Goal: Obtain resource: Download file/media

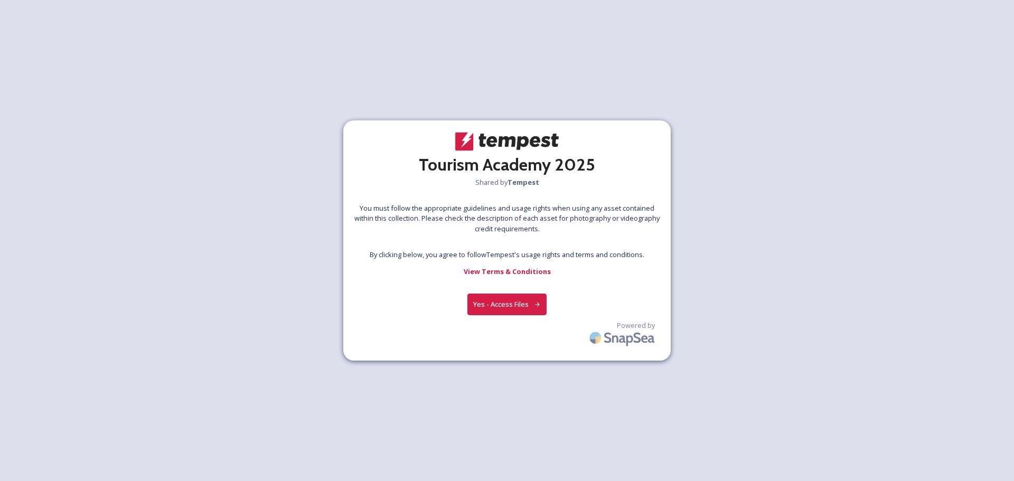
click at [511, 294] on button "Yes - Access Files" at bounding box center [506, 305] width 79 height 22
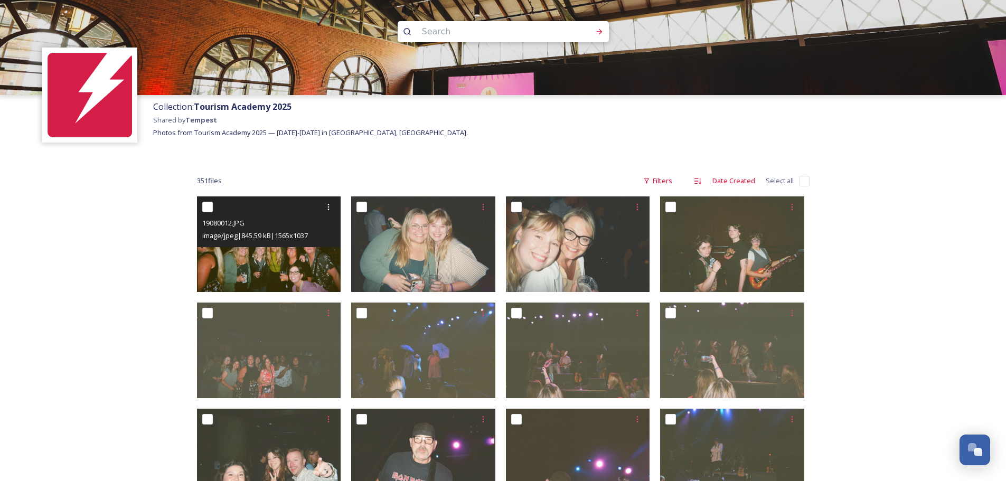
click at [313, 261] on img at bounding box center [269, 244] width 144 height 96
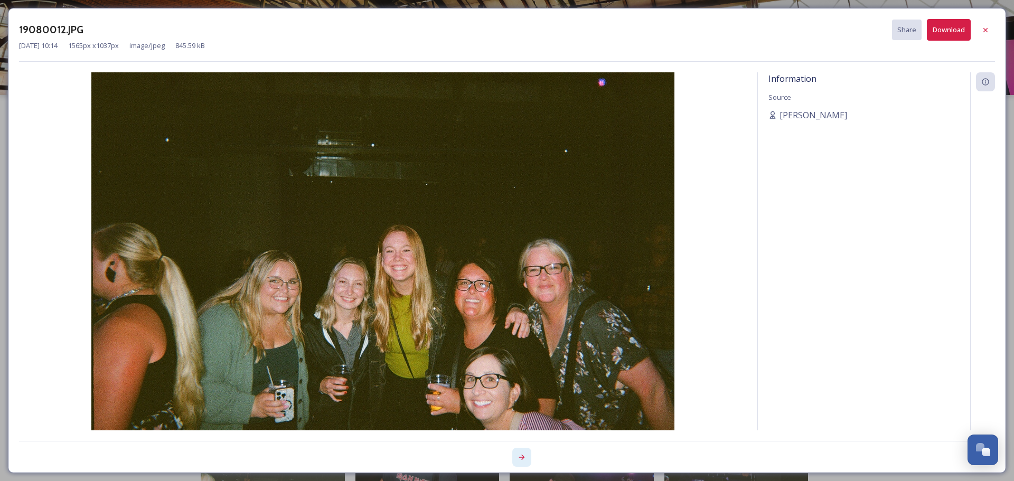
drag, startPoint x: 539, startPoint y: 455, endPoint x: 521, endPoint y: 460, distance: 18.9
click at [522, 460] on div at bounding box center [751, 457] width 488 height 19
click at [521, 460] on icon at bounding box center [521, 457] width 8 height 8
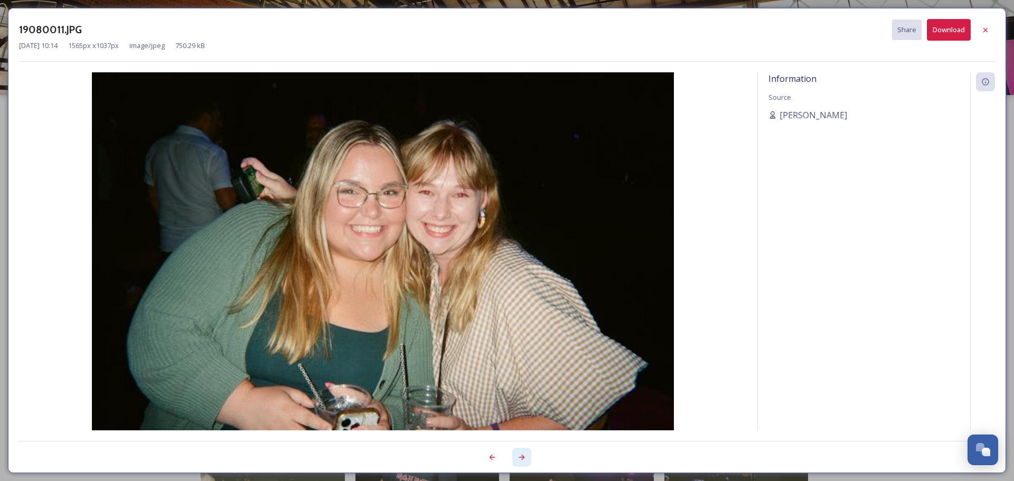
click at [521, 460] on icon at bounding box center [521, 457] width 8 height 8
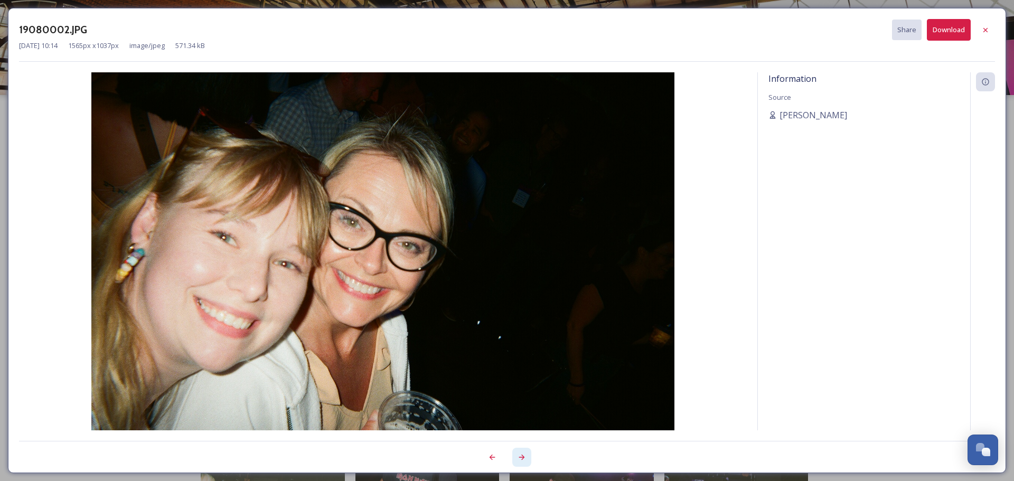
click at [522, 460] on icon at bounding box center [521, 457] width 8 height 8
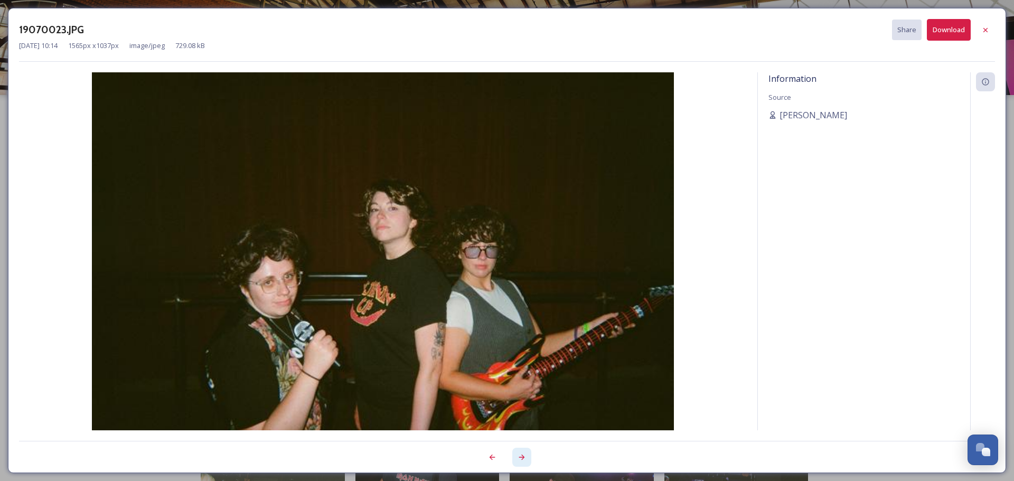
click at [522, 460] on icon at bounding box center [521, 457] width 8 height 8
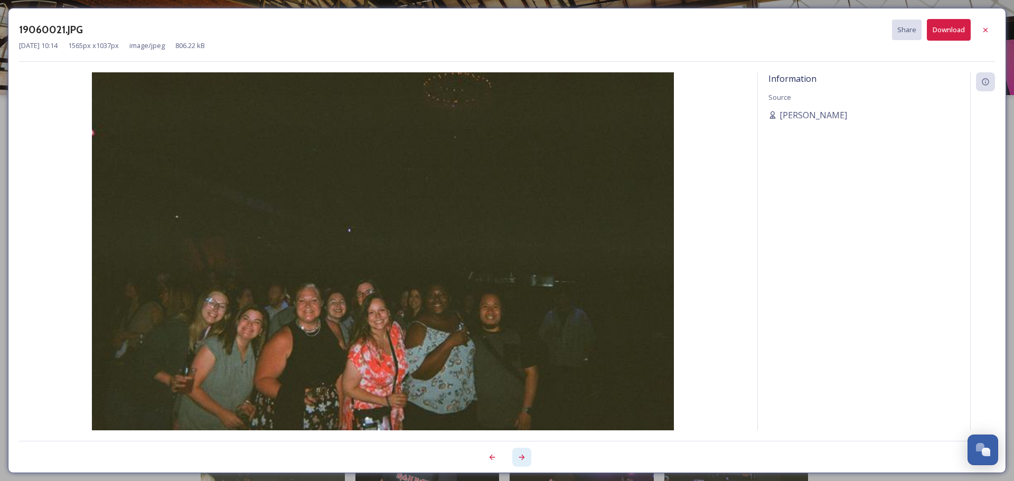
click at [522, 460] on icon at bounding box center [521, 457] width 8 height 8
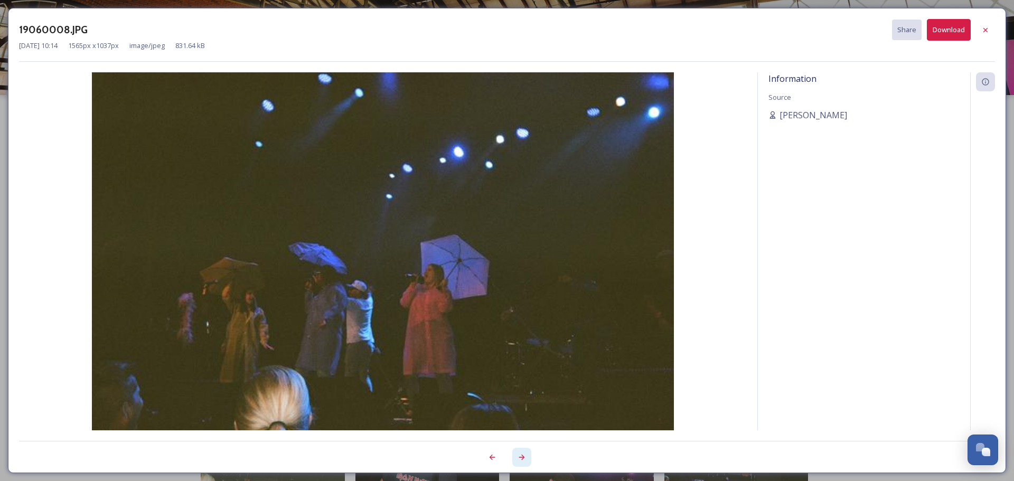
click at [522, 460] on icon at bounding box center [521, 457] width 8 height 8
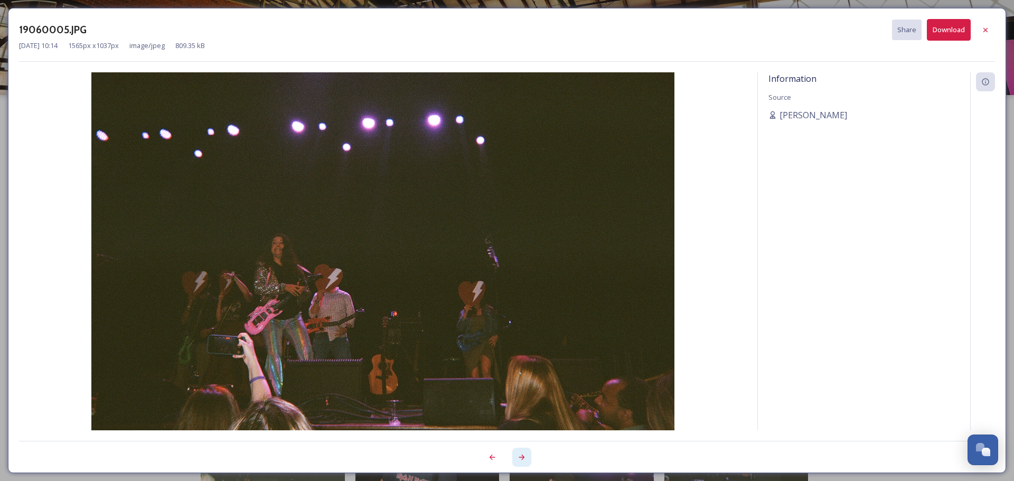
click at [522, 460] on icon at bounding box center [521, 457] width 8 height 8
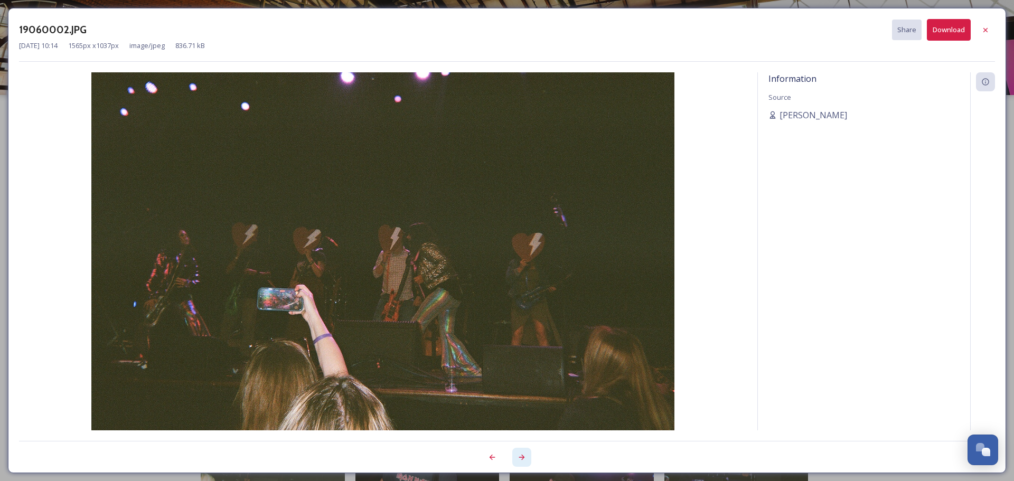
click at [522, 460] on icon at bounding box center [521, 457] width 8 height 8
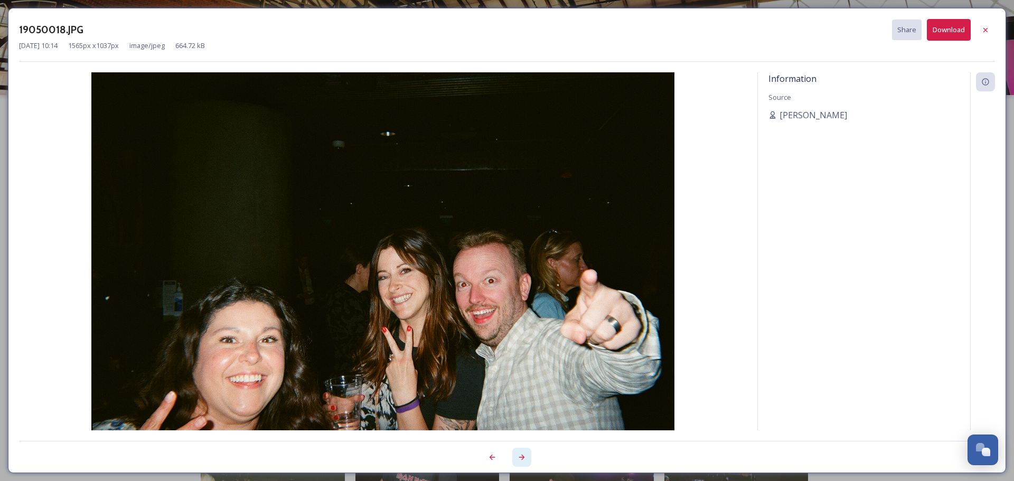
click at [522, 460] on icon at bounding box center [521, 457] width 8 height 8
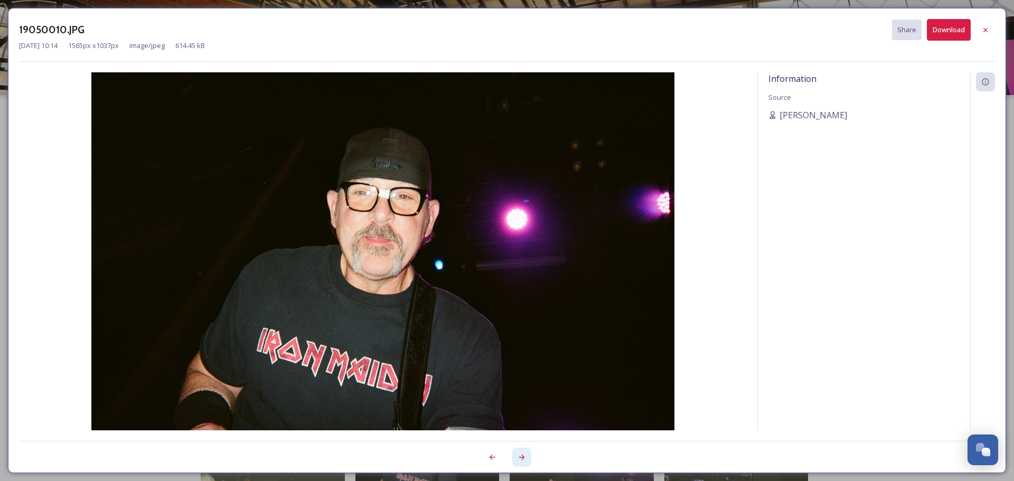
click at [522, 460] on icon at bounding box center [521, 457] width 8 height 8
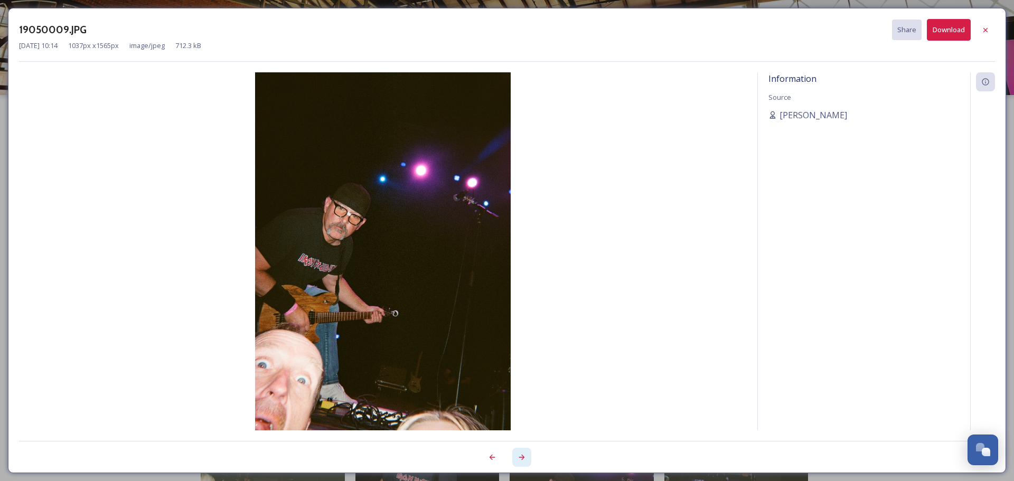
click at [522, 460] on icon at bounding box center [521, 457] width 8 height 8
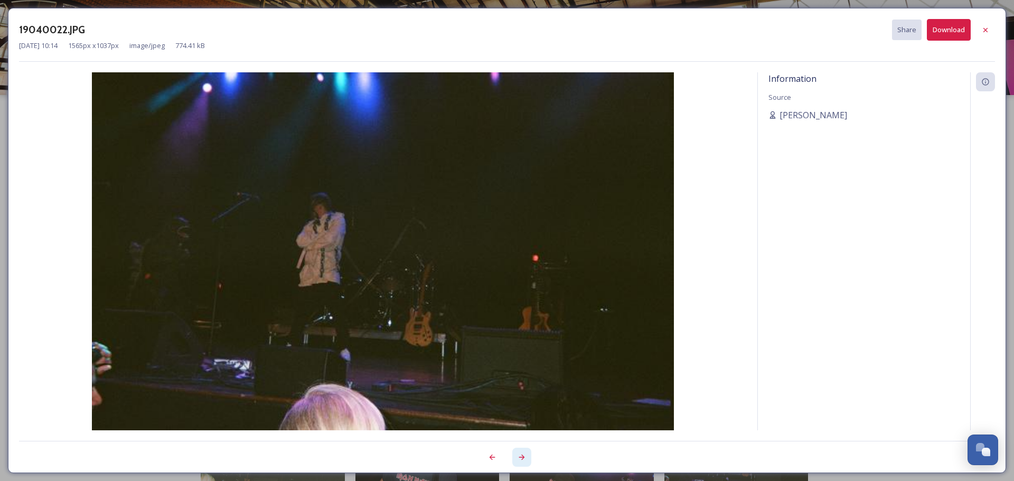
click at [522, 460] on icon at bounding box center [521, 457] width 8 height 8
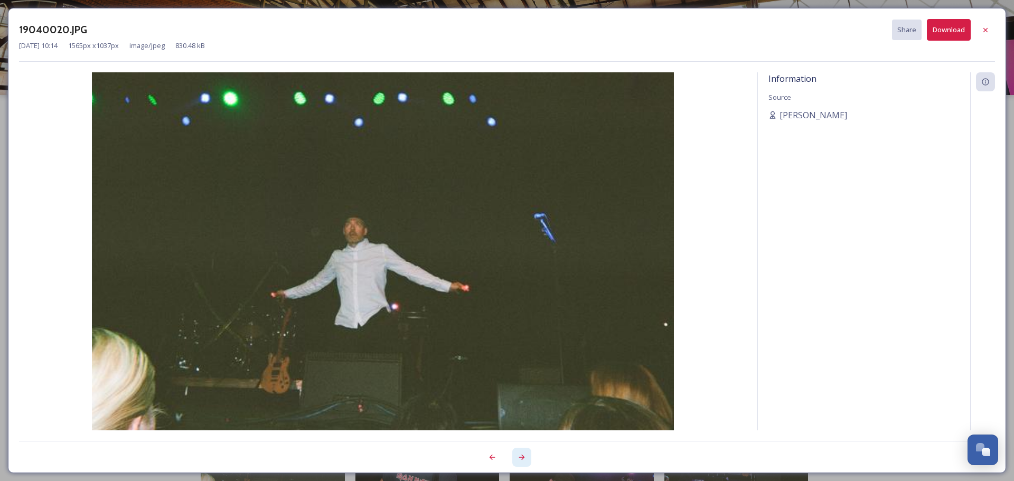
click at [522, 460] on icon at bounding box center [521, 457] width 8 height 8
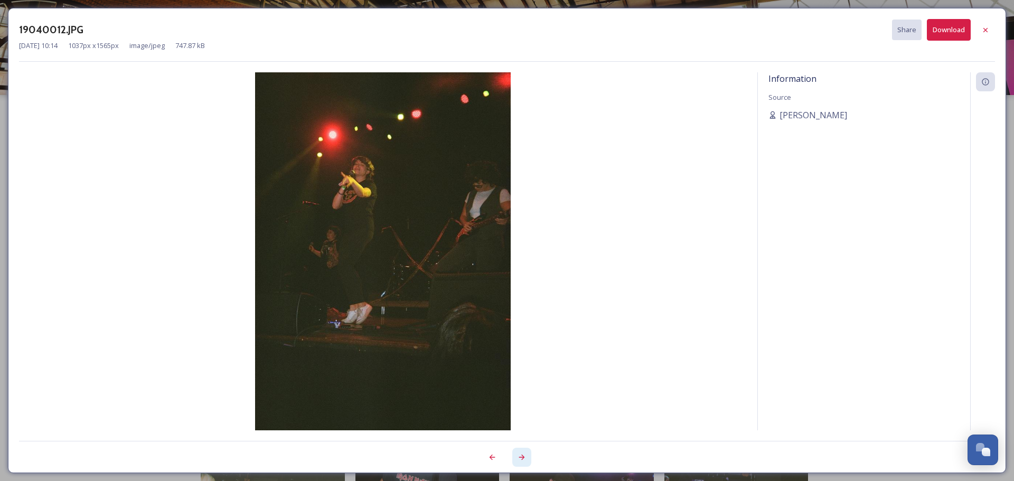
click at [522, 460] on icon at bounding box center [521, 457] width 8 height 8
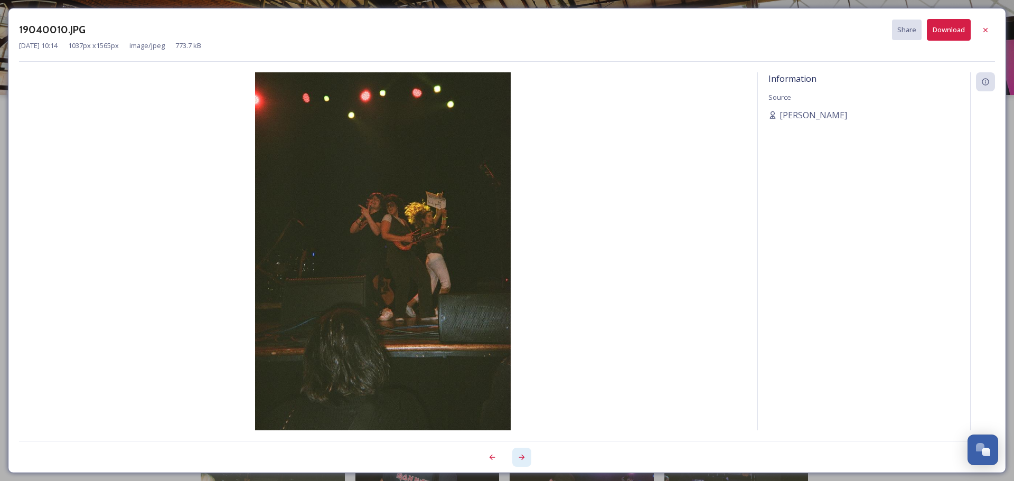
click at [522, 460] on icon at bounding box center [521, 457] width 8 height 8
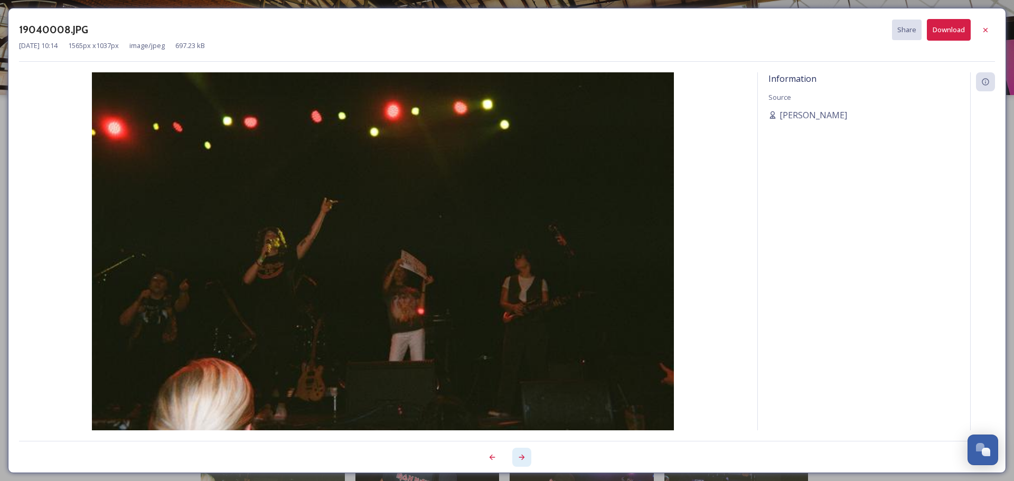
click at [522, 460] on icon at bounding box center [521, 457] width 8 height 8
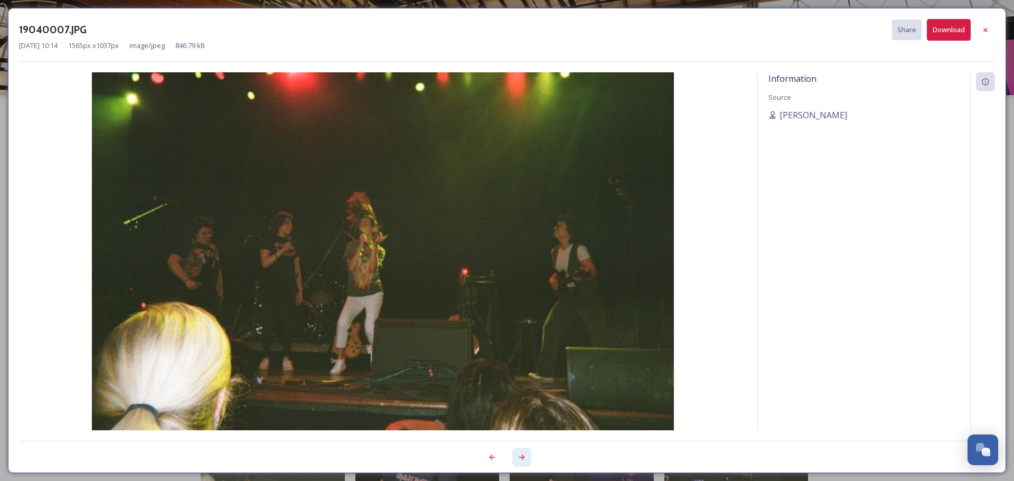
click at [522, 460] on icon at bounding box center [521, 457] width 8 height 8
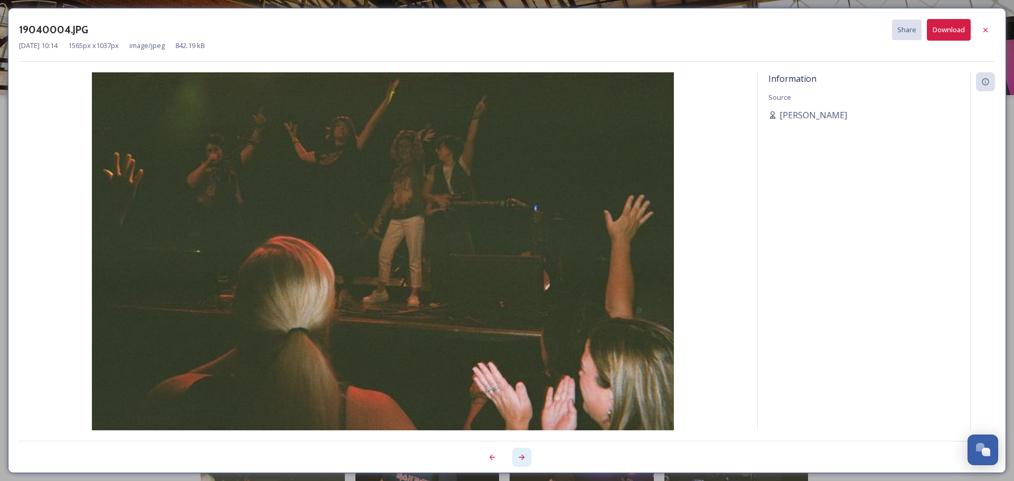
click at [522, 460] on icon at bounding box center [521, 457] width 8 height 8
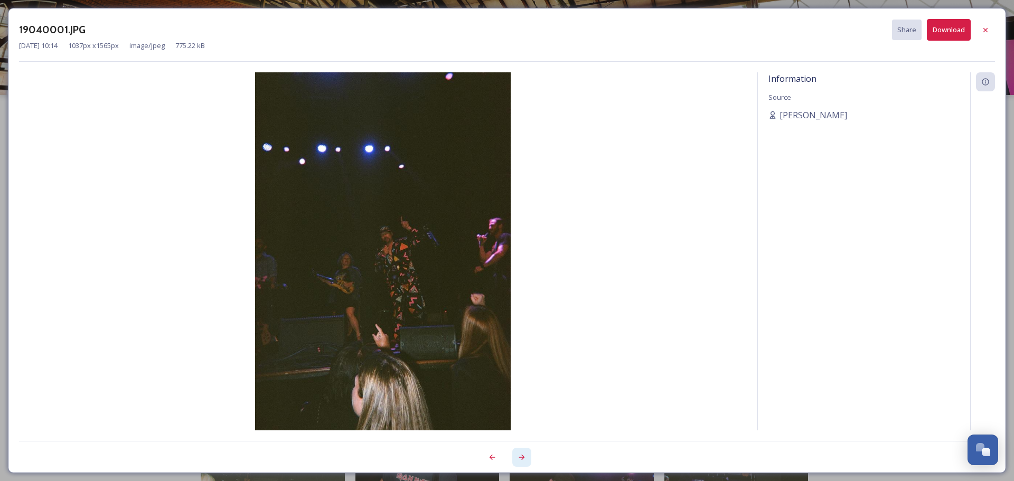
click at [522, 460] on icon at bounding box center [521, 457] width 8 height 8
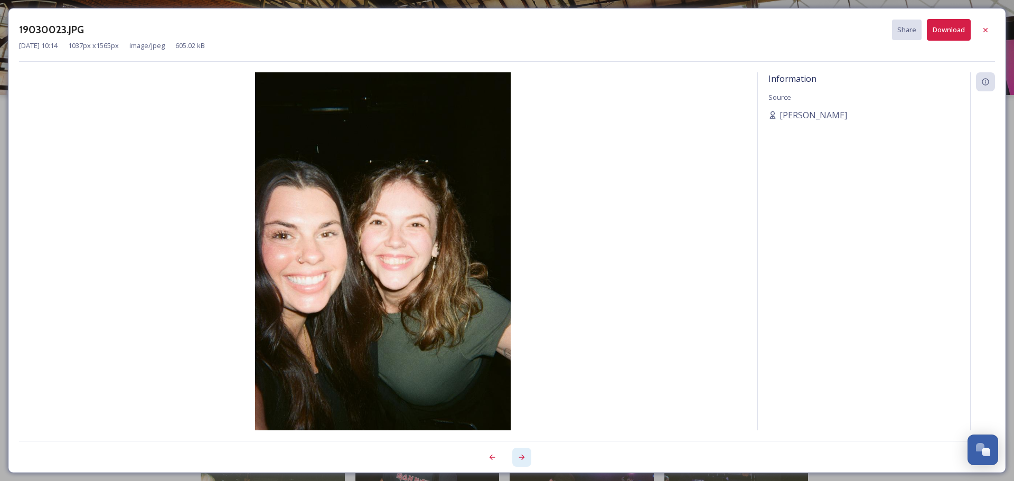
click at [522, 460] on icon at bounding box center [521, 457] width 8 height 8
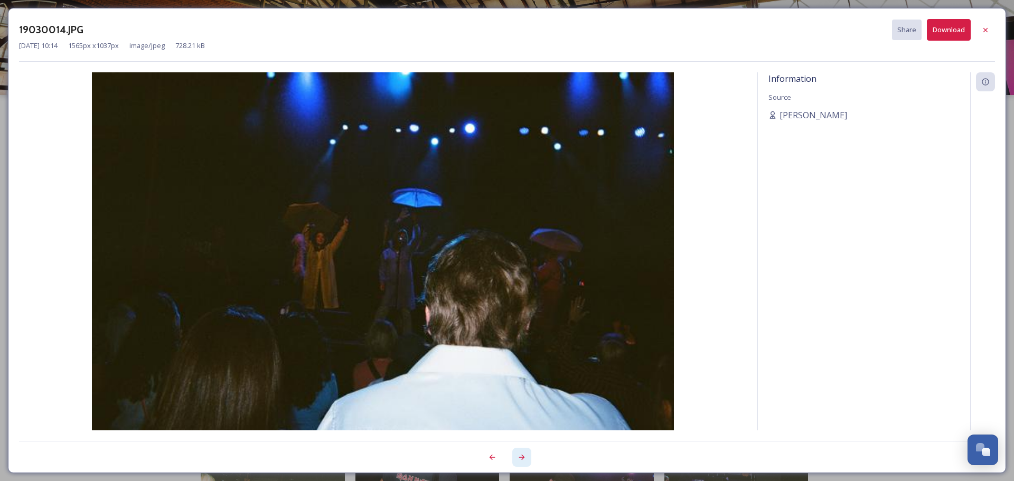
click at [522, 460] on icon at bounding box center [521, 457] width 8 height 8
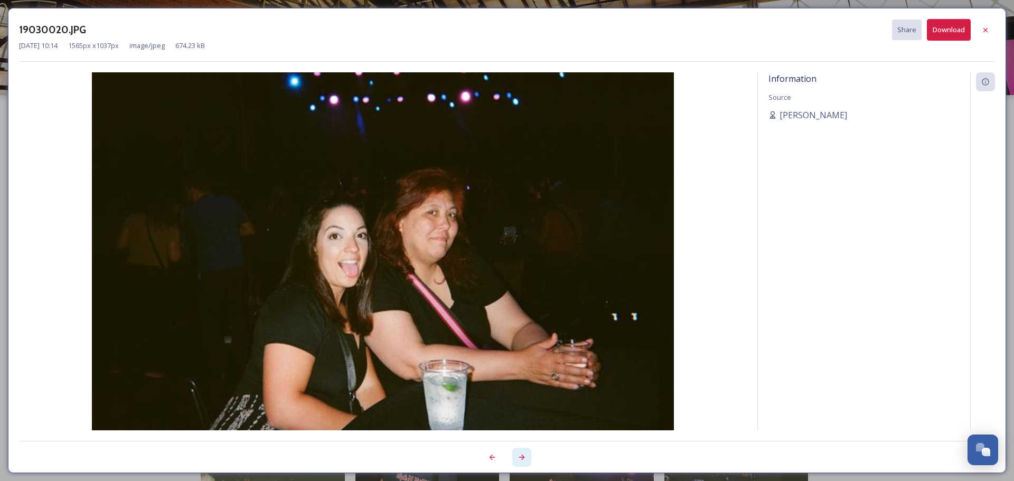
click at [522, 460] on icon at bounding box center [521, 457] width 8 height 8
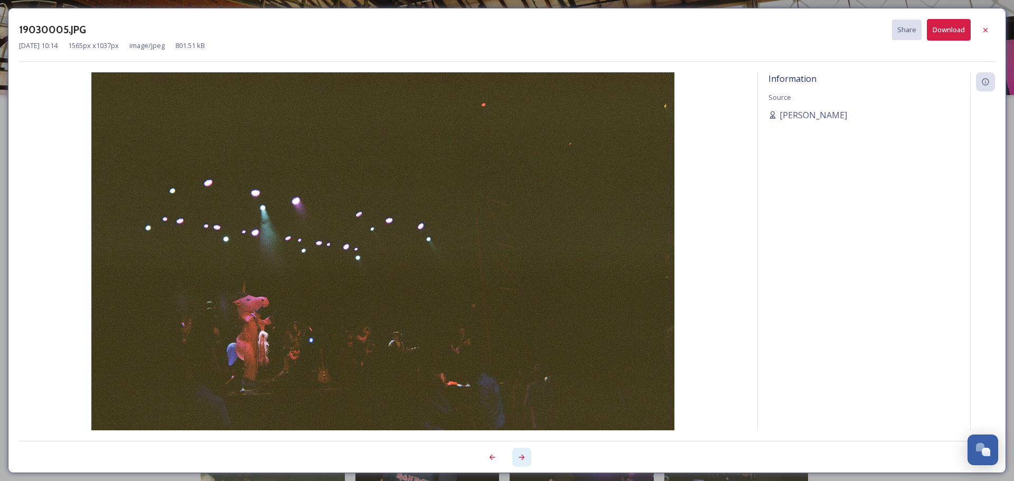
click at [522, 460] on icon at bounding box center [521, 457] width 8 height 8
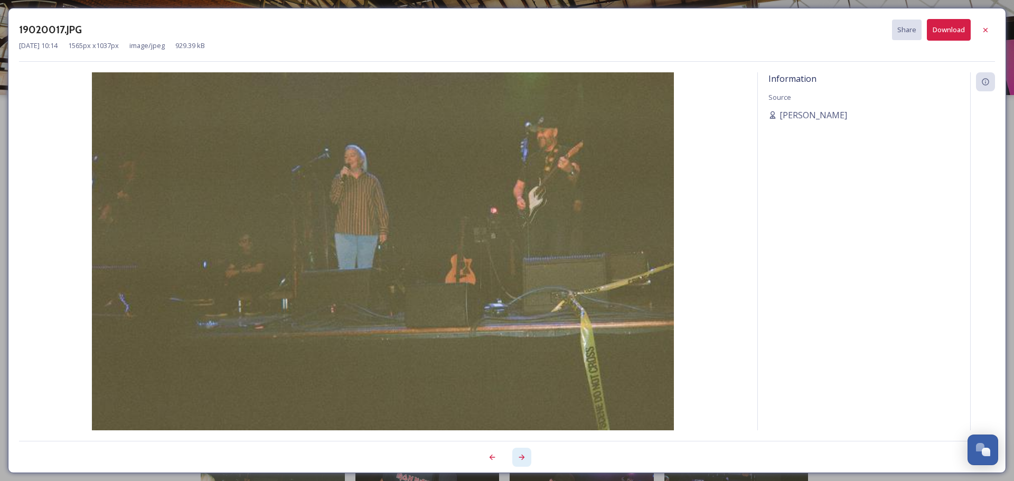
click at [522, 460] on icon at bounding box center [521, 457] width 8 height 8
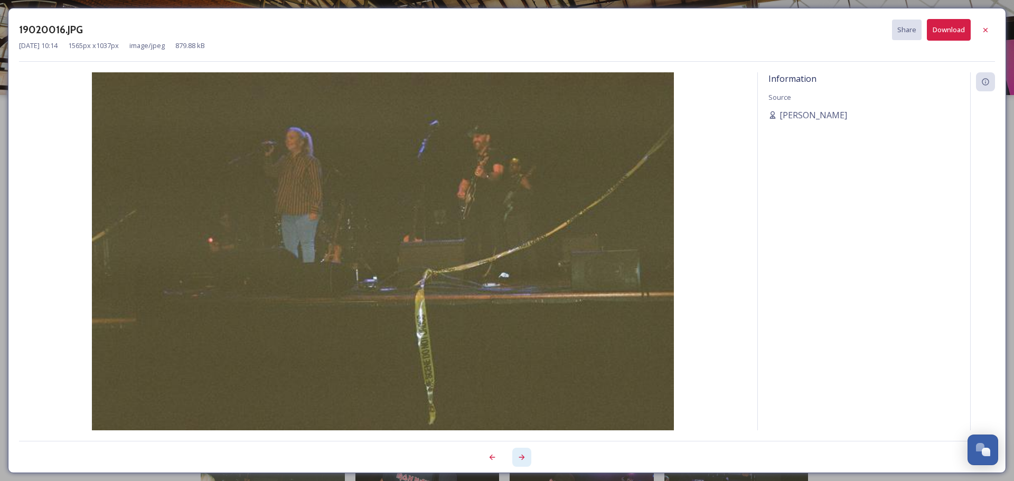
click at [522, 460] on icon at bounding box center [521, 457] width 8 height 8
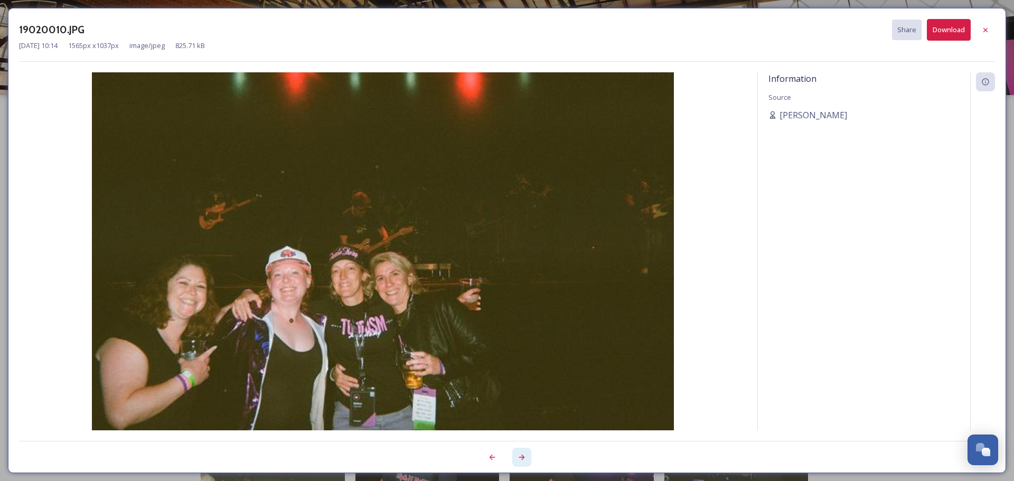
click at [522, 460] on icon at bounding box center [521, 457] width 8 height 8
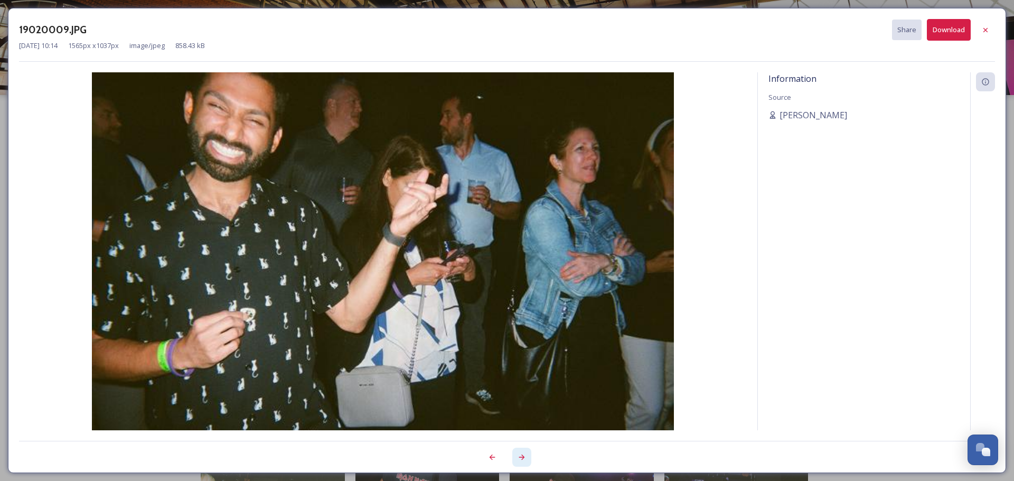
click at [522, 460] on icon at bounding box center [521, 457] width 8 height 8
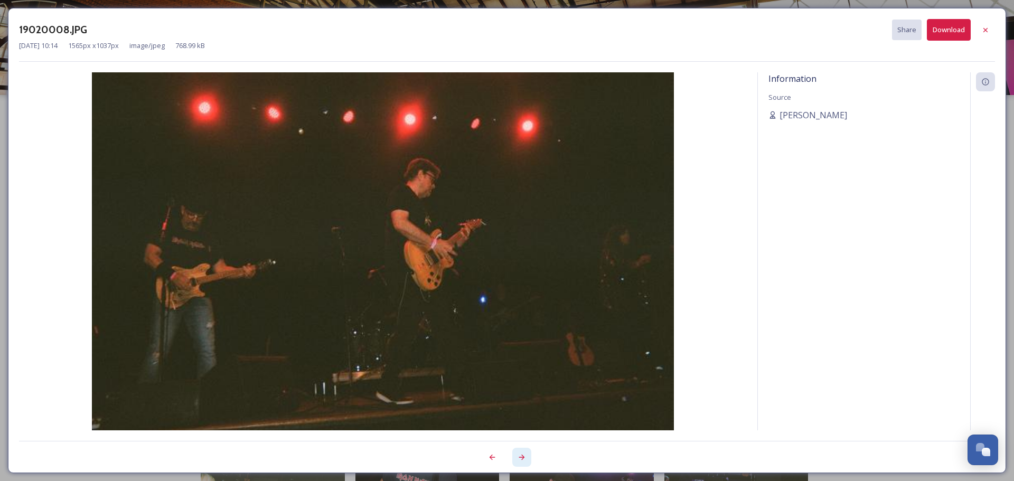
click at [522, 460] on icon at bounding box center [521, 457] width 8 height 8
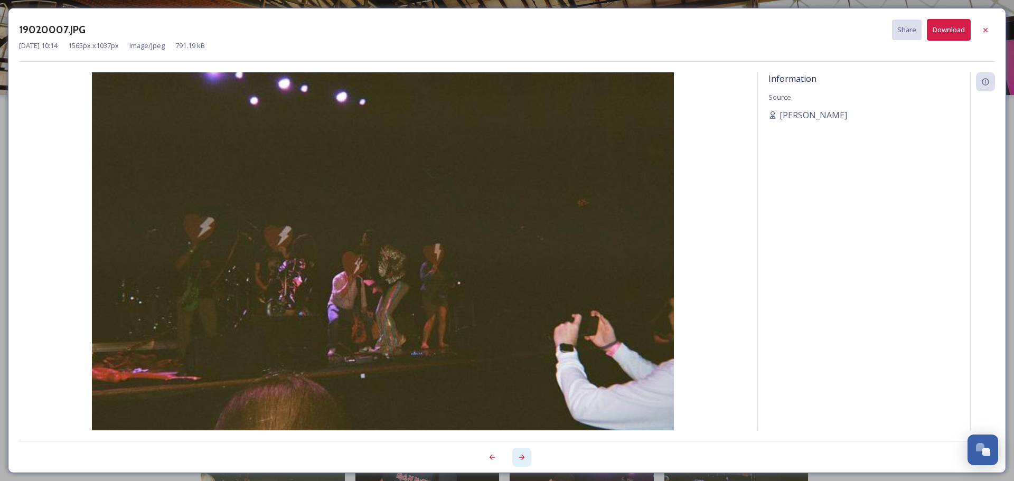
click at [522, 460] on icon at bounding box center [521, 457] width 8 height 8
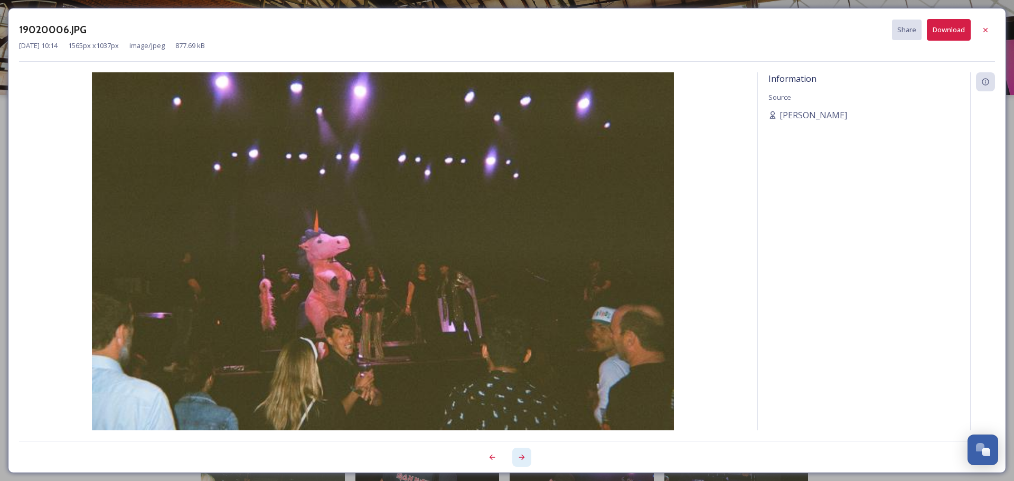
click at [522, 460] on icon at bounding box center [521, 457] width 8 height 8
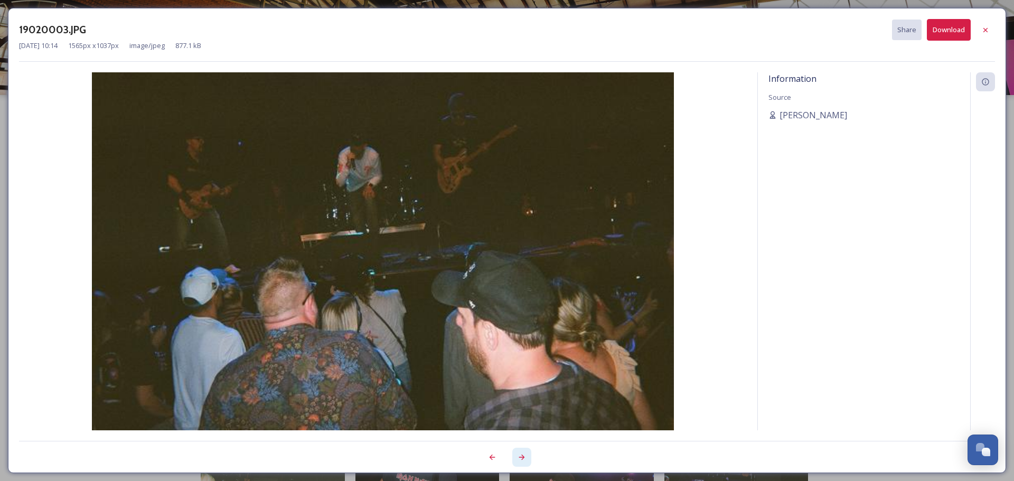
click at [522, 460] on icon at bounding box center [521, 457] width 8 height 8
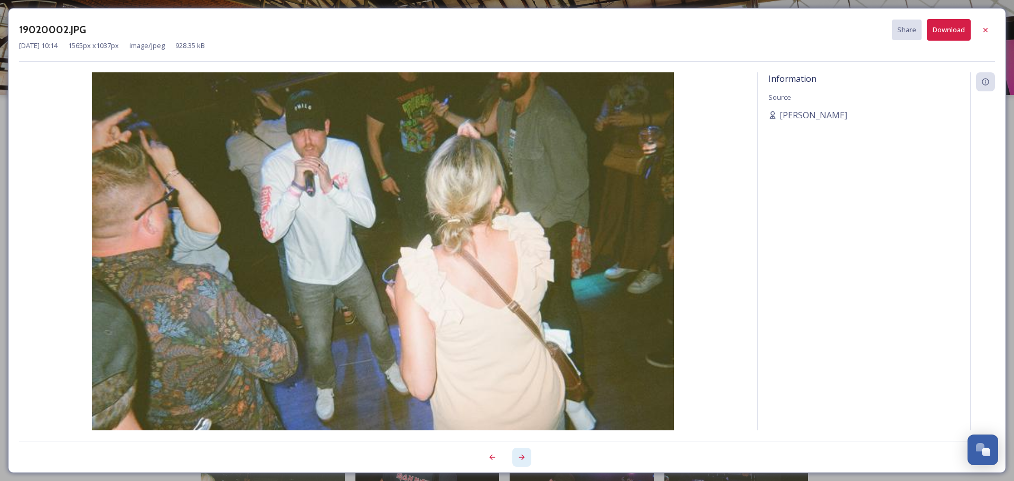
click at [522, 460] on icon at bounding box center [521, 457] width 8 height 8
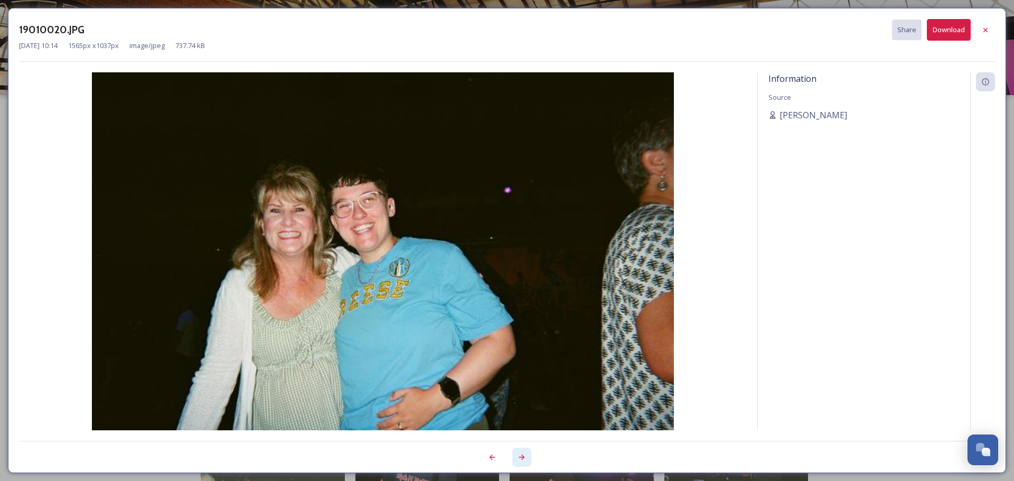
click at [522, 460] on icon at bounding box center [521, 457] width 8 height 8
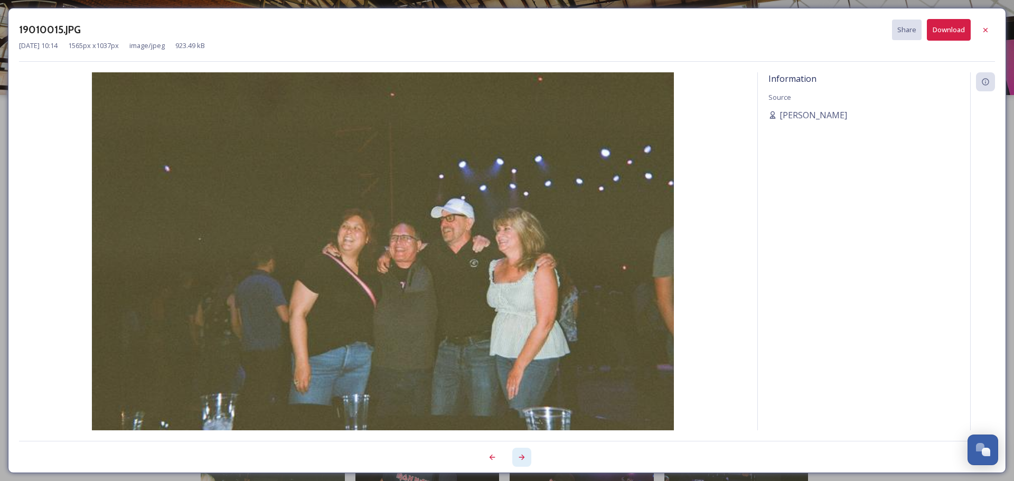
click at [522, 460] on icon at bounding box center [521, 457] width 8 height 8
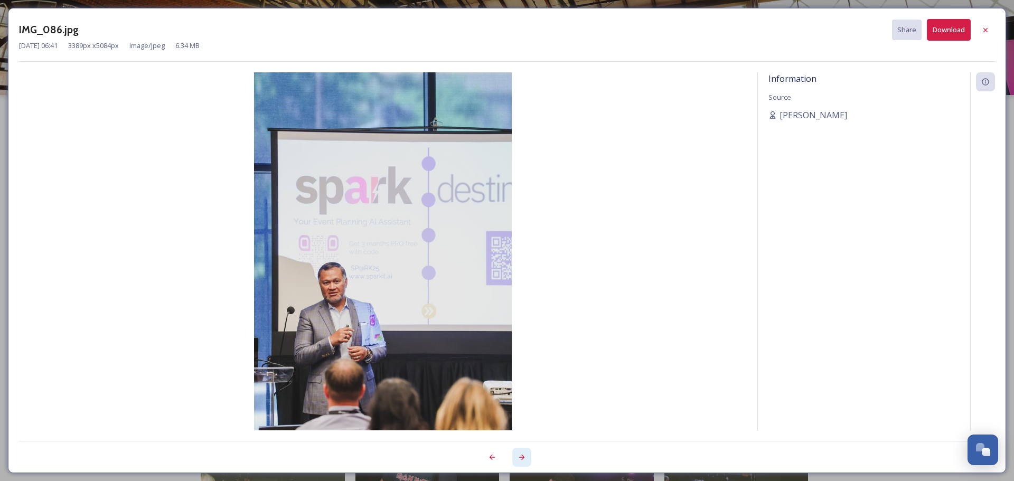
click at [522, 460] on icon at bounding box center [521, 457] width 8 height 8
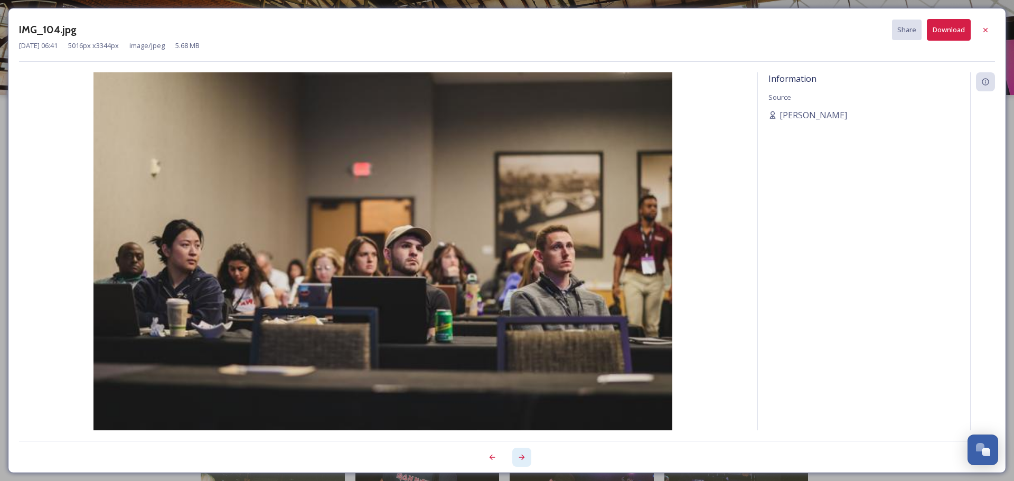
click at [522, 460] on icon at bounding box center [521, 457] width 8 height 8
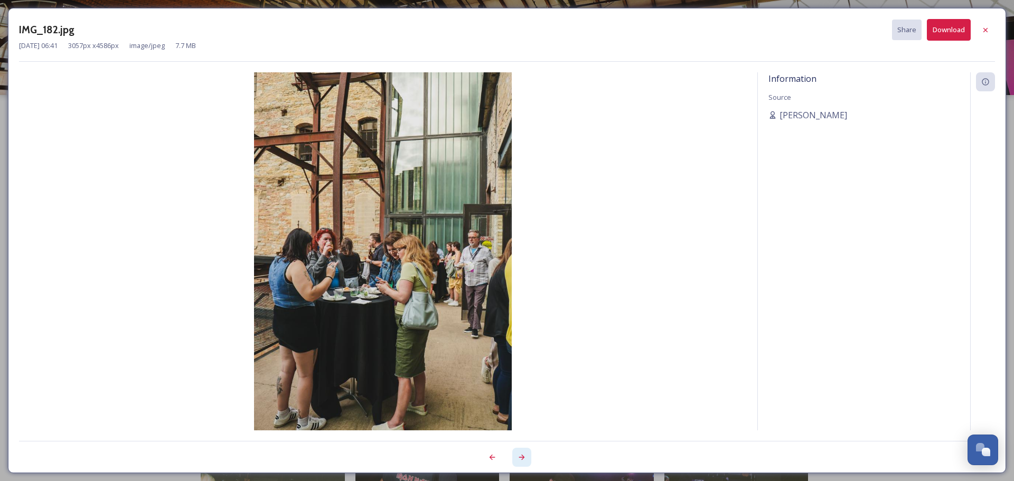
click at [522, 460] on icon at bounding box center [521, 457] width 8 height 8
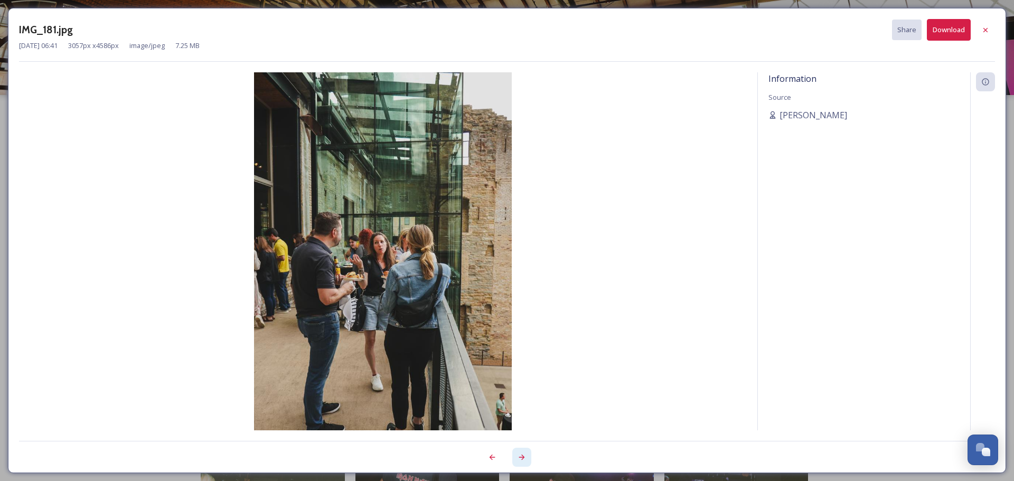
click at [522, 460] on icon at bounding box center [521, 457] width 8 height 8
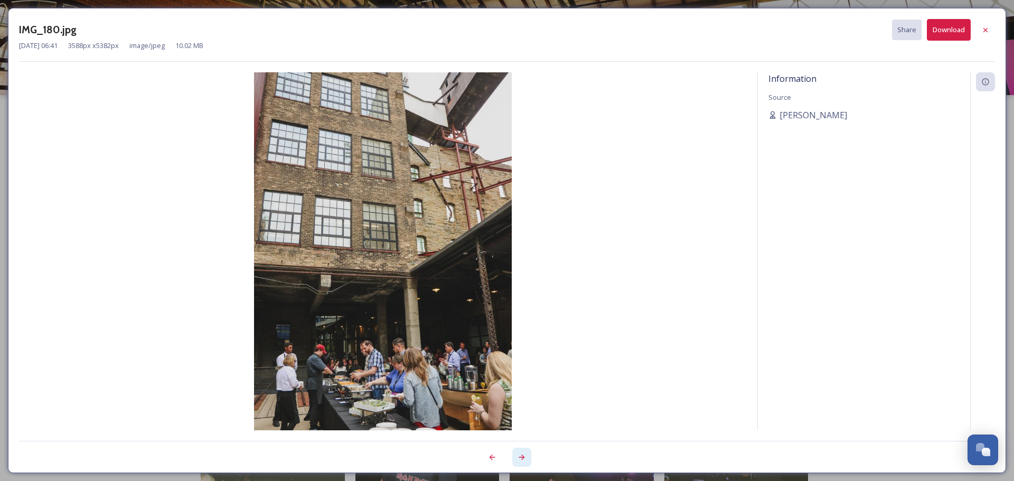
click at [522, 460] on icon at bounding box center [521, 457] width 8 height 8
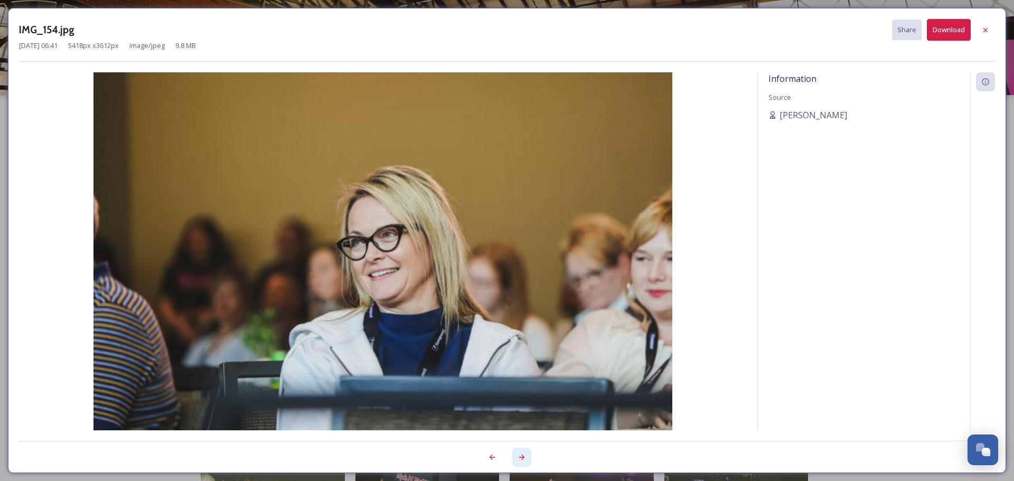
click at [522, 460] on icon at bounding box center [521, 457] width 8 height 8
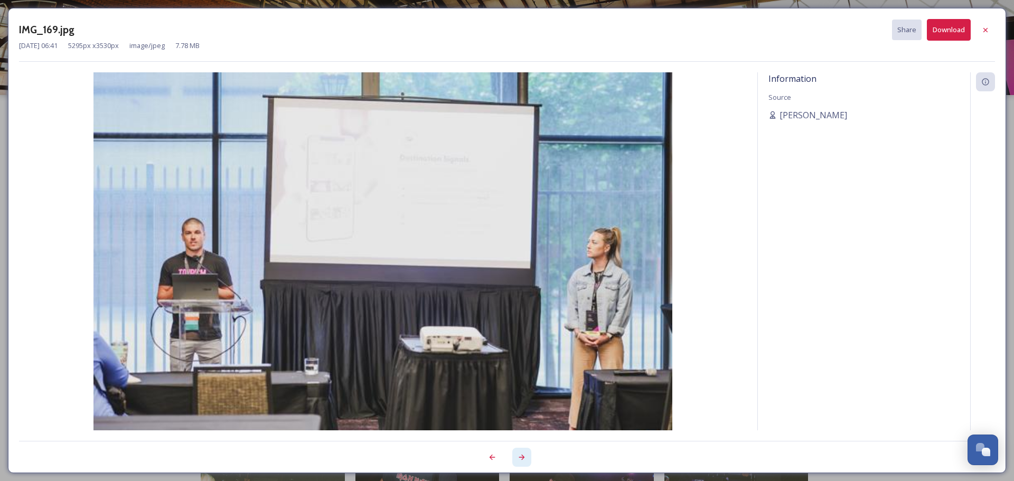
click at [522, 460] on icon at bounding box center [521, 457] width 8 height 8
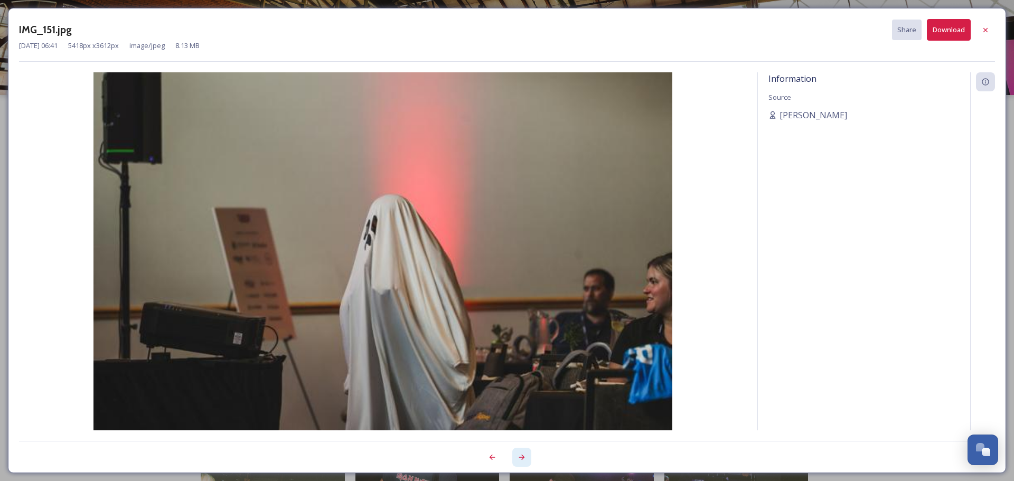
click at [522, 460] on icon at bounding box center [521, 457] width 8 height 8
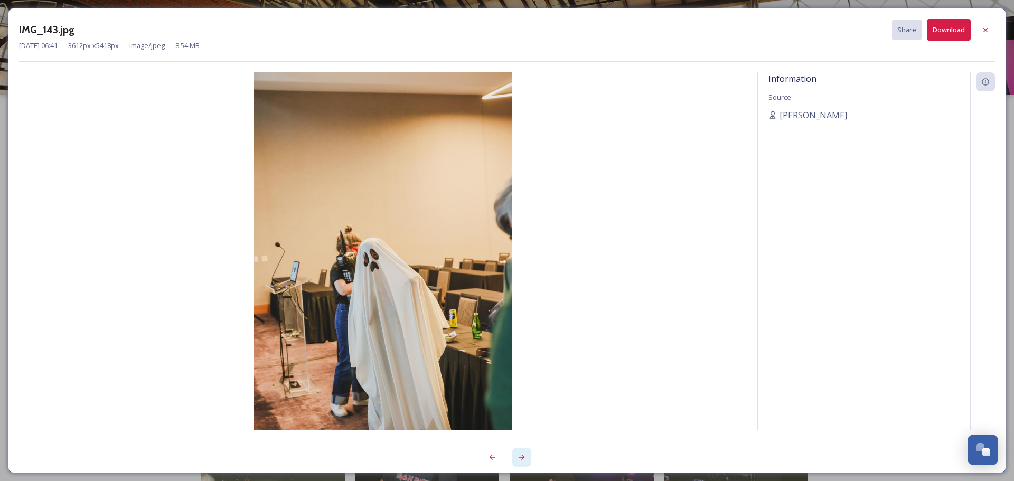
click at [522, 460] on icon at bounding box center [521, 457] width 8 height 8
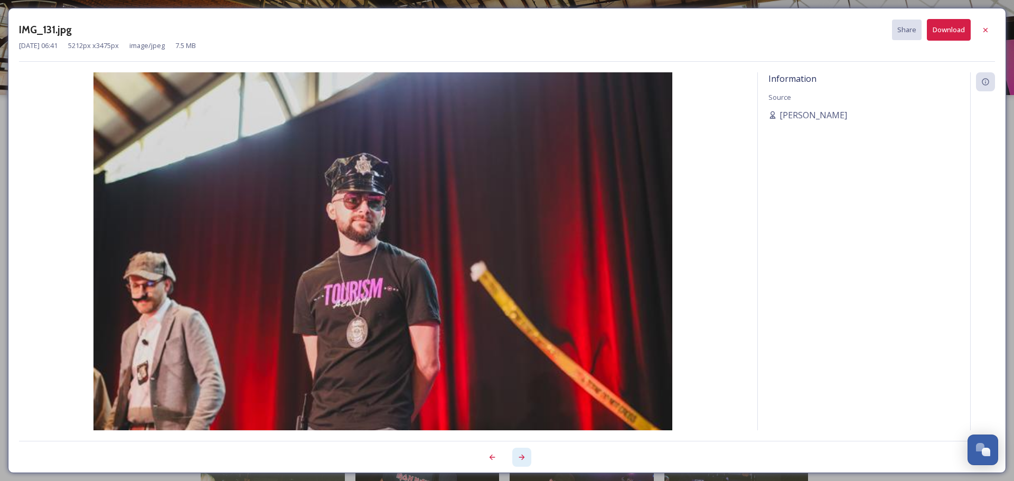
click at [522, 460] on icon at bounding box center [521, 457] width 8 height 8
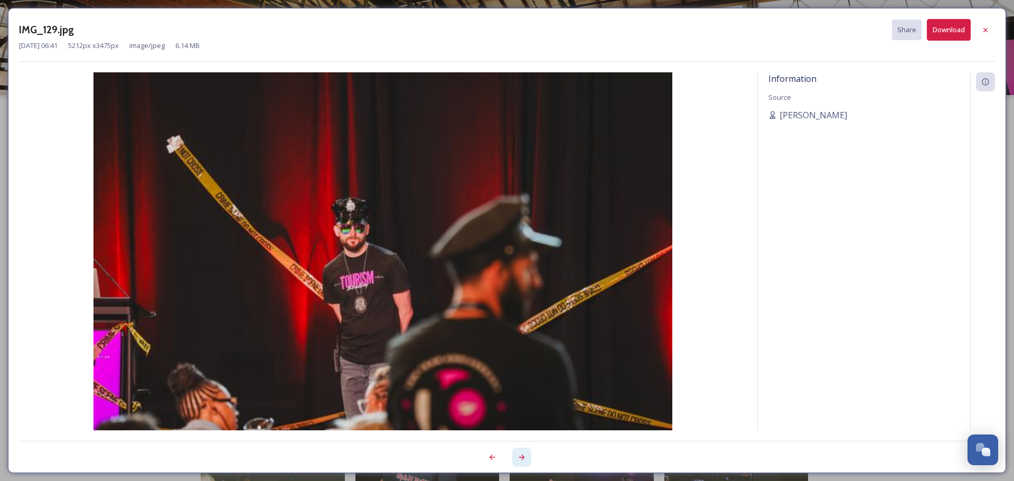
click at [522, 460] on icon at bounding box center [521, 457] width 8 height 8
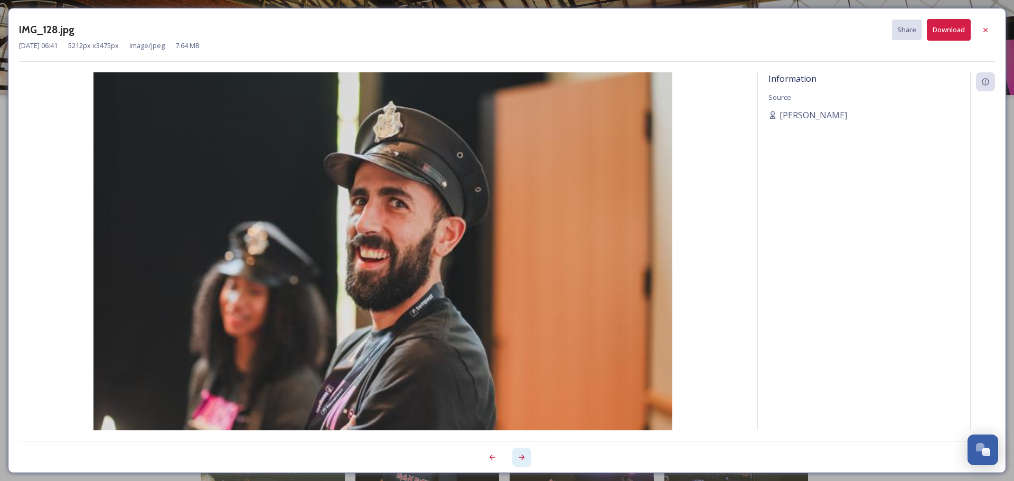
click at [522, 460] on icon at bounding box center [521, 457] width 8 height 8
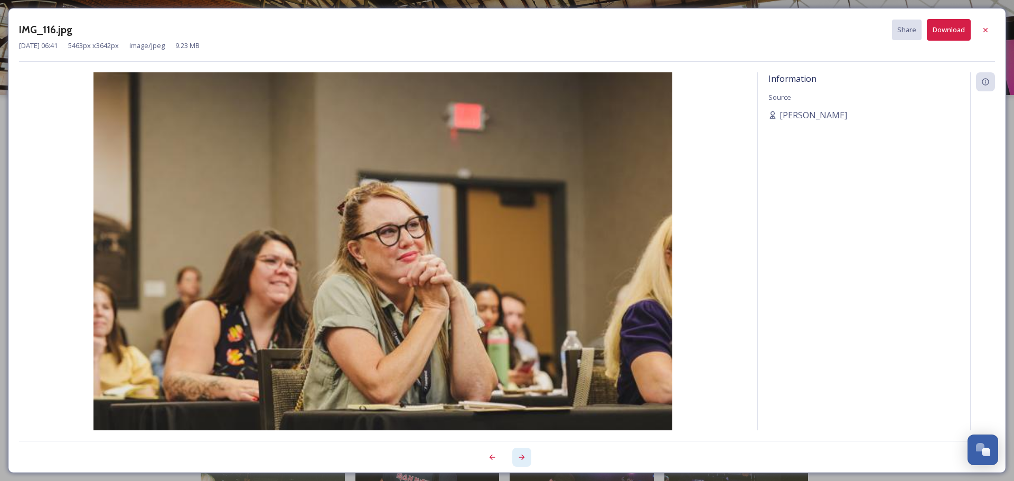
click at [522, 460] on icon at bounding box center [521, 457] width 8 height 8
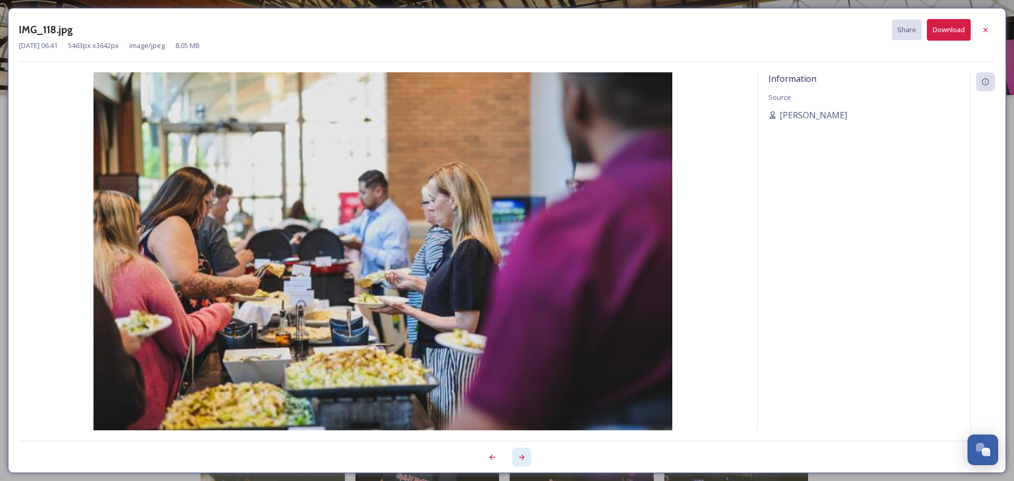
click at [522, 460] on icon at bounding box center [521, 457] width 8 height 8
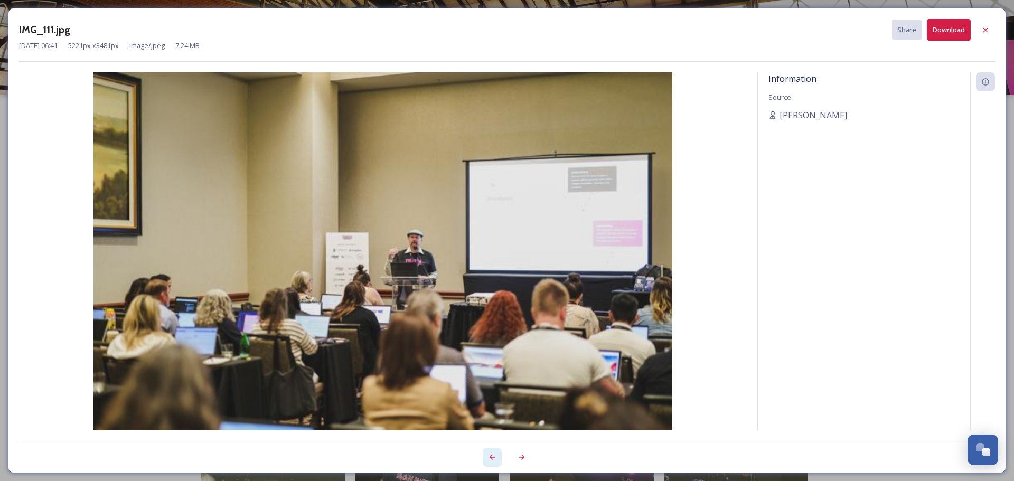
click at [486, 461] on div at bounding box center [492, 457] width 19 height 19
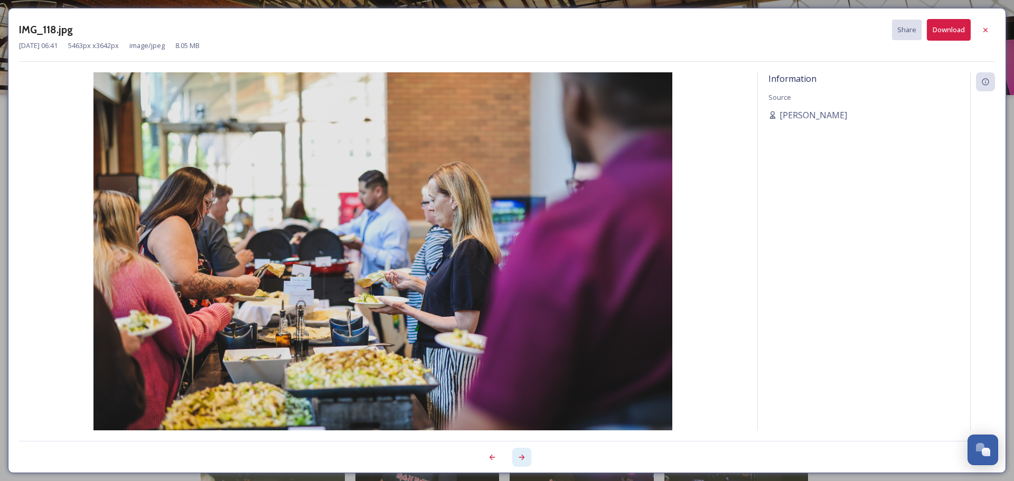
click at [524, 458] on icon at bounding box center [522, 457] width 6 height 5
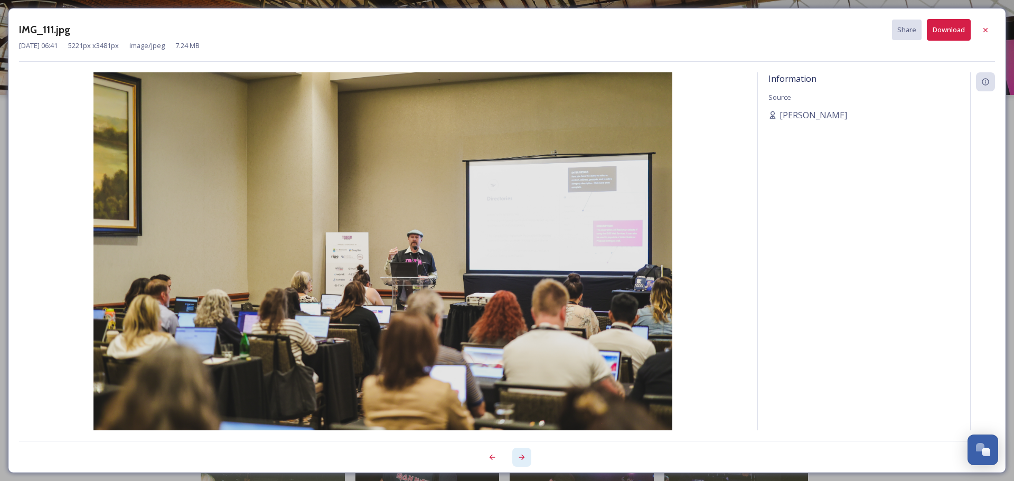
click at [524, 458] on icon at bounding box center [522, 457] width 6 height 5
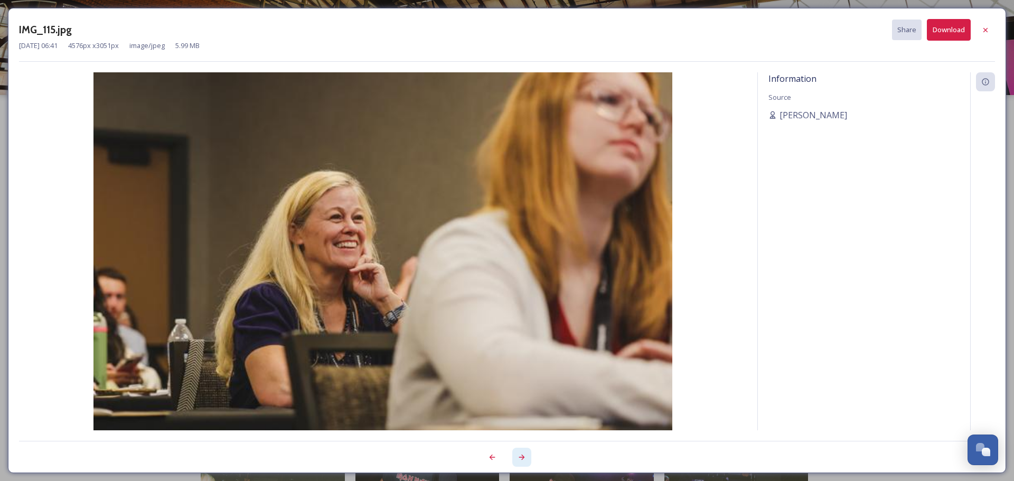
click at [524, 458] on icon at bounding box center [522, 457] width 6 height 5
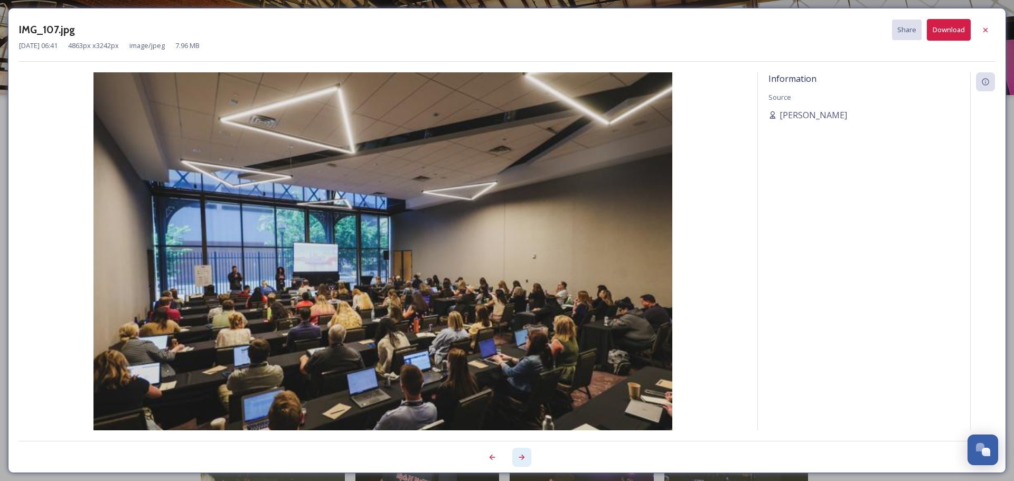
click at [524, 458] on icon at bounding box center [522, 457] width 6 height 5
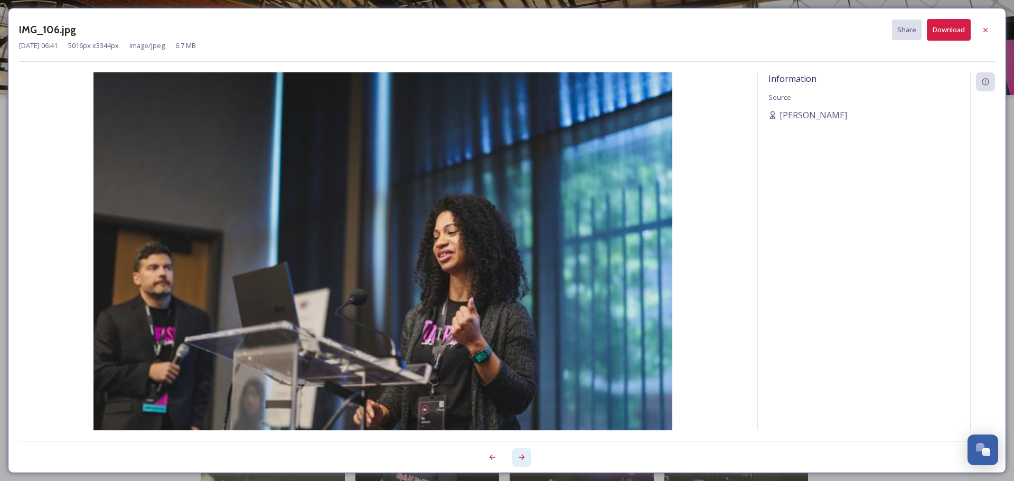
click at [524, 458] on icon at bounding box center [522, 457] width 6 height 5
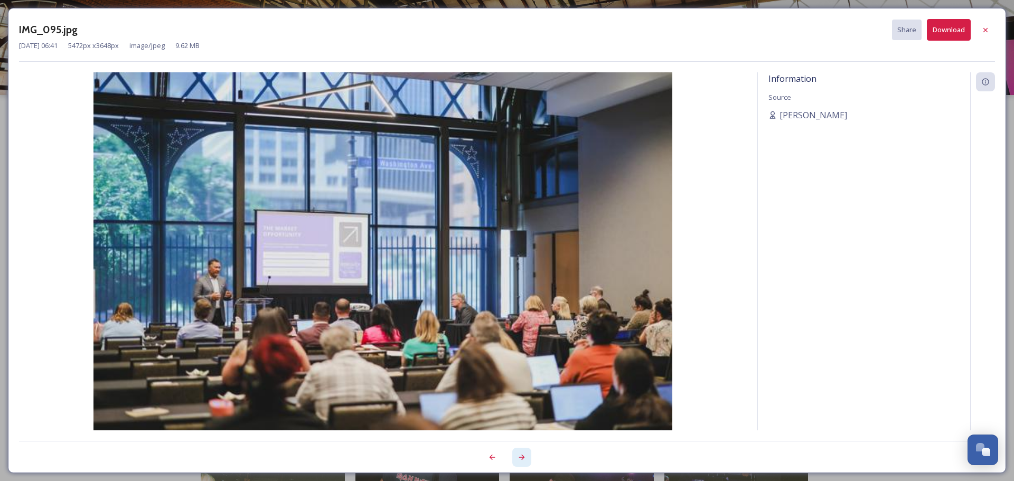
click at [524, 458] on icon at bounding box center [522, 457] width 6 height 5
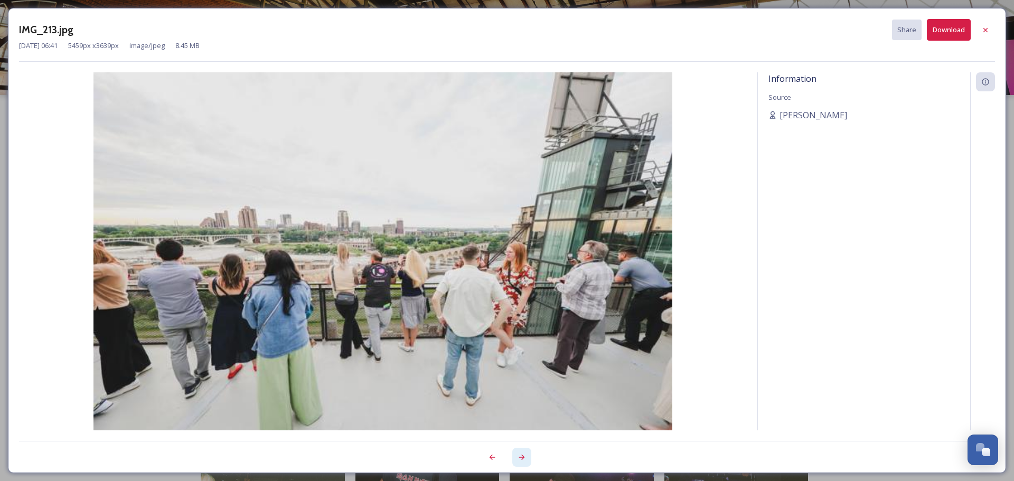
click at [524, 458] on icon at bounding box center [522, 457] width 6 height 5
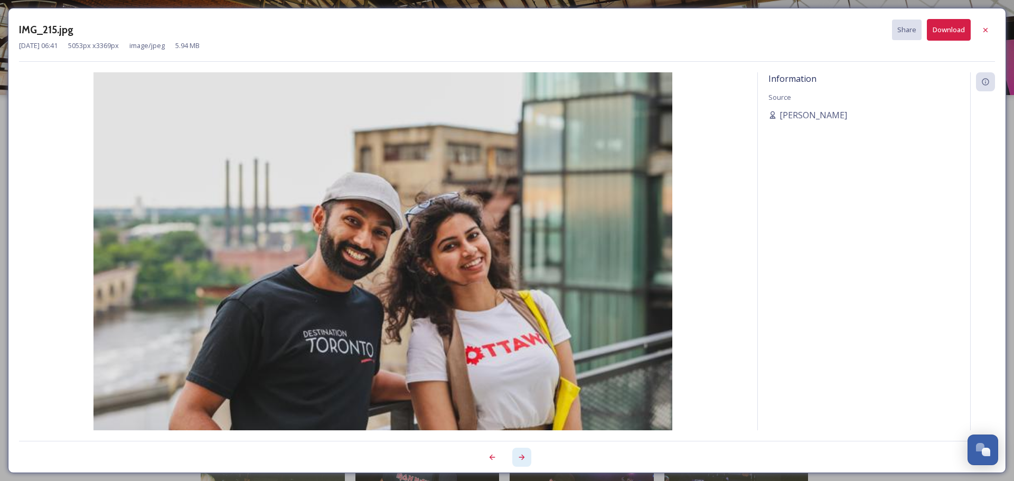
click at [524, 458] on icon at bounding box center [522, 457] width 6 height 5
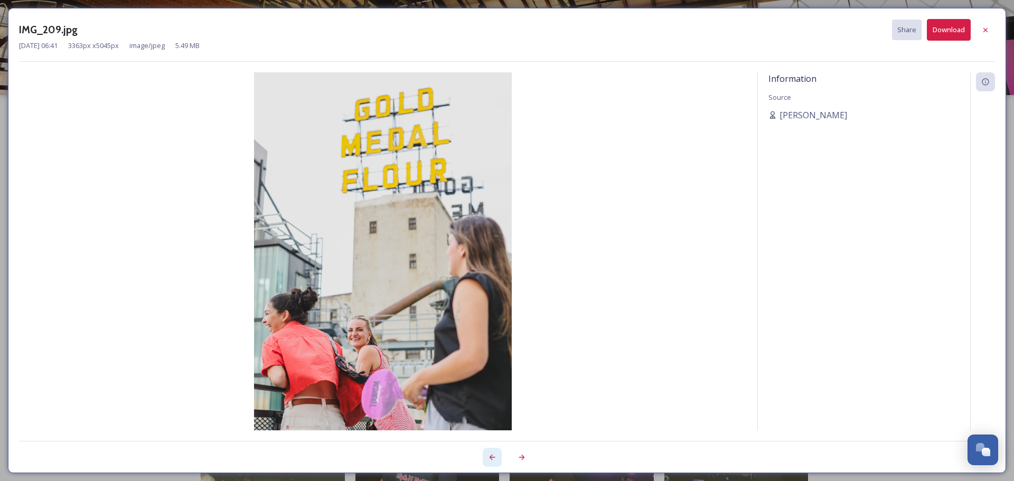
click at [495, 459] on icon at bounding box center [492, 457] width 8 height 8
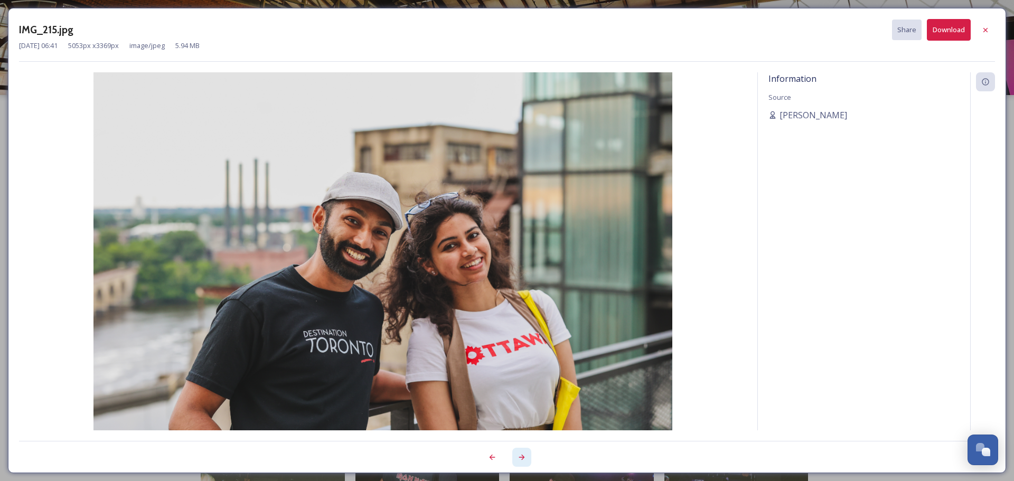
click at [520, 457] on icon at bounding box center [521, 457] width 8 height 8
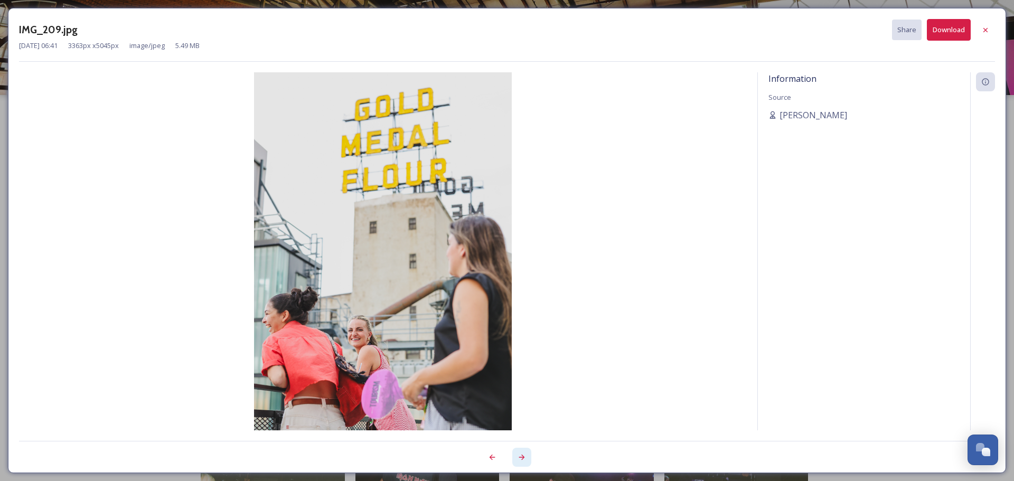
click at [520, 457] on icon at bounding box center [521, 457] width 8 height 8
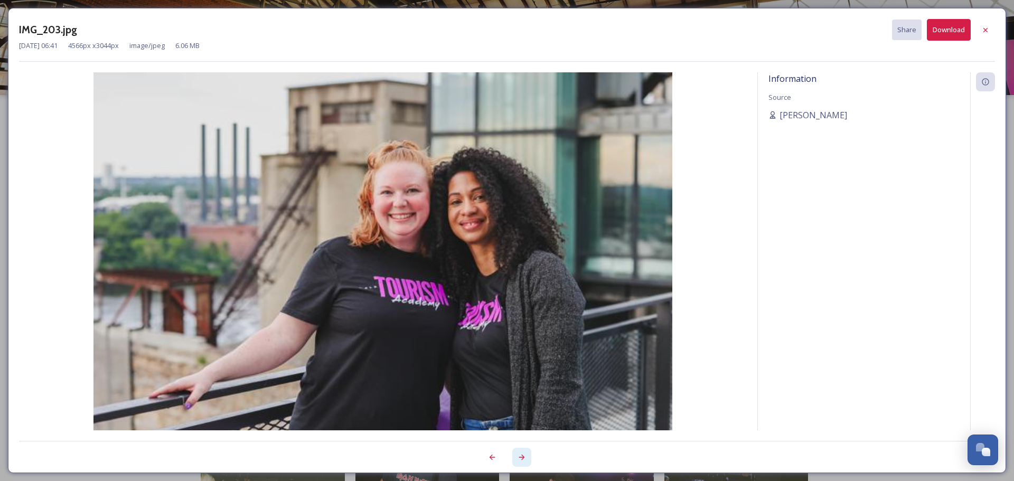
click at [520, 457] on icon at bounding box center [521, 457] width 8 height 8
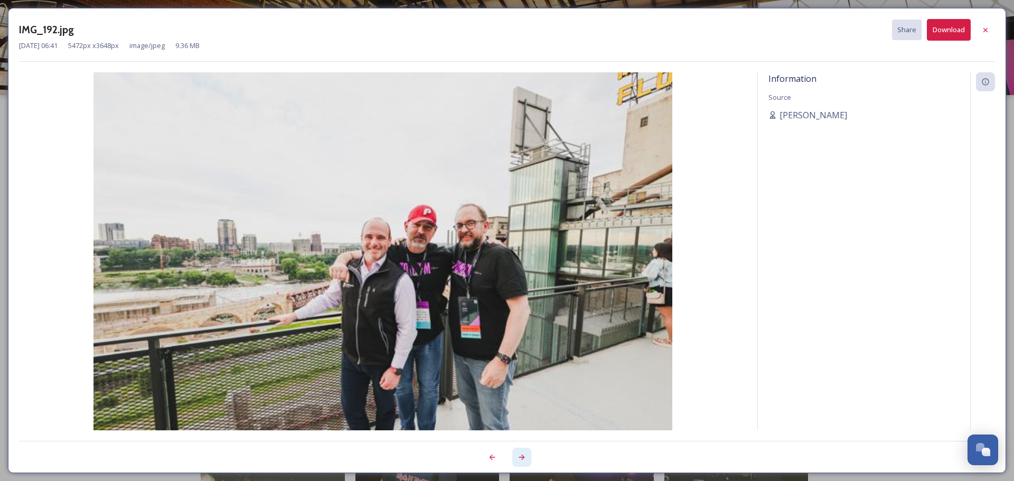
click at [520, 457] on icon at bounding box center [521, 457] width 8 height 8
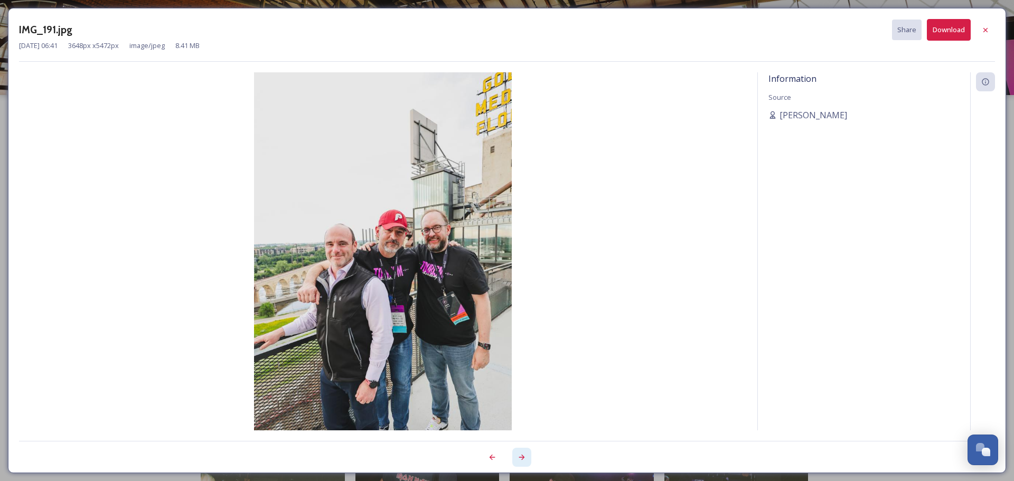
click at [520, 457] on icon at bounding box center [521, 457] width 8 height 8
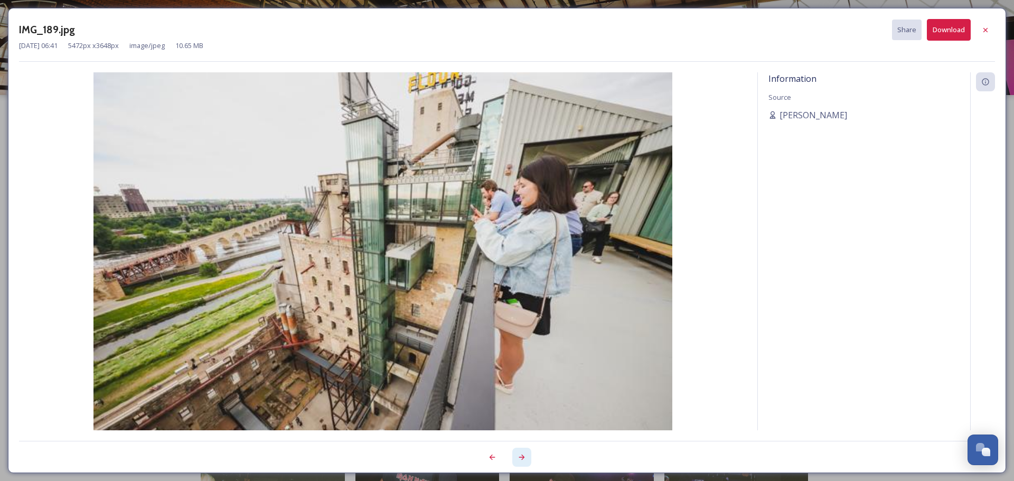
click at [520, 457] on icon at bounding box center [521, 457] width 8 height 8
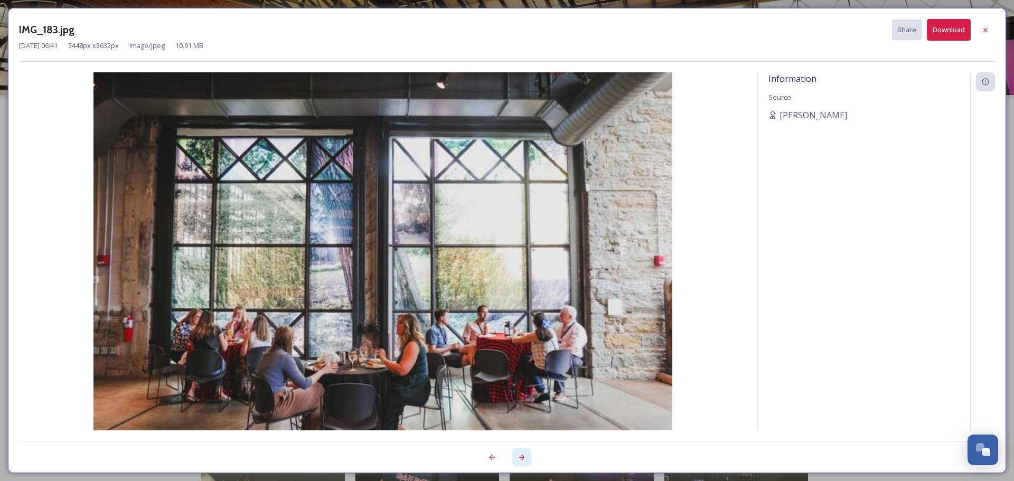
click at [520, 457] on icon at bounding box center [521, 457] width 8 height 8
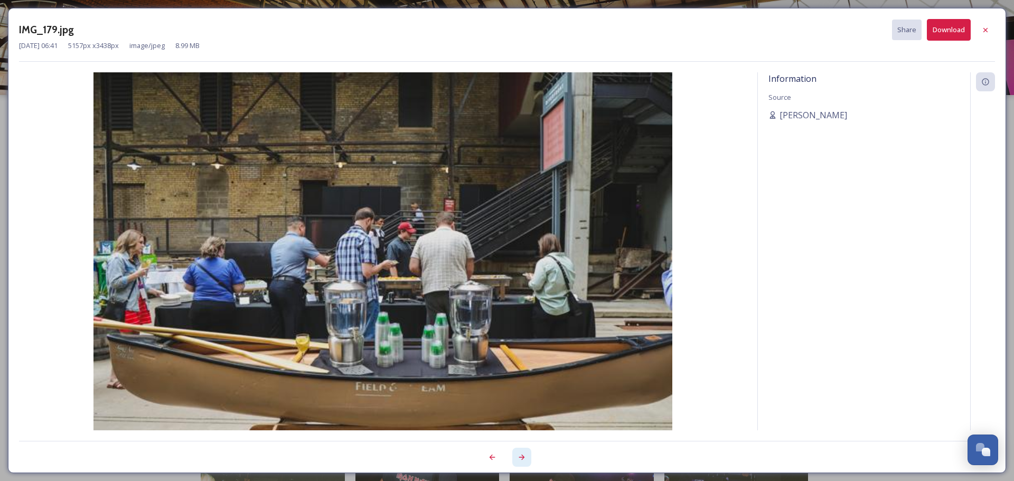
click at [520, 457] on icon at bounding box center [521, 457] width 8 height 8
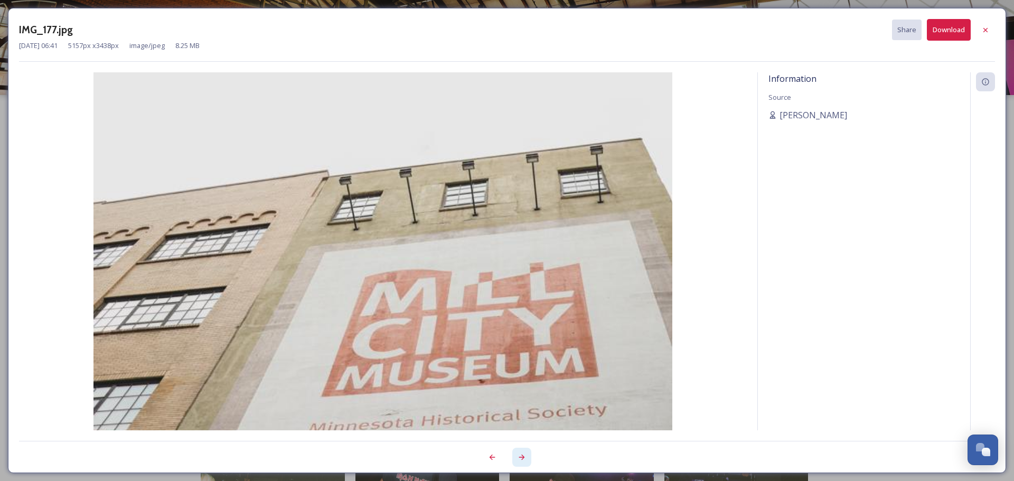
click at [520, 457] on icon at bounding box center [521, 457] width 8 height 8
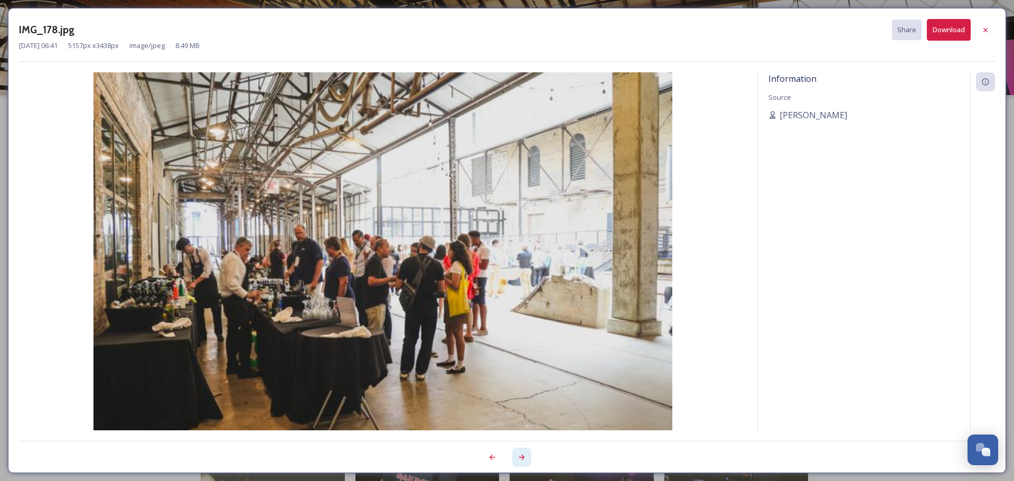
click at [520, 457] on icon at bounding box center [521, 457] width 8 height 8
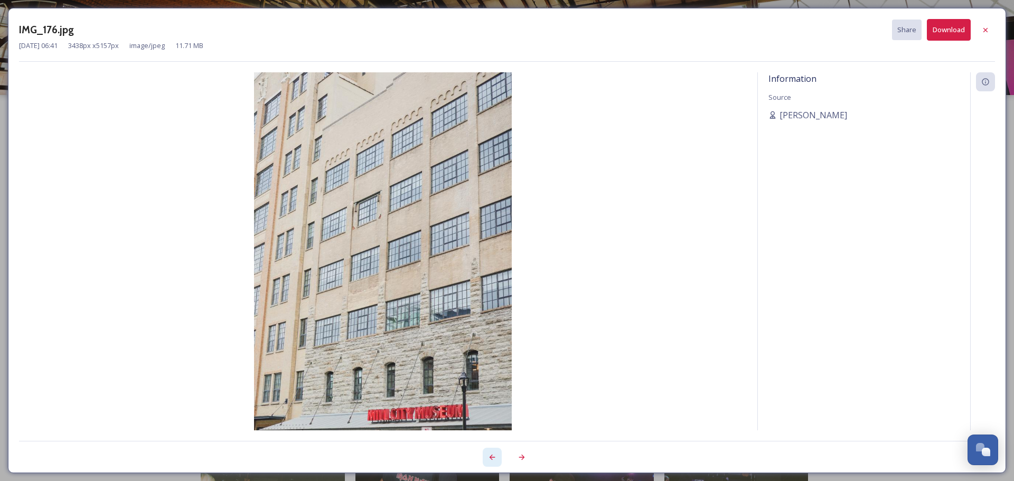
click at [497, 460] on div at bounding box center [492, 457] width 19 height 19
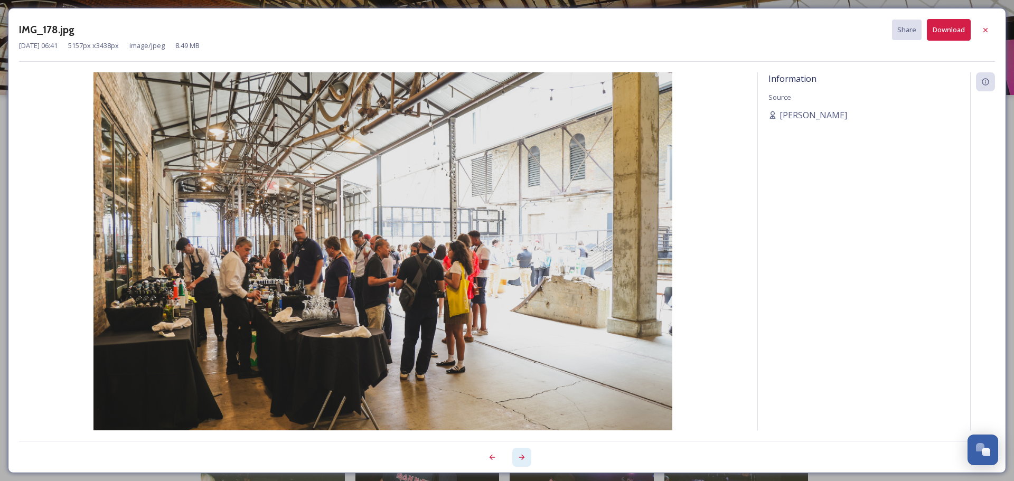
click at [523, 453] on icon at bounding box center [521, 457] width 8 height 8
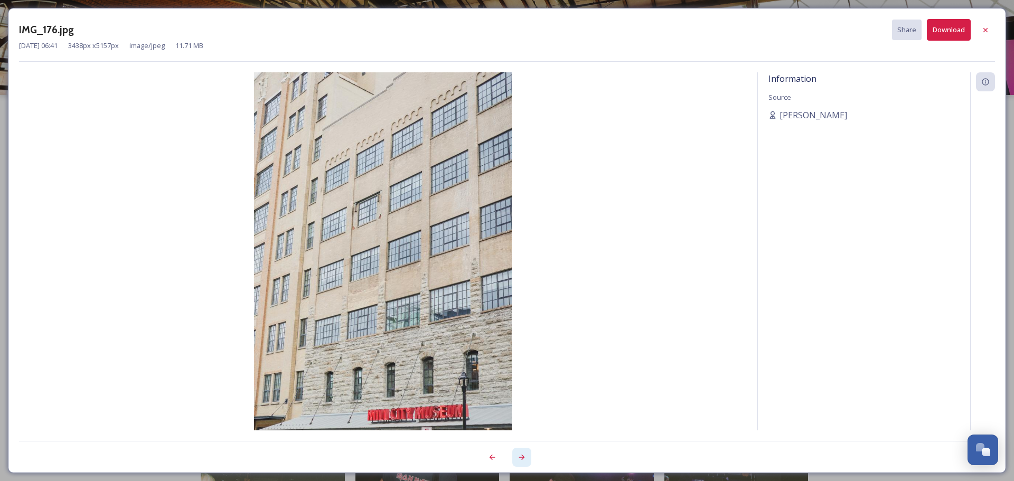
click at [523, 453] on icon at bounding box center [521, 457] width 8 height 8
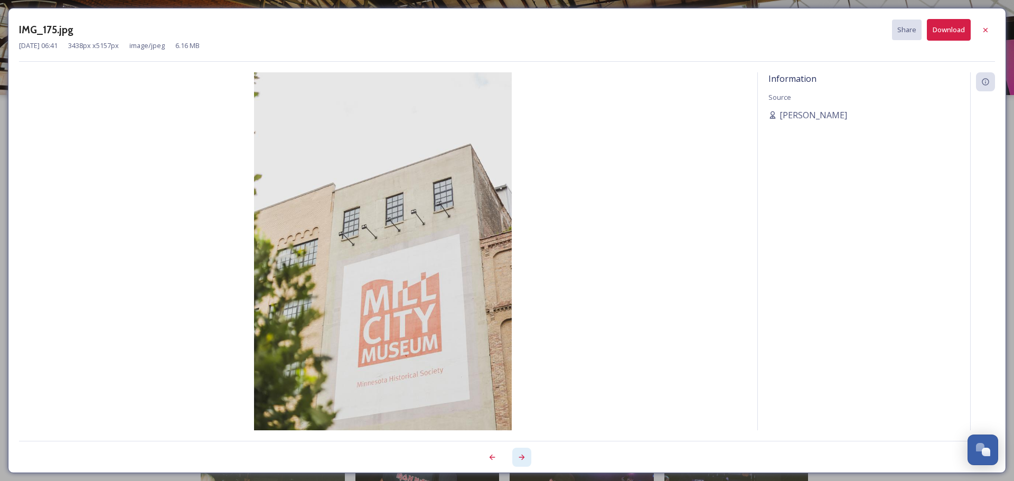
click at [523, 453] on icon at bounding box center [521, 457] width 8 height 8
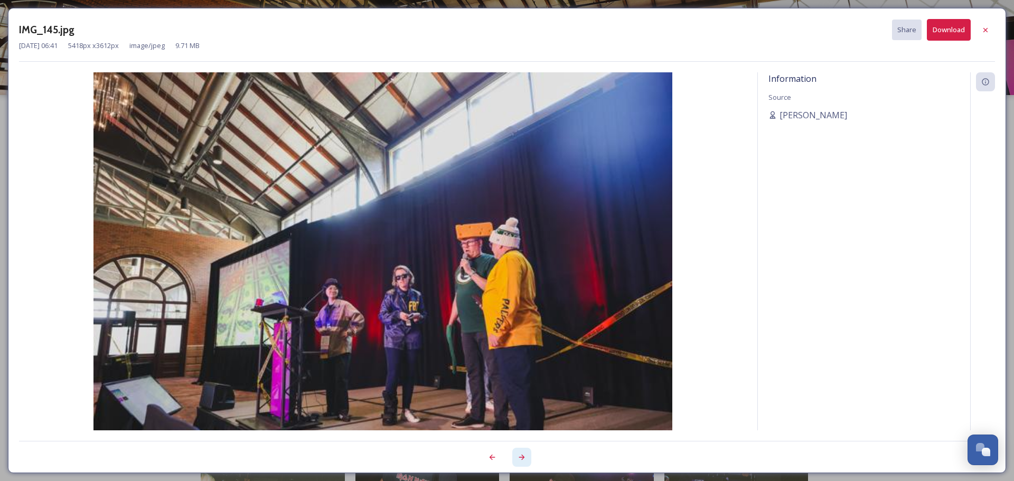
click at [523, 453] on icon at bounding box center [521, 457] width 8 height 8
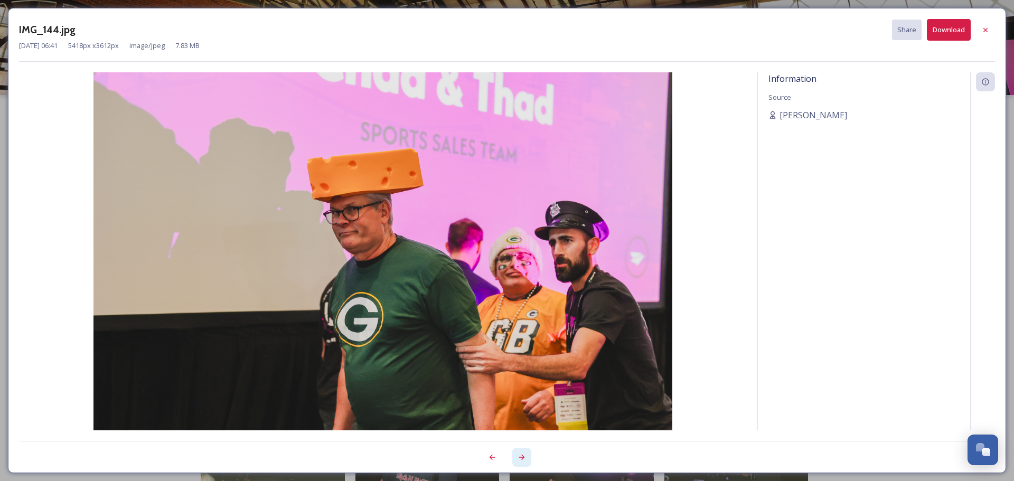
click at [523, 453] on icon at bounding box center [521, 457] width 8 height 8
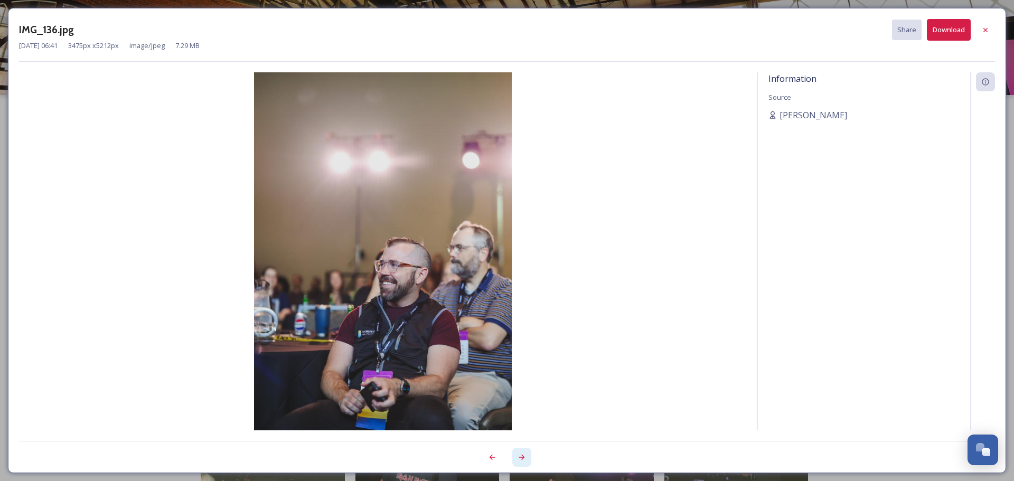
click at [523, 453] on icon at bounding box center [521, 457] width 8 height 8
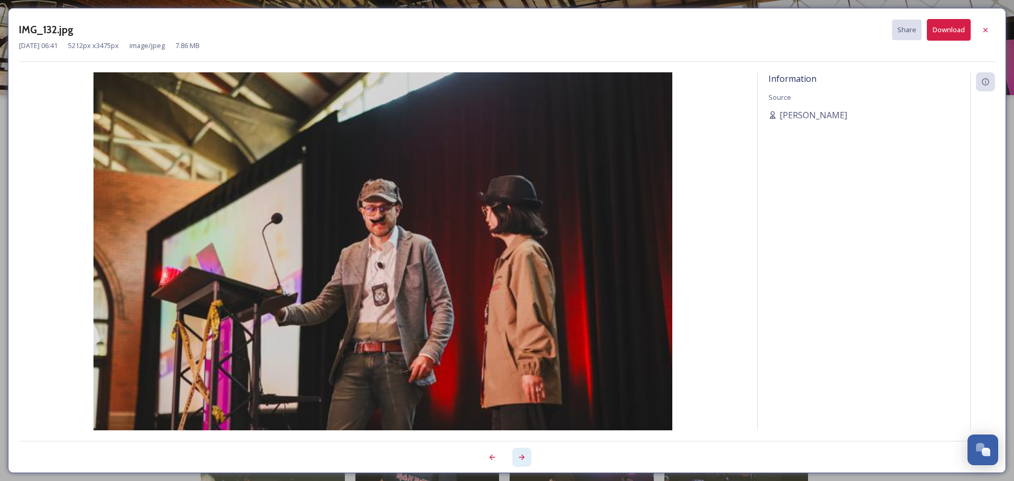
click at [523, 453] on icon at bounding box center [521, 457] width 8 height 8
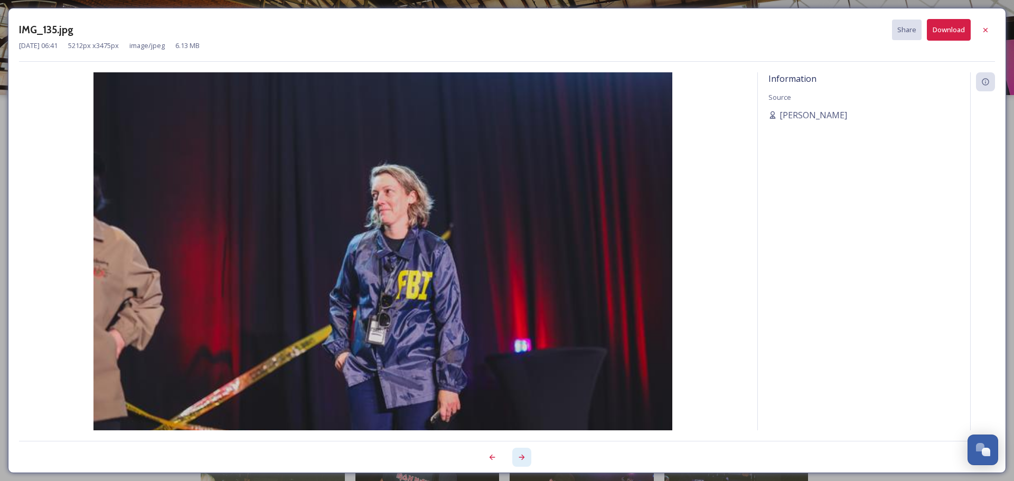
click at [523, 453] on icon at bounding box center [521, 457] width 8 height 8
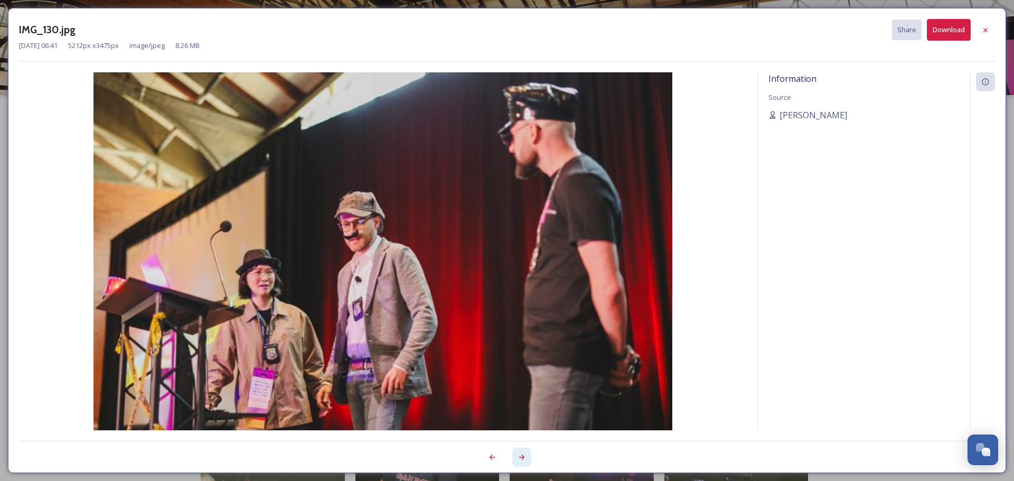
click at [523, 453] on icon at bounding box center [521, 457] width 8 height 8
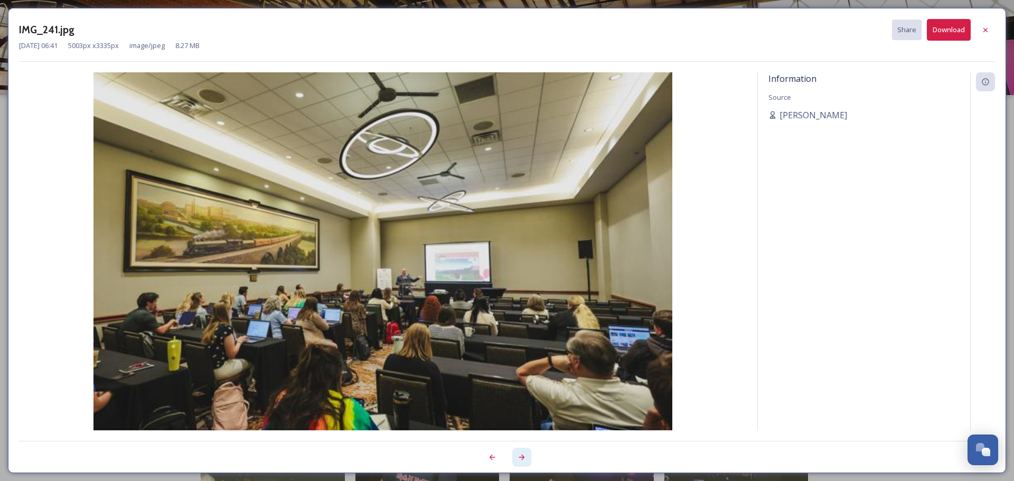
click at [523, 453] on icon at bounding box center [521, 457] width 8 height 8
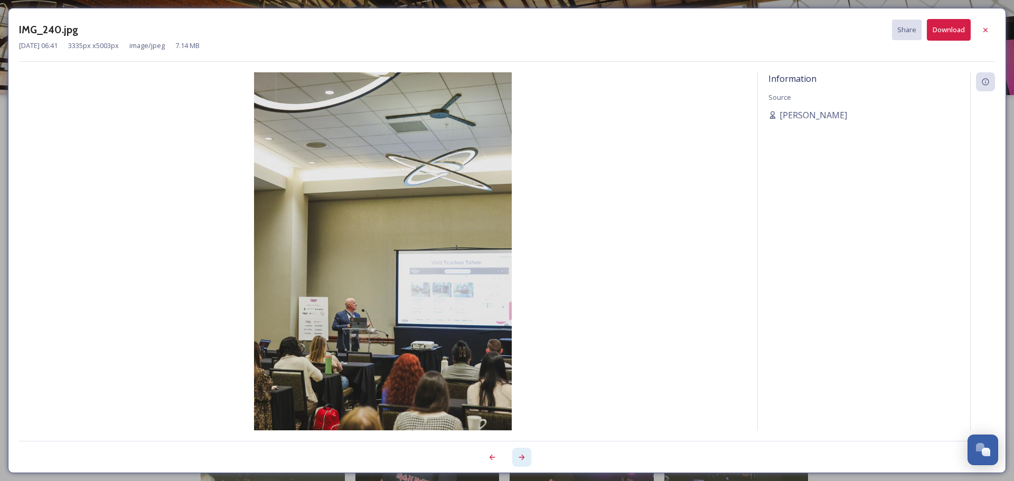
click at [523, 453] on icon at bounding box center [521, 457] width 8 height 8
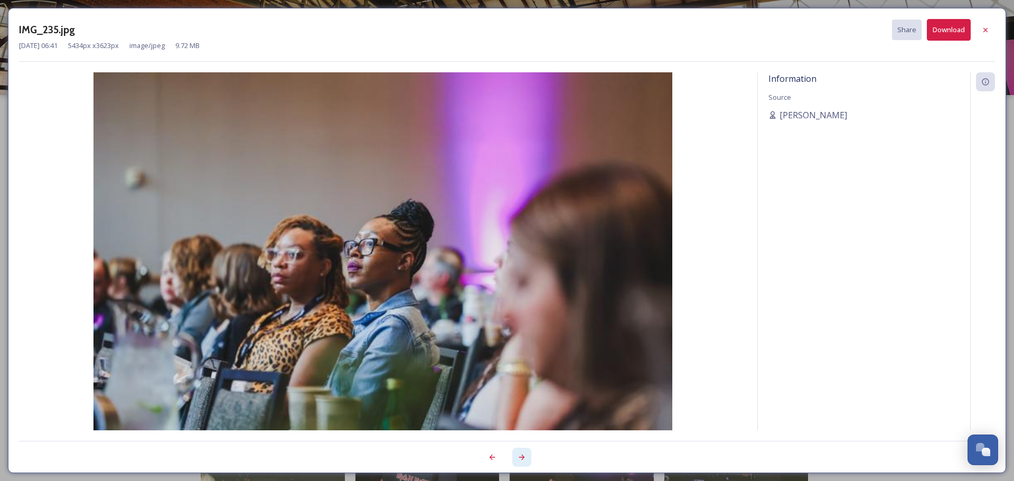
click at [523, 453] on icon at bounding box center [521, 457] width 8 height 8
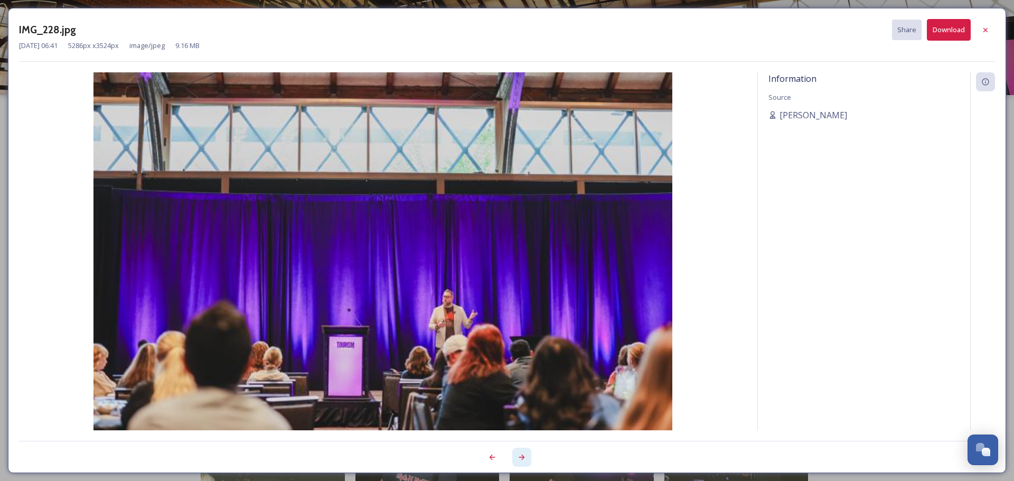
click at [523, 453] on icon at bounding box center [521, 457] width 8 height 8
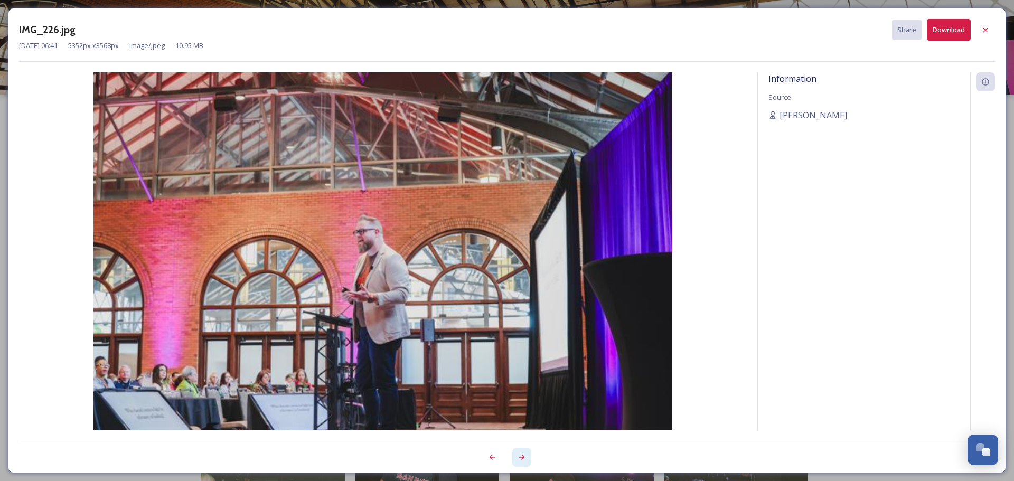
click at [523, 453] on icon at bounding box center [521, 457] width 8 height 8
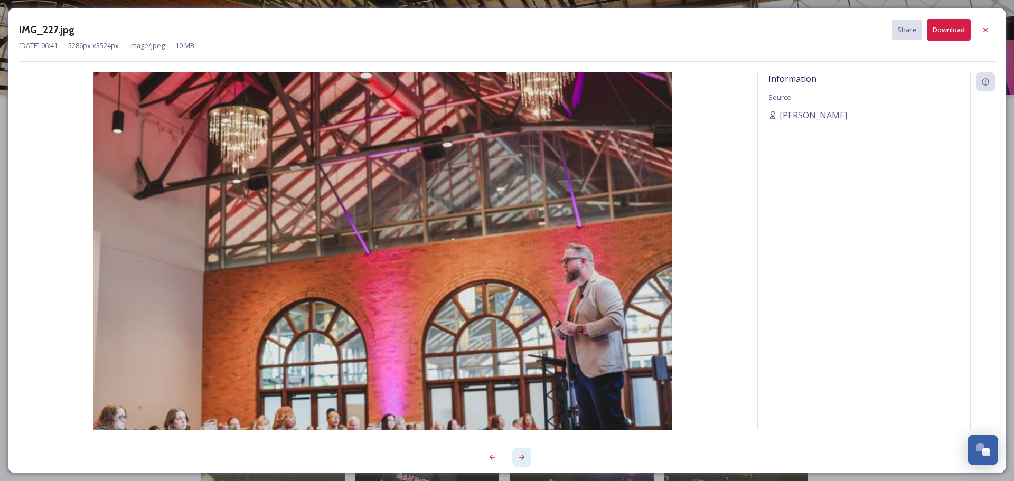
click at [523, 453] on icon at bounding box center [521, 457] width 8 height 8
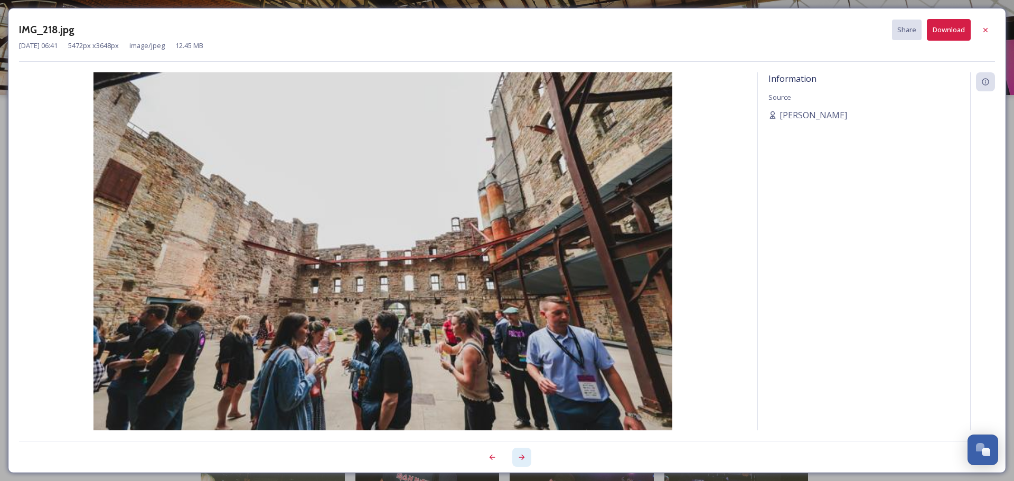
click at [523, 453] on icon at bounding box center [521, 457] width 8 height 8
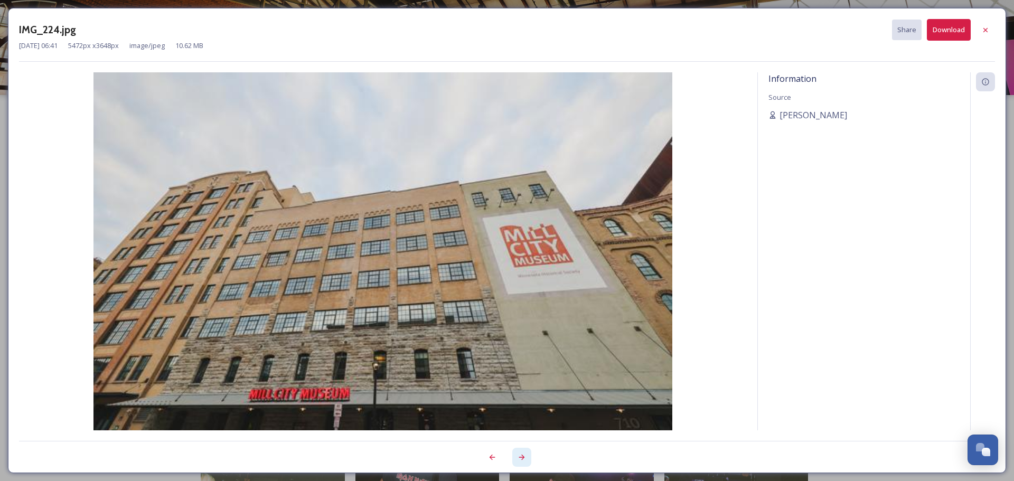
click at [523, 453] on icon at bounding box center [521, 457] width 8 height 8
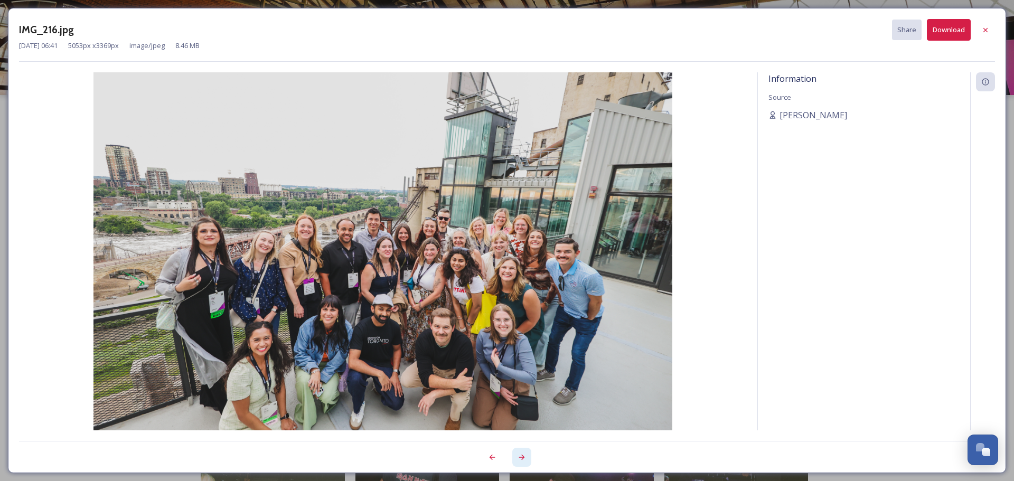
click at [523, 453] on icon at bounding box center [521, 457] width 8 height 8
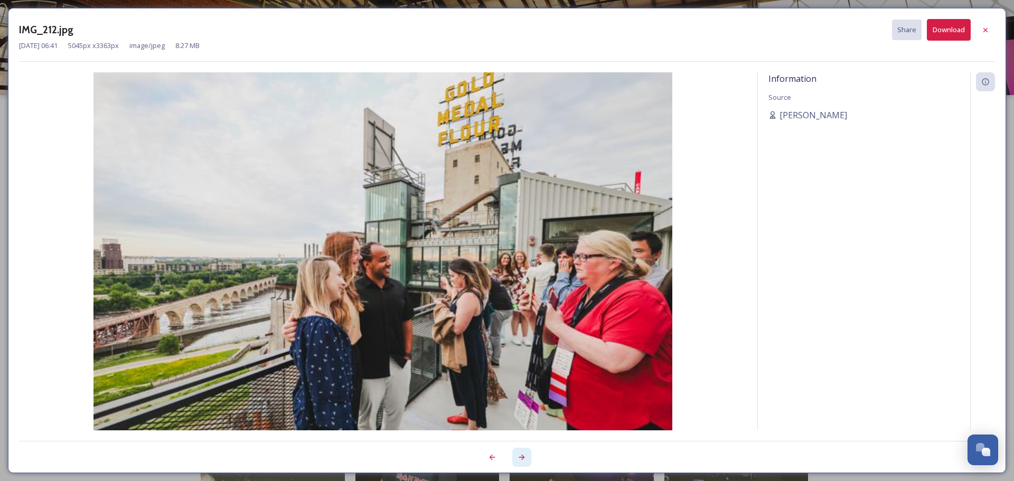
click at [523, 453] on icon at bounding box center [521, 457] width 8 height 8
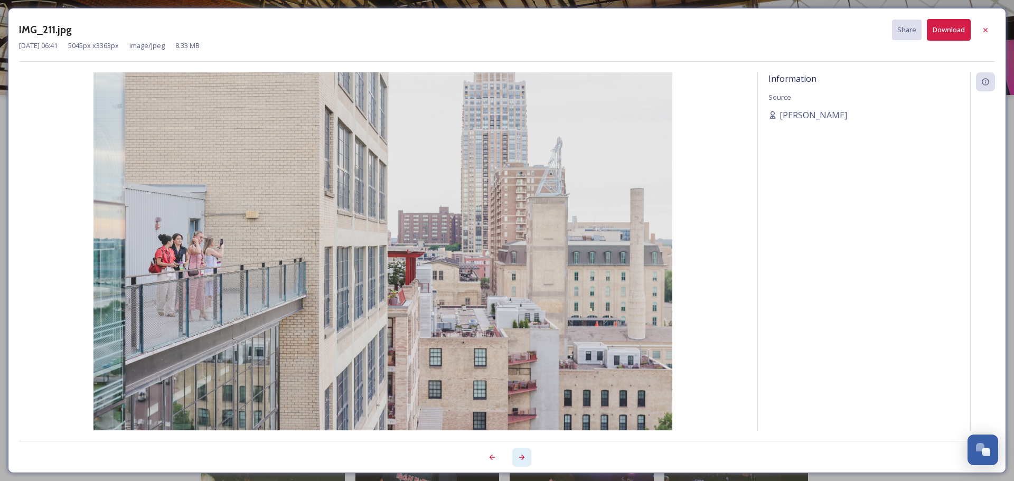
click at [523, 453] on icon at bounding box center [521, 457] width 8 height 8
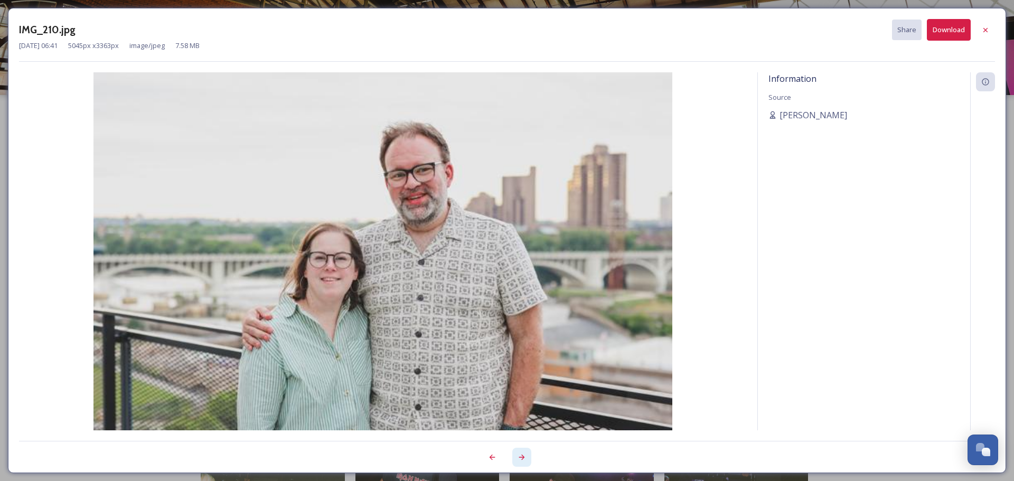
click at [523, 453] on icon at bounding box center [521, 457] width 8 height 8
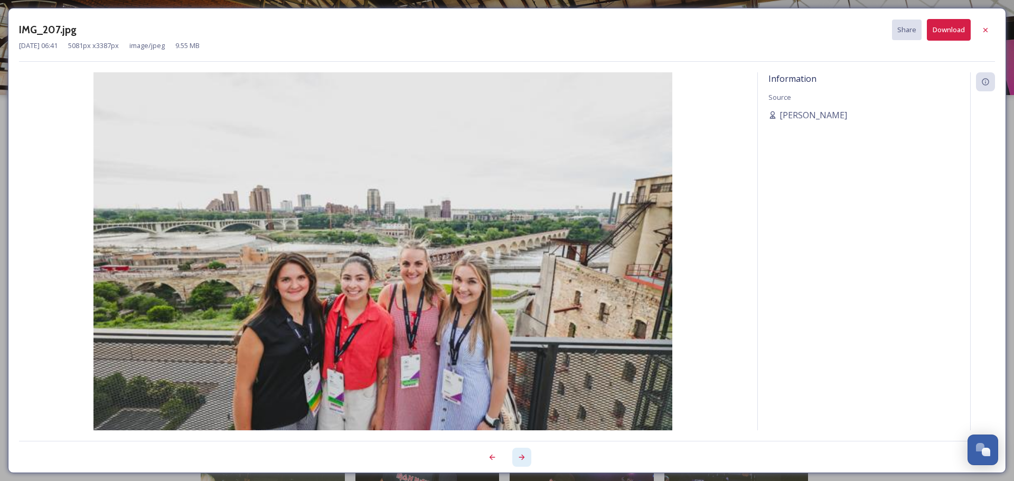
click at [523, 453] on icon at bounding box center [521, 457] width 8 height 8
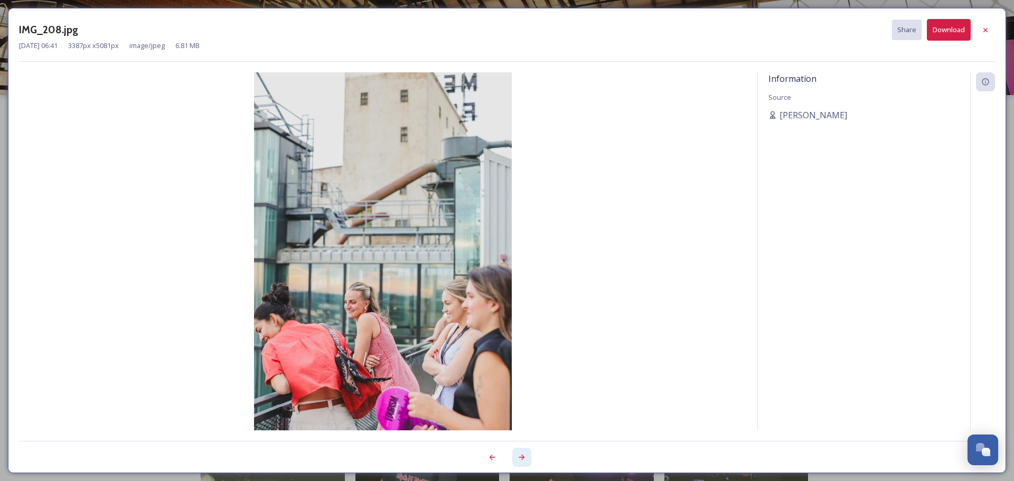
click at [523, 453] on icon at bounding box center [521, 457] width 8 height 8
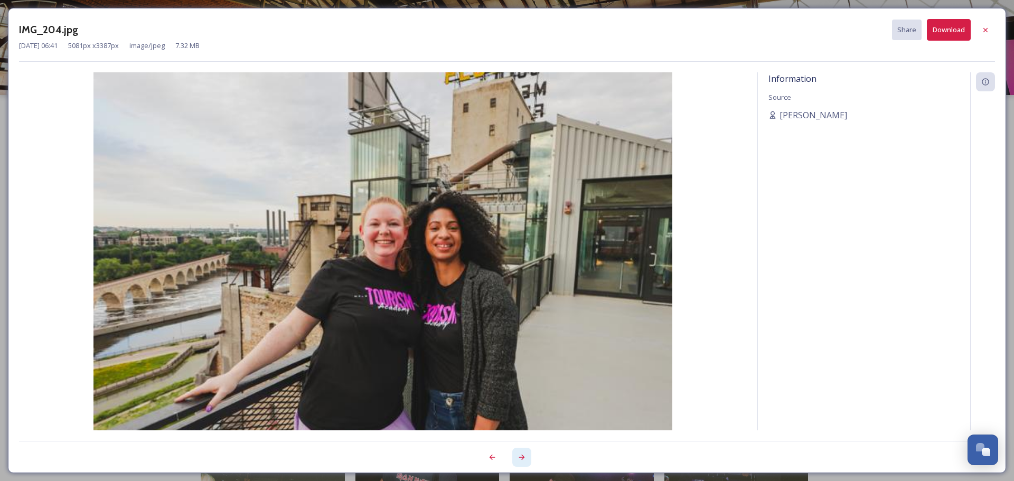
click at [523, 453] on icon at bounding box center [521, 457] width 8 height 8
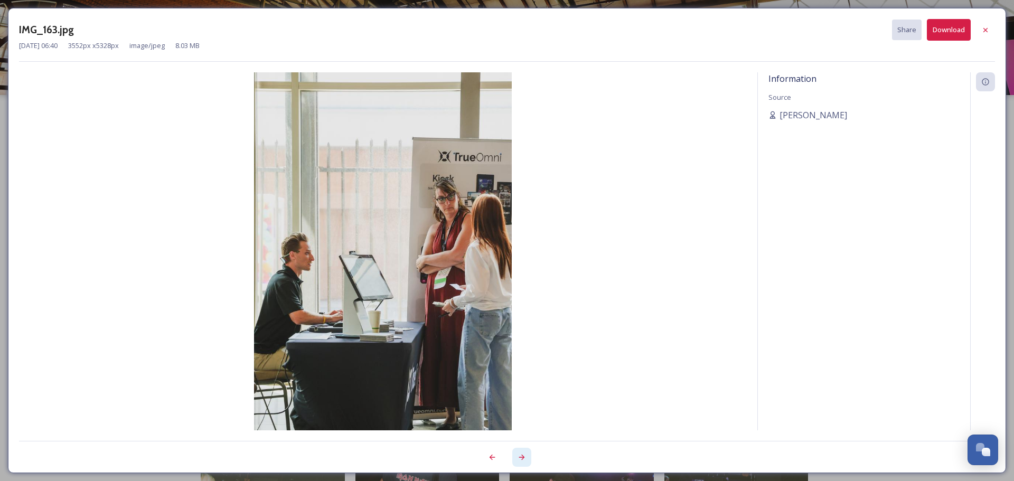
click at [523, 453] on icon at bounding box center [521, 457] width 8 height 8
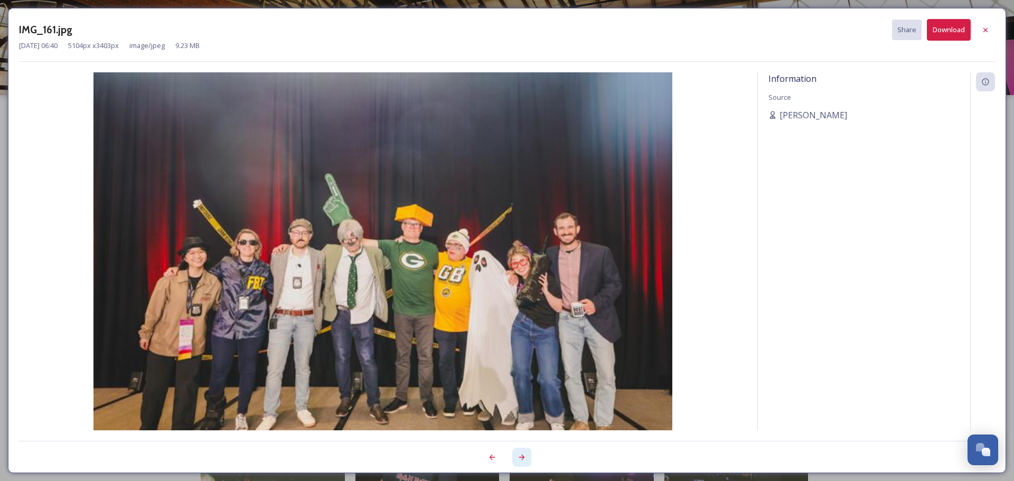
click at [523, 453] on icon at bounding box center [521, 457] width 8 height 8
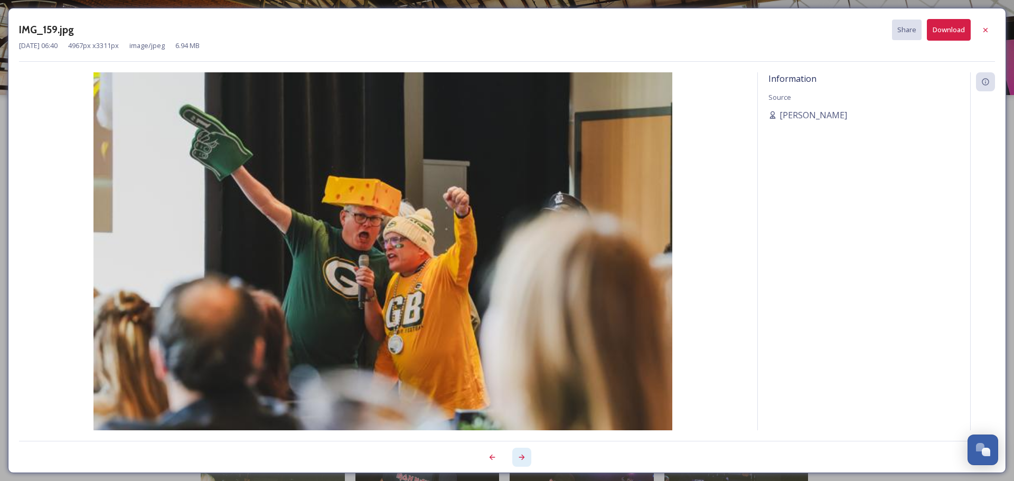
click at [523, 453] on icon at bounding box center [521, 457] width 8 height 8
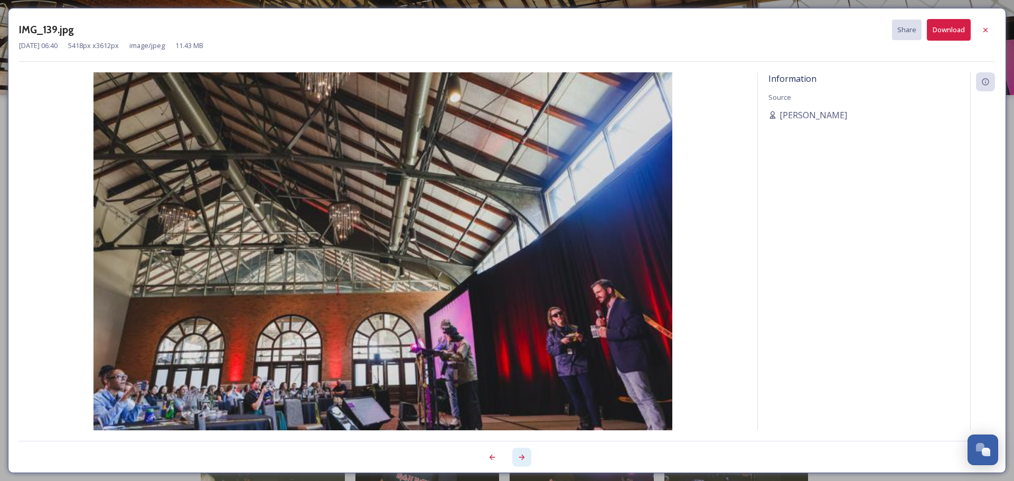
click at [523, 453] on icon at bounding box center [521, 457] width 8 height 8
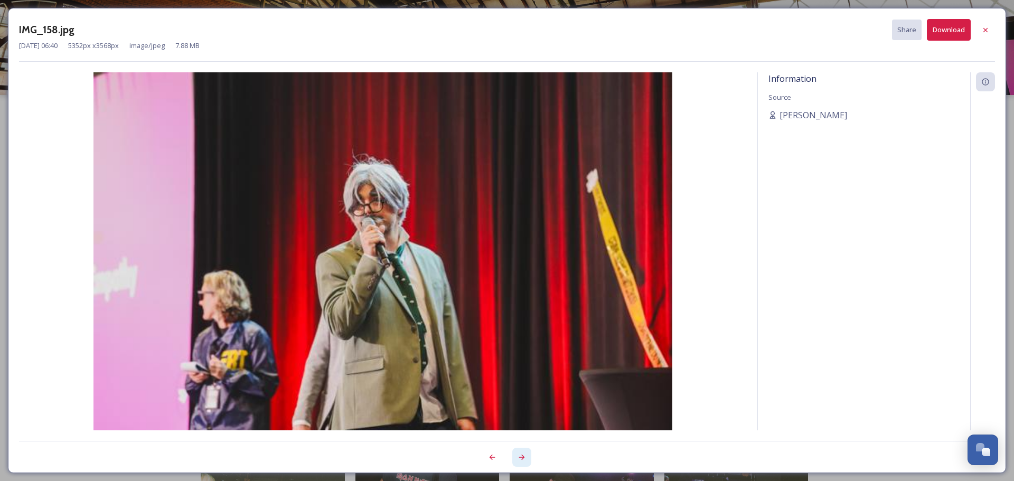
click at [523, 453] on icon at bounding box center [521, 457] width 8 height 8
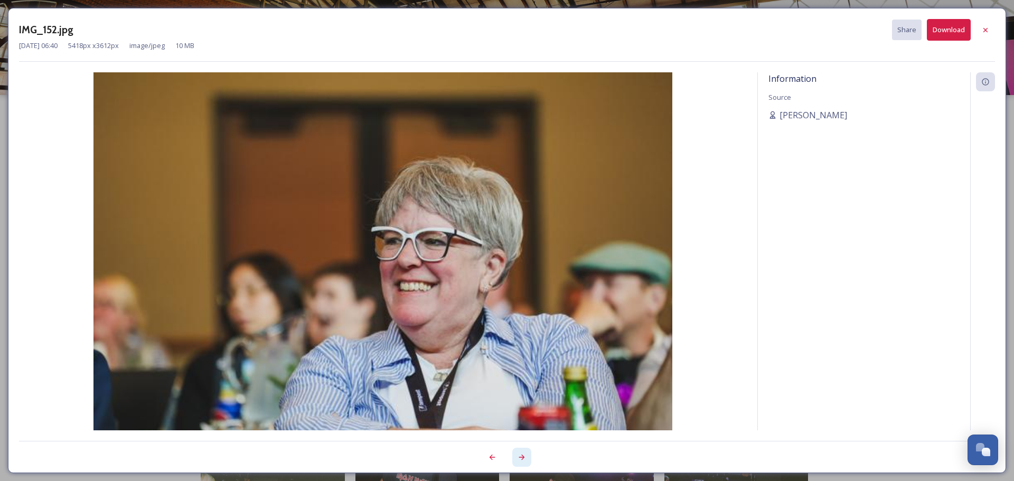
click at [523, 453] on icon at bounding box center [521, 457] width 8 height 8
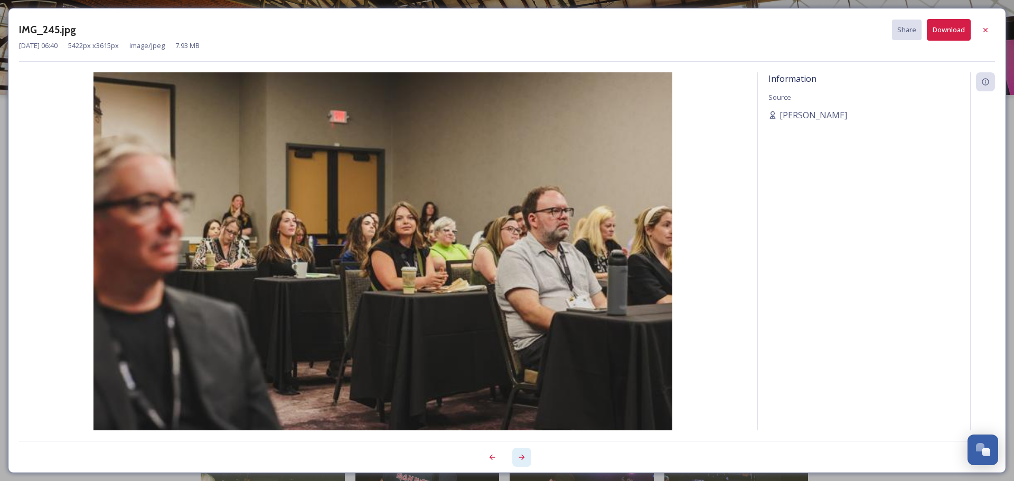
click at [523, 453] on icon at bounding box center [521, 457] width 8 height 8
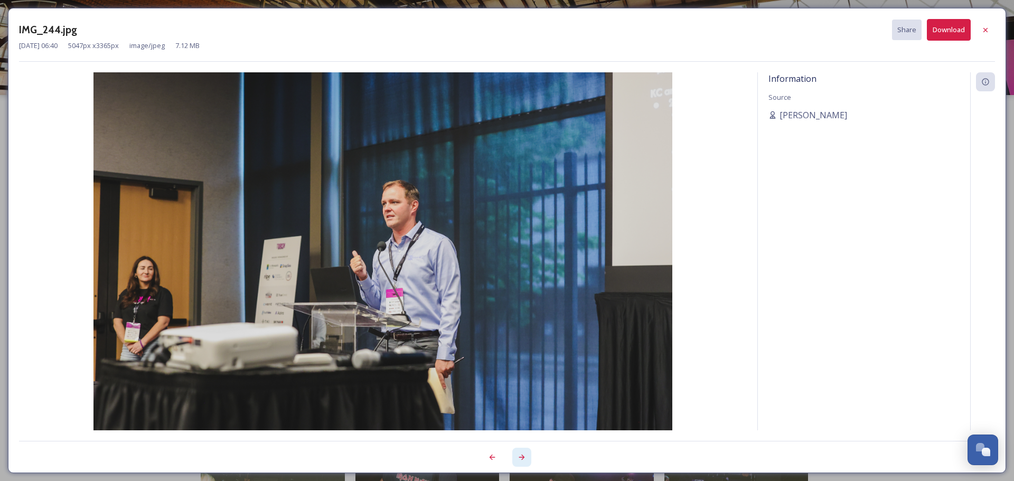
click at [523, 453] on icon at bounding box center [521, 457] width 8 height 8
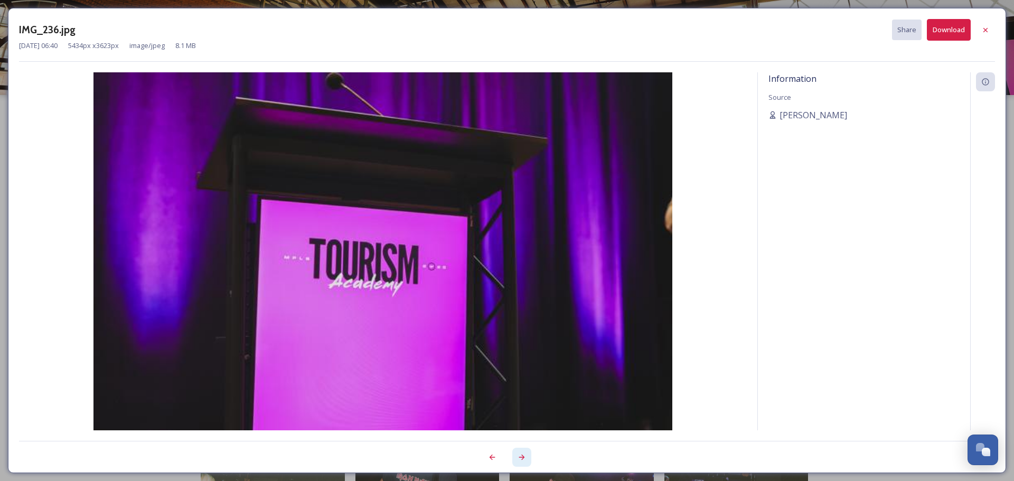
click at [523, 453] on icon at bounding box center [521, 457] width 8 height 8
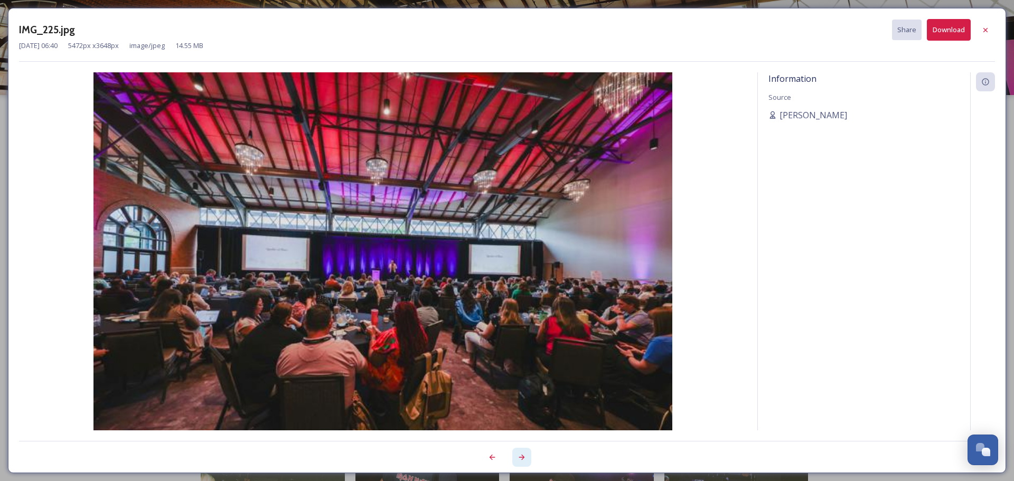
click at [523, 453] on icon at bounding box center [521, 457] width 8 height 8
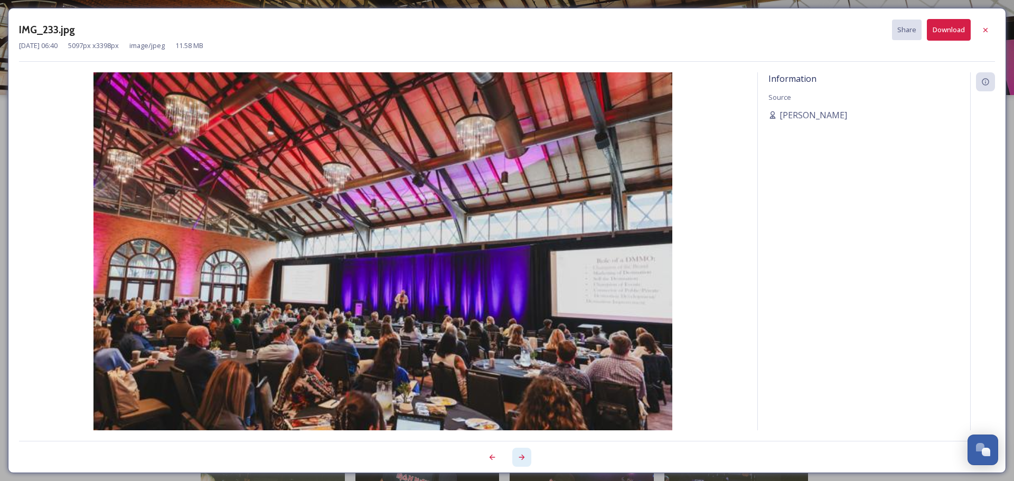
click at [523, 453] on icon at bounding box center [521, 457] width 8 height 8
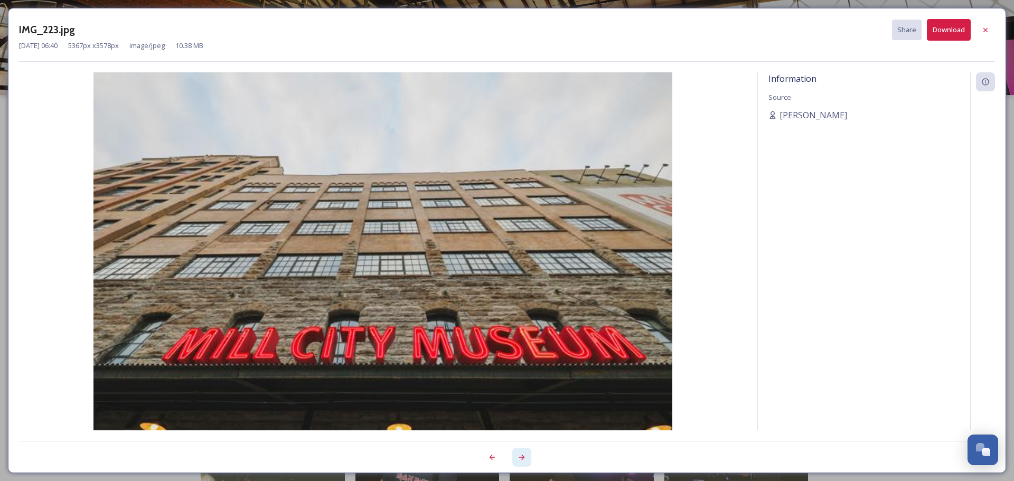
click at [523, 453] on icon at bounding box center [521, 457] width 8 height 8
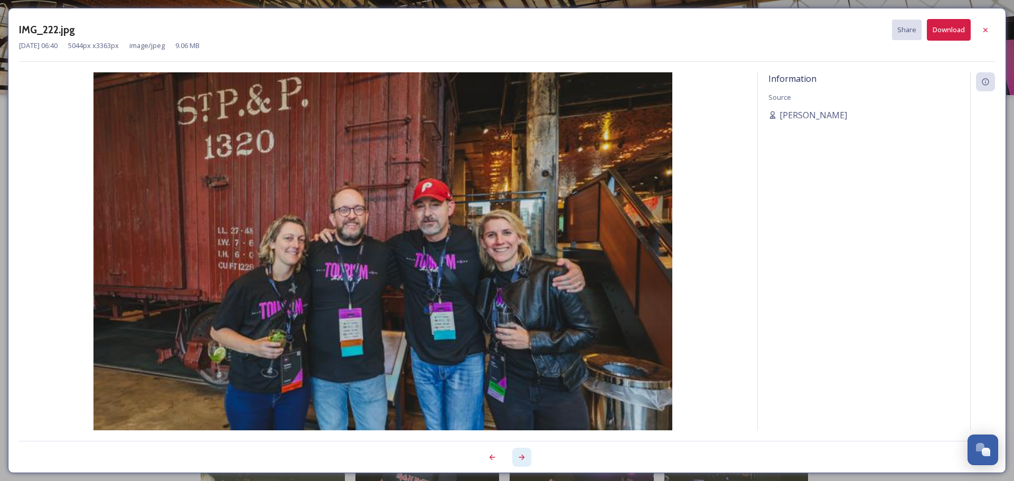
click at [523, 453] on icon at bounding box center [521, 457] width 8 height 8
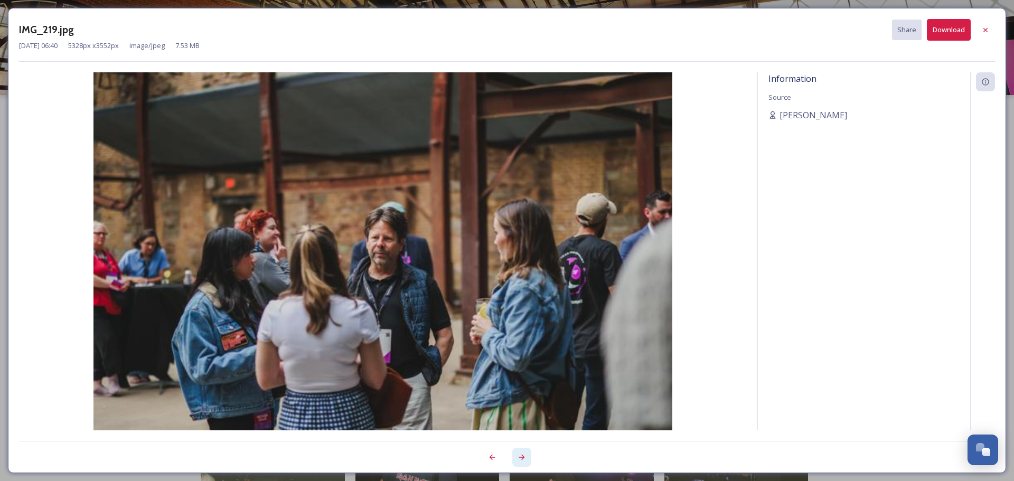
click at [523, 453] on icon at bounding box center [521, 457] width 8 height 8
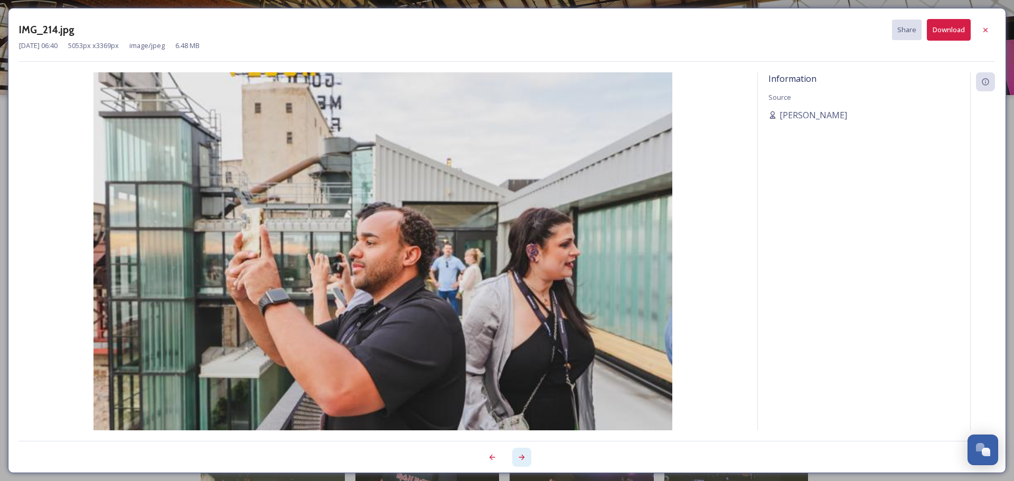
click at [523, 453] on icon at bounding box center [521, 457] width 8 height 8
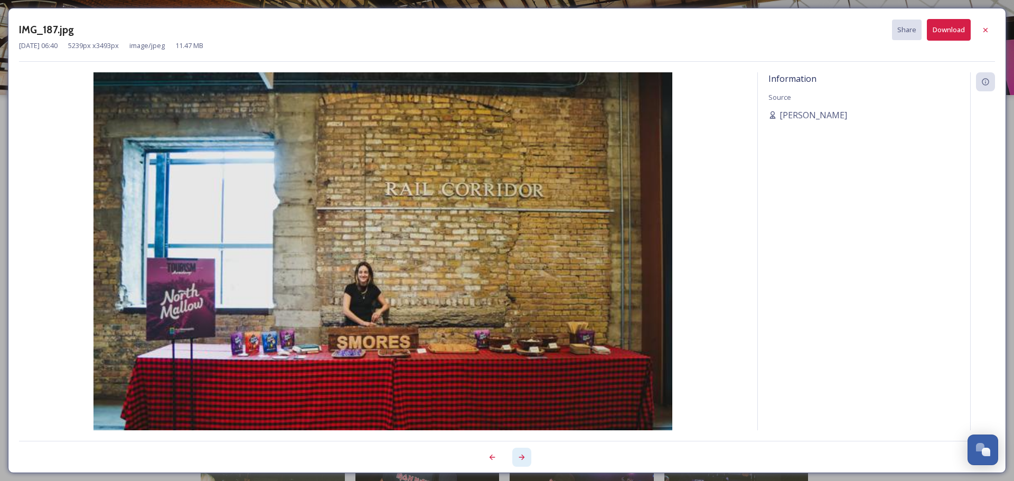
click at [523, 453] on icon at bounding box center [521, 457] width 8 height 8
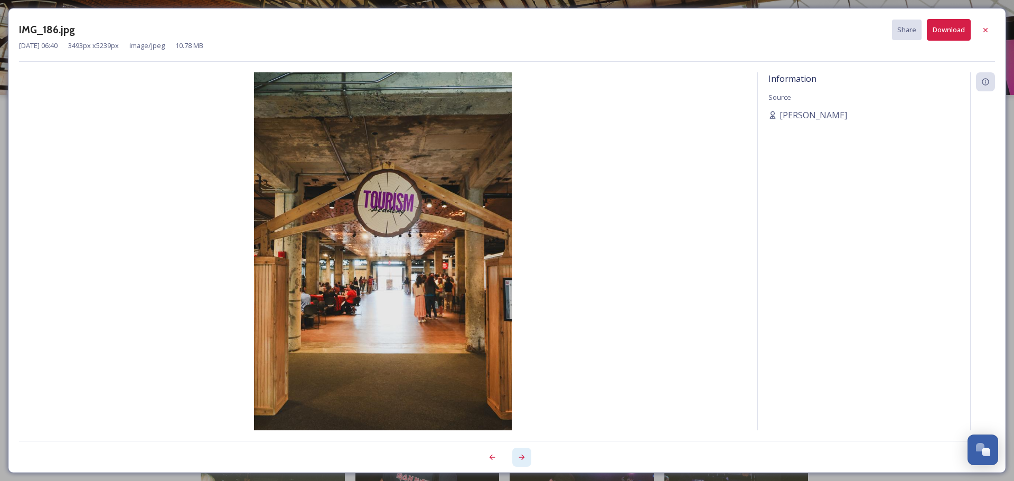
click at [523, 453] on icon at bounding box center [521, 457] width 8 height 8
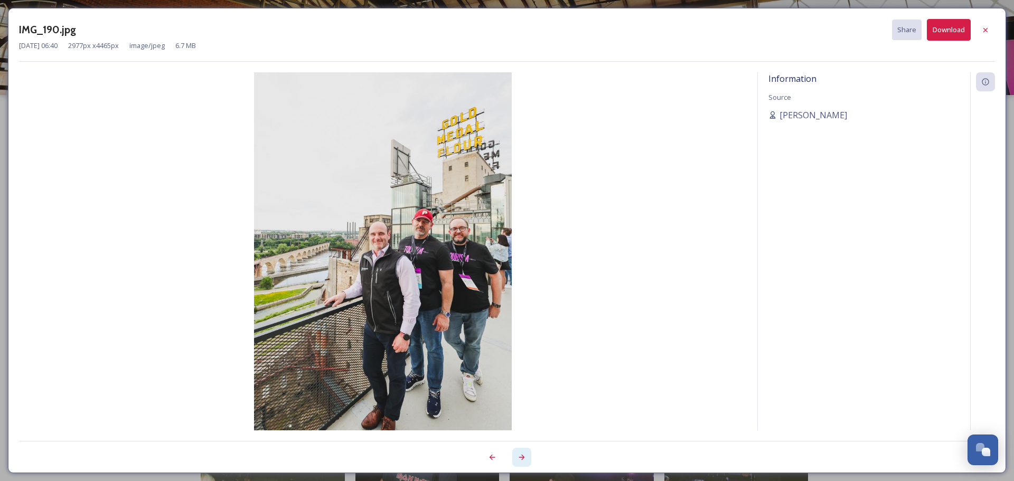
click at [523, 453] on icon at bounding box center [521, 457] width 8 height 8
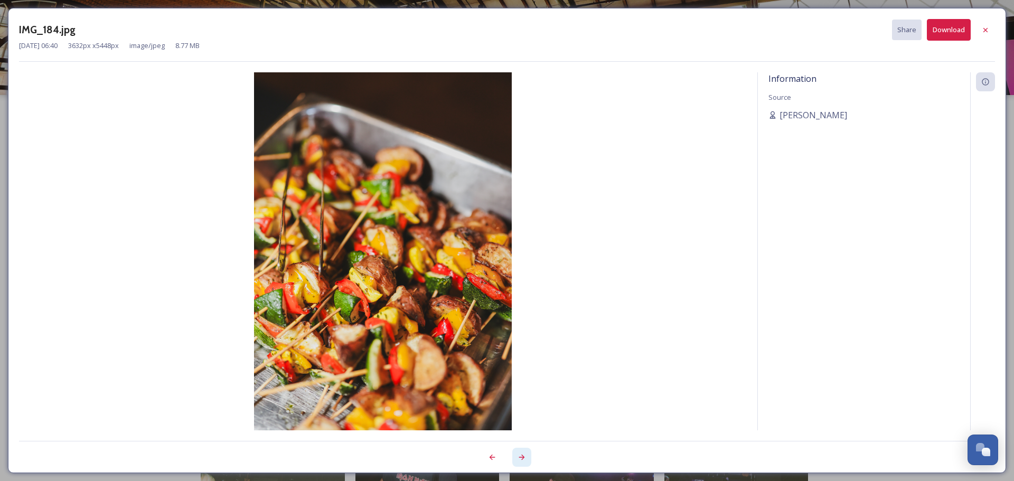
click at [523, 453] on icon at bounding box center [521, 457] width 8 height 8
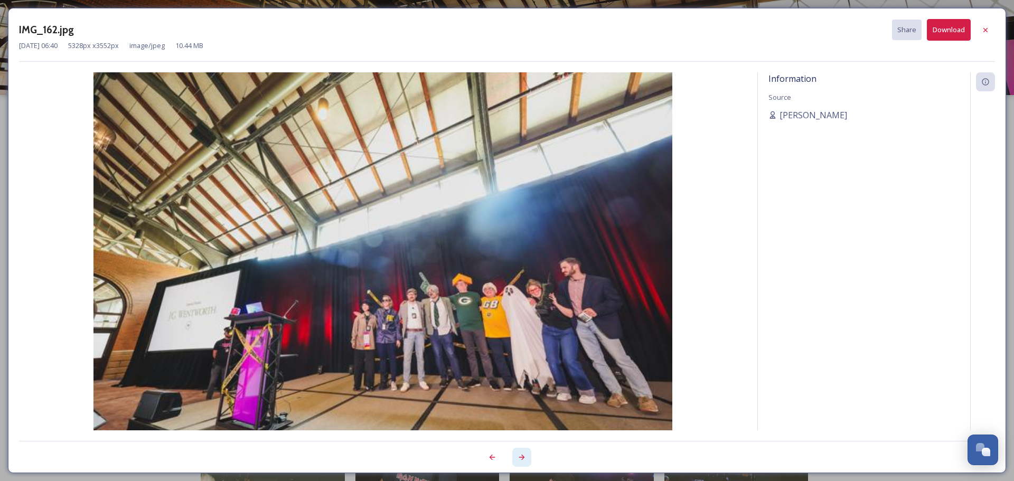
click at [523, 453] on icon at bounding box center [521, 457] width 8 height 8
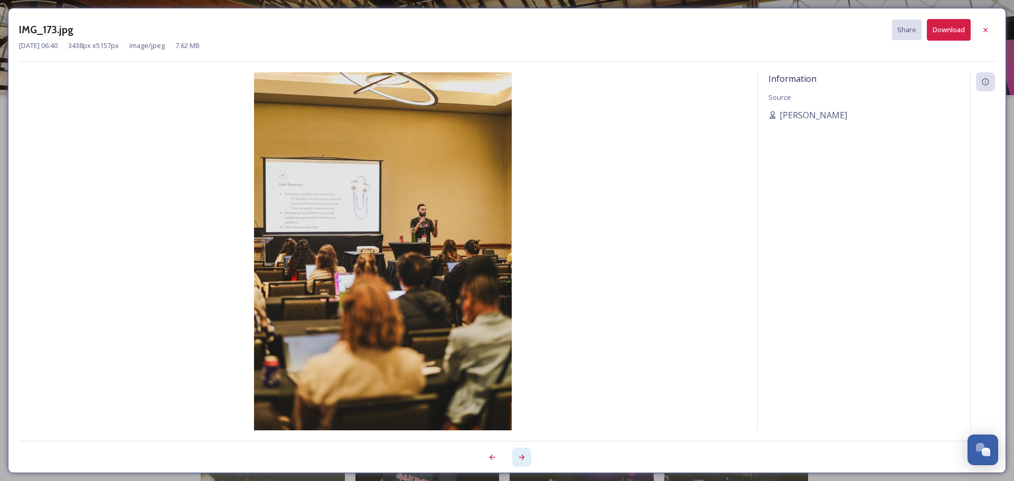
click at [523, 453] on icon at bounding box center [521, 457] width 8 height 8
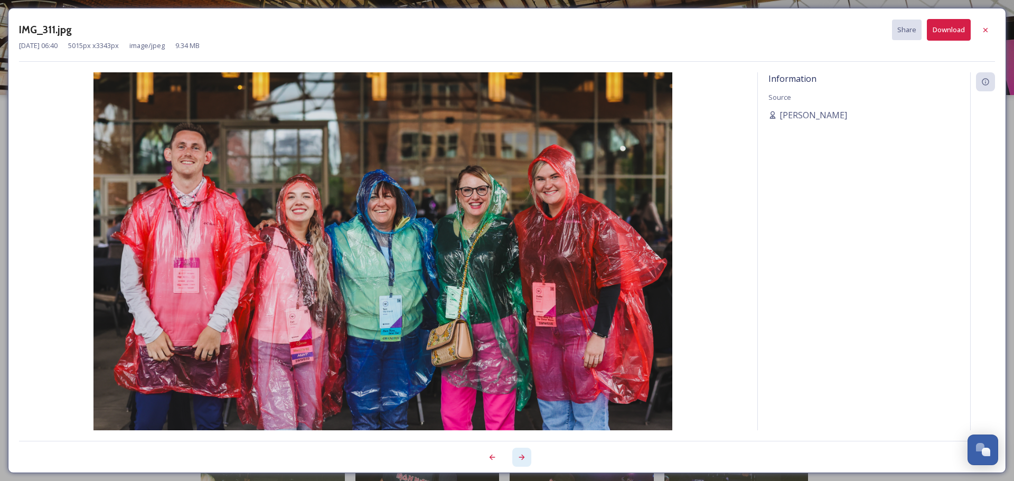
click at [523, 453] on icon at bounding box center [521, 457] width 8 height 8
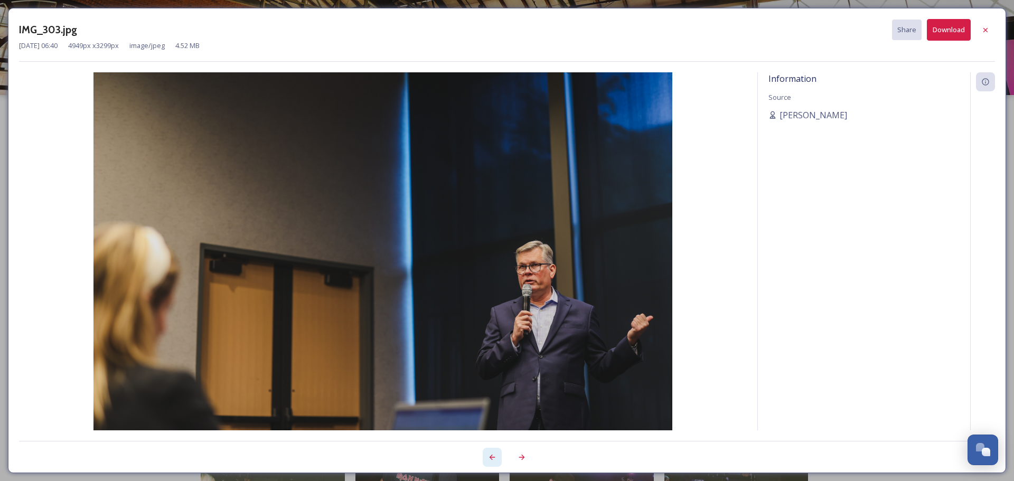
click at [497, 456] on div at bounding box center [492, 457] width 19 height 19
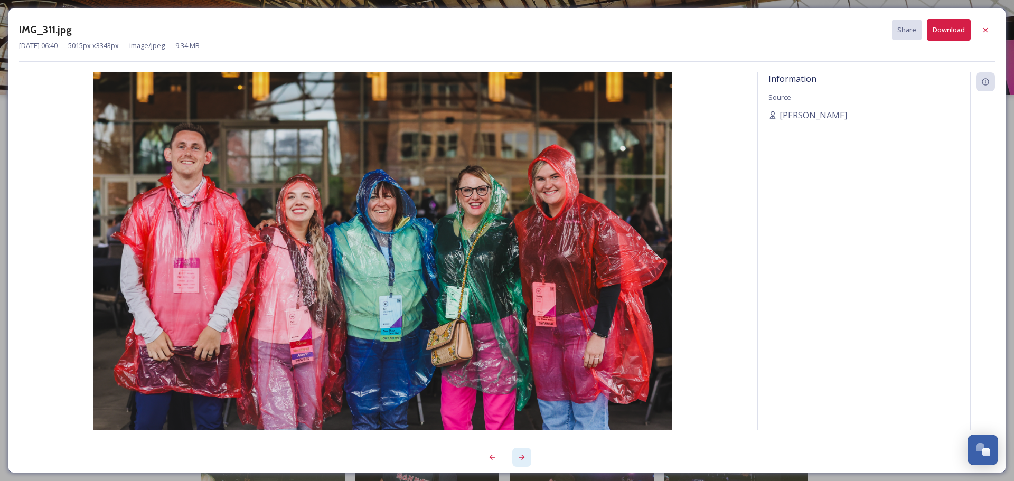
click at [520, 453] on icon at bounding box center [521, 457] width 8 height 8
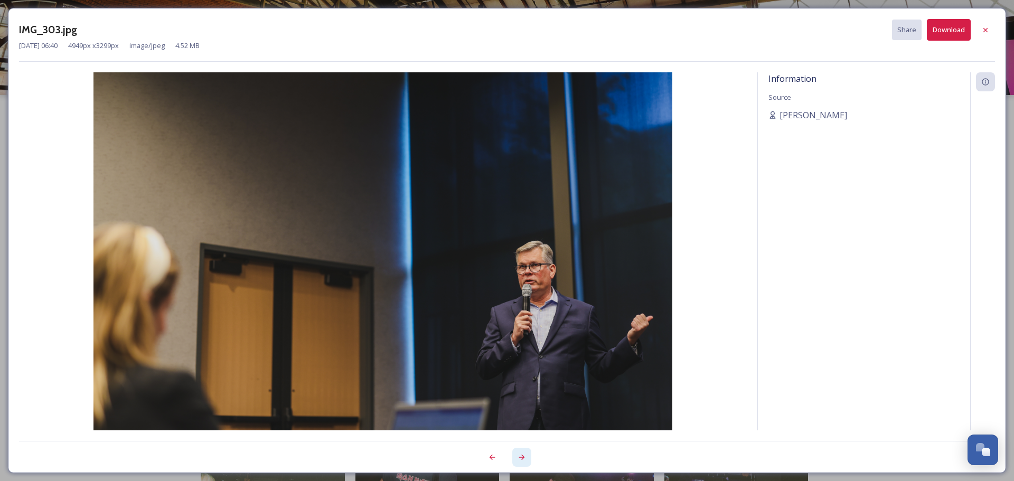
click at [520, 453] on icon at bounding box center [521, 457] width 8 height 8
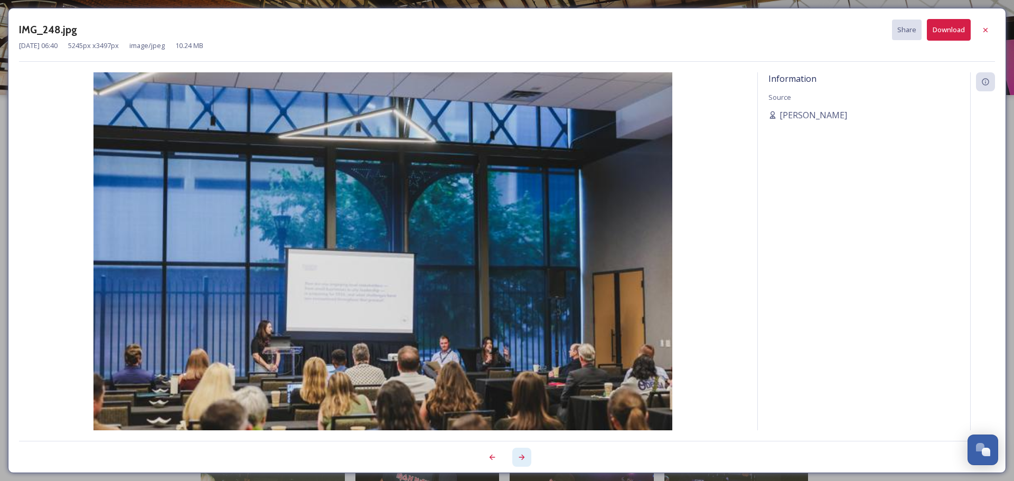
click at [520, 453] on icon at bounding box center [521, 457] width 8 height 8
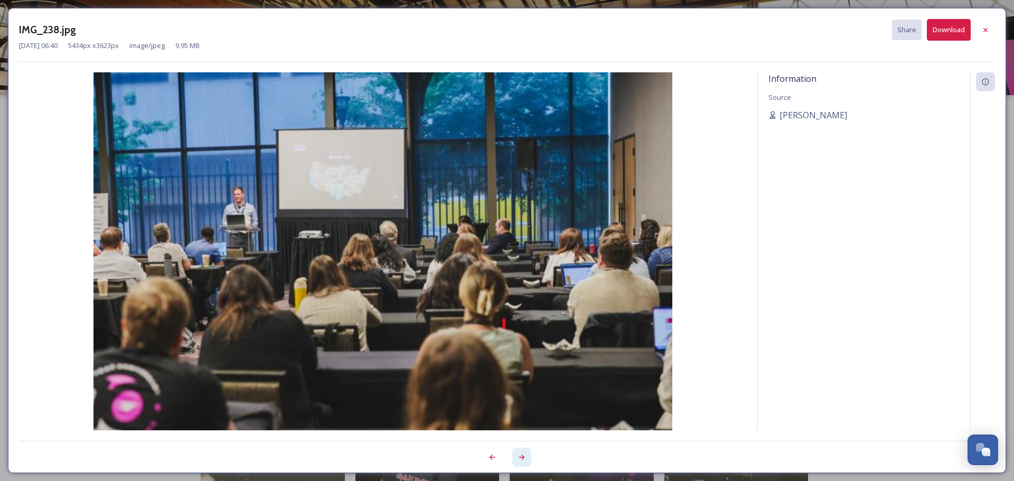
click at [520, 453] on icon at bounding box center [521, 457] width 8 height 8
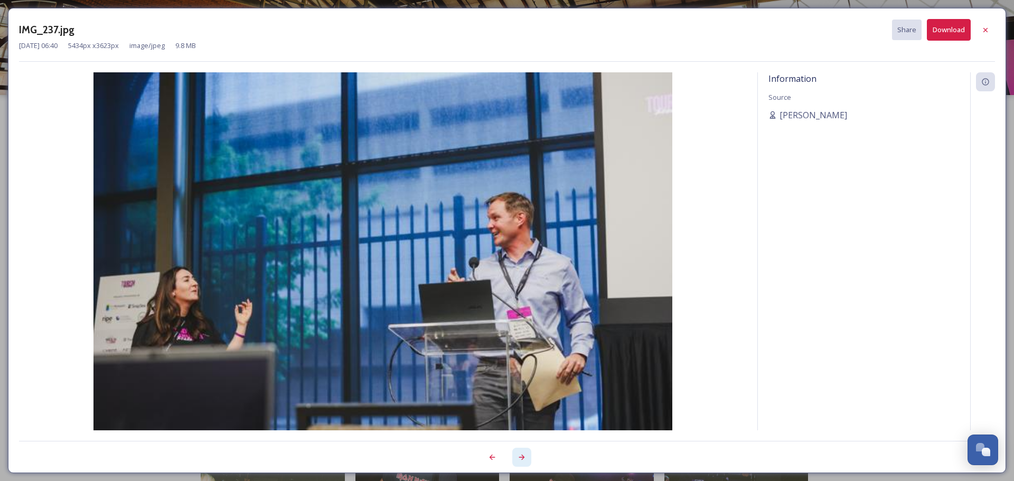
click at [520, 453] on icon at bounding box center [521, 457] width 8 height 8
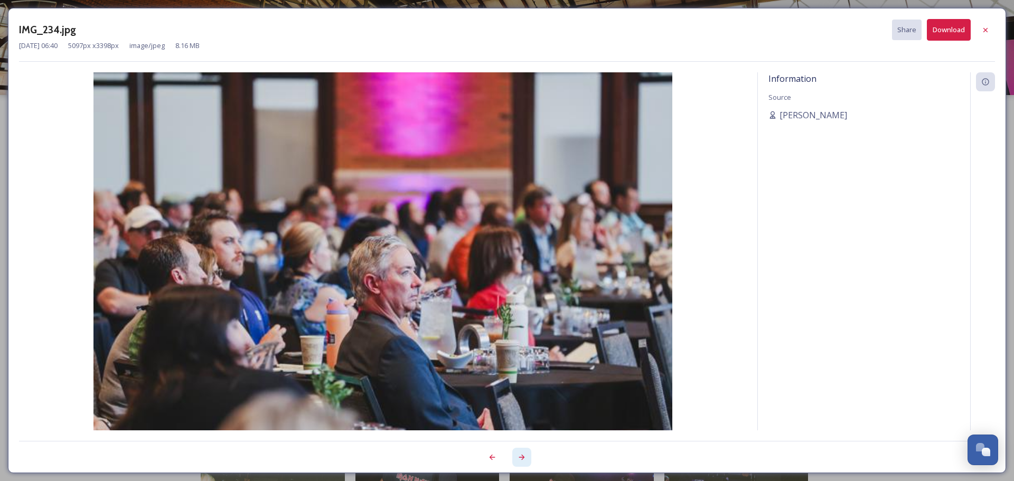
click at [520, 453] on icon at bounding box center [521, 457] width 8 height 8
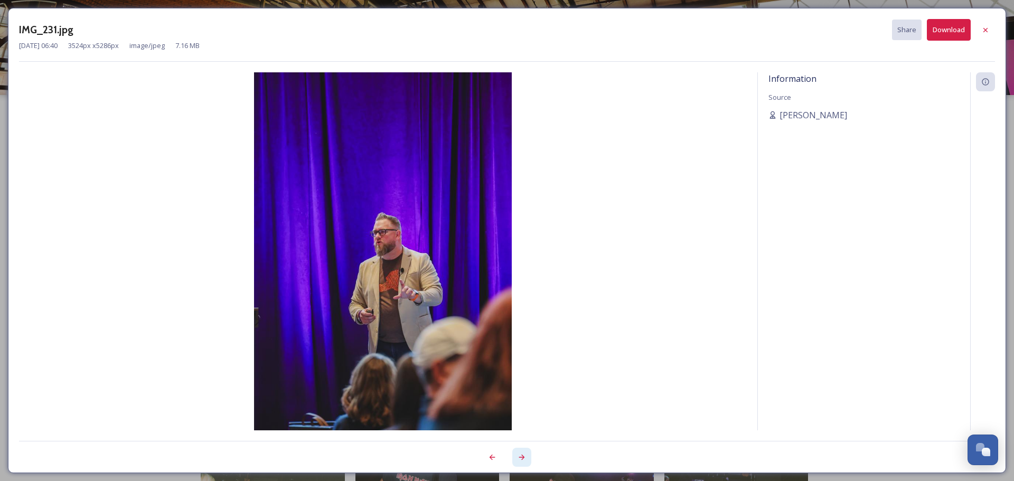
click at [520, 453] on icon at bounding box center [521, 457] width 8 height 8
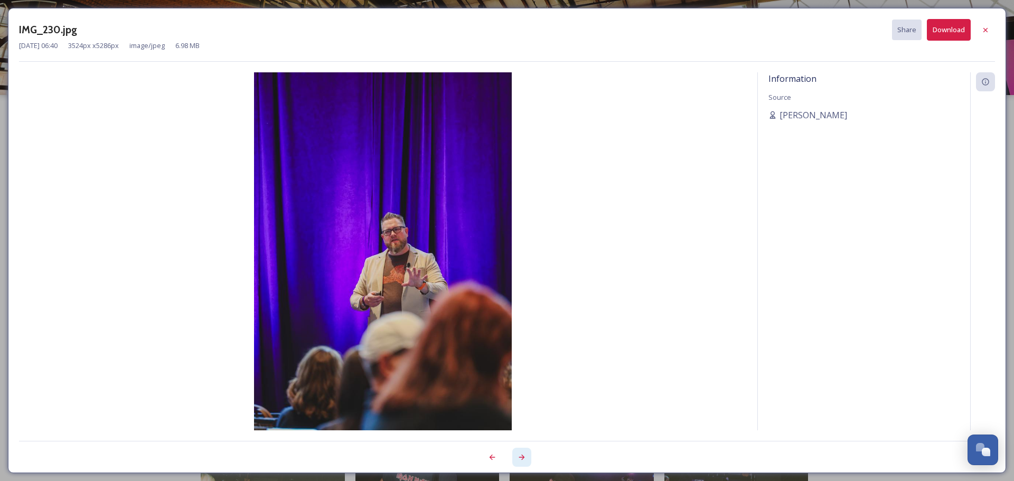
click at [520, 453] on icon at bounding box center [521, 457] width 8 height 8
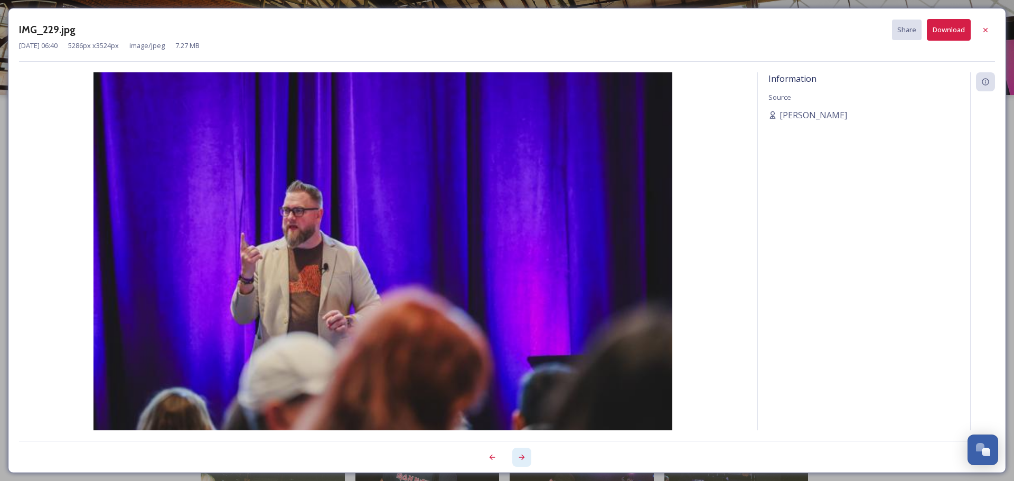
click at [520, 453] on icon at bounding box center [521, 457] width 8 height 8
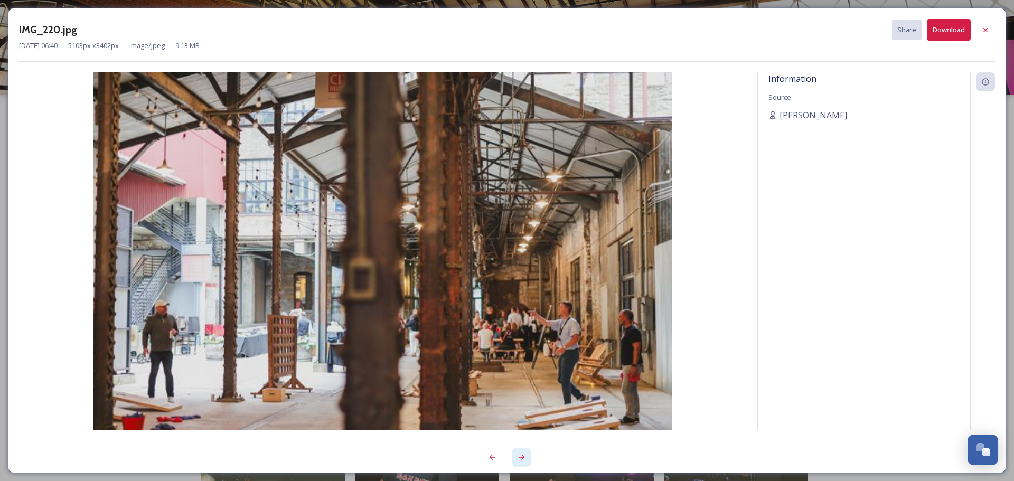
click at [520, 453] on icon at bounding box center [521, 457] width 8 height 8
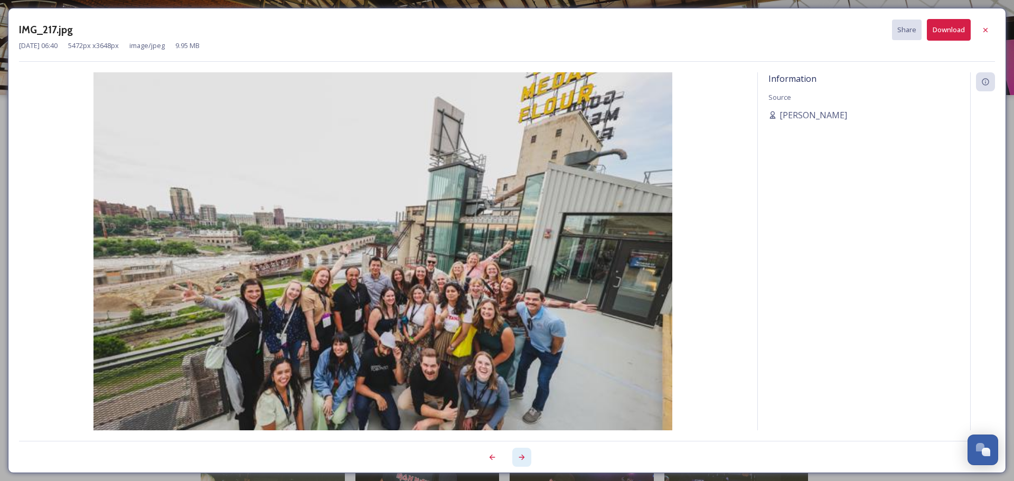
click at [520, 453] on icon at bounding box center [521, 457] width 8 height 8
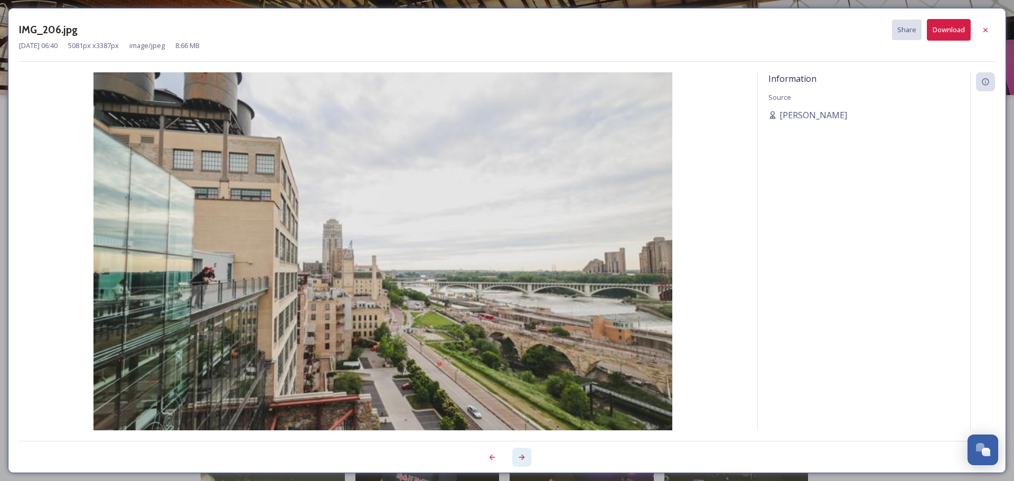
click at [520, 453] on icon at bounding box center [521, 457] width 8 height 8
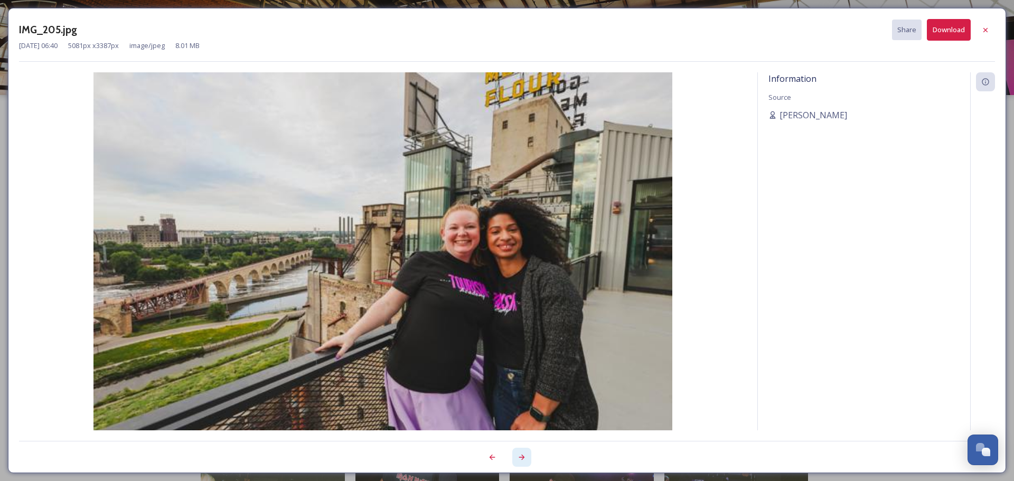
click at [520, 453] on icon at bounding box center [521, 457] width 8 height 8
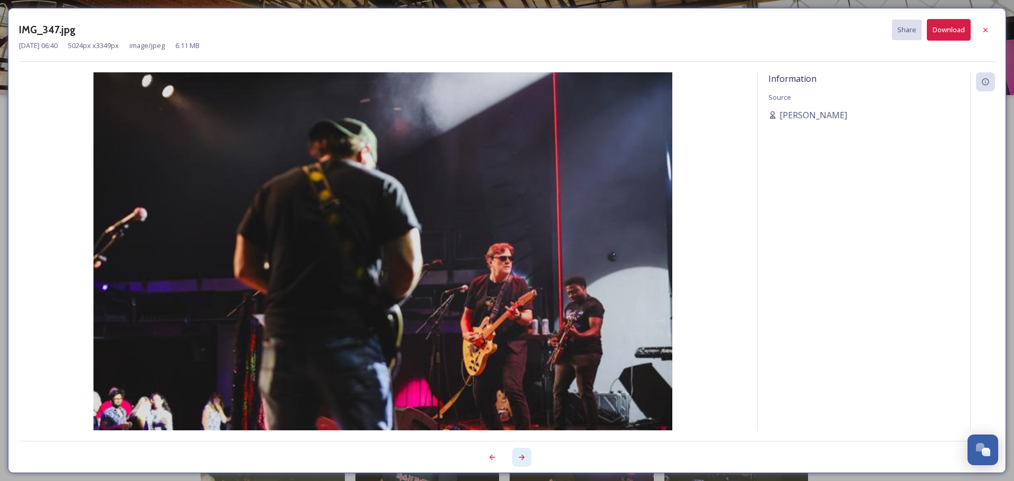
click at [520, 453] on icon at bounding box center [521, 457] width 8 height 8
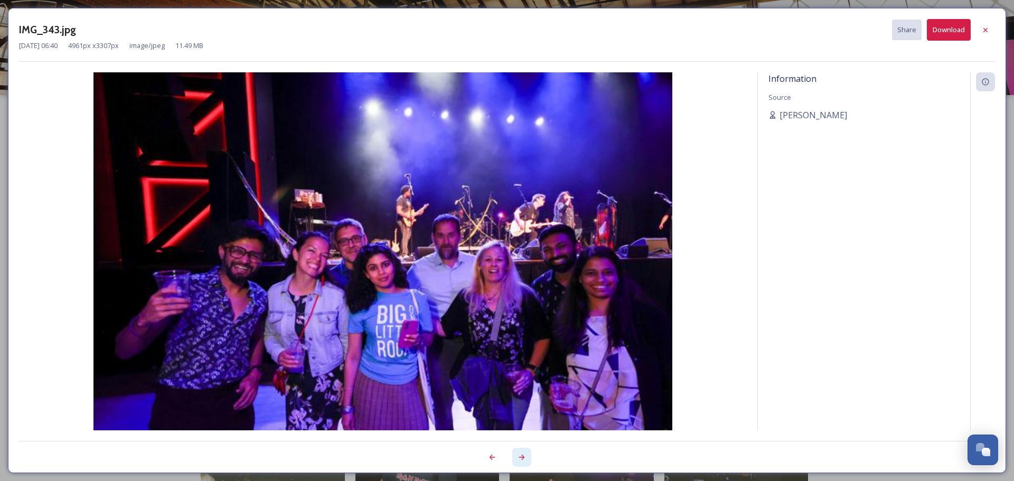
click at [520, 453] on icon at bounding box center [521, 457] width 8 height 8
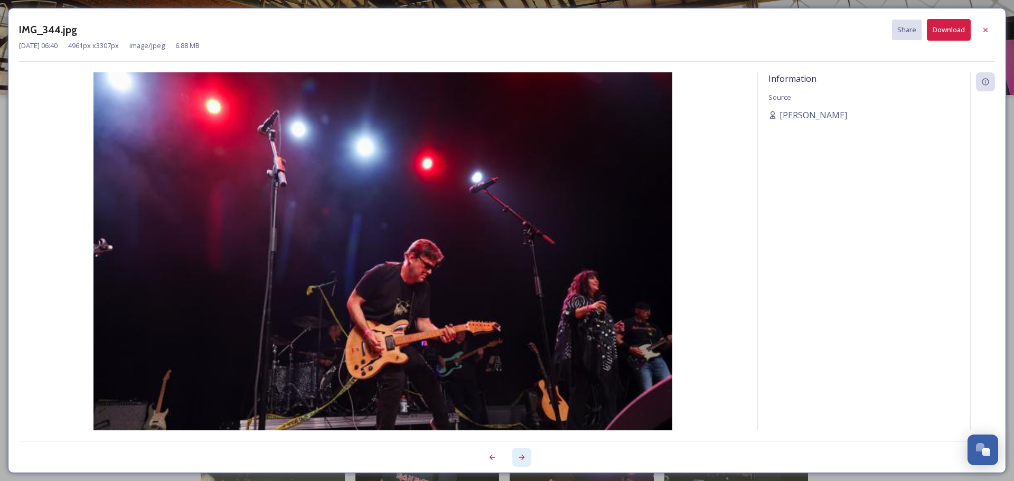
click at [520, 453] on icon at bounding box center [521, 457] width 8 height 8
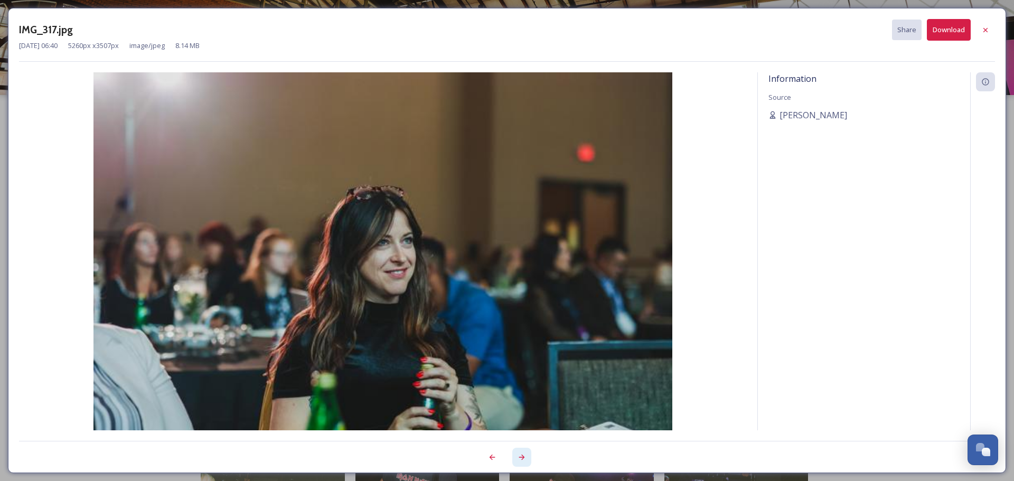
click at [520, 453] on icon at bounding box center [521, 457] width 8 height 8
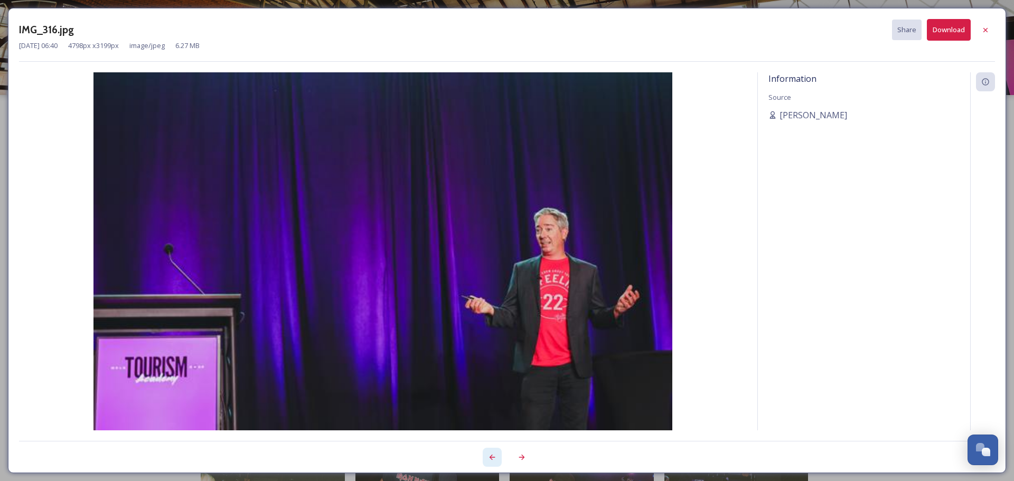
click at [497, 456] on div at bounding box center [492, 457] width 19 height 19
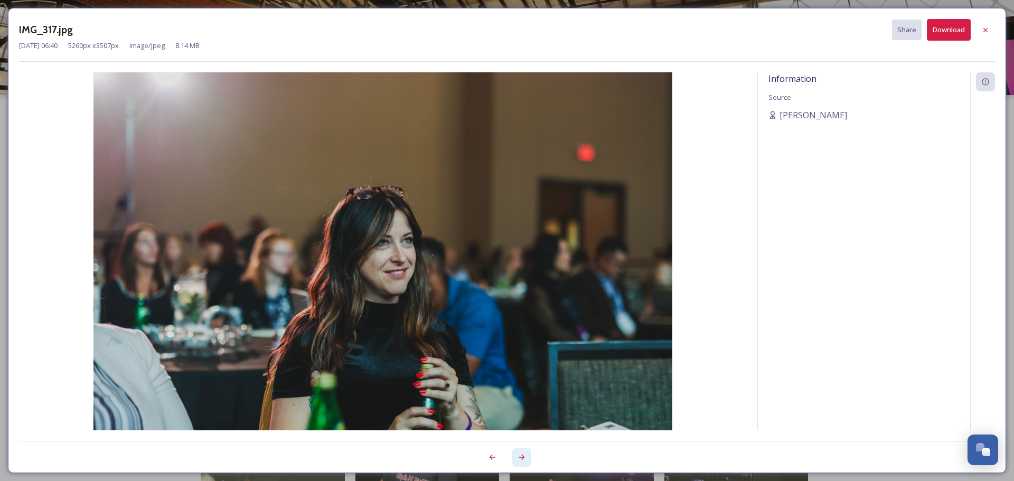
click at [519, 457] on icon at bounding box center [521, 457] width 8 height 8
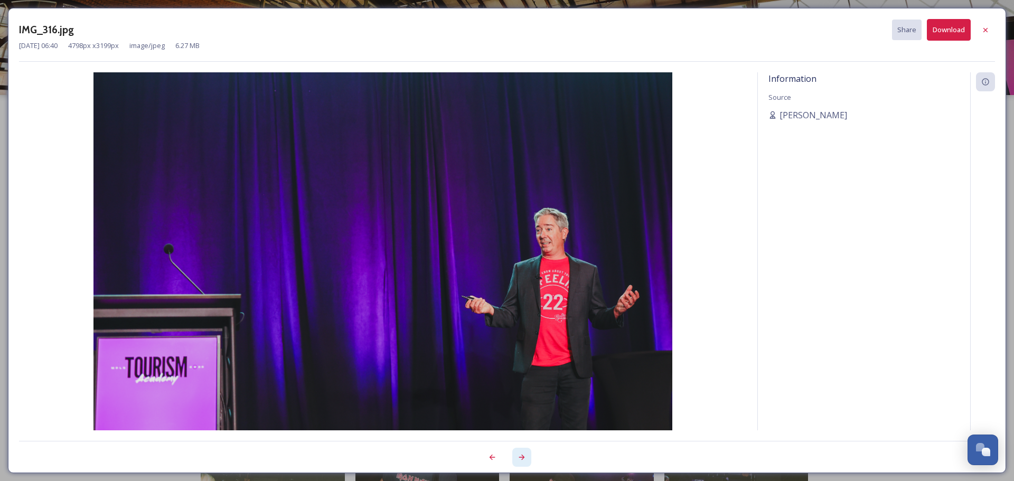
click at [519, 457] on icon at bounding box center [521, 457] width 8 height 8
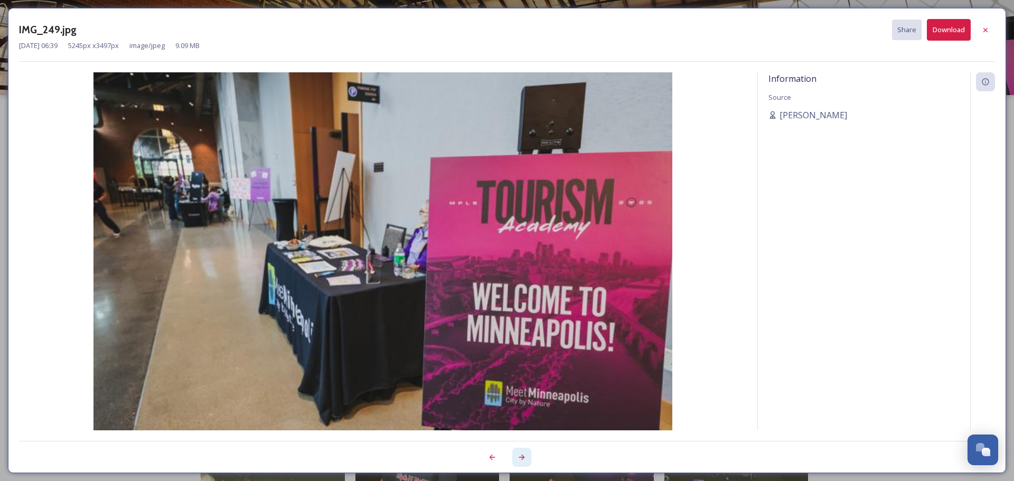
click at [519, 457] on icon at bounding box center [521, 457] width 8 height 8
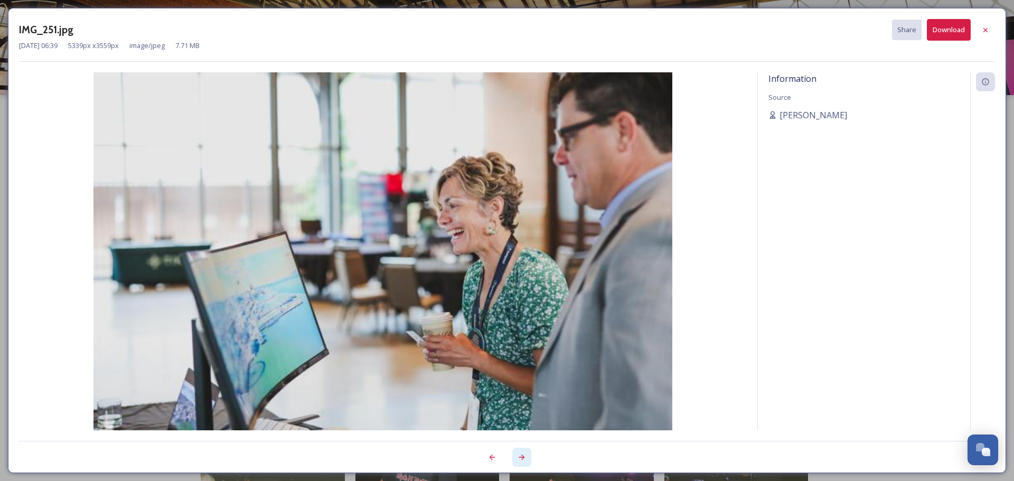
click at [519, 457] on icon at bounding box center [521, 457] width 8 height 8
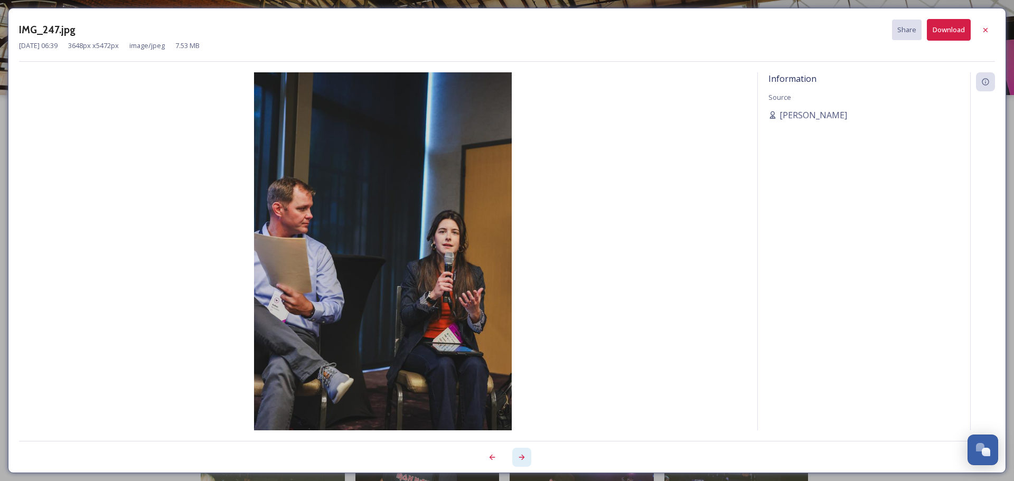
click at [519, 457] on icon at bounding box center [521, 457] width 8 height 8
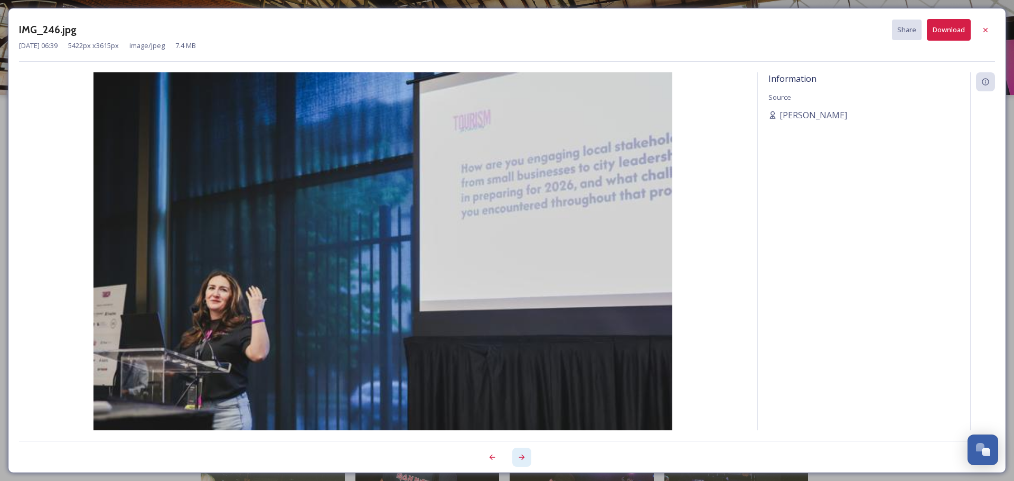
click at [519, 457] on icon at bounding box center [521, 457] width 8 height 8
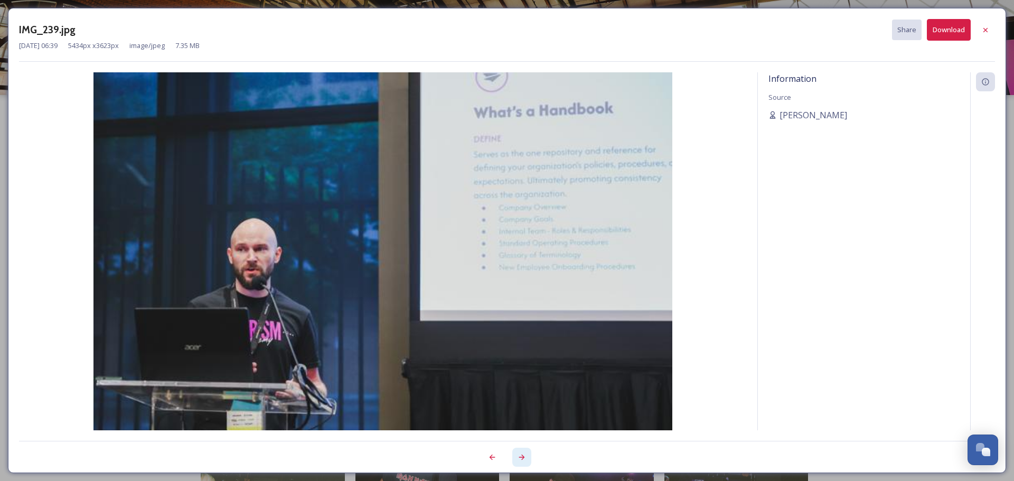
click at [519, 457] on icon at bounding box center [521, 457] width 8 height 8
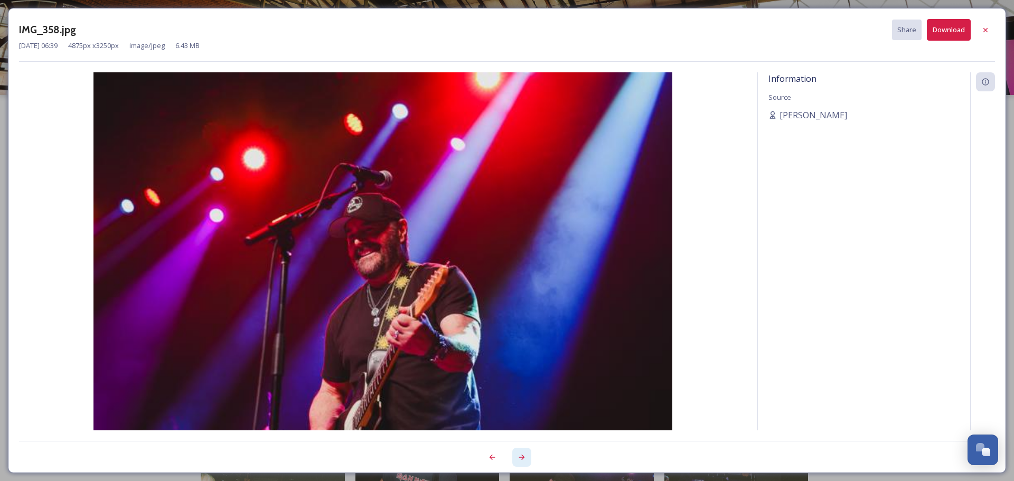
click at [519, 457] on icon at bounding box center [521, 457] width 8 height 8
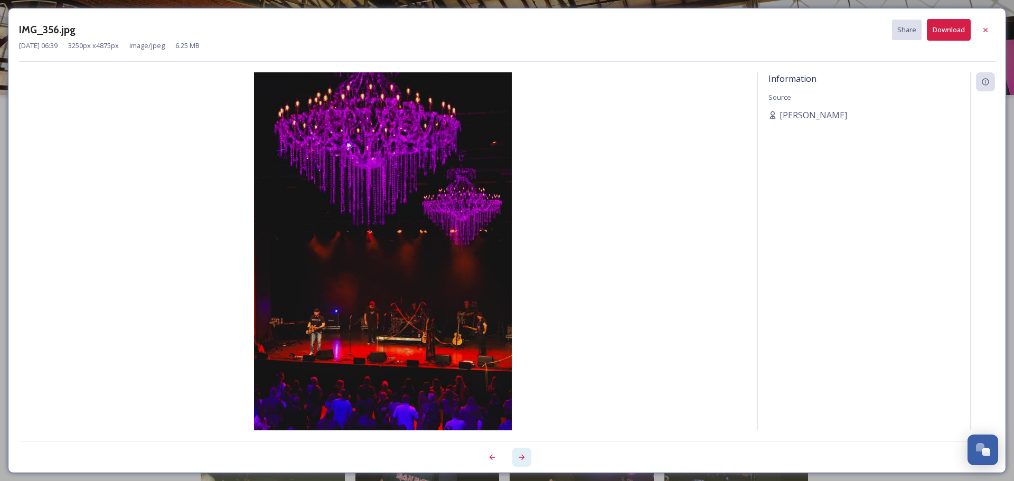
click at [519, 457] on icon at bounding box center [521, 457] width 8 height 8
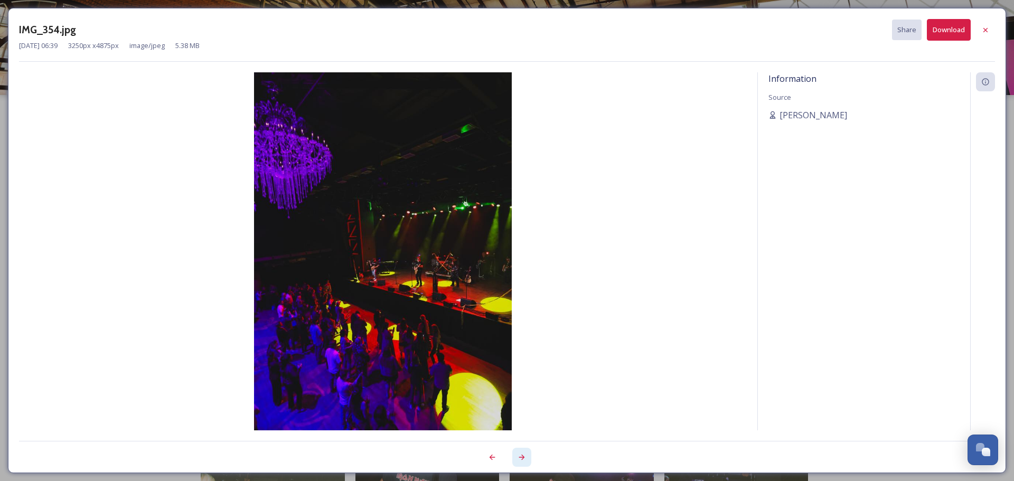
click at [519, 457] on icon at bounding box center [521, 457] width 8 height 8
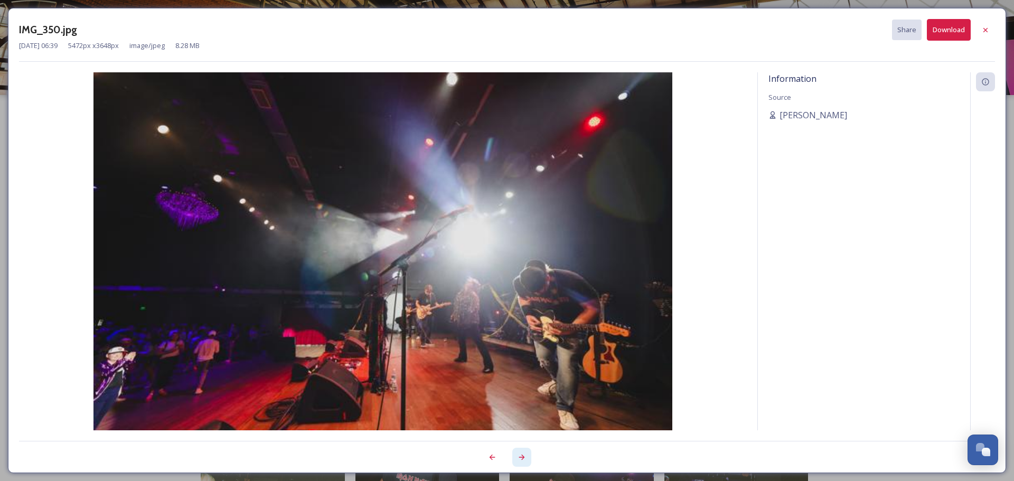
click at [519, 457] on icon at bounding box center [521, 457] width 8 height 8
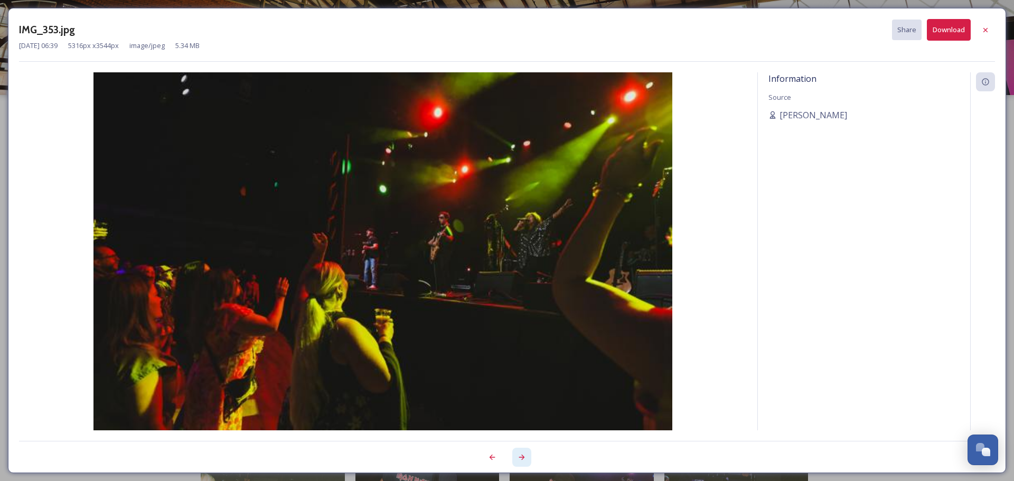
click at [519, 457] on icon at bounding box center [521, 457] width 8 height 8
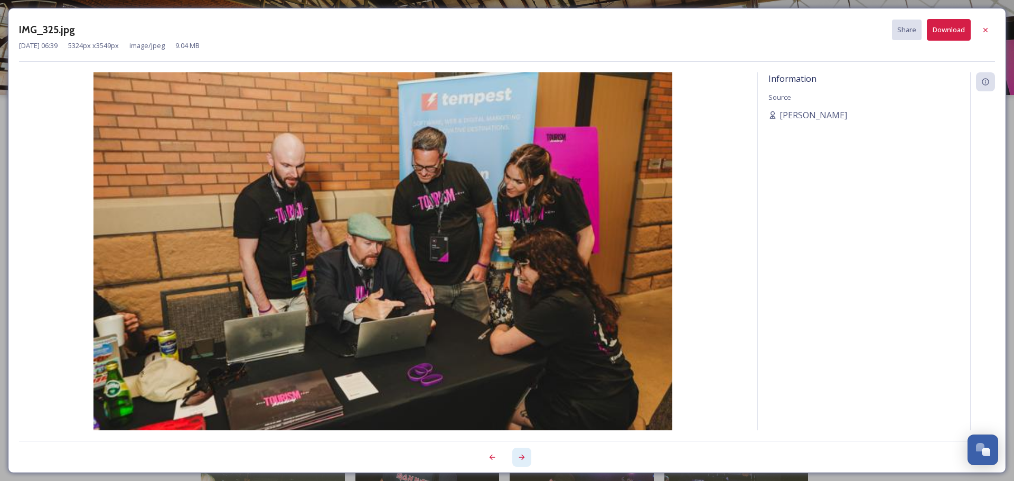
click at [519, 457] on icon at bounding box center [521, 457] width 8 height 8
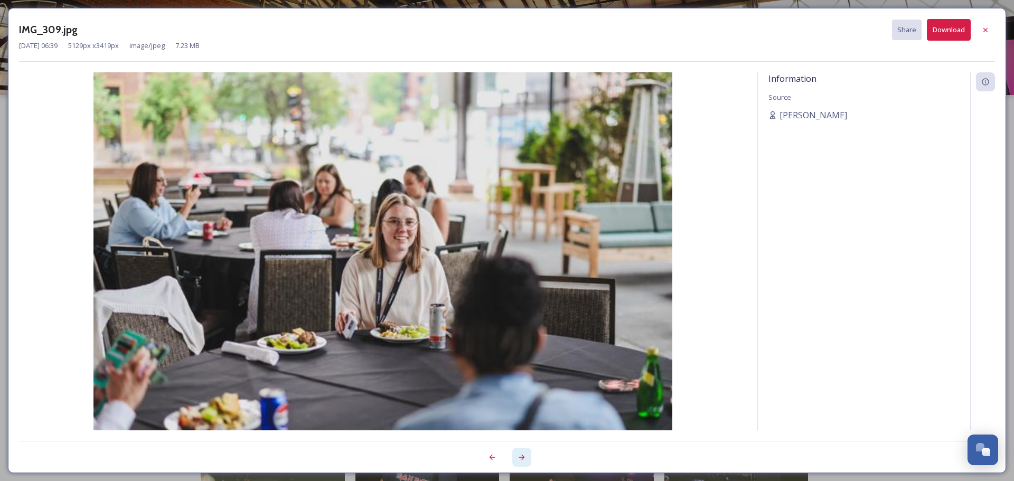
click at [519, 457] on icon at bounding box center [521, 457] width 8 height 8
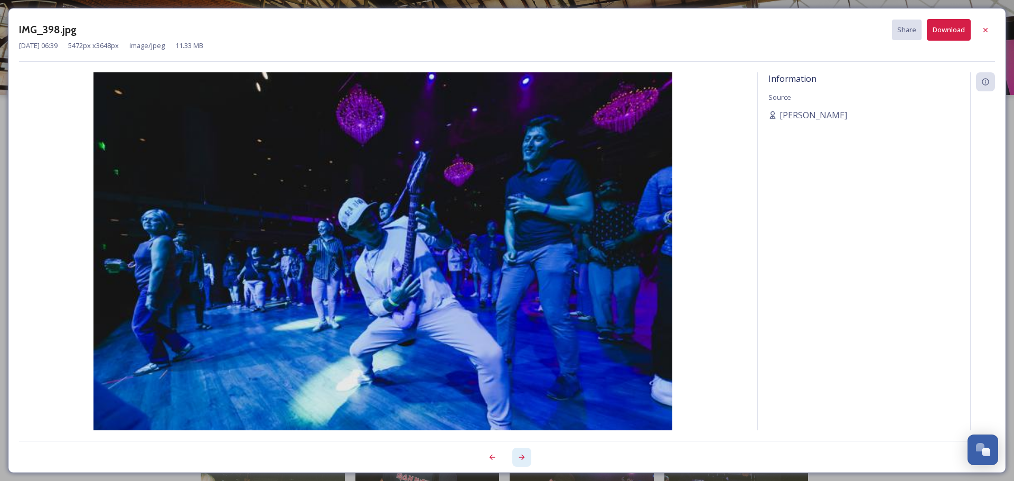
click at [519, 457] on icon at bounding box center [521, 457] width 8 height 8
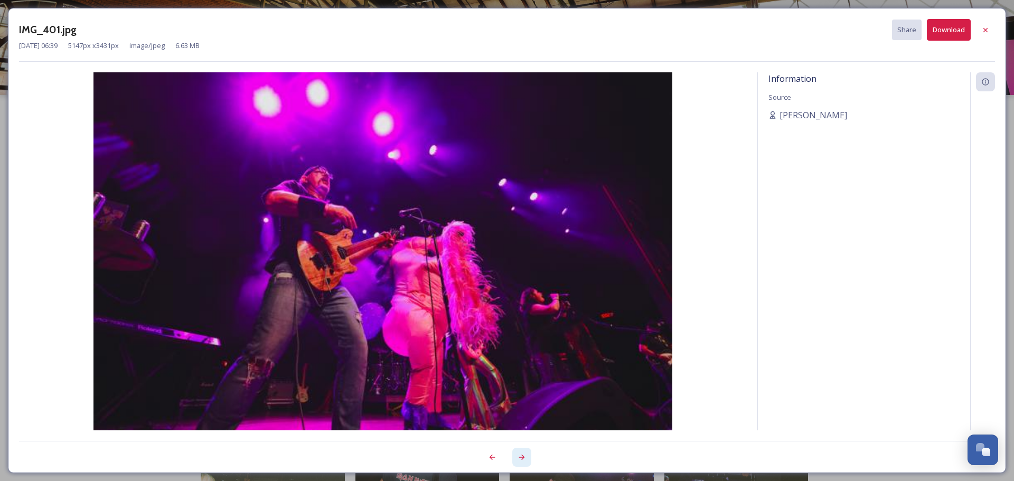
click at [519, 457] on icon at bounding box center [521, 457] width 8 height 8
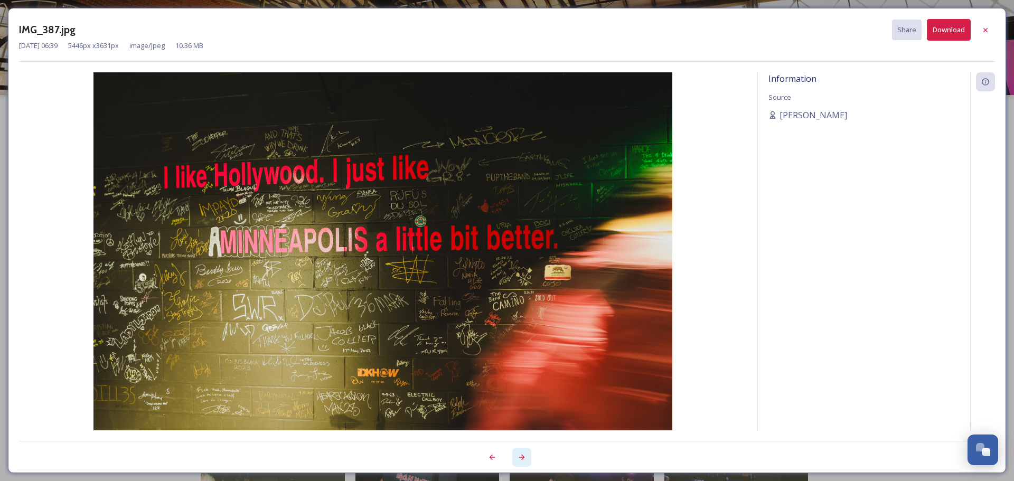
click at [519, 457] on icon at bounding box center [521, 457] width 8 height 8
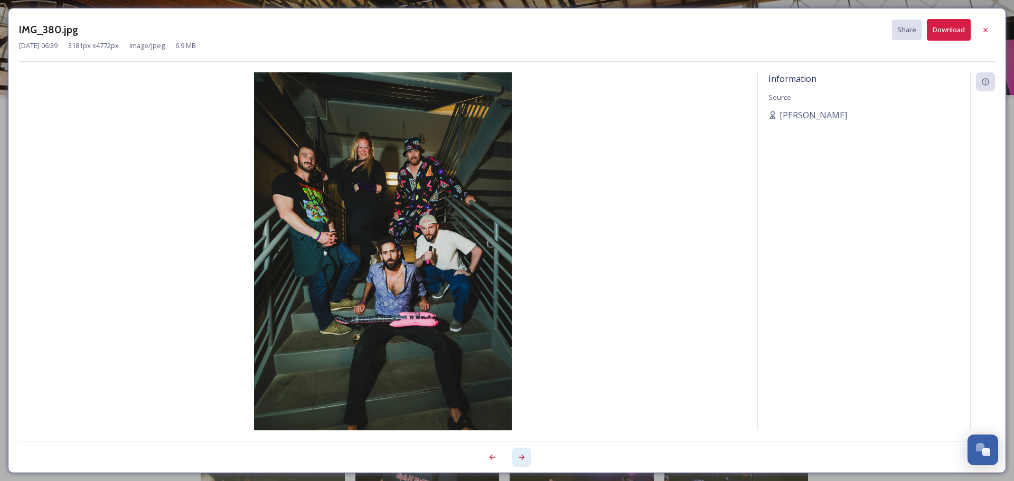
click at [519, 457] on icon at bounding box center [521, 457] width 8 height 8
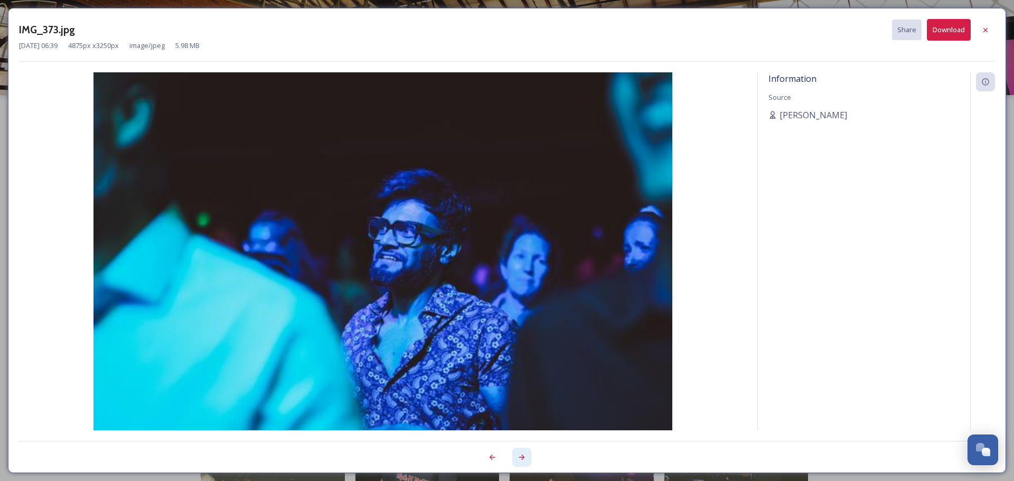
click at [519, 457] on icon at bounding box center [521, 457] width 8 height 8
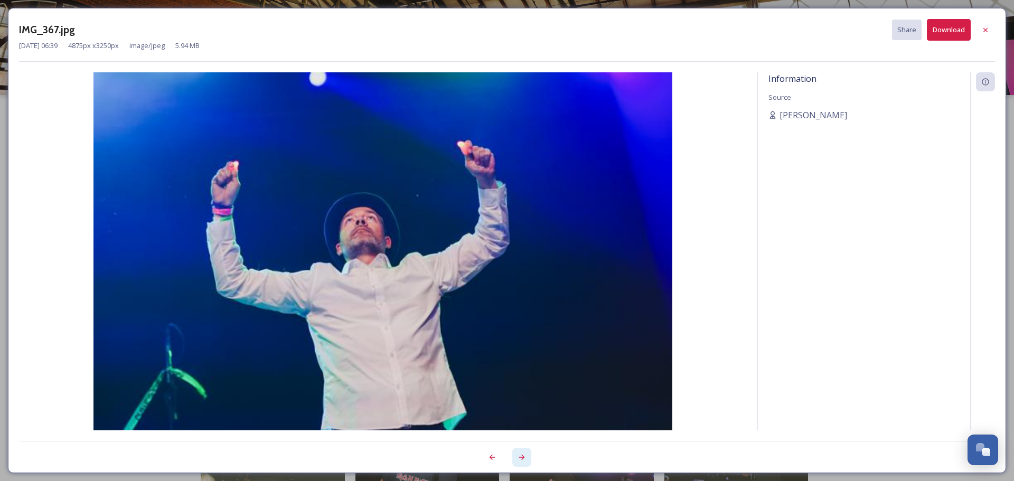
click at [519, 457] on icon at bounding box center [521, 457] width 8 height 8
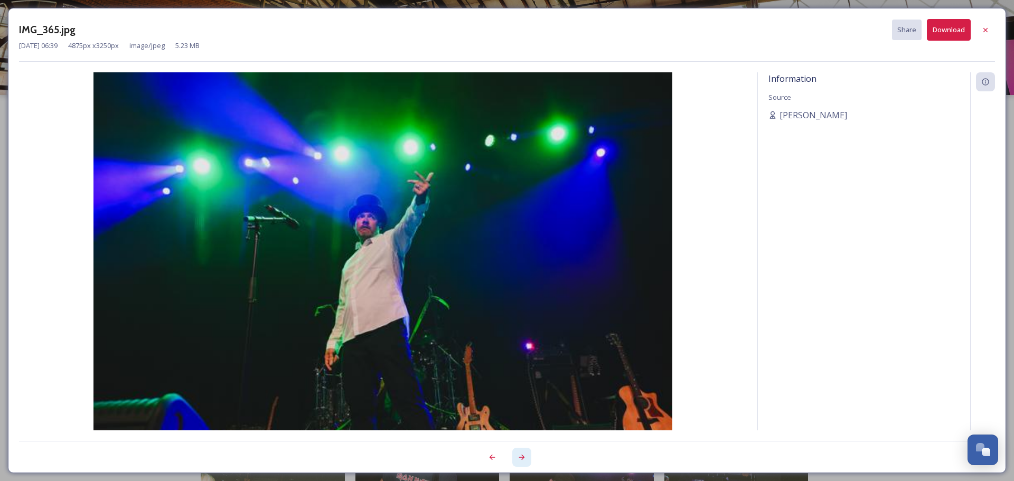
click at [519, 457] on icon at bounding box center [521, 457] width 8 height 8
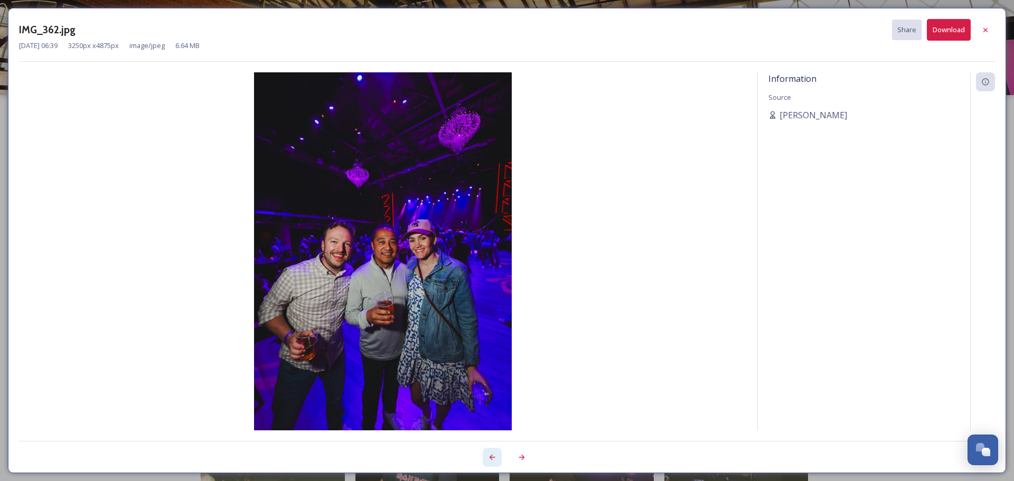
click at [500, 462] on div at bounding box center [492, 457] width 19 height 19
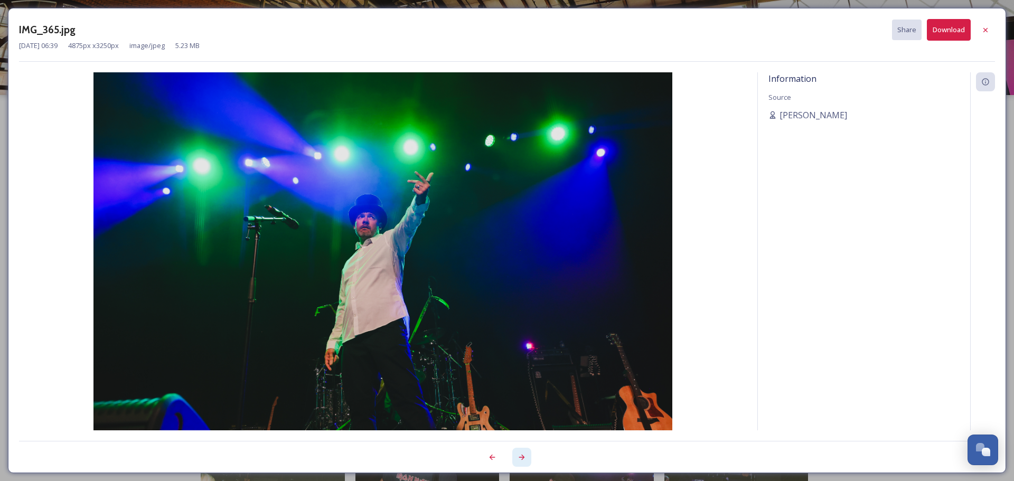
click at [518, 461] on icon at bounding box center [521, 457] width 8 height 8
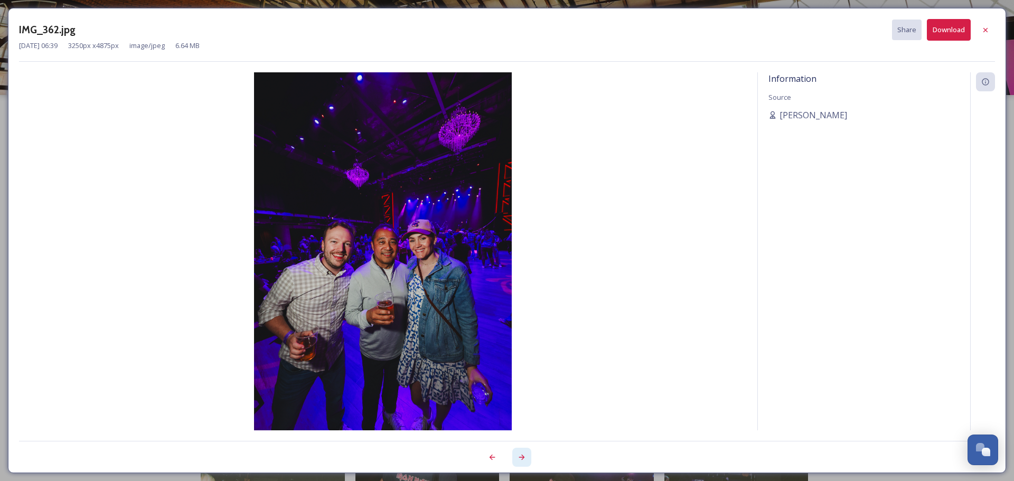
click at [518, 461] on icon at bounding box center [521, 457] width 8 height 8
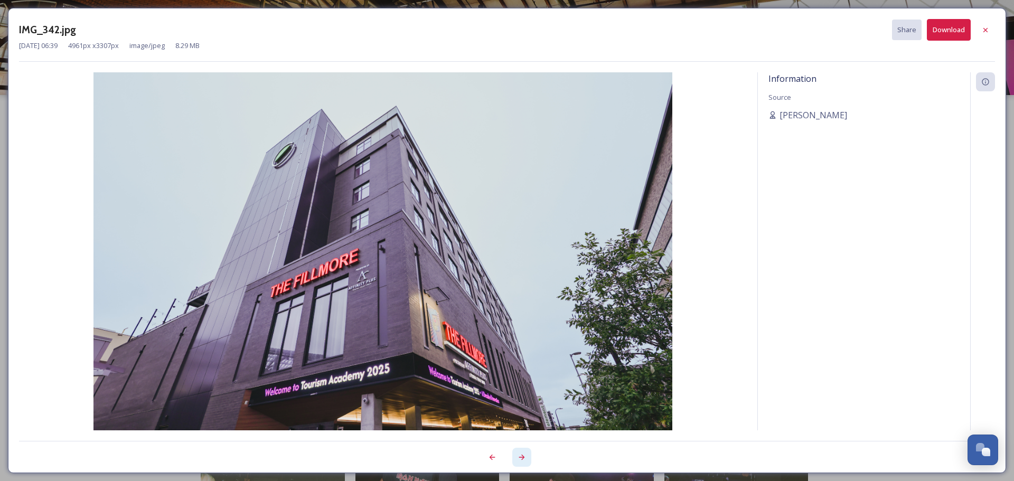
click at [518, 461] on icon at bounding box center [521, 457] width 8 height 8
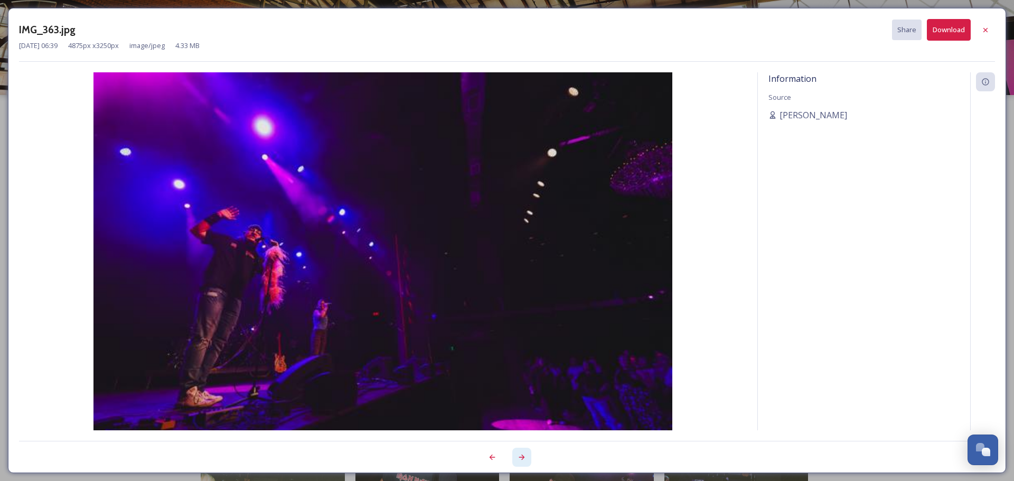
click at [518, 461] on icon at bounding box center [521, 457] width 8 height 8
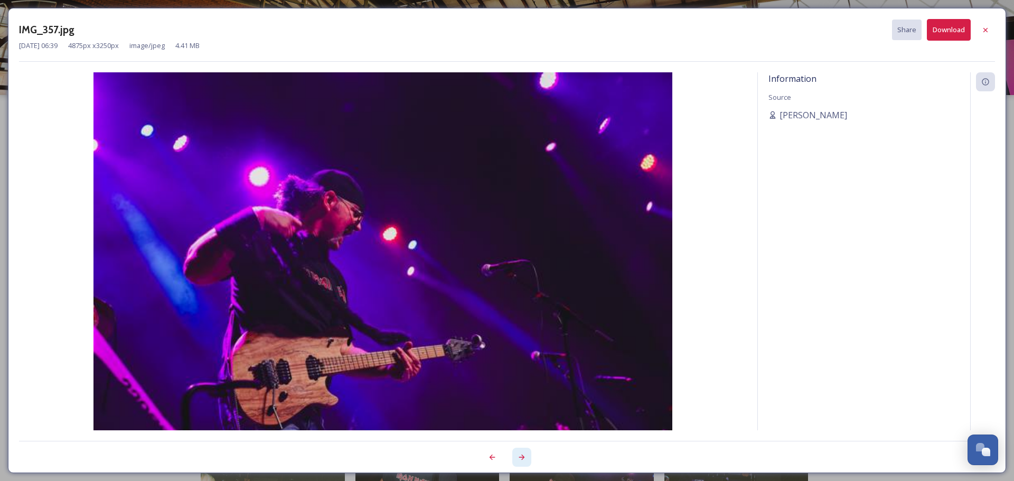
click at [518, 461] on icon at bounding box center [521, 457] width 8 height 8
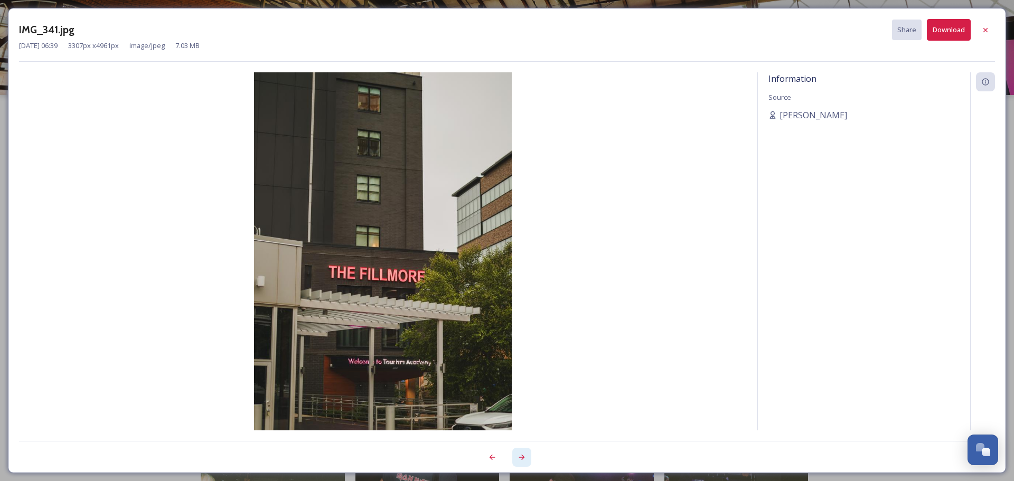
click at [518, 461] on icon at bounding box center [521, 457] width 8 height 8
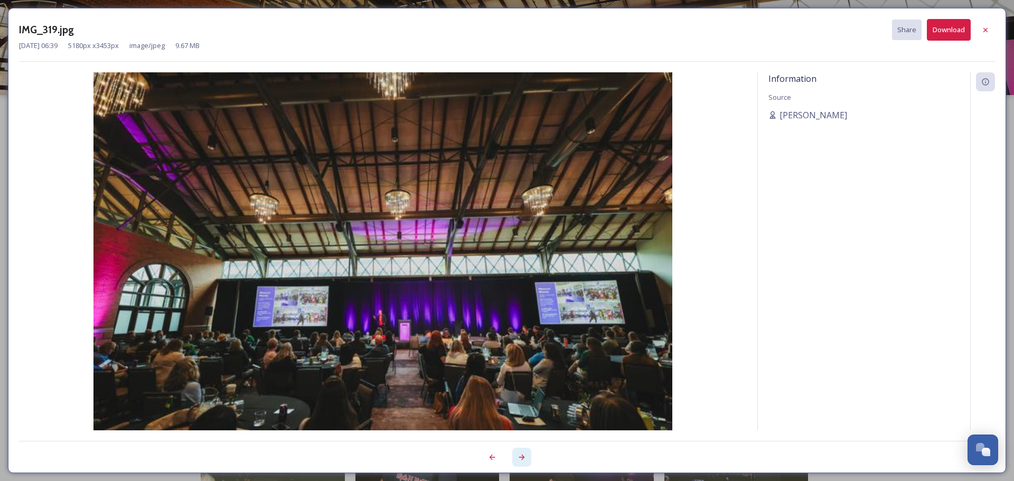
click at [518, 461] on icon at bounding box center [521, 457] width 8 height 8
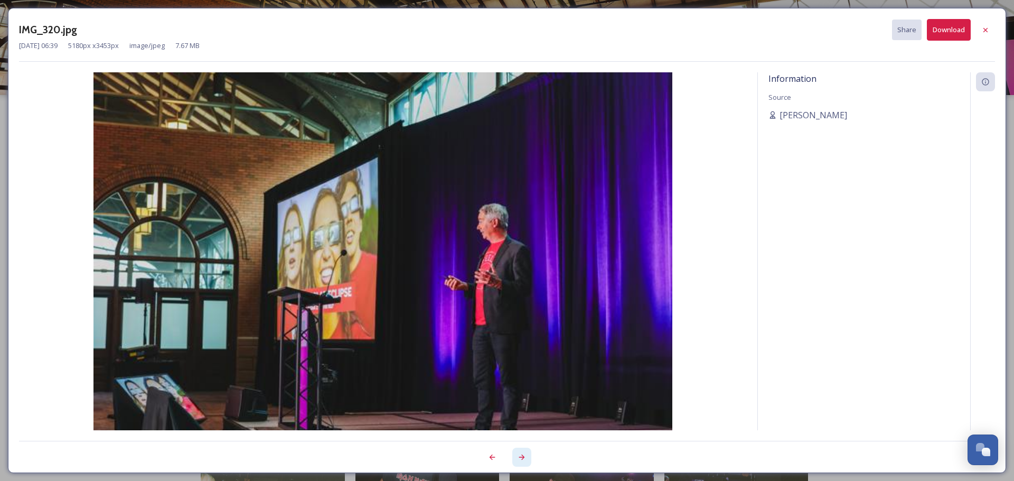
click at [518, 461] on icon at bounding box center [521, 457] width 8 height 8
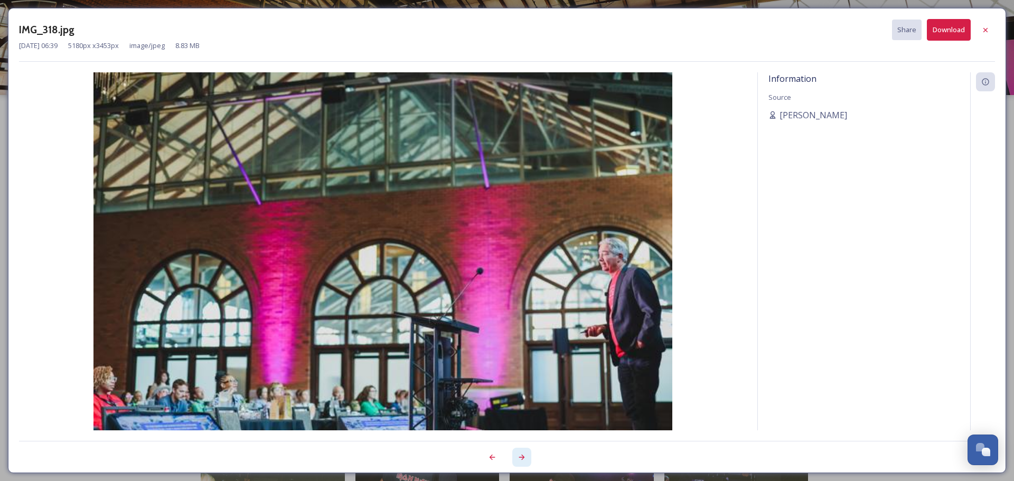
click at [518, 461] on icon at bounding box center [521, 457] width 8 height 8
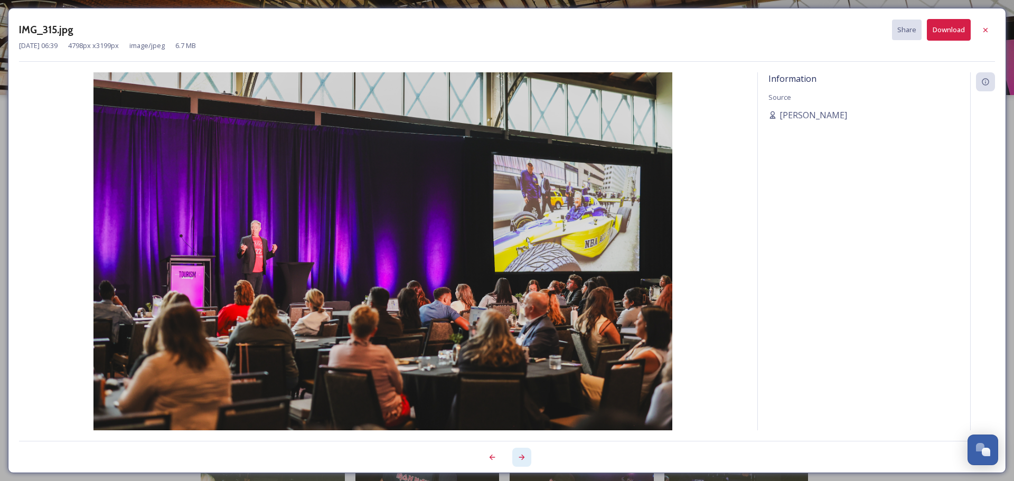
click at [518, 461] on icon at bounding box center [521, 457] width 8 height 8
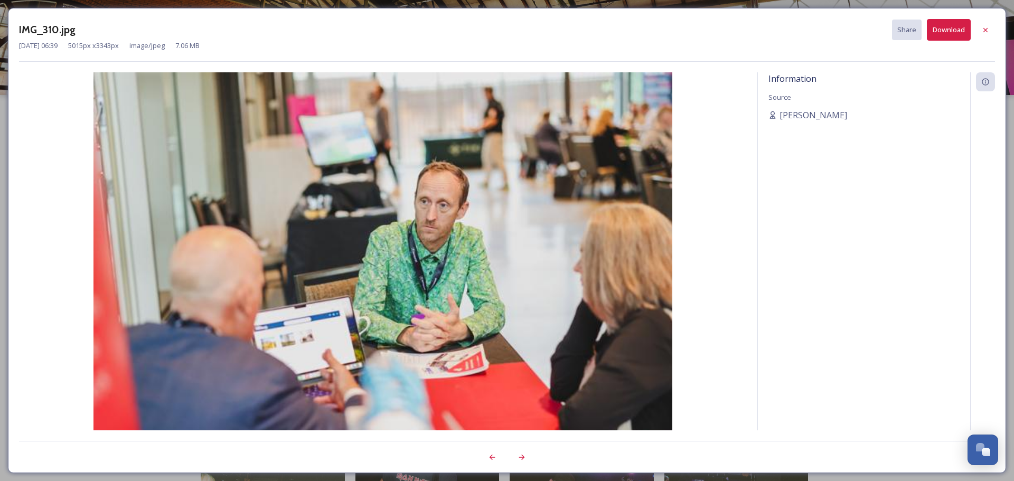
click at [492, 467] on div "IMG_310.jpg Share Download Aug 01 2025 06:39 5015 px x 3343 px image/jpeg 7.06 …" at bounding box center [507, 240] width 998 height 465
click at [493, 461] on div at bounding box center [492, 457] width 19 height 19
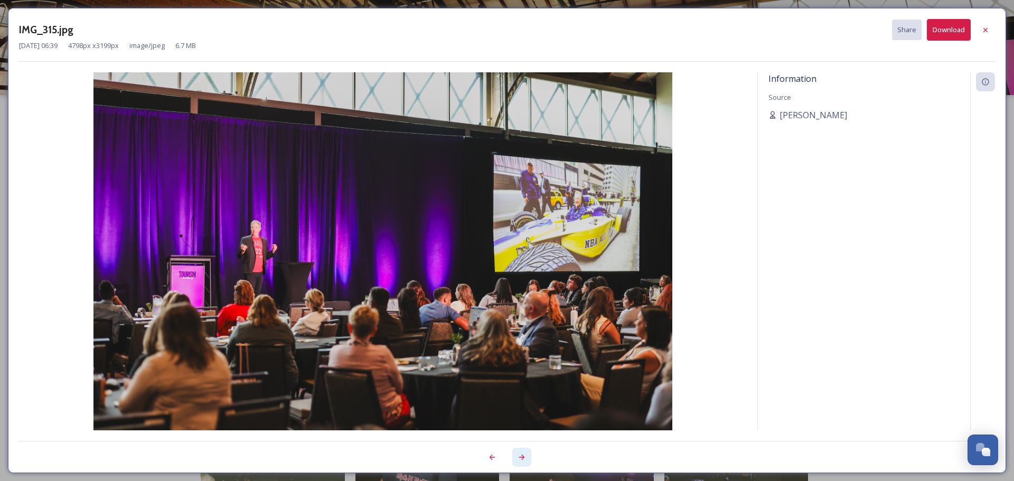
click at [529, 457] on div at bounding box center [521, 457] width 19 height 19
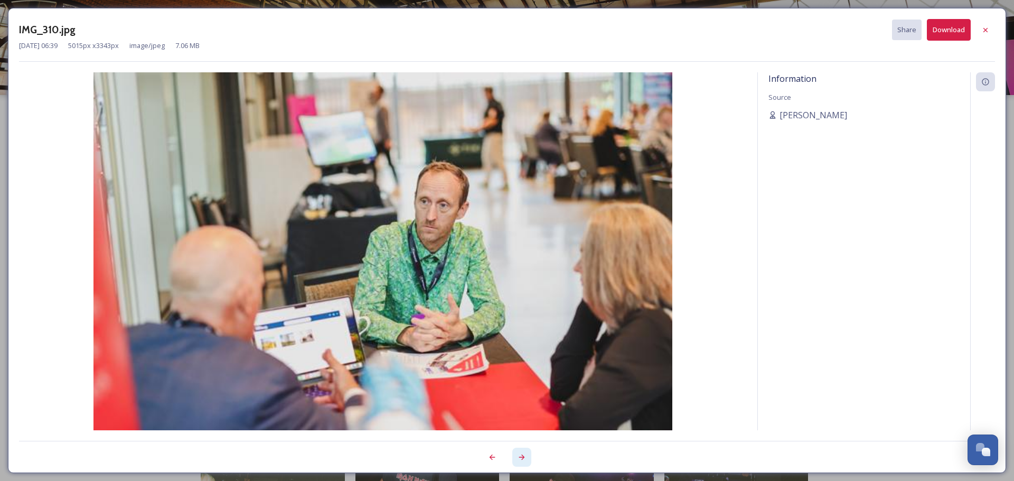
click at [529, 457] on div at bounding box center [521, 457] width 19 height 19
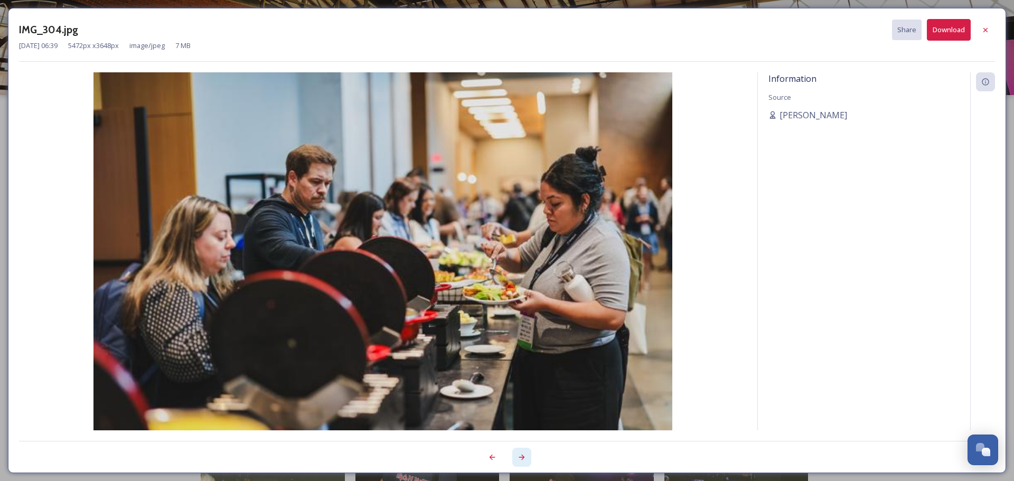
click at [529, 457] on div at bounding box center [521, 457] width 19 height 19
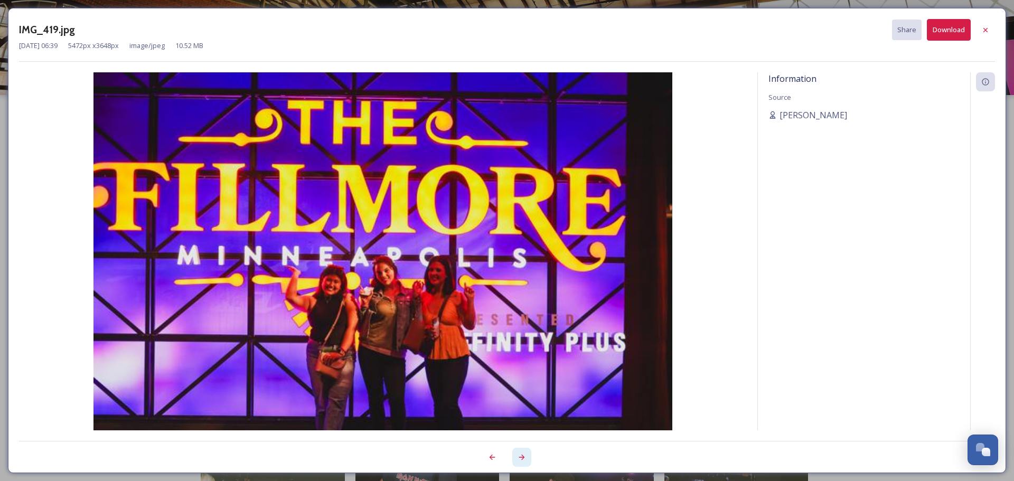
click at [529, 457] on div at bounding box center [521, 457] width 19 height 19
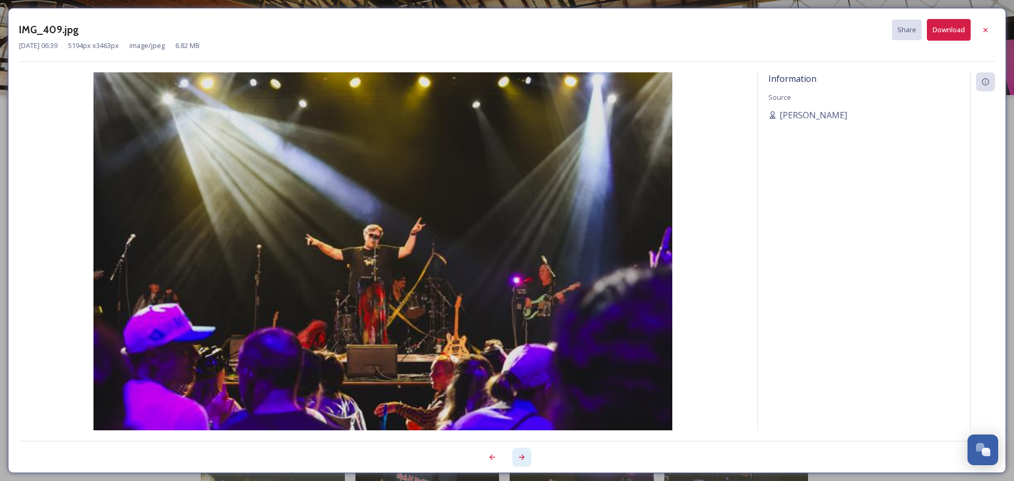
click at [529, 457] on div at bounding box center [521, 457] width 19 height 19
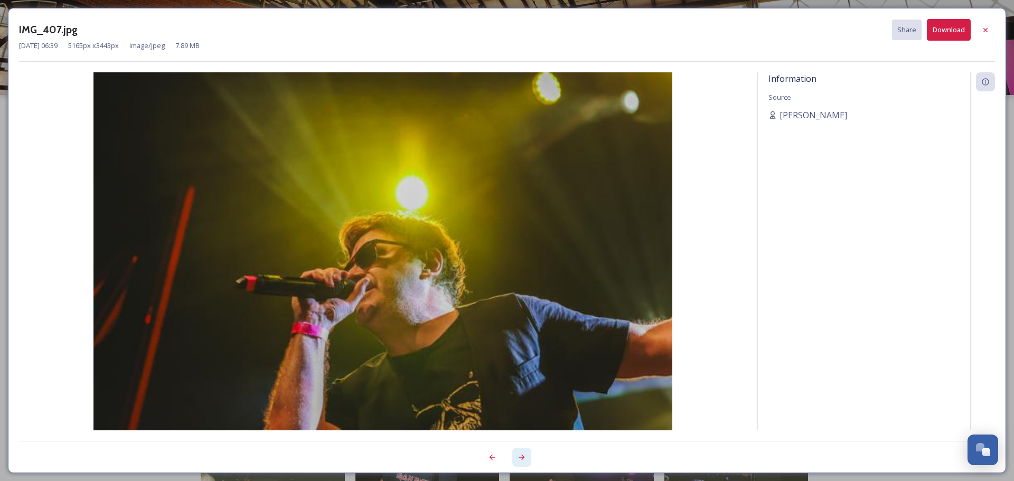
click at [529, 457] on div at bounding box center [521, 457] width 19 height 19
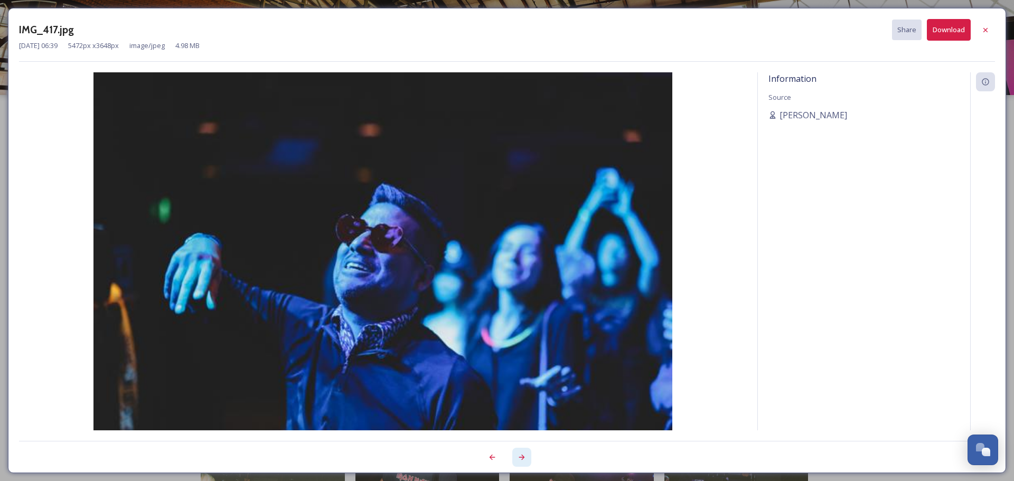
click at [529, 457] on div at bounding box center [521, 457] width 19 height 19
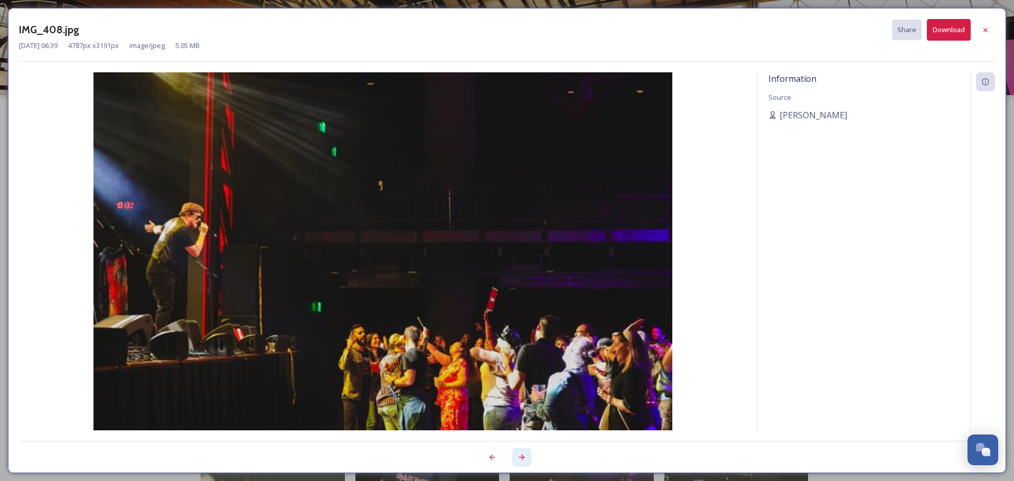
click at [529, 457] on div at bounding box center [521, 457] width 19 height 19
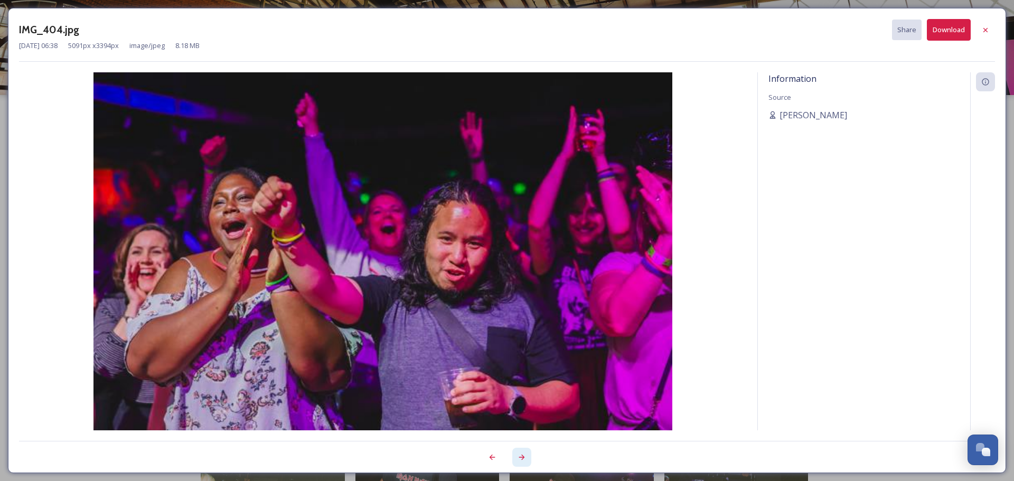
click at [529, 457] on div at bounding box center [521, 457] width 19 height 19
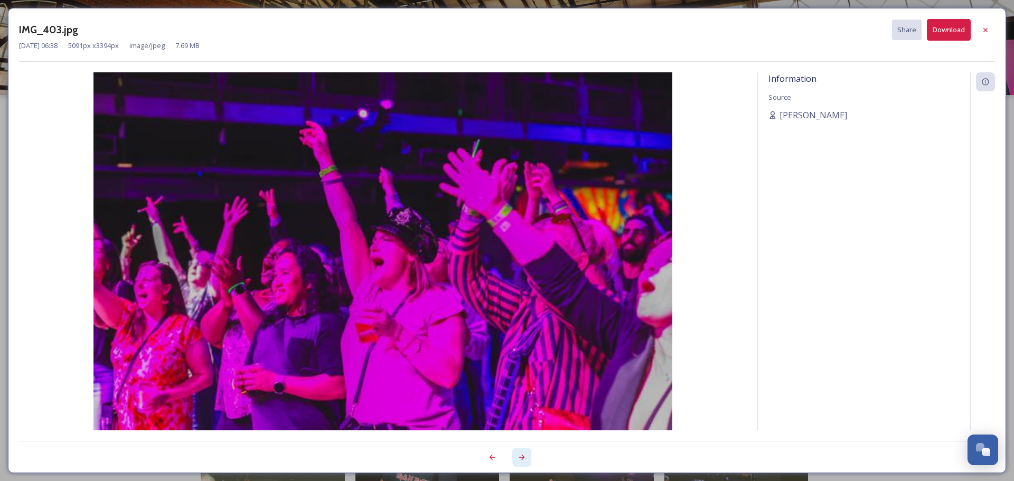
click at [529, 457] on div at bounding box center [521, 457] width 19 height 19
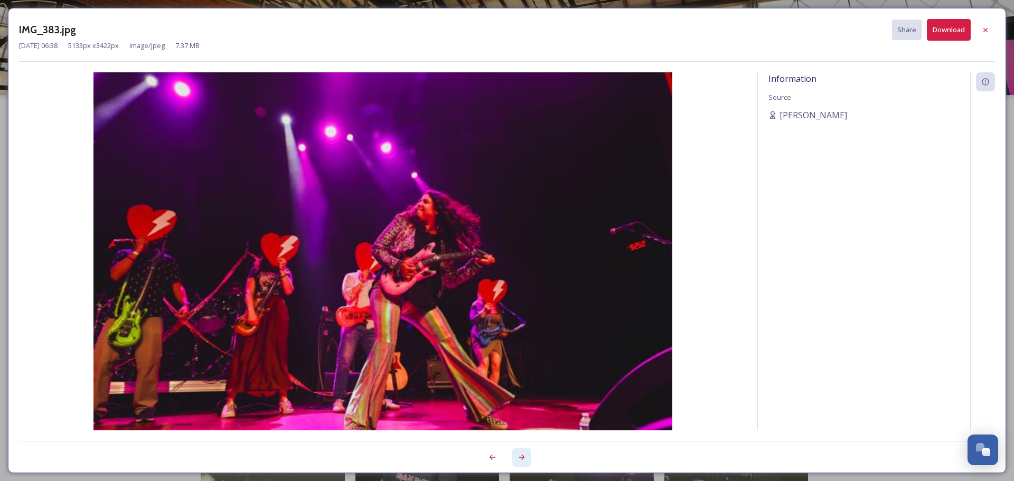
click at [529, 457] on div at bounding box center [521, 457] width 19 height 19
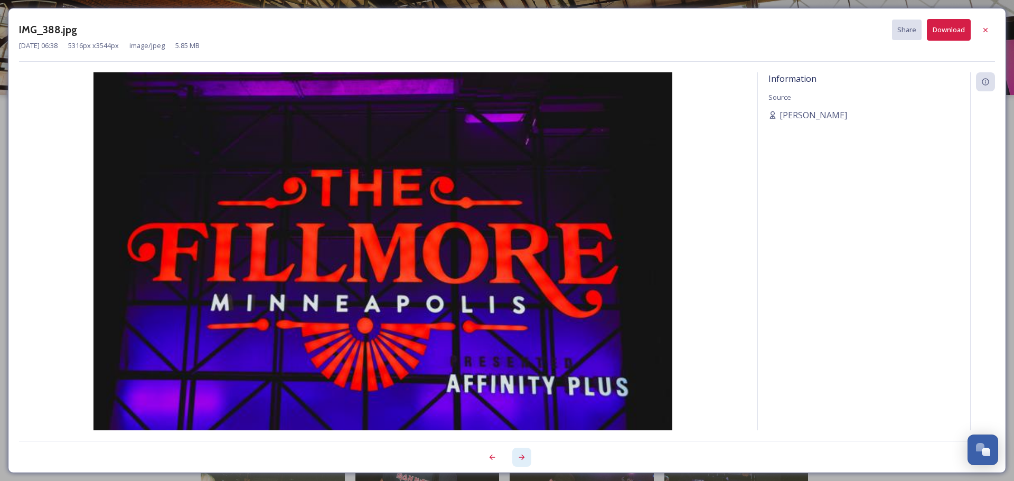
click at [529, 457] on div at bounding box center [521, 457] width 19 height 19
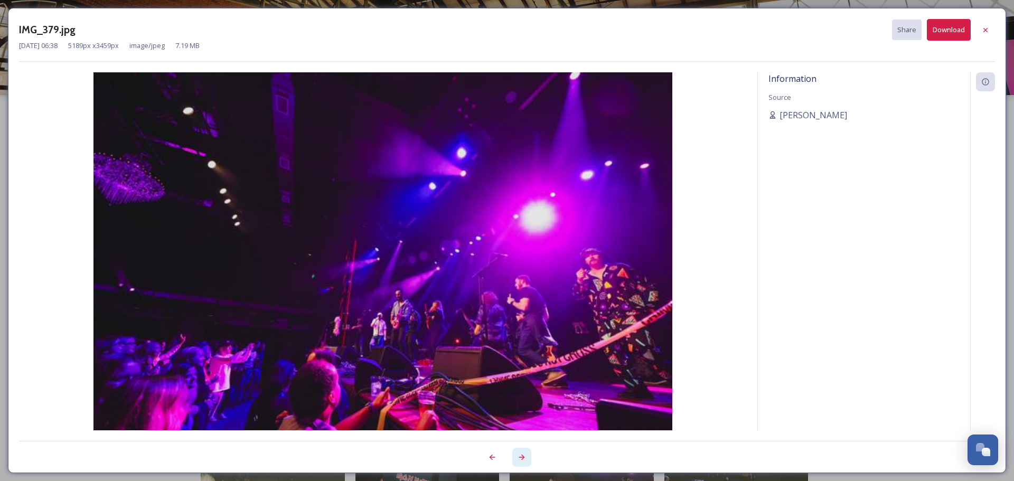
click at [529, 457] on div at bounding box center [521, 457] width 19 height 19
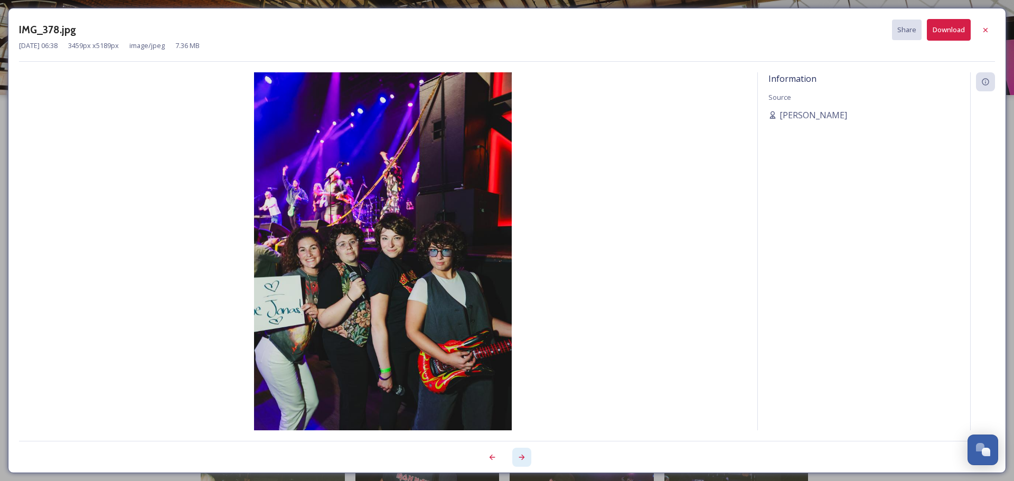
click at [527, 457] on div at bounding box center [521, 457] width 19 height 19
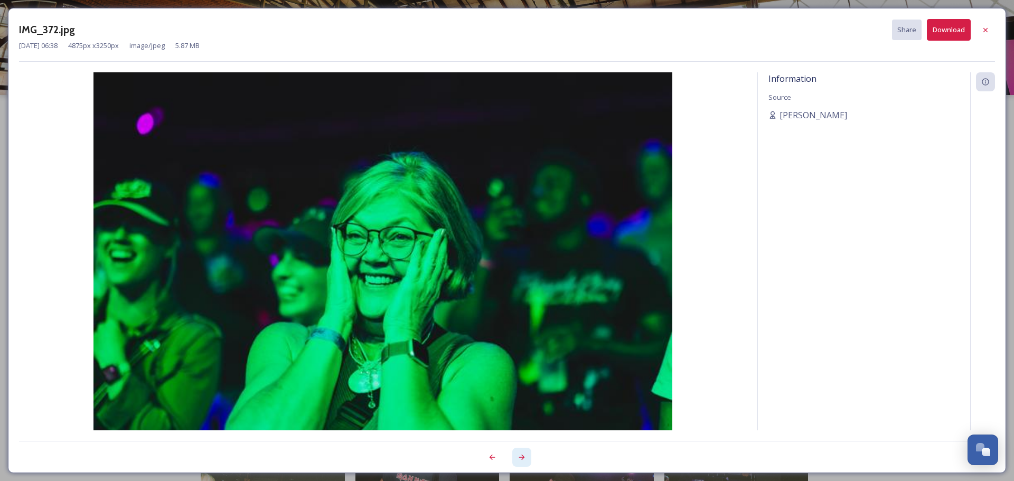
click at [527, 457] on div at bounding box center [521, 457] width 19 height 19
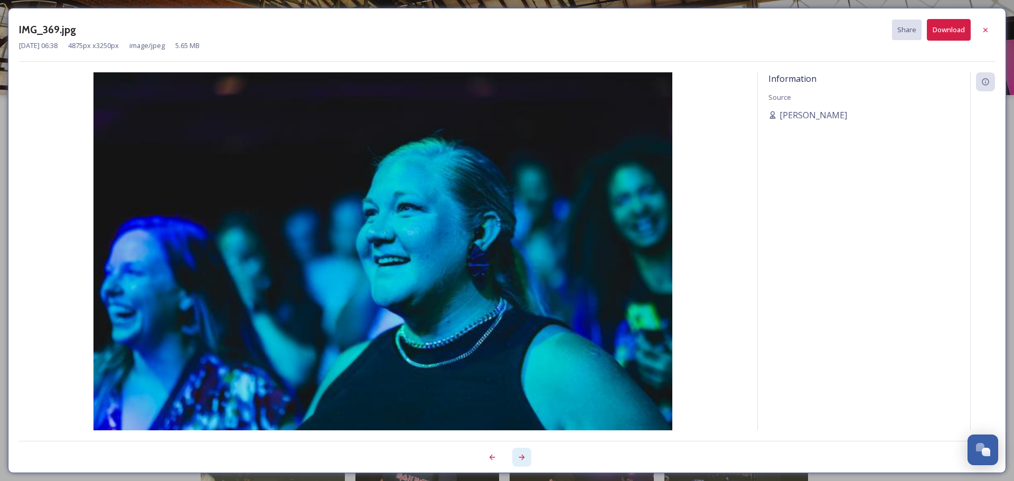
click at [527, 457] on div at bounding box center [521, 457] width 19 height 19
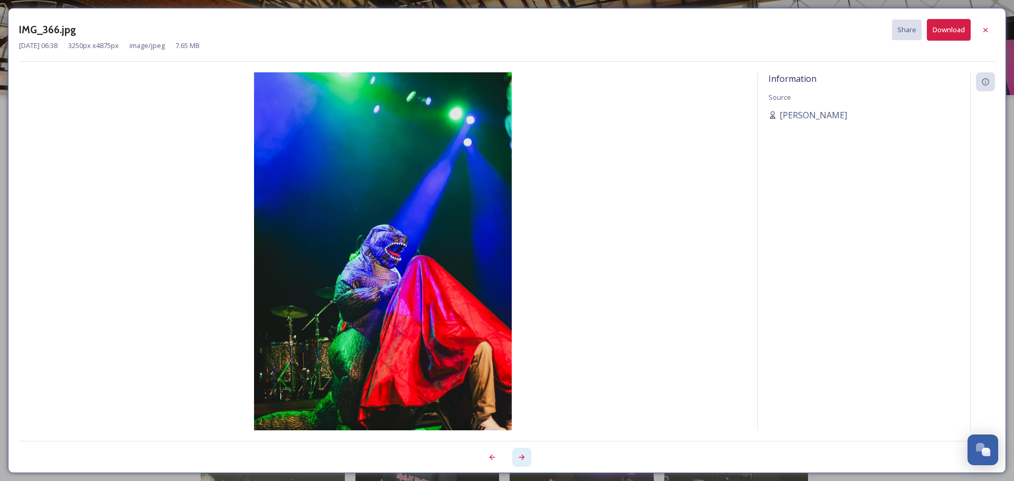
click at [527, 457] on div at bounding box center [521, 457] width 19 height 19
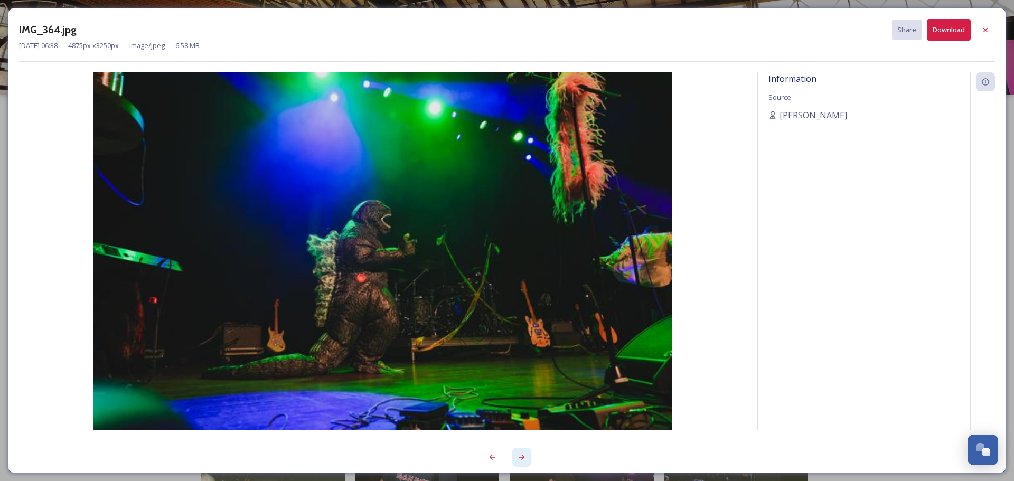
click at [527, 457] on div at bounding box center [521, 457] width 19 height 19
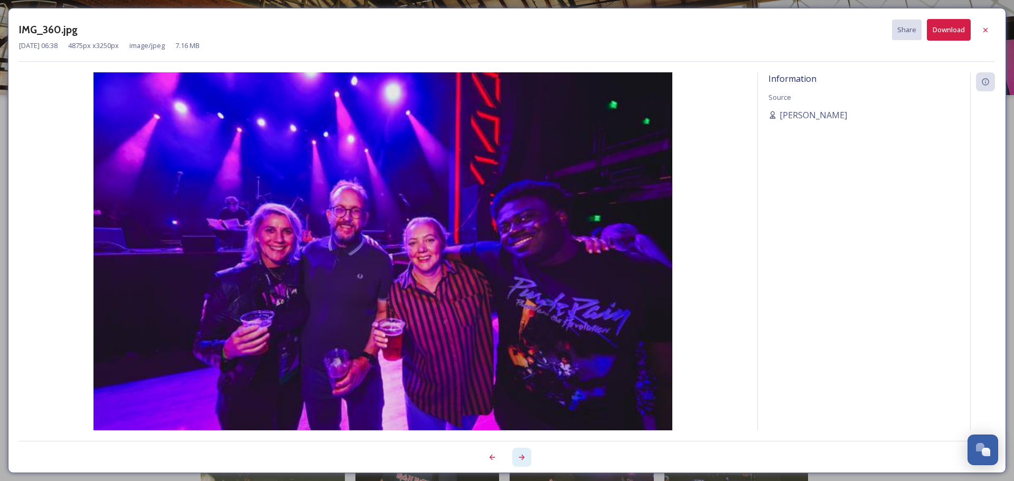
click at [527, 457] on div at bounding box center [521, 457] width 19 height 19
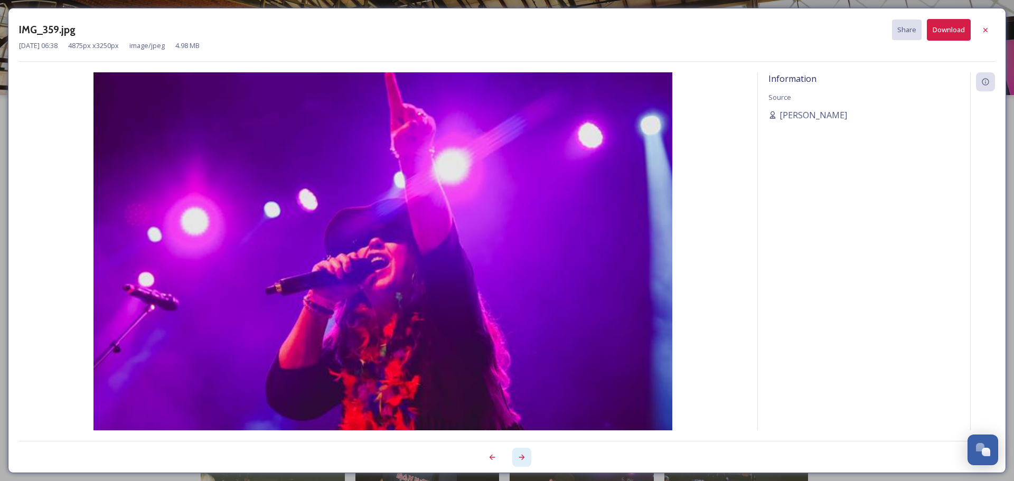
click at [527, 457] on div at bounding box center [521, 457] width 19 height 19
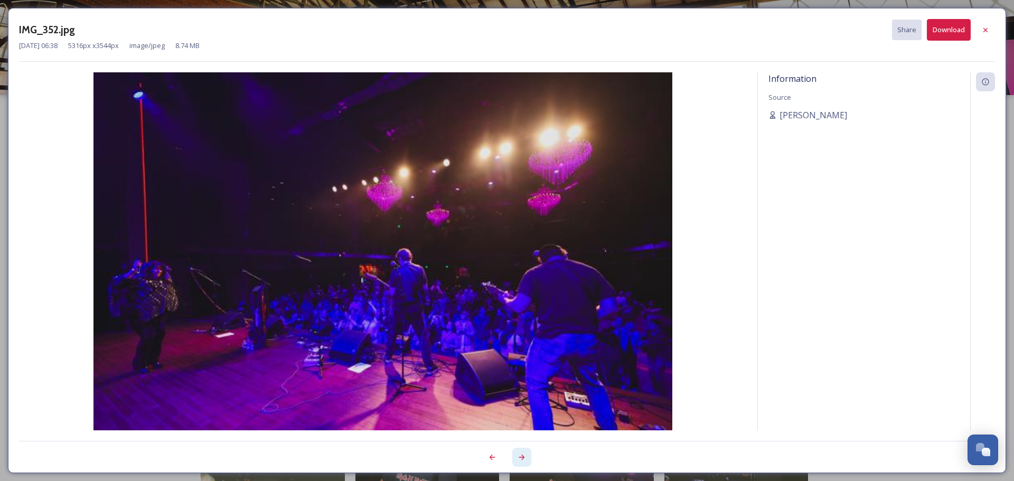
click at [527, 457] on div at bounding box center [521, 457] width 19 height 19
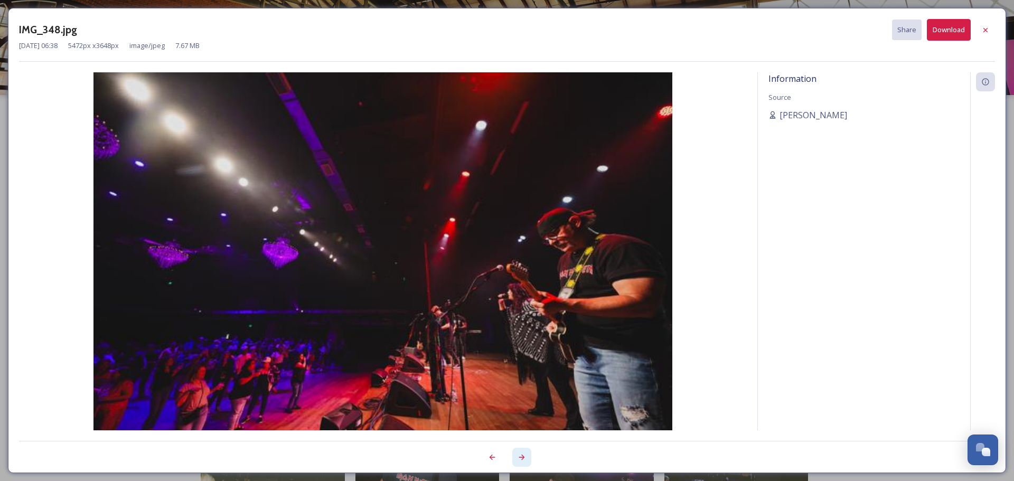
click at [527, 457] on div at bounding box center [521, 457] width 19 height 19
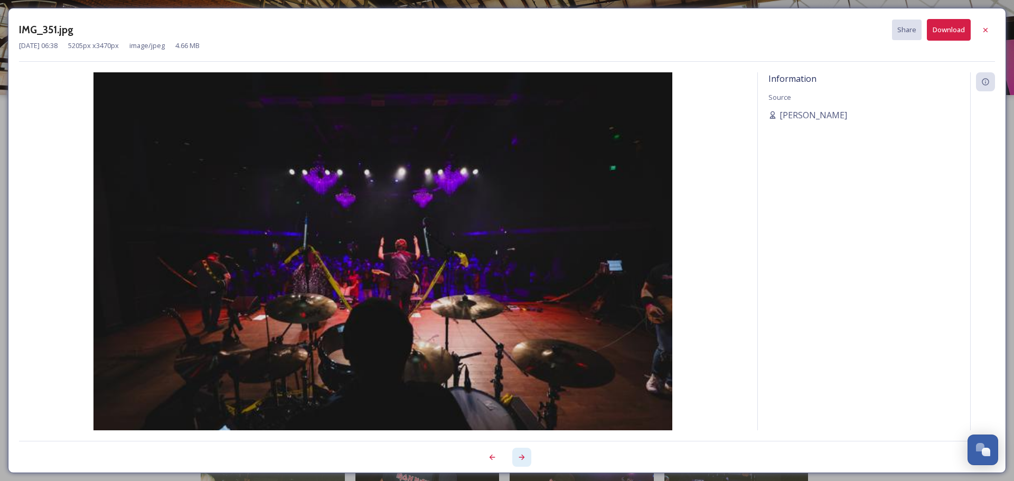
click at [527, 457] on div at bounding box center [521, 457] width 19 height 19
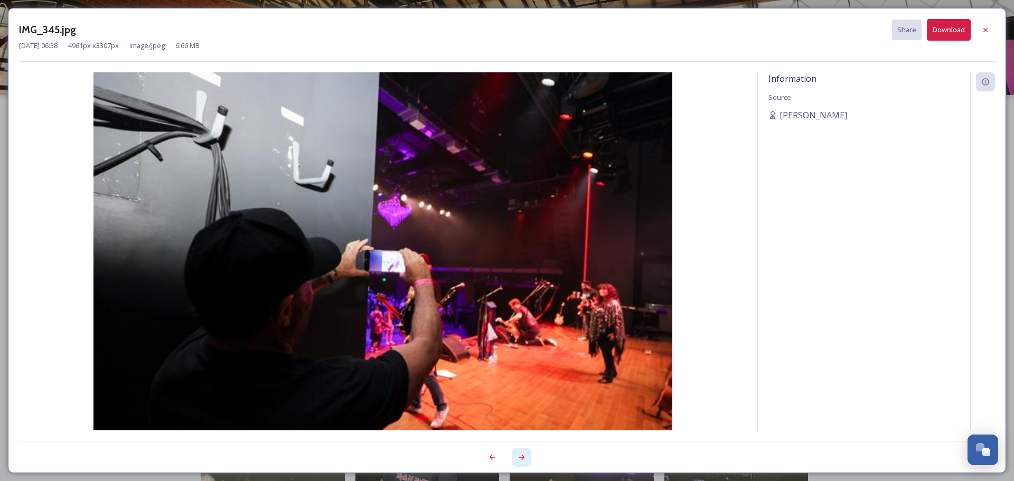
click at [527, 457] on div at bounding box center [521, 457] width 19 height 19
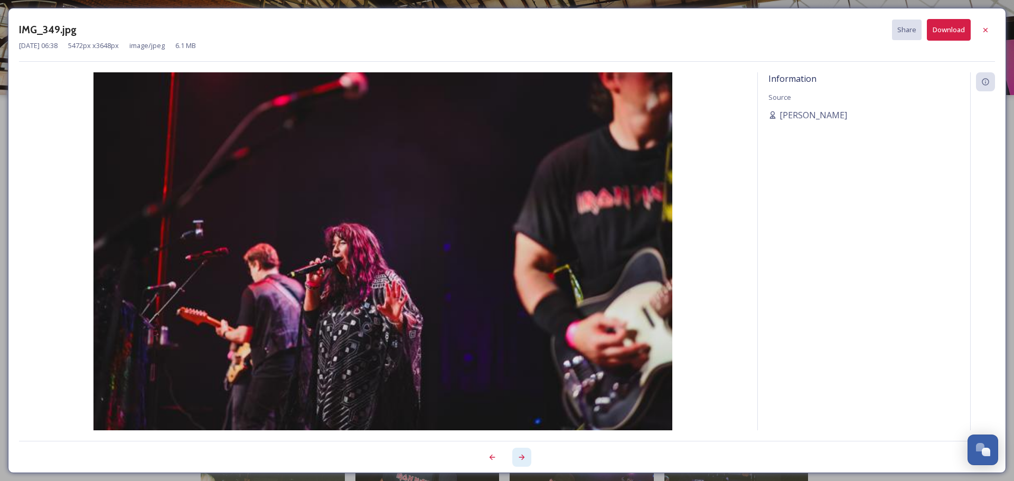
click at [527, 457] on div at bounding box center [521, 457] width 19 height 19
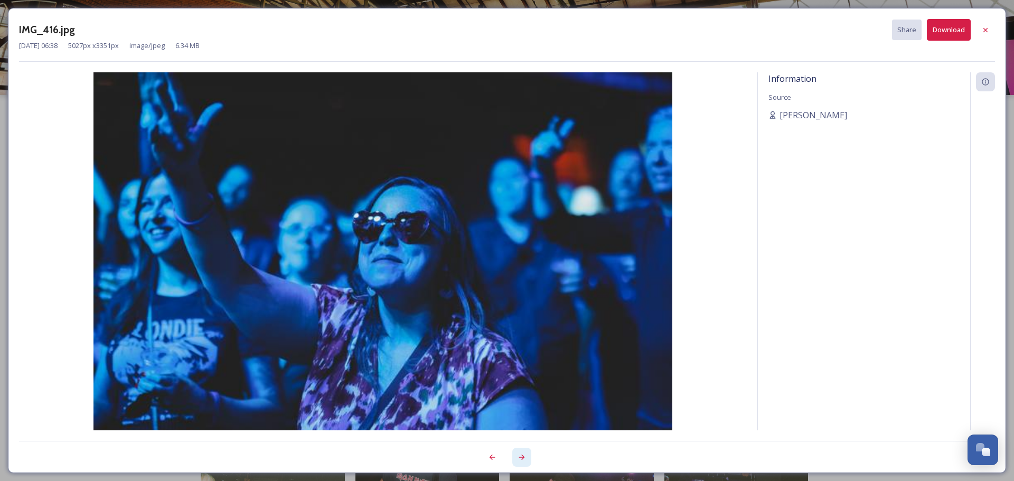
click at [527, 457] on div at bounding box center [521, 457] width 19 height 19
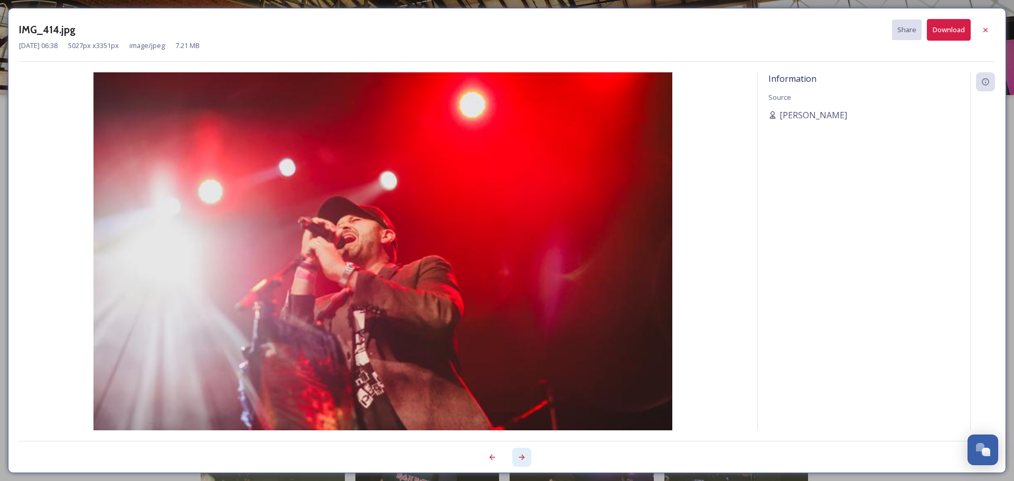
click at [527, 457] on div at bounding box center [521, 457] width 19 height 19
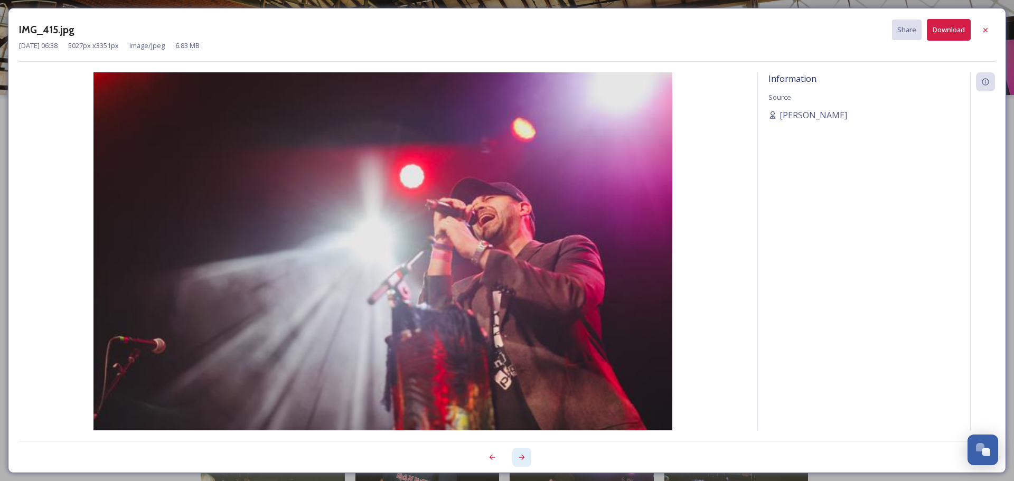
click at [527, 457] on div at bounding box center [521, 457] width 19 height 19
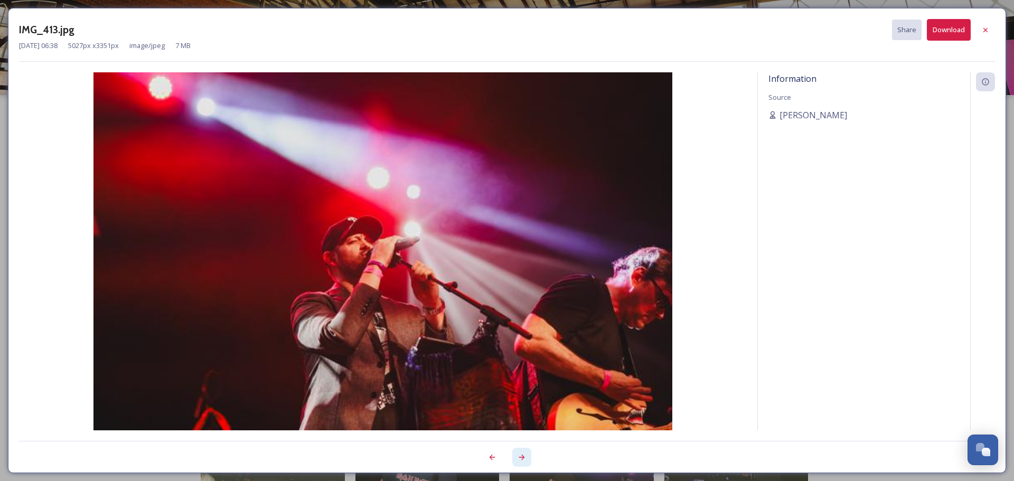
click at [527, 457] on div at bounding box center [521, 457] width 19 height 19
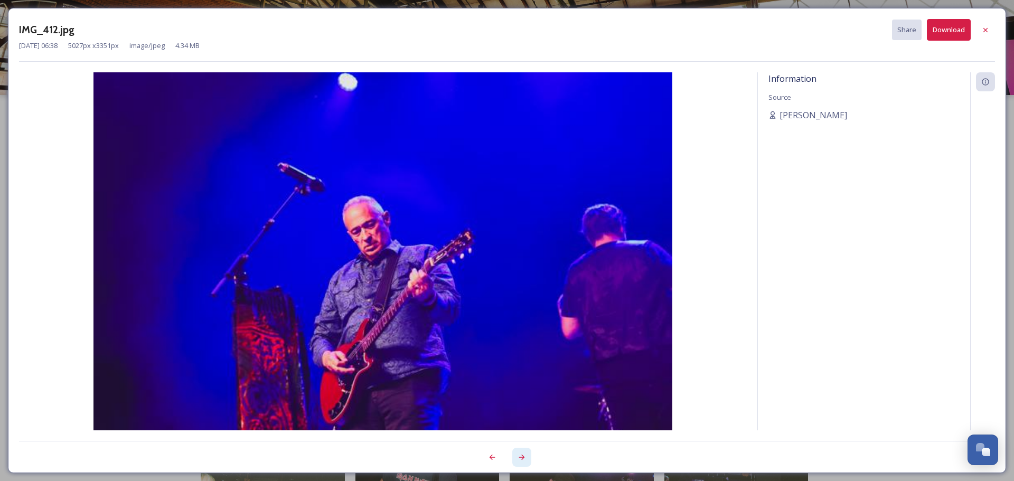
click at [527, 457] on div at bounding box center [521, 457] width 19 height 19
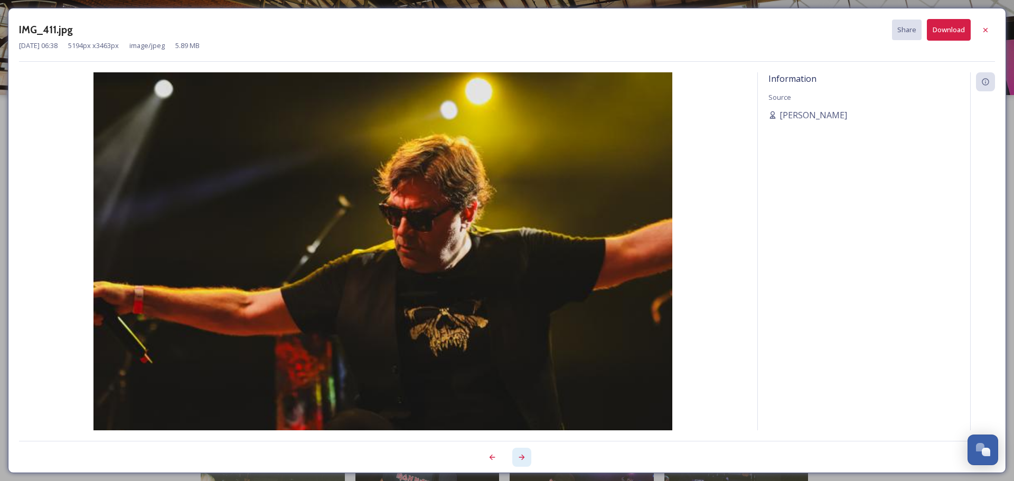
click at [527, 457] on div at bounding box center [521, 457] width 19 height 19
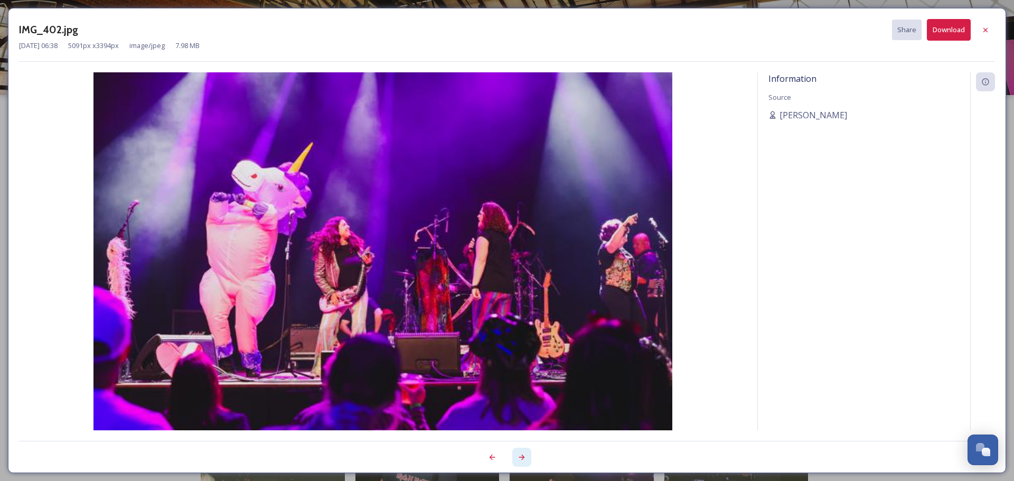
click at [527, 457] on div at bounding box center [521, 457] width 19 height 19
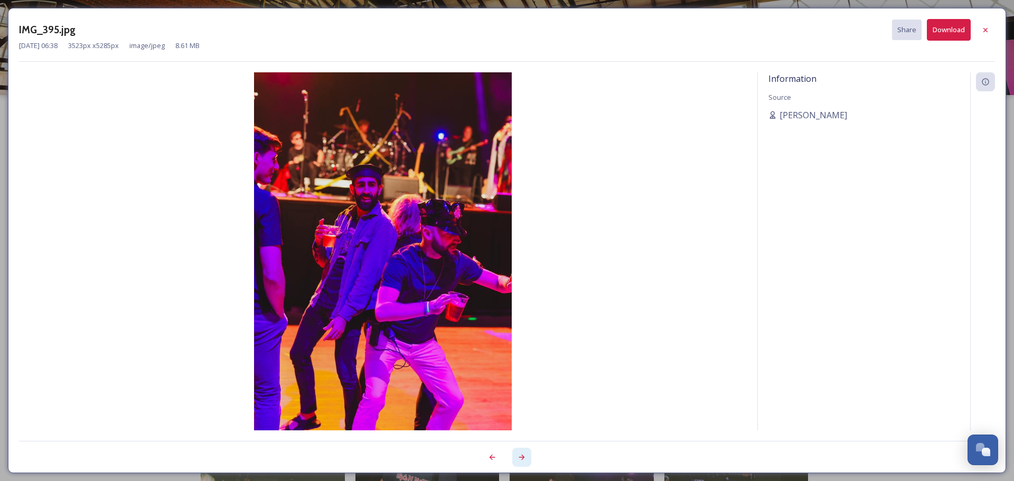
click at [527, 457] on div at bounding box center [521, 457] width 19 height 19
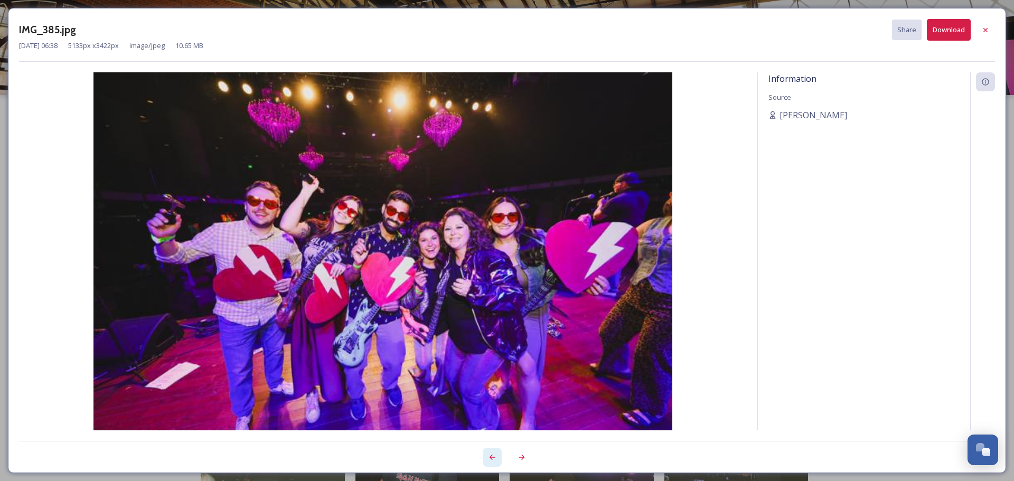
click at [492, 461] on icon at bounding box center [492, 457] width 8 height 8
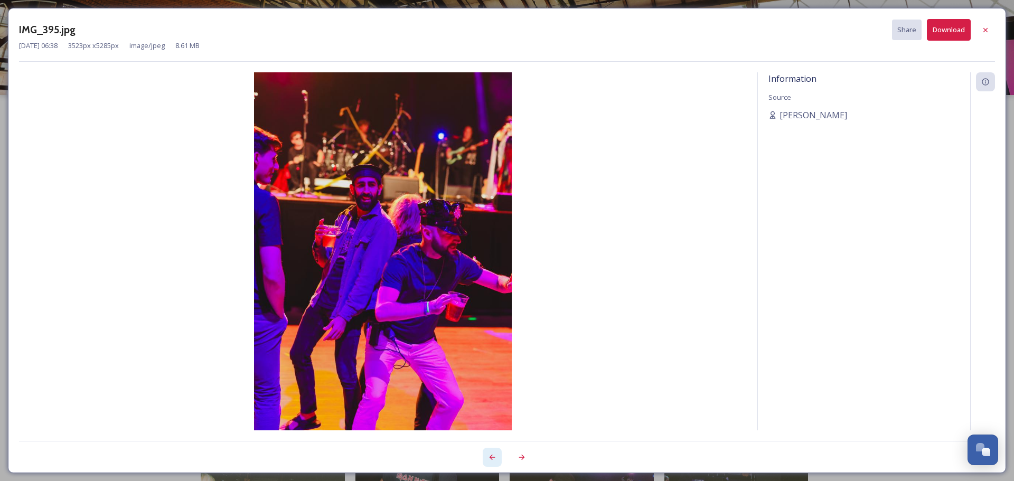
click at [492, 461] on icon at bounding box center [492, 457] width 8 height 8
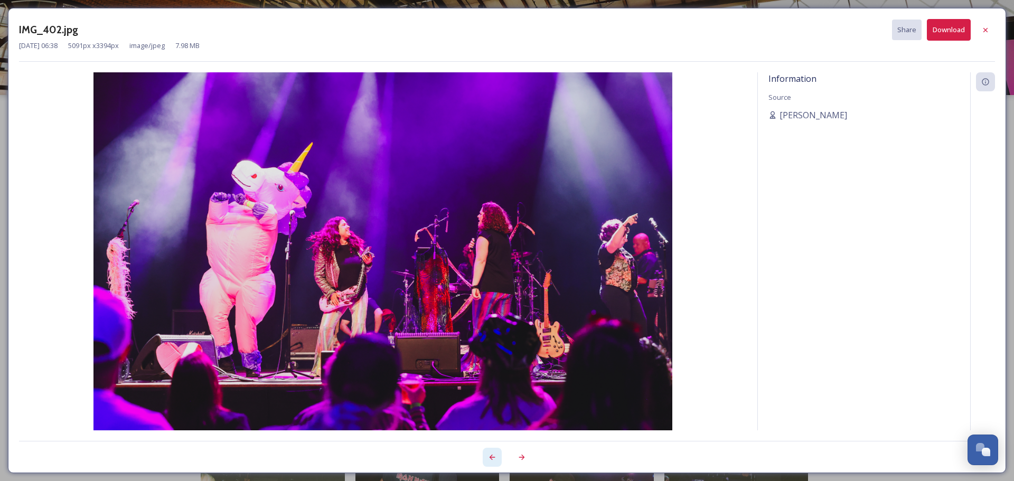
click at [492, 461] on icon at bounding box center [492, 457] width 8 height 8
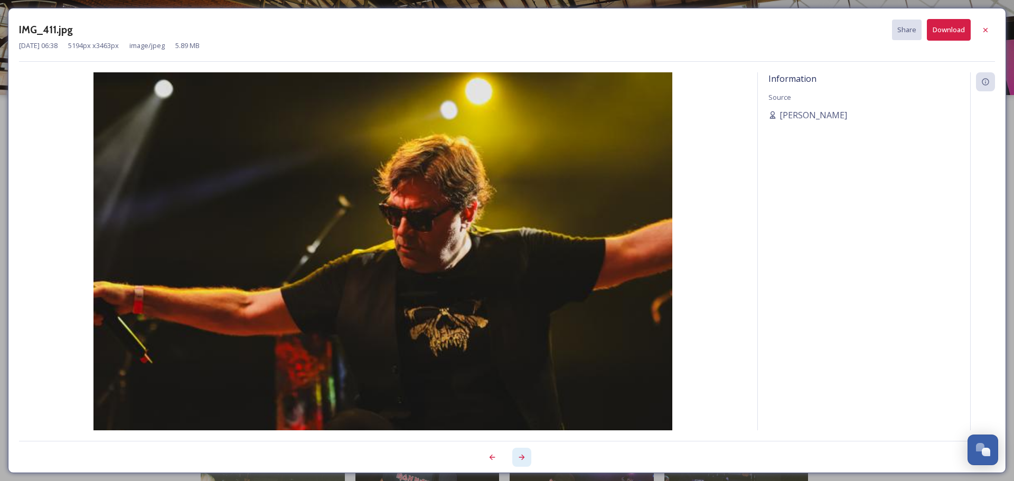
click at [519, 454] on icon at bounding box center [521, 457] width 8 height 8
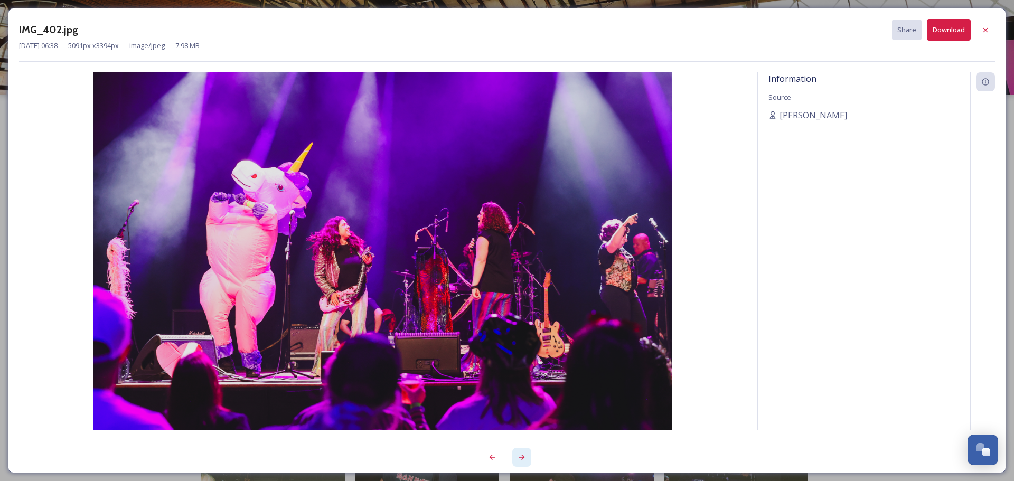
click at [519, 454] on icon at bounding box center [521, 457] width 8 height 8
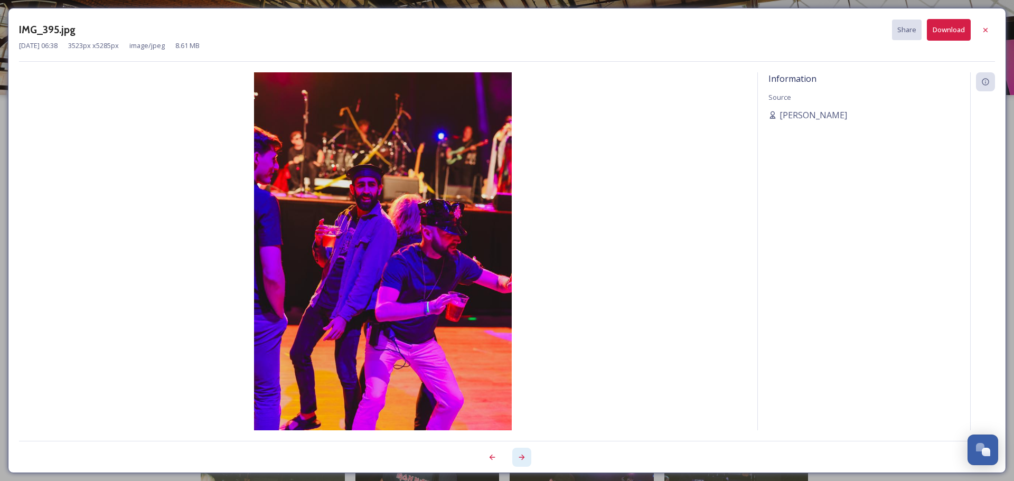
click at [519, 454] on icon at bounding box center [521, 457] width 8 height 8
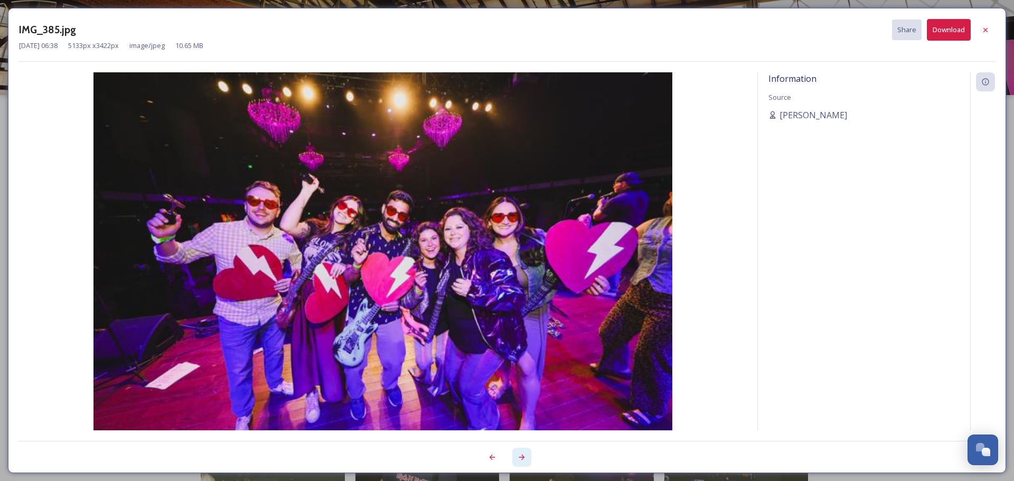
click at [519, 454] on icon at bounding box center [521, 457] width 8 height 8
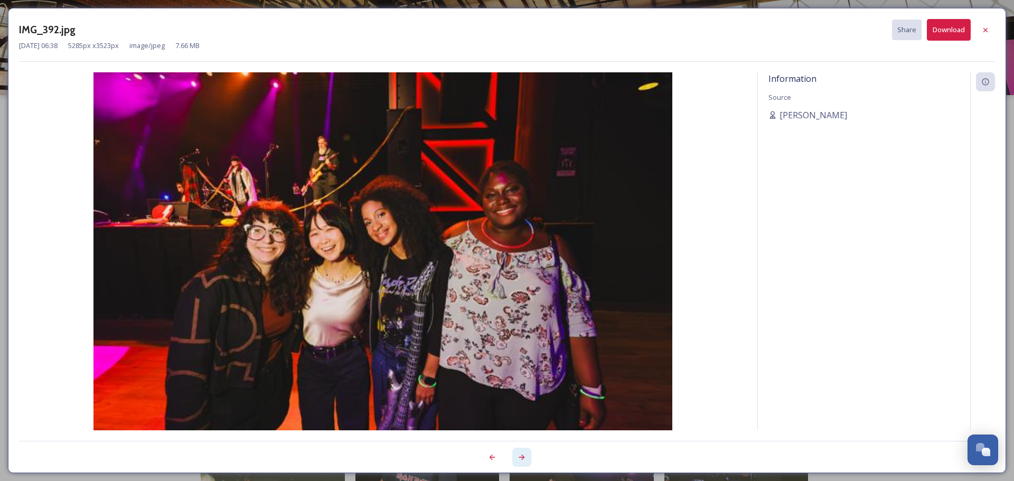
click at [519, 454] on icon at bounding box center [521, 457] width 8 height 8
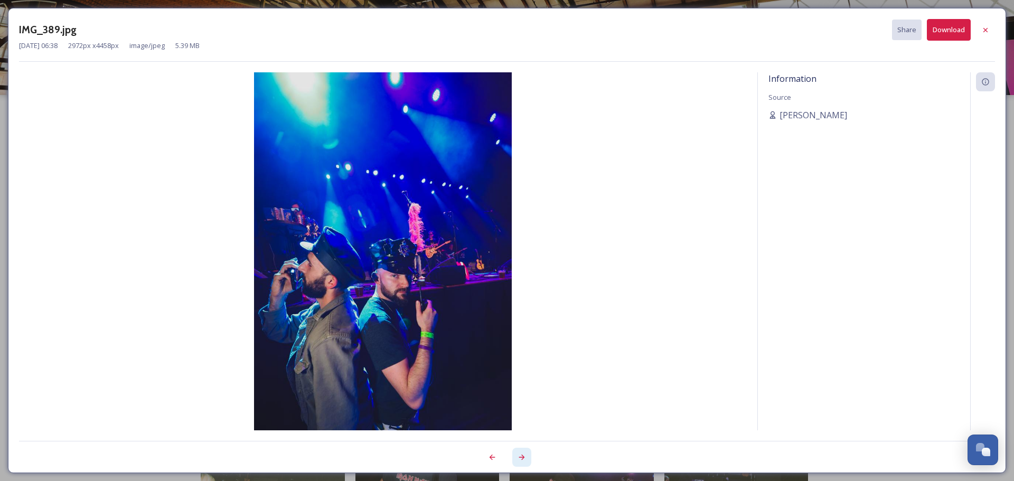
click at [519, 454] on icon at bounding box center [521, 457] width 8 height 8
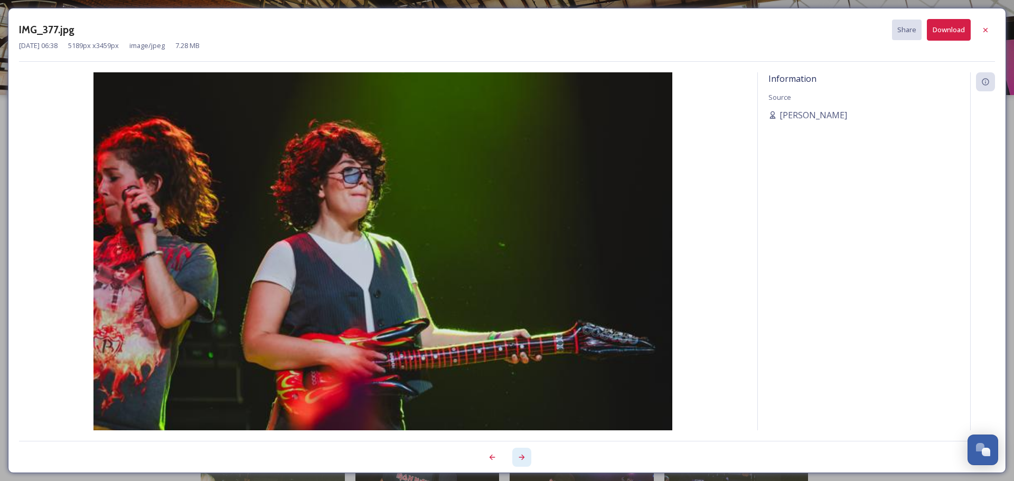
click at [519, 454] on icon at bounding box center [521, 457] width 8 height 8
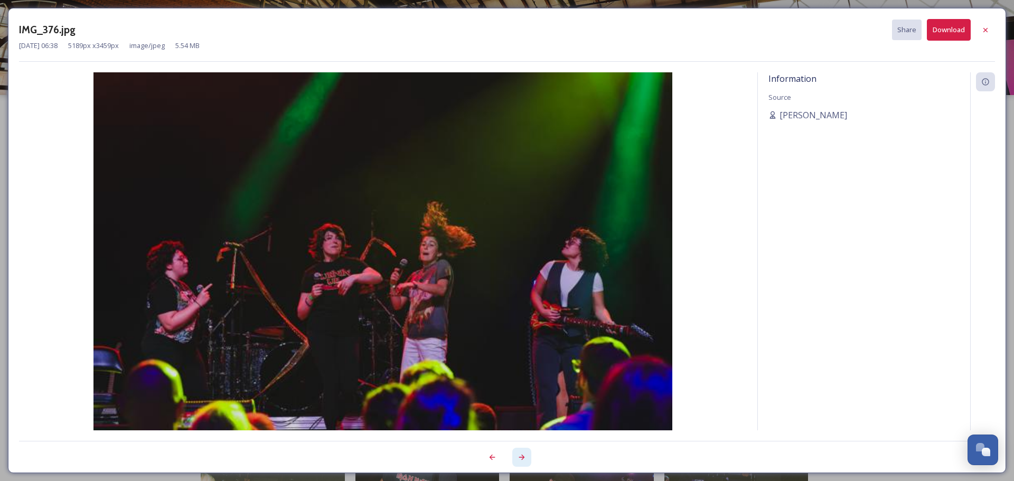
click at [519, 454] on icon at bounding box center [521, 457] width 8 height 8
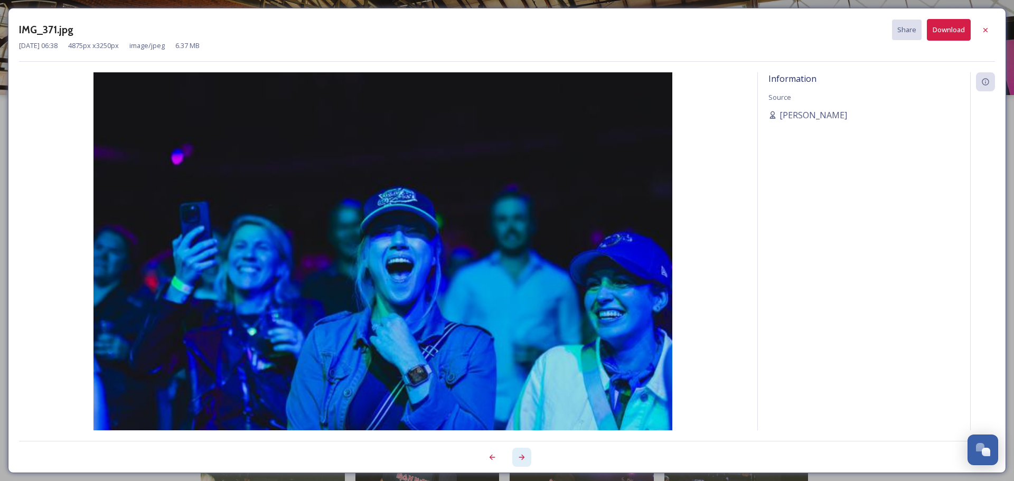
click at [519, 454] on icon at bounding box center [521, 457] width 8 height 8
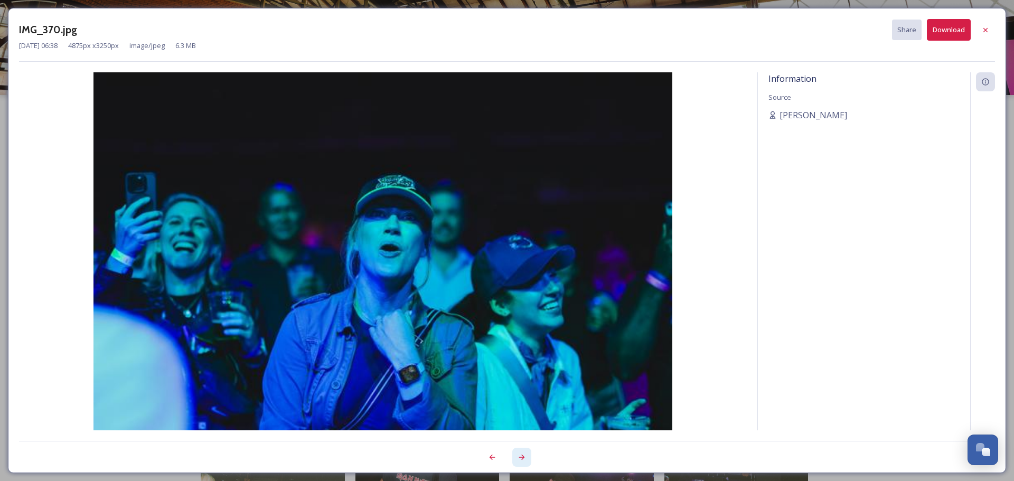
click at [519, 454] on icon at bounding box center [521, 457] width 8 height 8
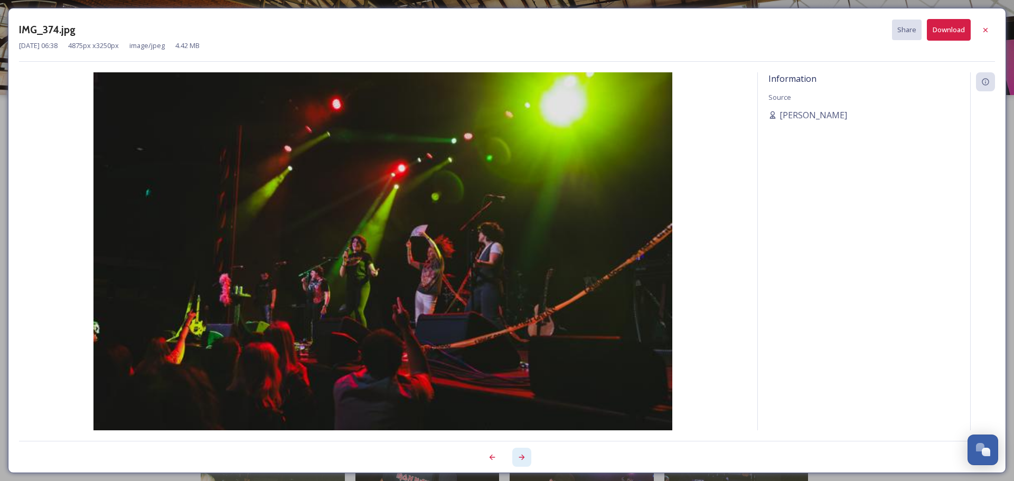
click at [519, 454] on icon at bounding box center [521, 457] width 8 height 8
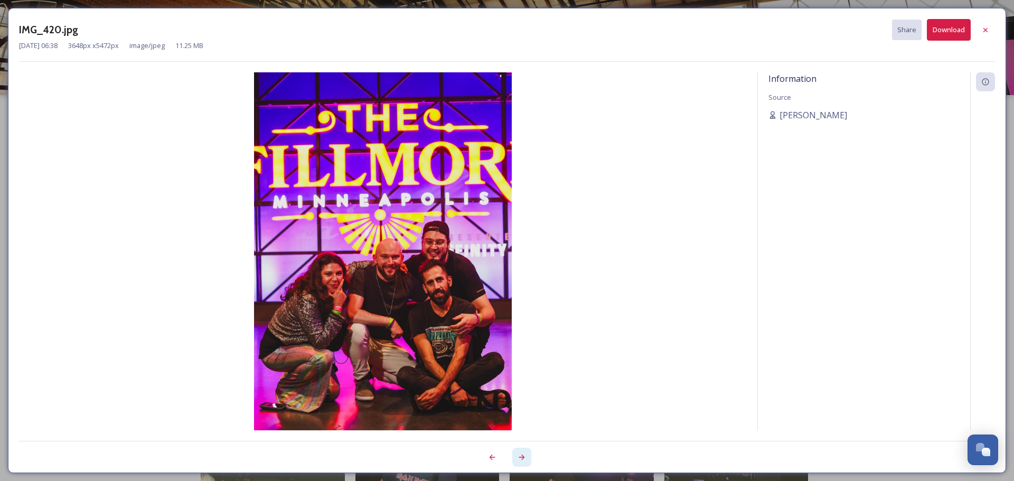
click at [519, 454] on icon at bounding box center [521, 457] width 8 height 8
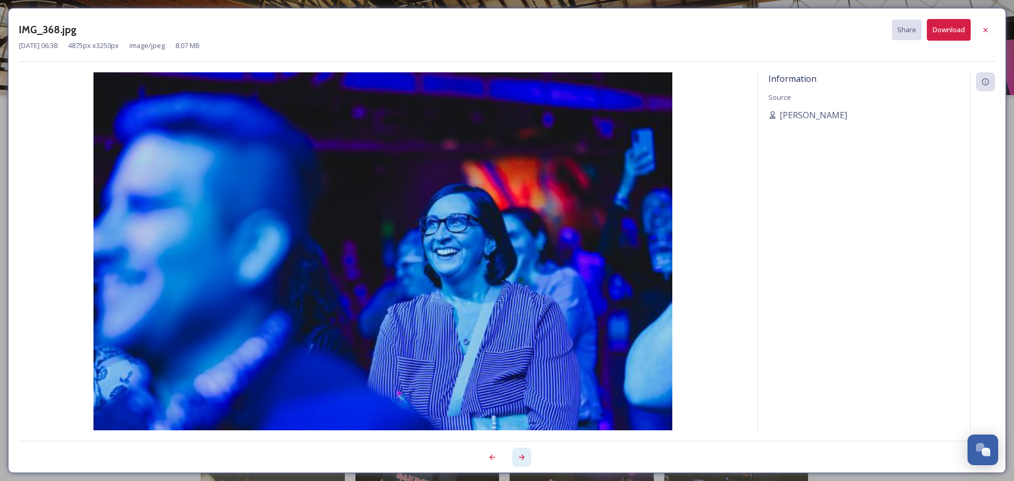
click at [519, 454] on icon at bounding box center [521, 457] width 8 height 8
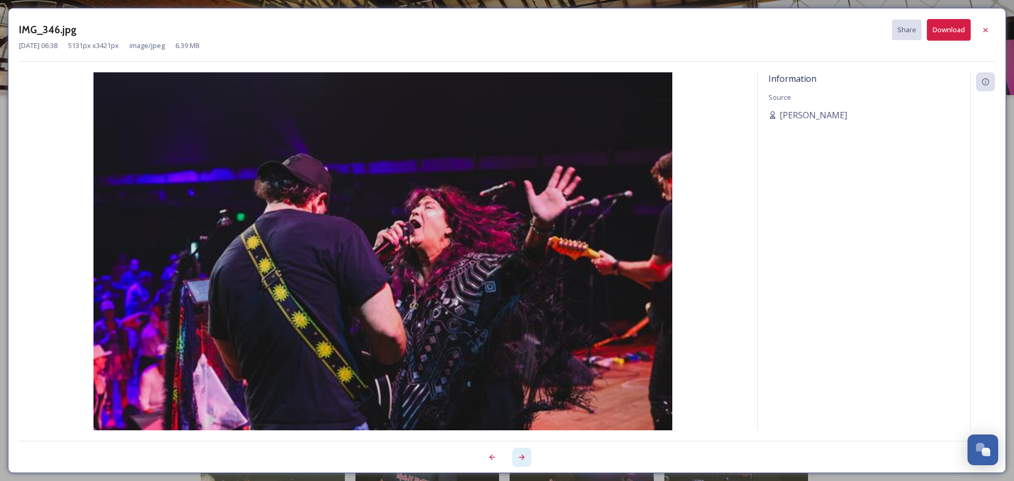
click at [519, 454] on icon at bounding box center [521, 457] width 8 height 8
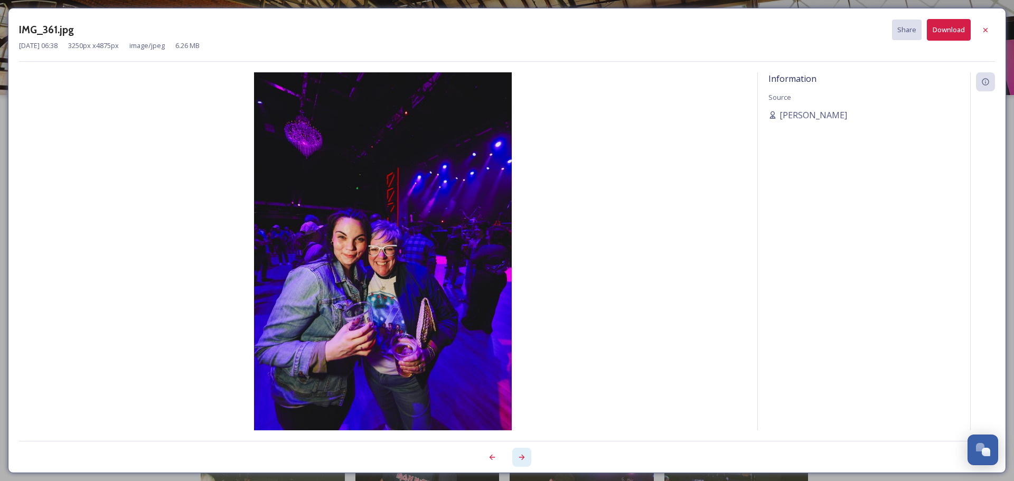
click at [519, 454] on icon at bounding box center [521, 457] width 8 height 8
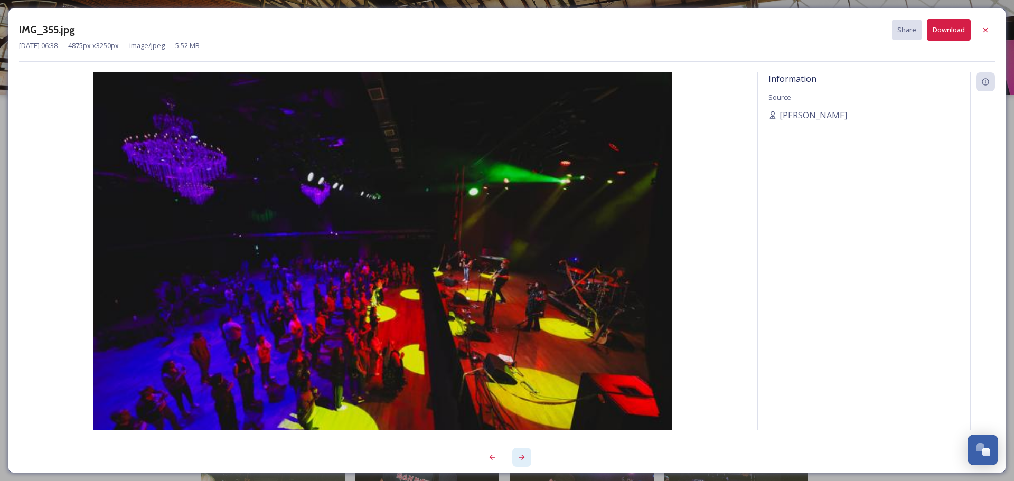
click at [519, 454] on icon at bounding box center [521, 457] width 8 height 8
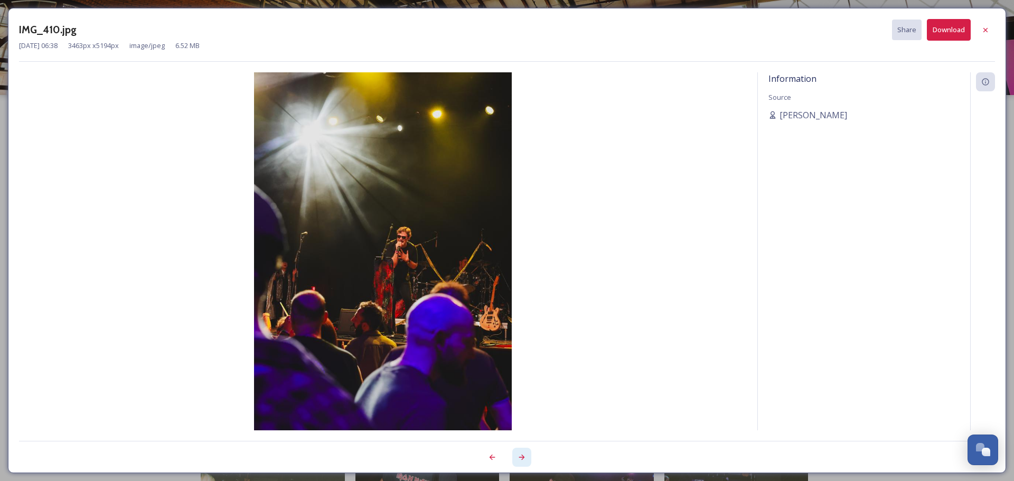
click at [519, 454] on icon at bounding box center [521, 457] width 8 height 8
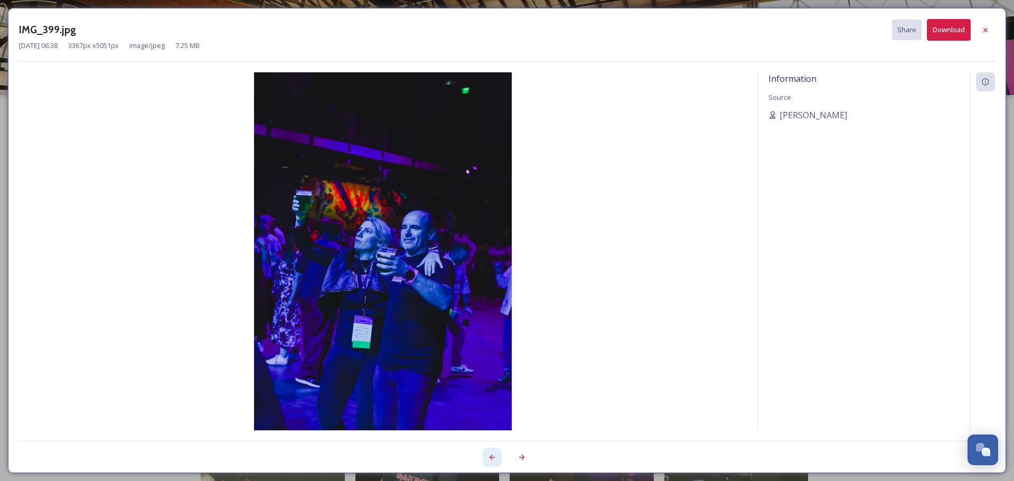
click at [490, 456] on icon at bounding box center [492, 457] width 8 height 8
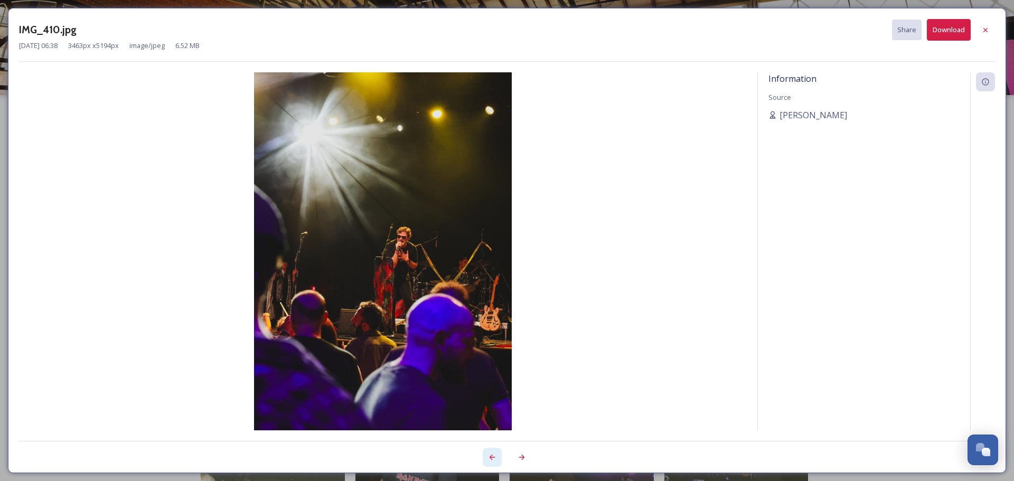
click at [490, 456] on icon at bounding box center [492, 457] width 8 height 8
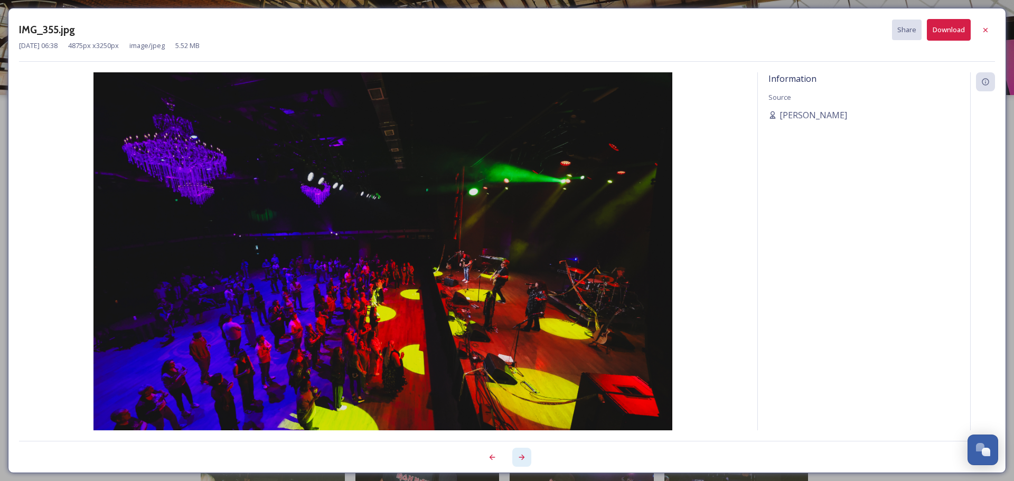
click at [521, 455] on icon at bounding box center [521, 457] width 8 height 8
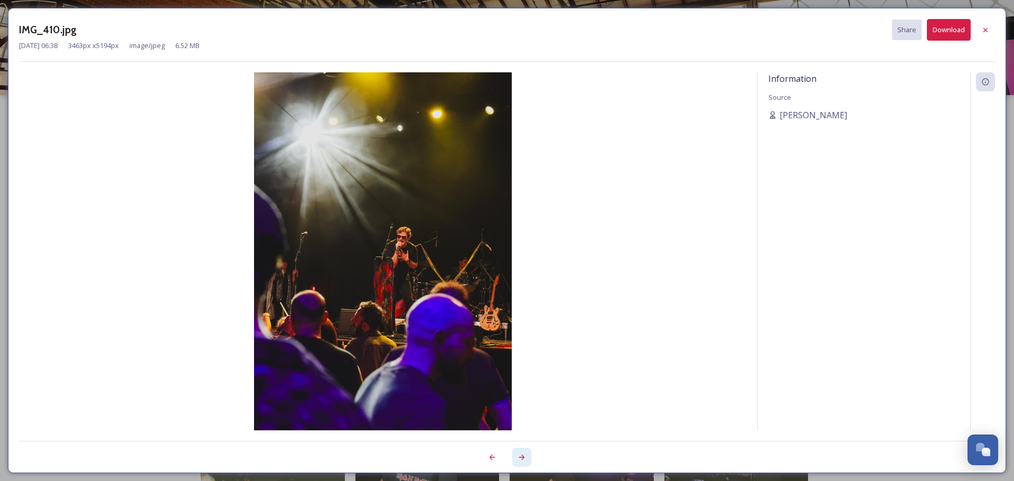
click at [521, 455] on icon at bounding box center [521, 457] width 8 height 8
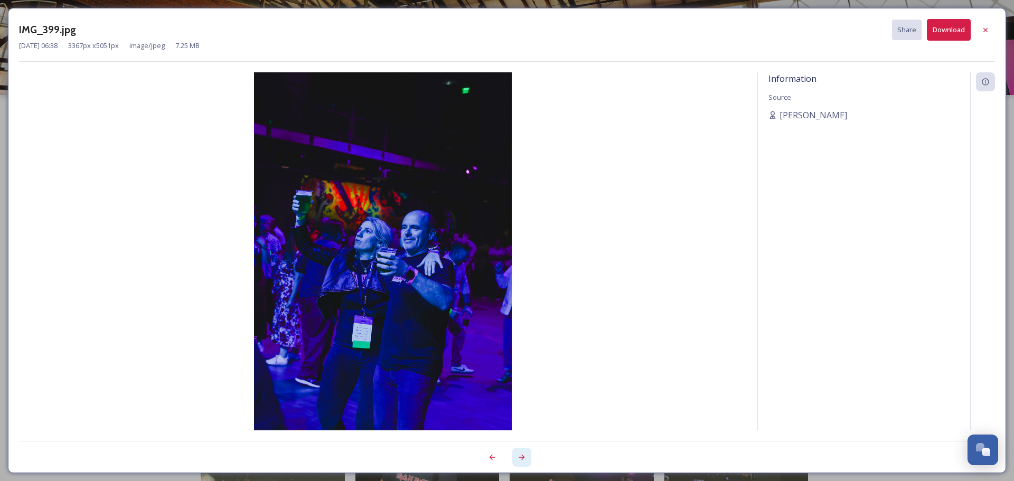
click at [521, 455] on icon at bounding box center [521, 457] width 8 height 8
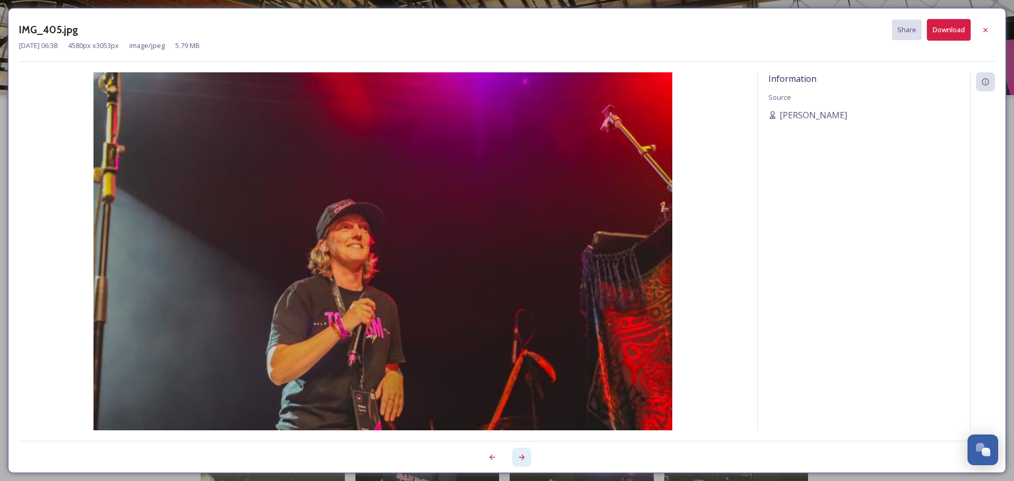
click at [517, 456] on icon at bounding box center [521, 457] width 8 height 8
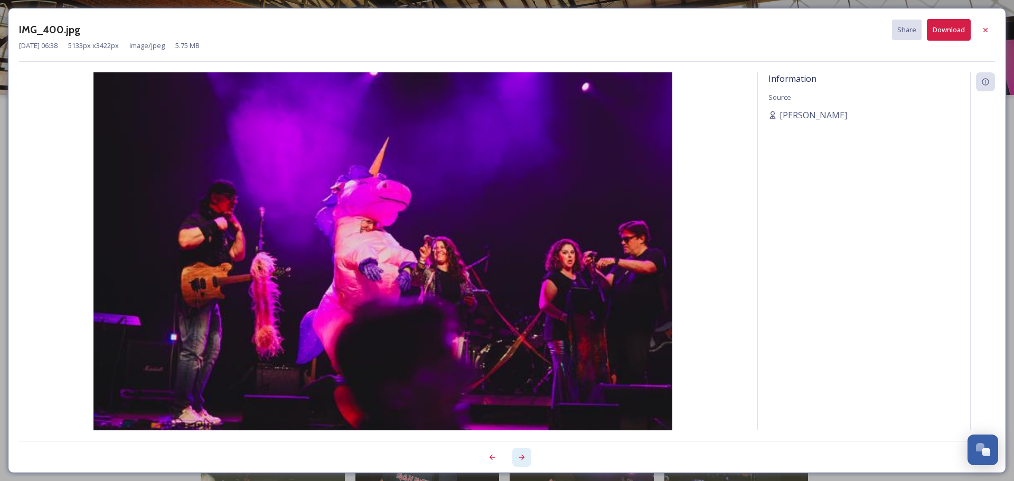
click at [517, 456] on icon at bounding box center [521, 457] width 8 height 8
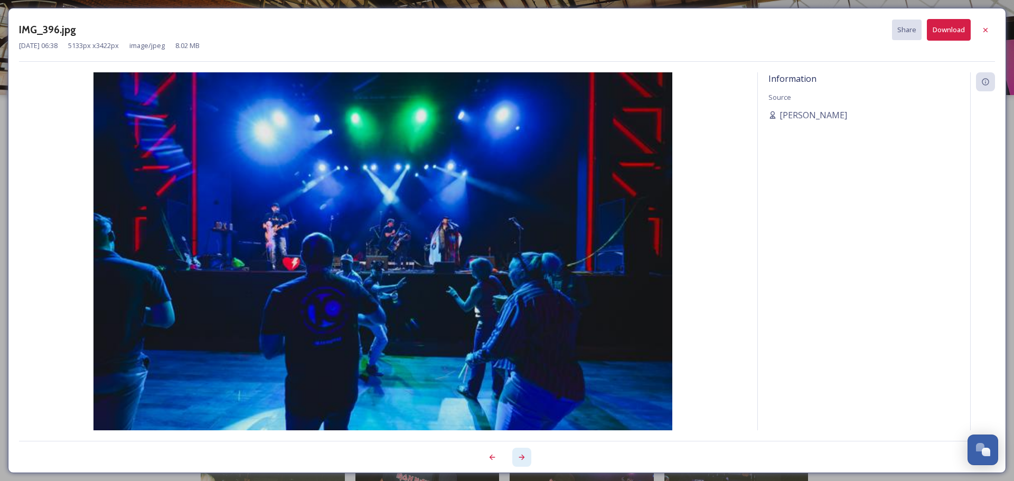
click at [517, 456] on icon at bounding box center [521, 457] width 8 height 8
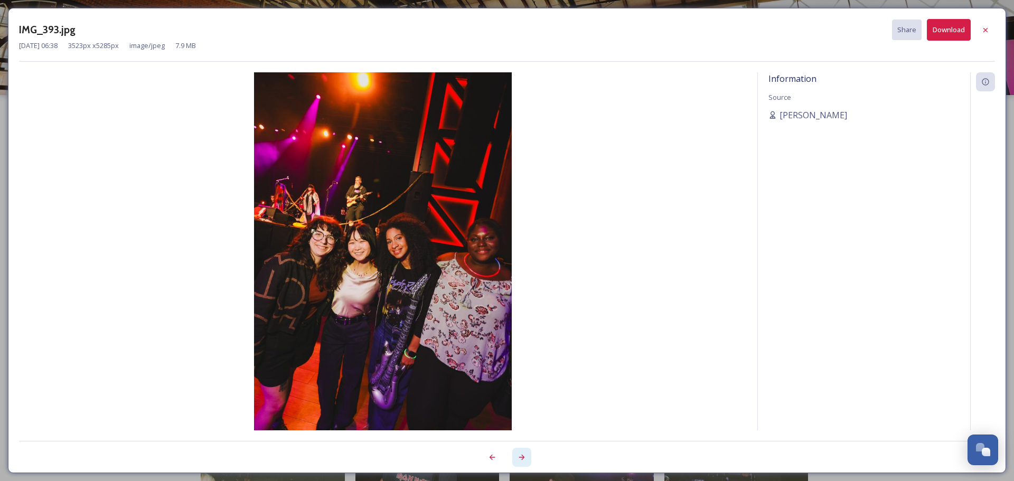
click at [517, 456] on icon at bounding box center [521, 457] width 8 height 8
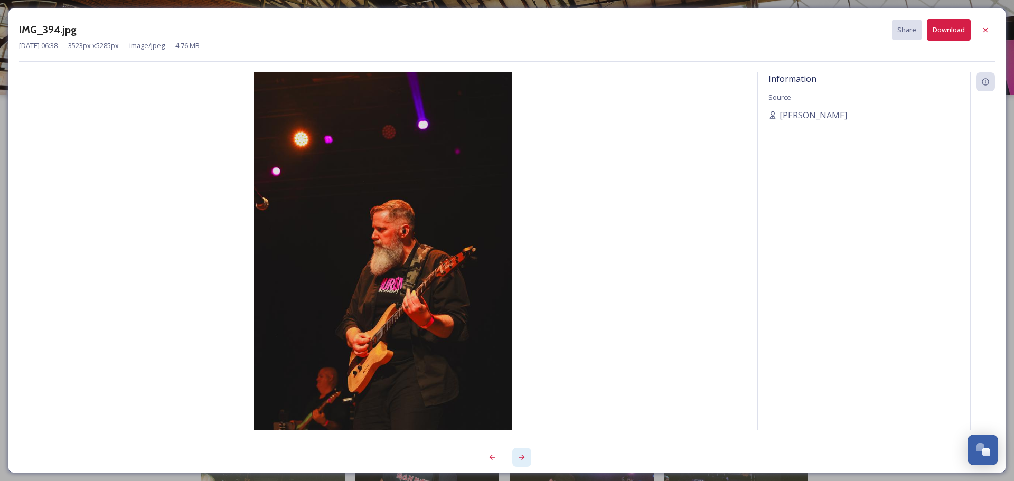
click at [517, 456] on icon at bounding box center [521, 457] width 8 height 8
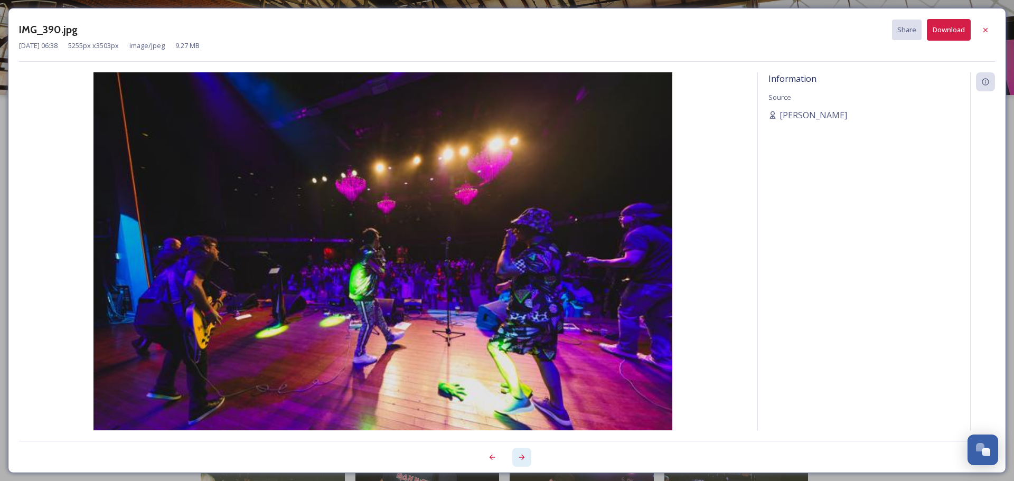
click at [517, 456] on icon at bounding box center [521, 457] width 8 height 8
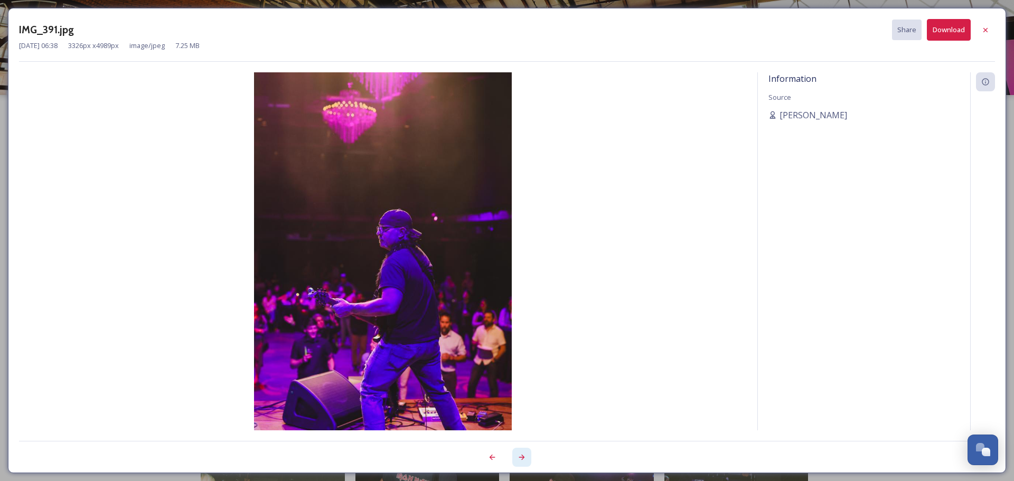
click at [517, 456] on icon at bounding box center [521, 457] width 8 height 8
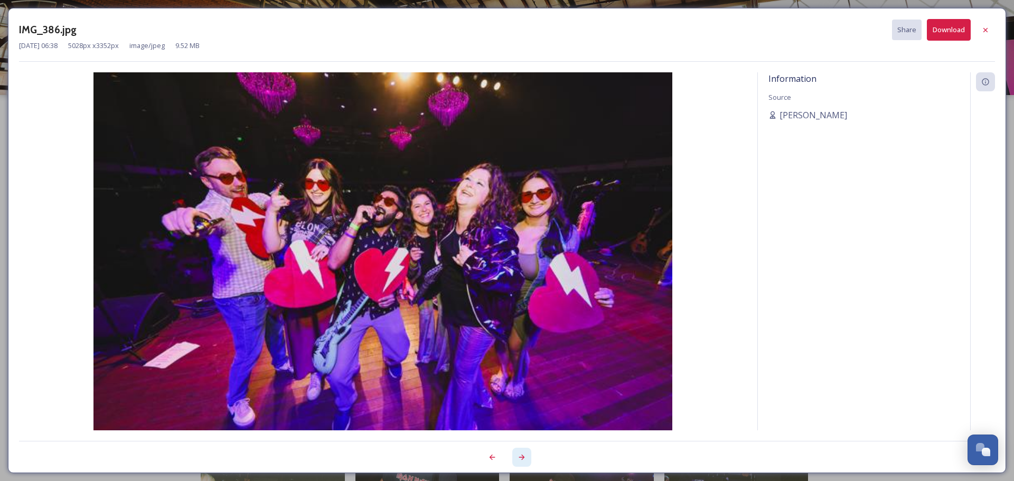
click at [517, 456] on icon at bounding box center [521, 457] width 8 height 8
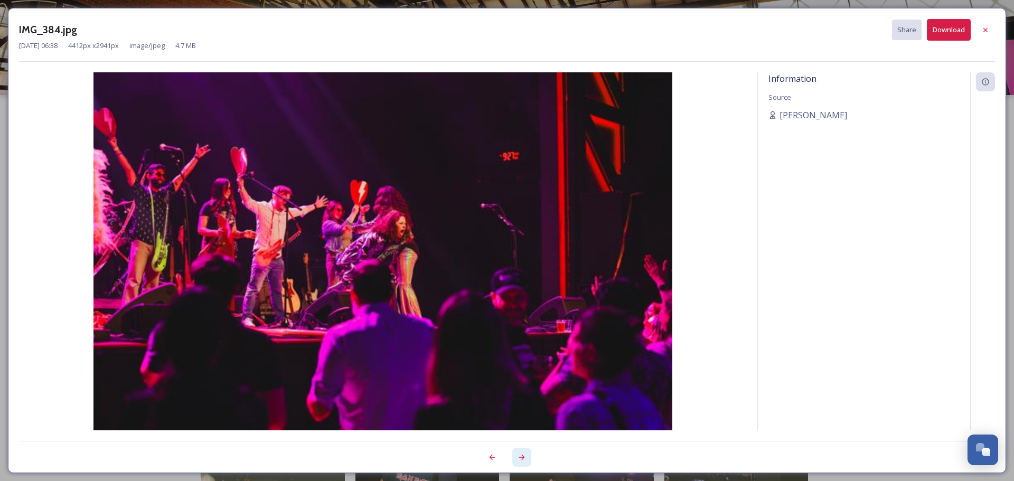
click at [517, 456] on icon at bounding box center [521, 457] width 8 height 8
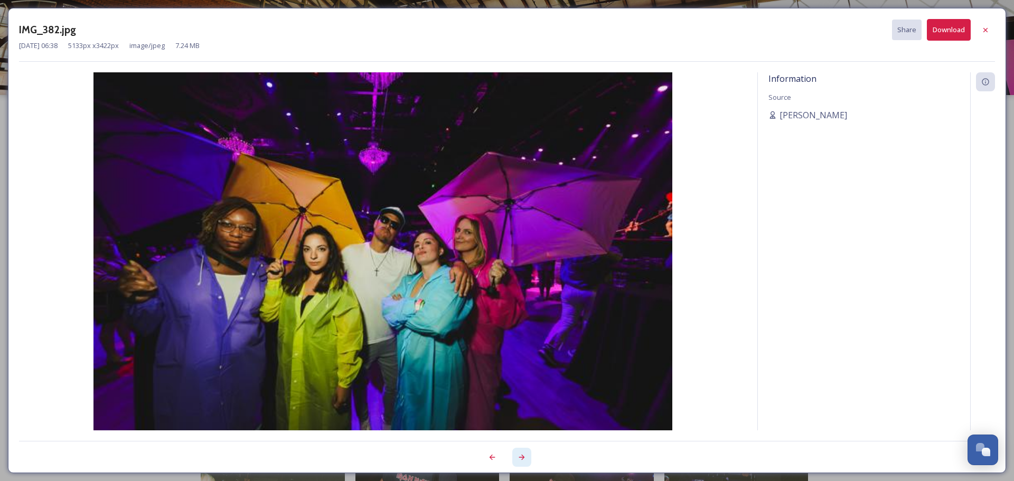
click at [517, 456] on icon at bounding box center [521, 457] width 8 height 8
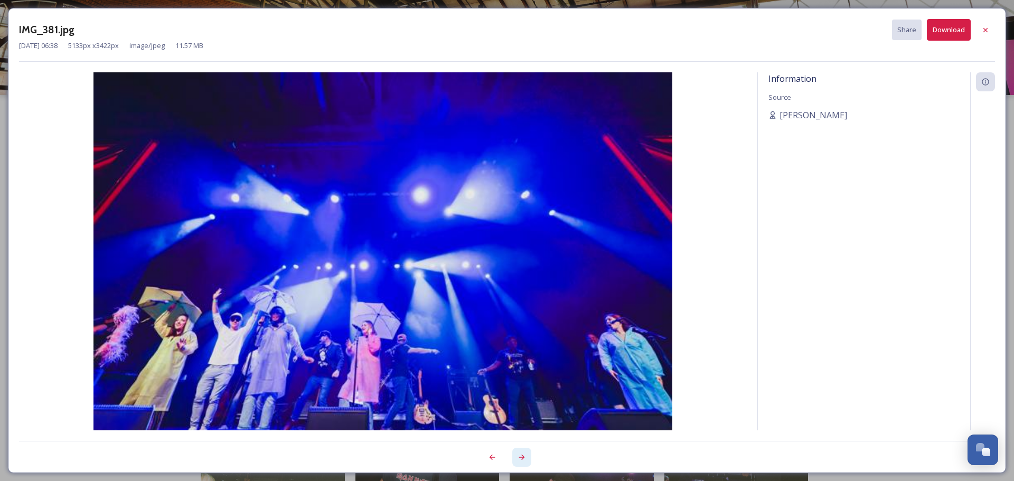
click at [517, 456] on icon at bounding box center [521, 457] width 8 height 8
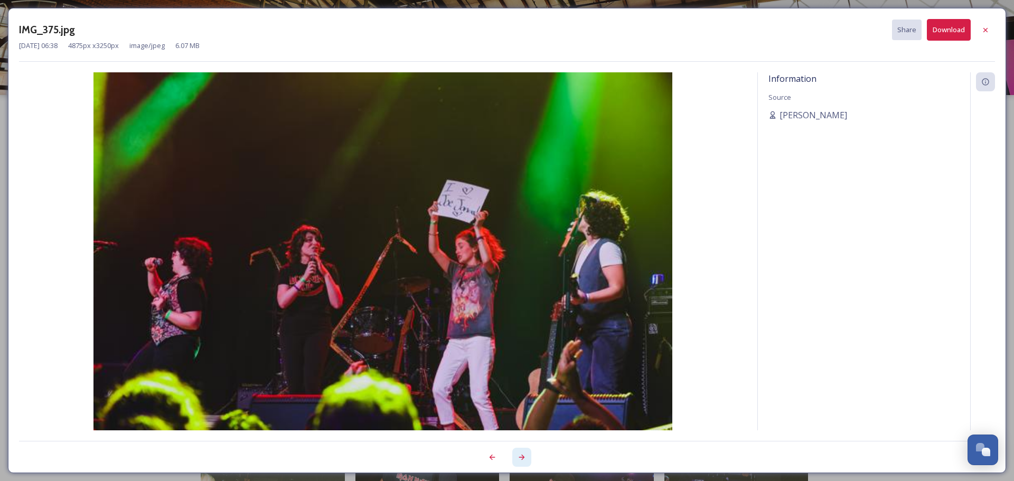
click at [517, 456] on icon at bounding box center [521, 457] width 8 height 8
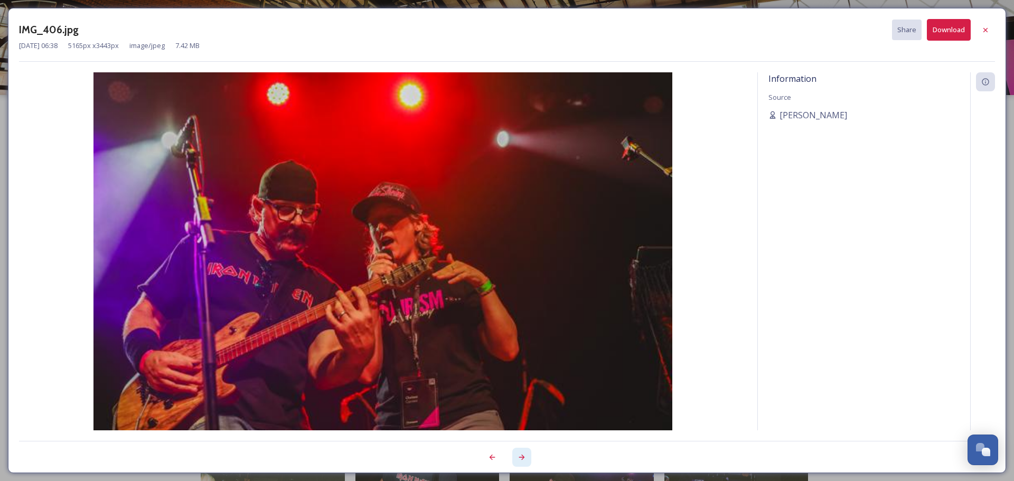
click at [517, 456] on icon at bounding box center [521, 457] width 8 height 8
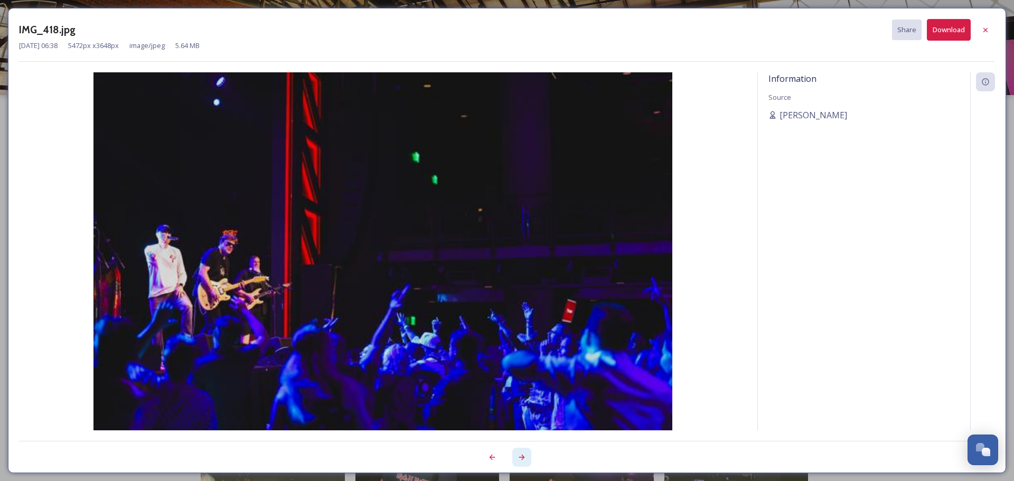
click at [517, 456] on icon at bounding box center [521, 457] width 8 height 8
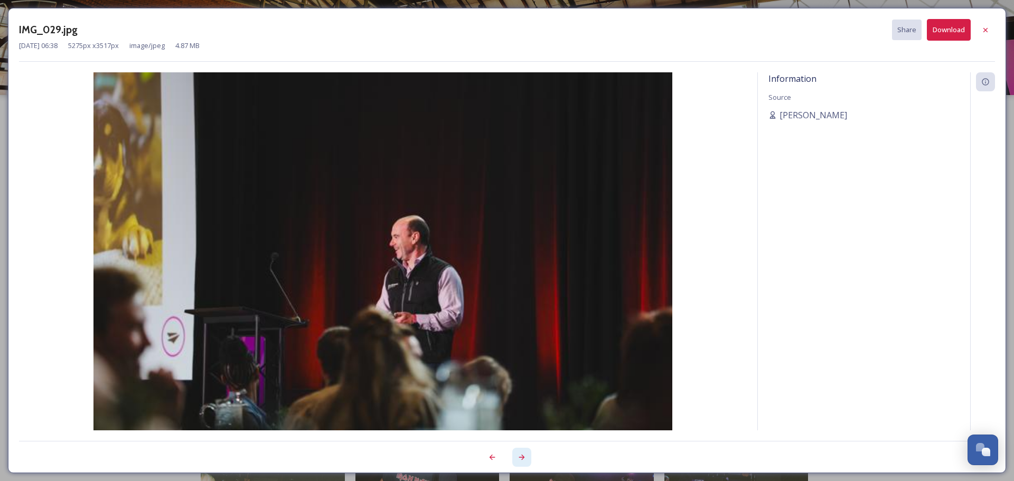
click at [517, 456] on icon at bounding box center [521, 457] width 8 height 8
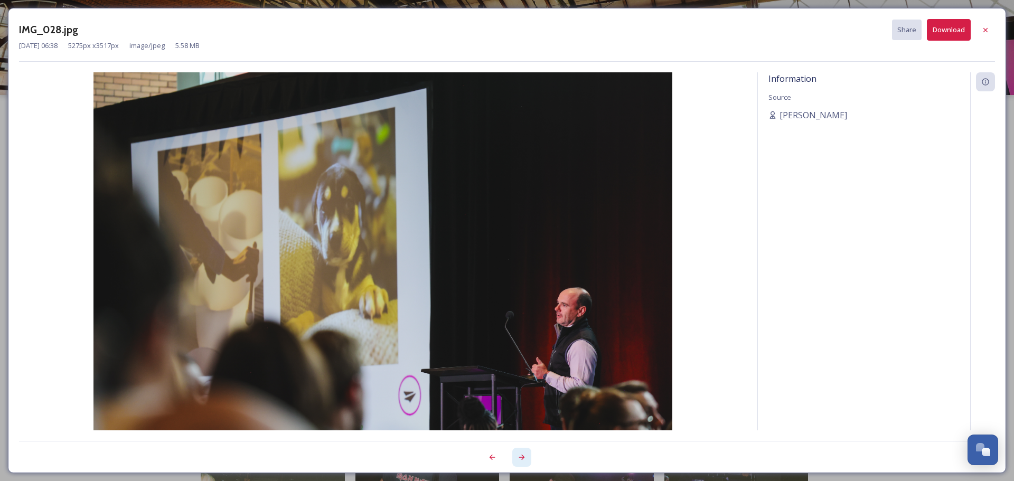
click at [517, 456] on icon at bounding box center [521, 457] width 8 height 8
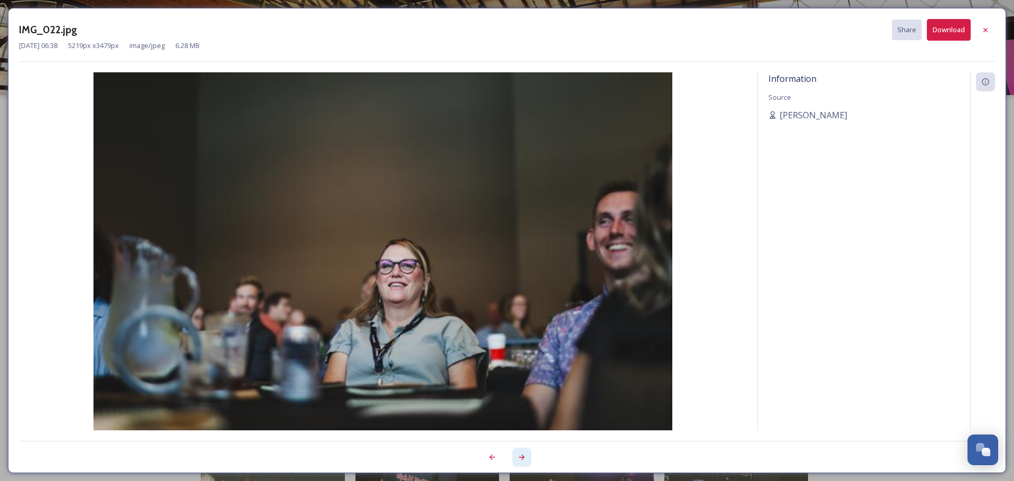
click at [517, 456] on icon at bounding box center [521, 457] width 8 height 8
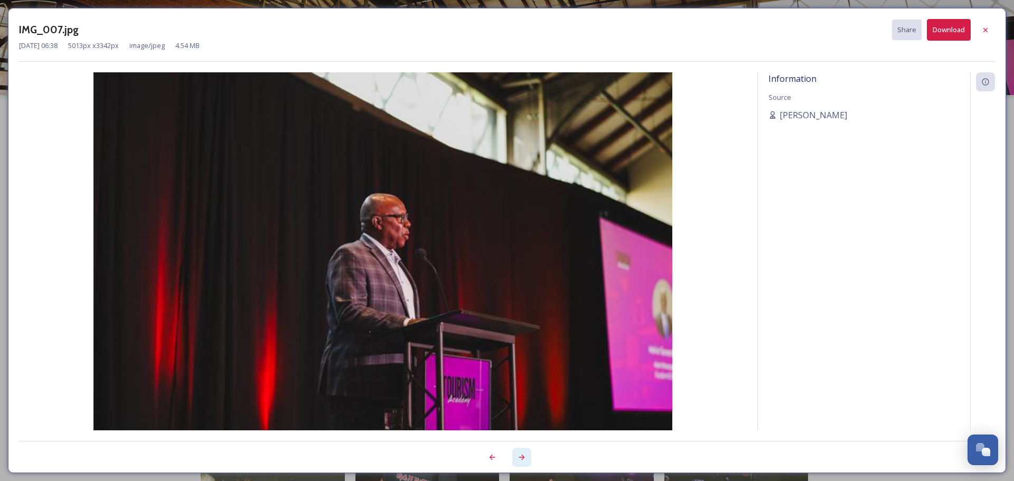
click at [517, 456] on icon at bounding box center [521, 457] width 8 height 8
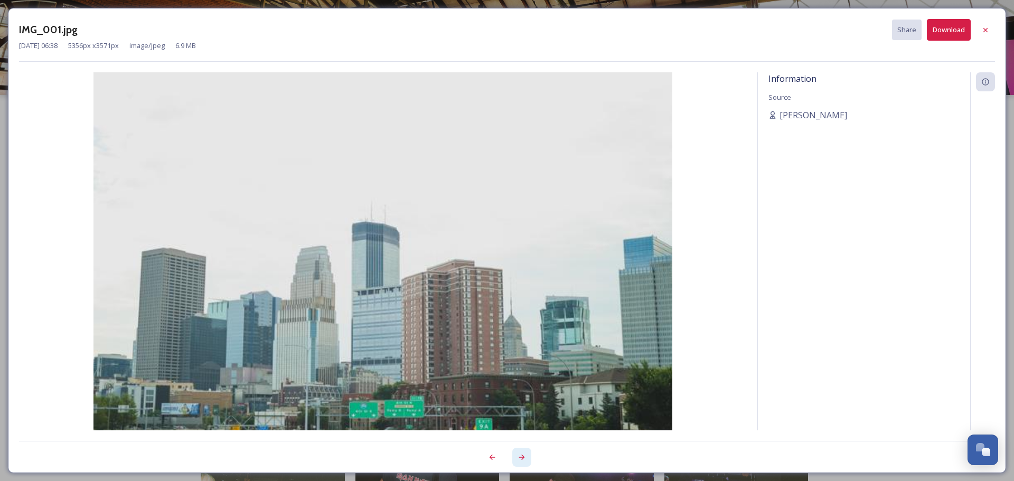
click at [517, 456] on icon at bounding box center [521, 457] width 8 height 8
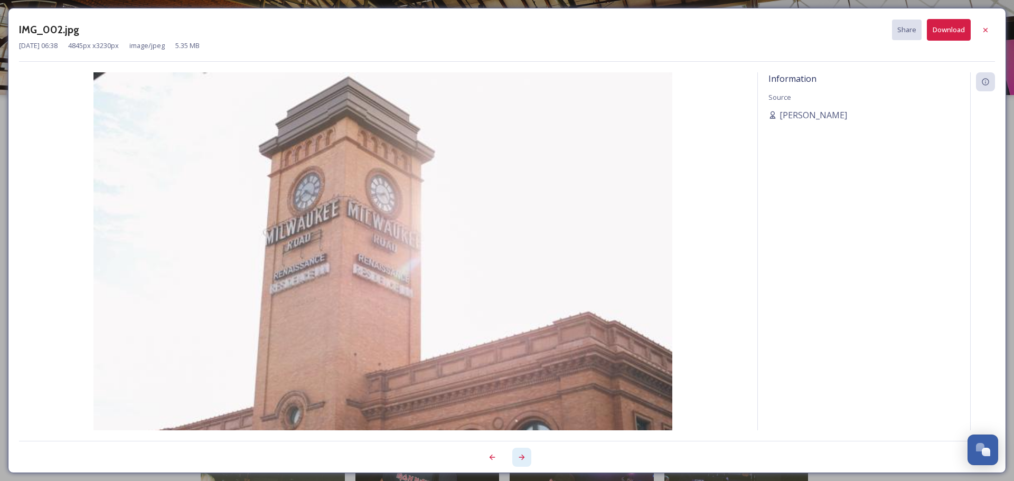
click at [517, 456] on icon at bounding box center [521, 457] width 8 height 8
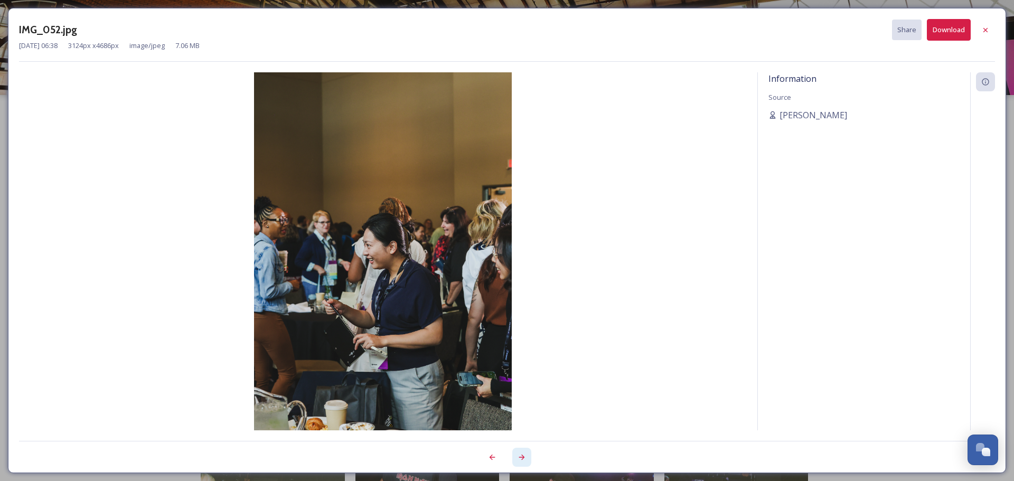
click at [516, 456] on div at bounding box center [521, 457] width 19 height 19
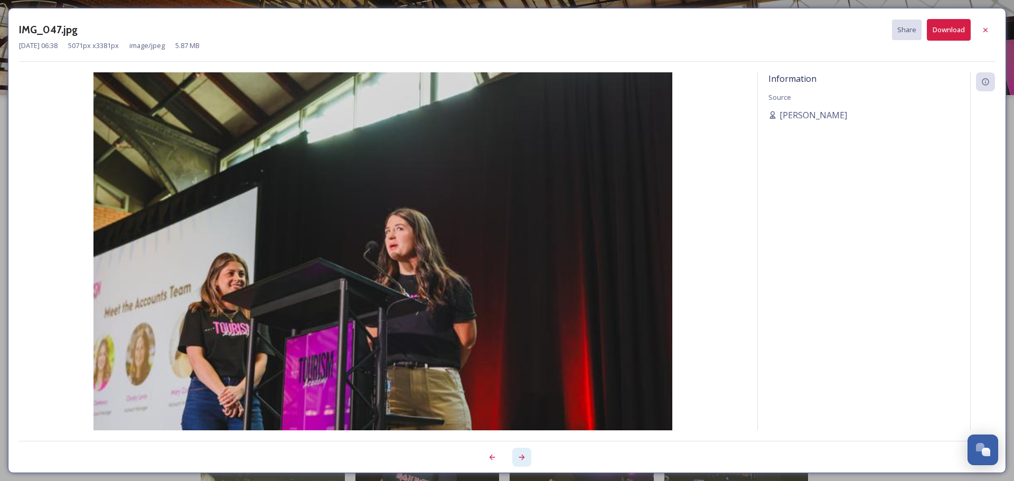
click at [516, 456] on div at bounding box center [521, 457] width 19 height 19
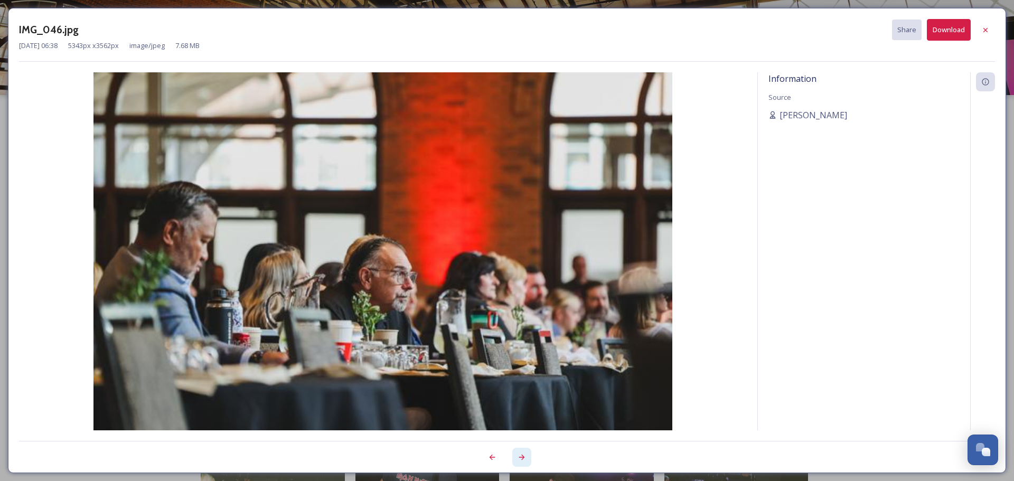
click at [516, 456] on div at bounding box center [521, 457] width 19 height 19
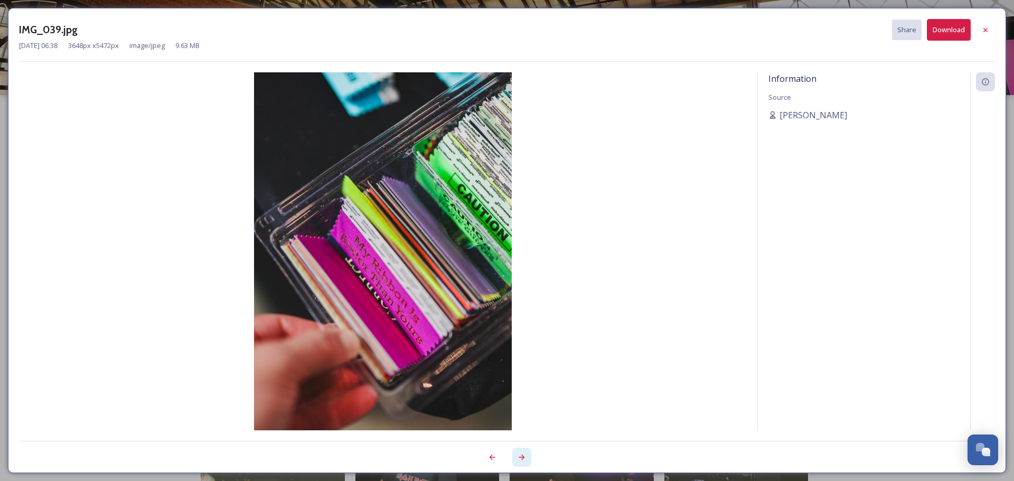
click at [516, 456] on div at bounding box center [521, 457] width 19 height 19
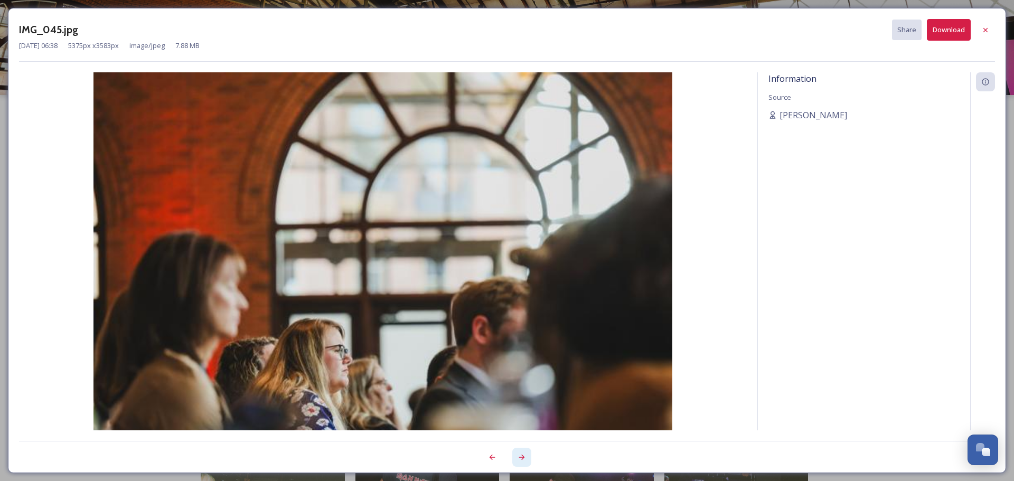
click at [516, 456] on div at bounding box center [521, 457] width 19 height 19
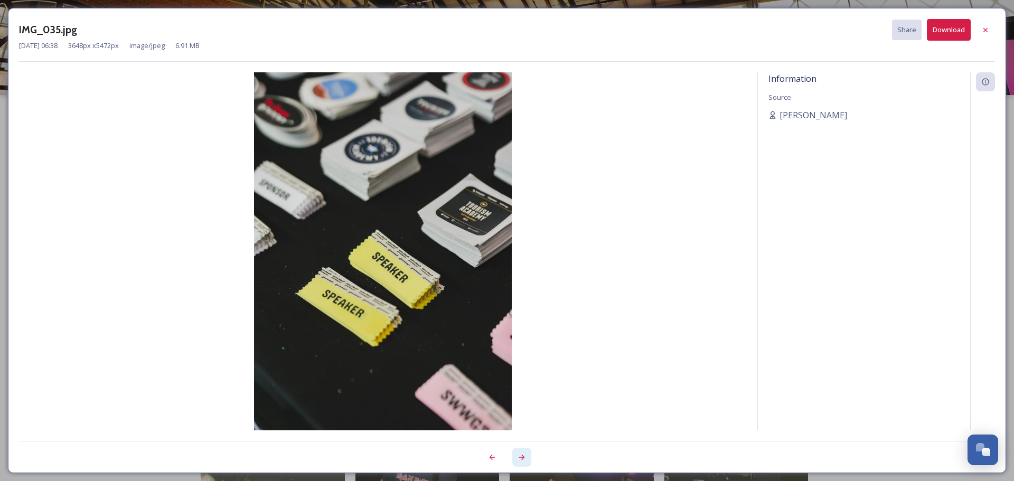
click at [516, 456] on div at bounding box center [521, 457] width 19 height 19
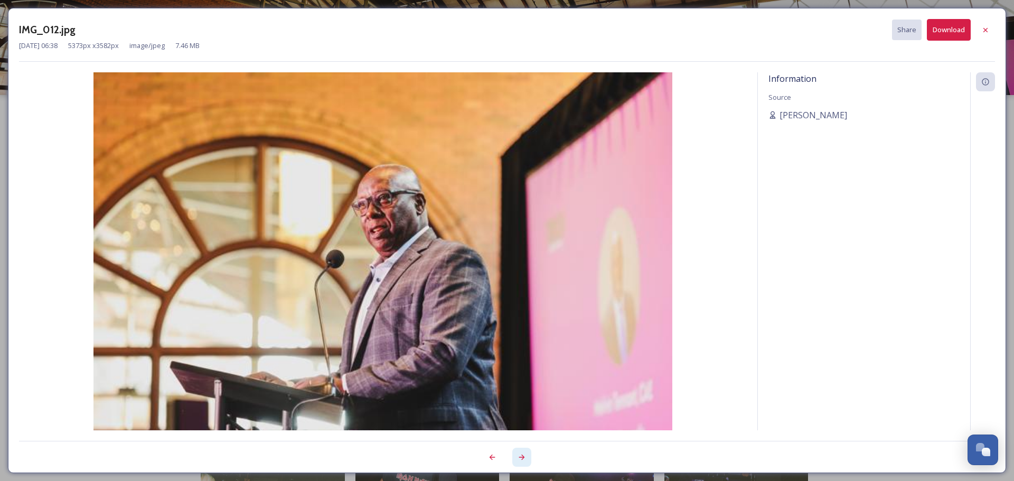
click at [516, 456] on div at bounding box center [521, 457] width 19 height 19
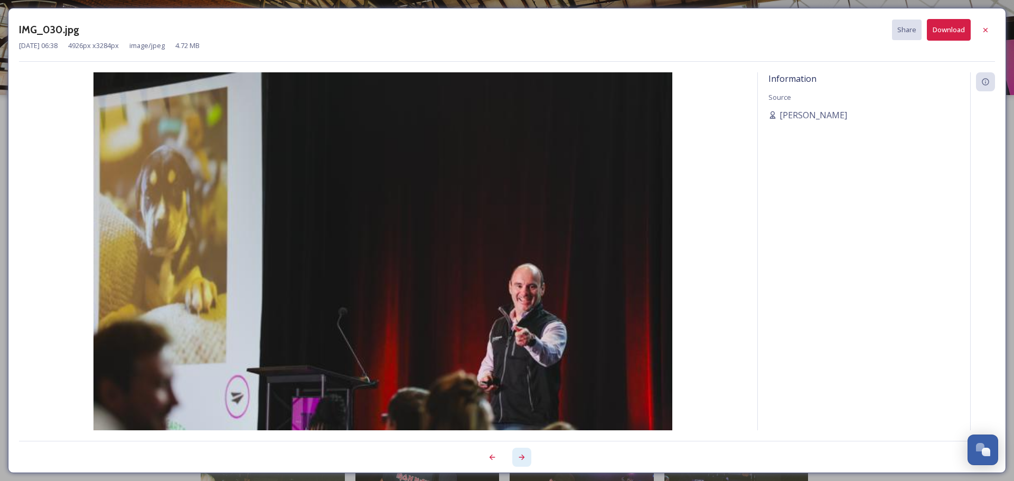
click at [516, 456] on div at bounding box center [521, 457] width 19 height 19
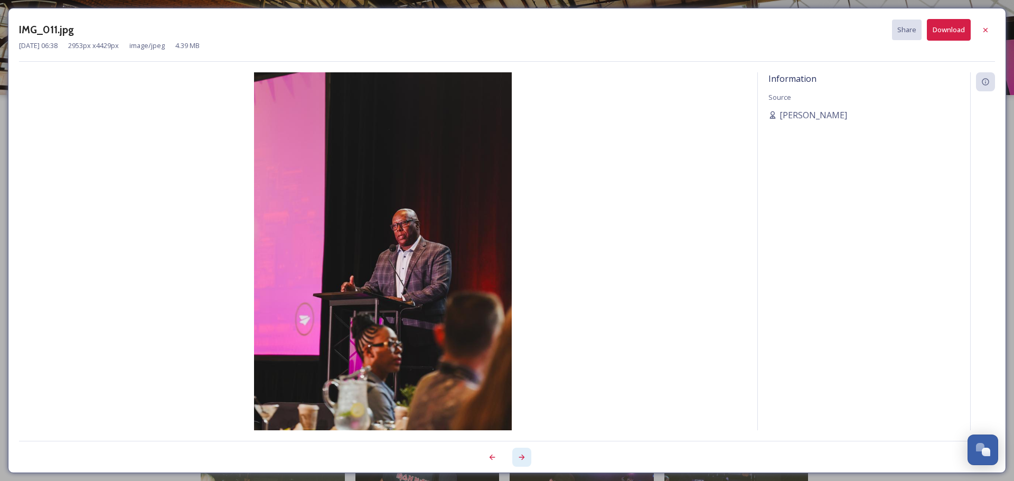
click at [516, 456] on div at bounding box center [521, 457] width 19 height 19
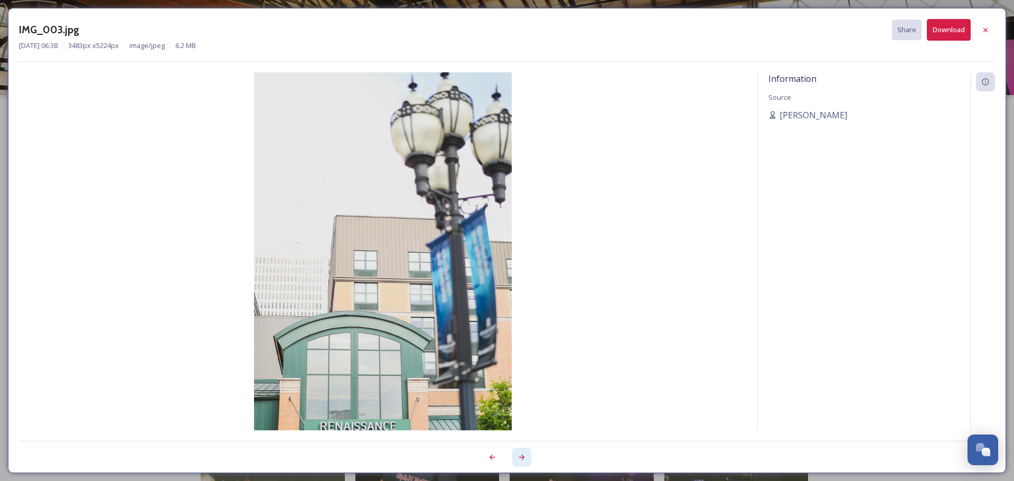
click at [516, 455] on div at bounding box center [521, 457] width 19 height 19
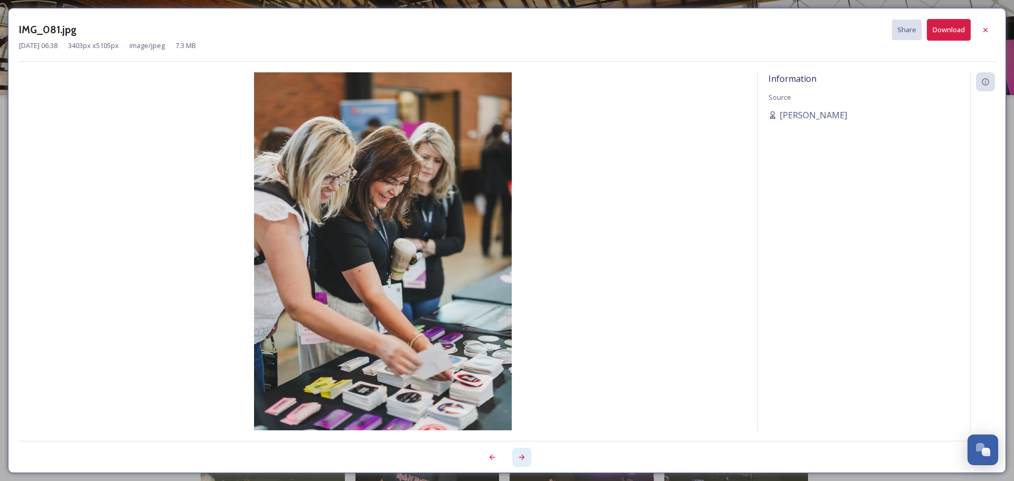
click at [516, 453] on div at bounding box center [521, 457] width 19 height 19
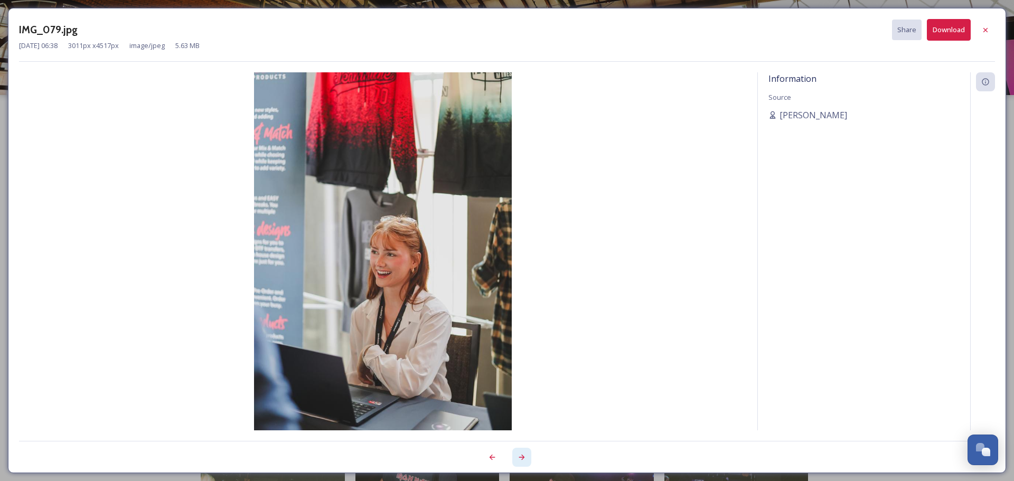
click at [516, 453] on div at bounding box center [521, 457] width 19 height 19
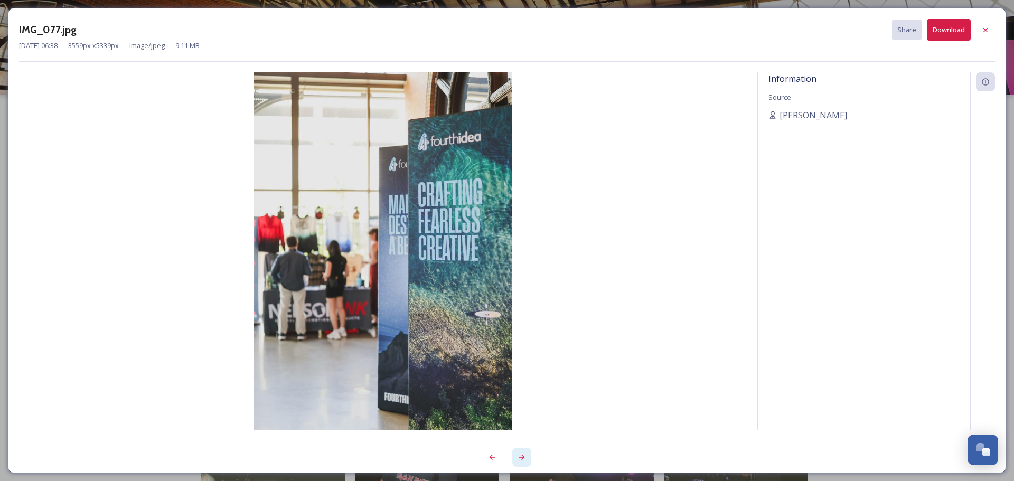
click at [516, 453] on div at bounding box center [521, 457] width 19 height 19
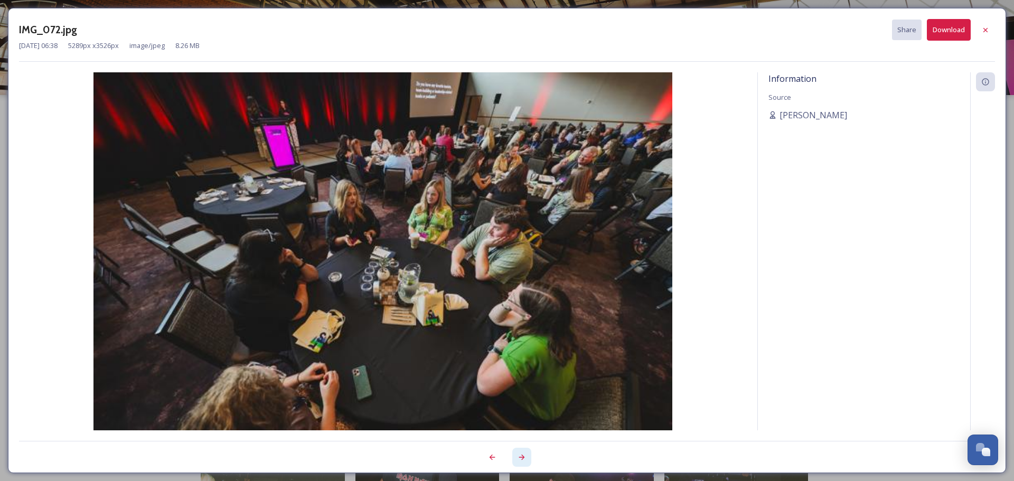
click at [516, 453] on div at bounding box center [521, 457] width 19 height 19
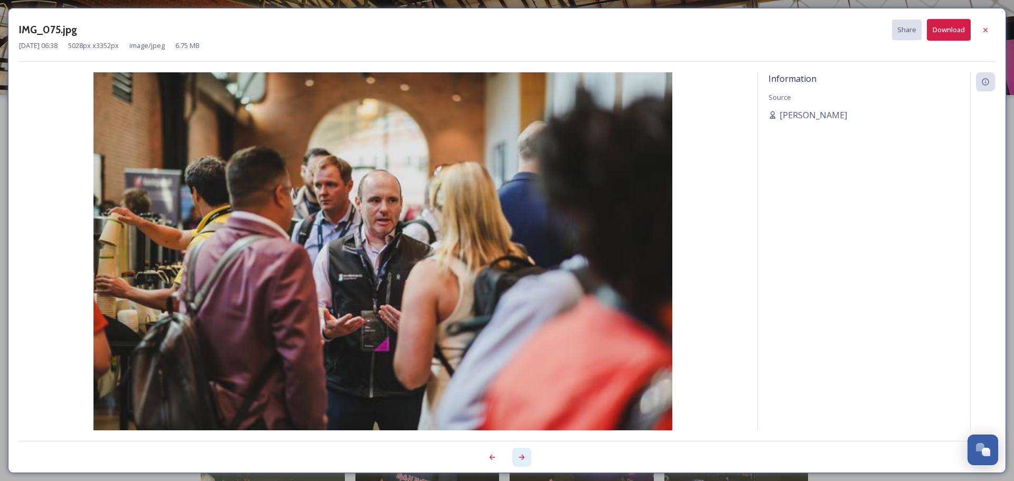
click at [516, 453] on div at bounding box center [521, 457] width 19 height 19
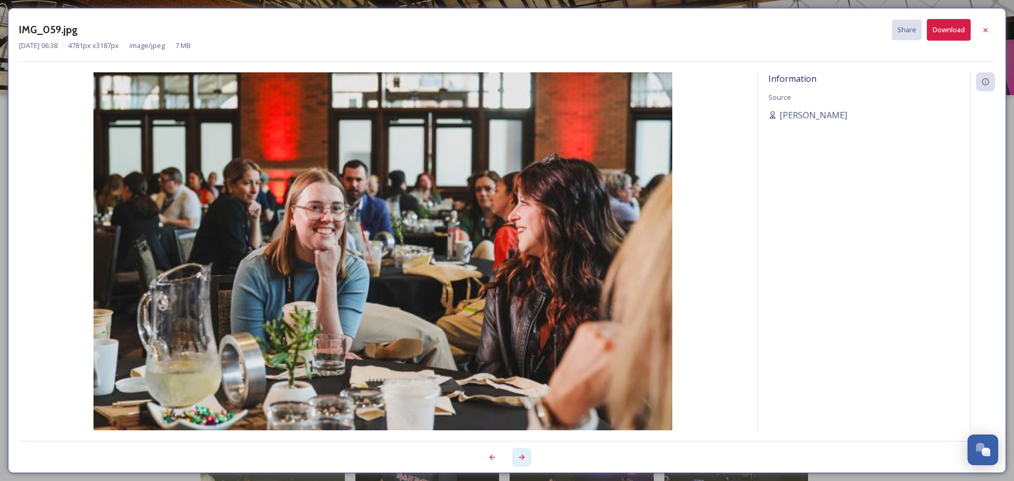
click at [516, 453] on div at bounding box center [521, 457] width 19 height 19
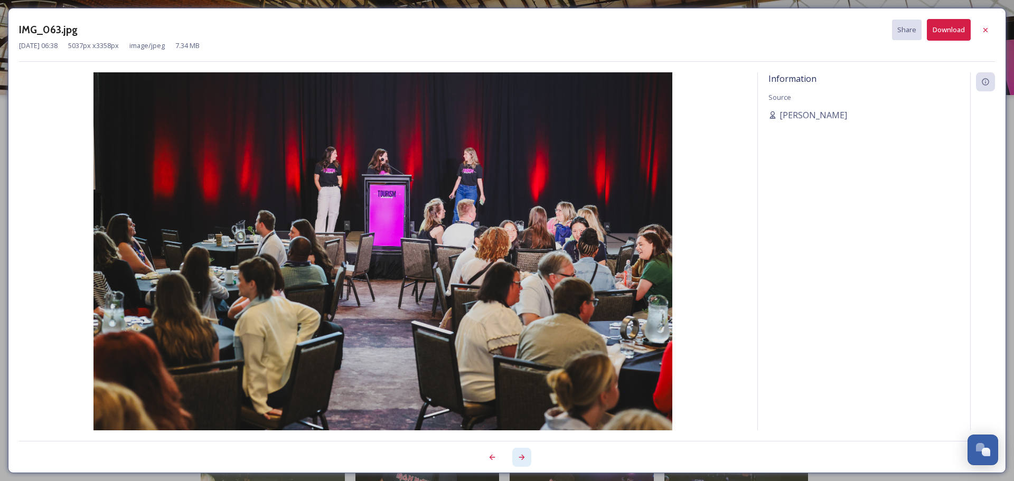
click at [518, 457] on icon at bounding box center [521, 457] width 8 height 8
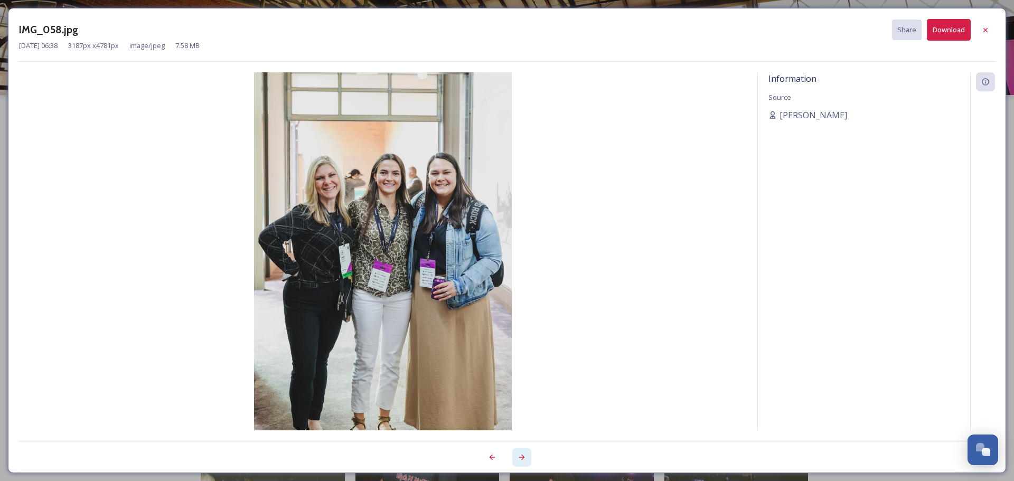
click at [518, 457] on icon at bounding box center [521, 457] width 8 height 8
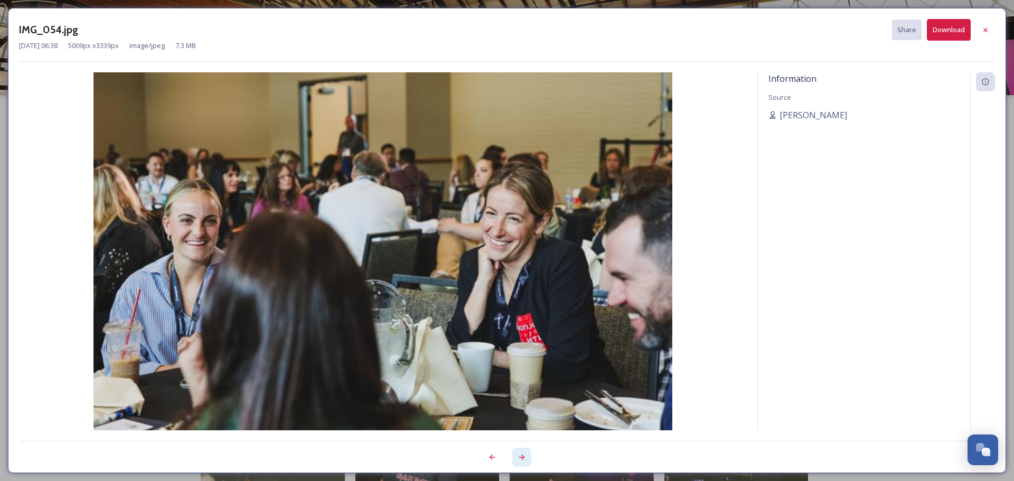
click at [518, 457] on icon at bounding box center [521, 457] width 8 height 8
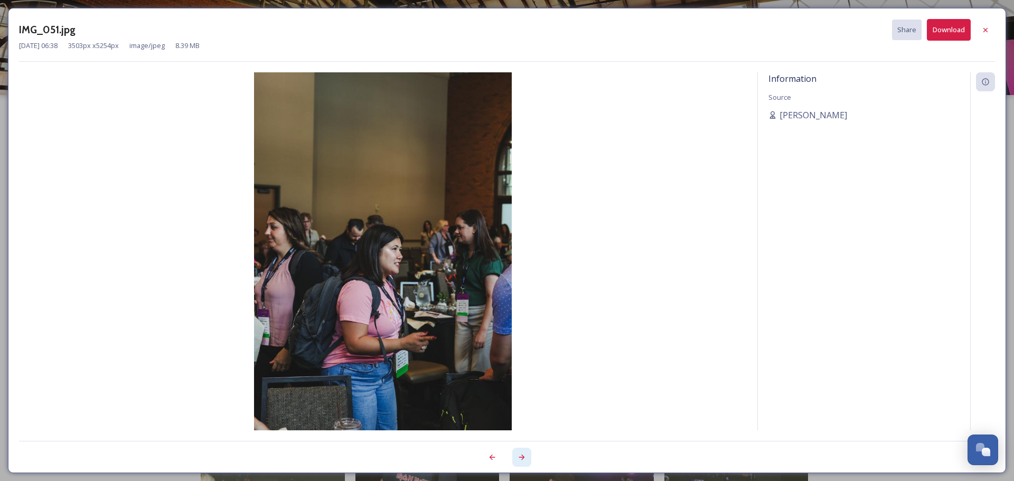
click at [518, 457] on icon at bounding box center [521, 457] width 8 height 8
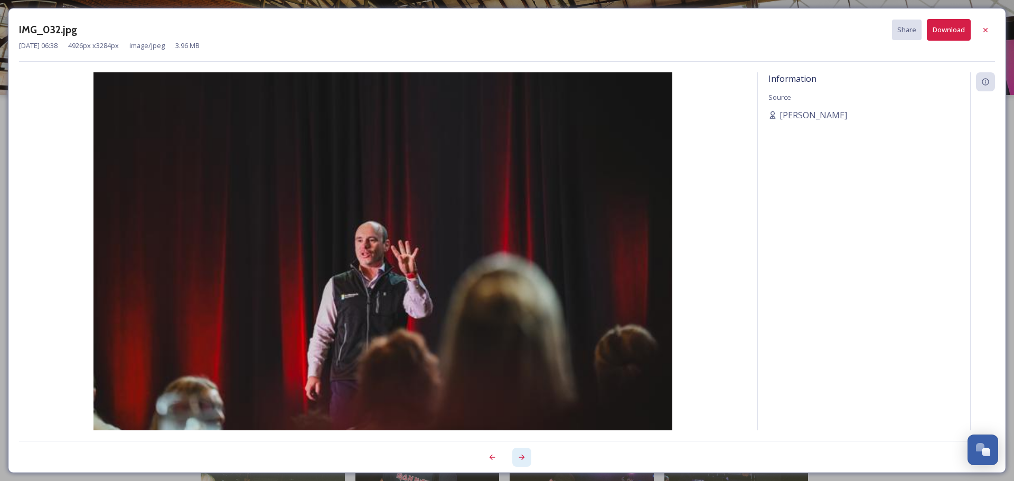
click at [516, 455] on div at bounding box center [521, 457] width 19 height 19
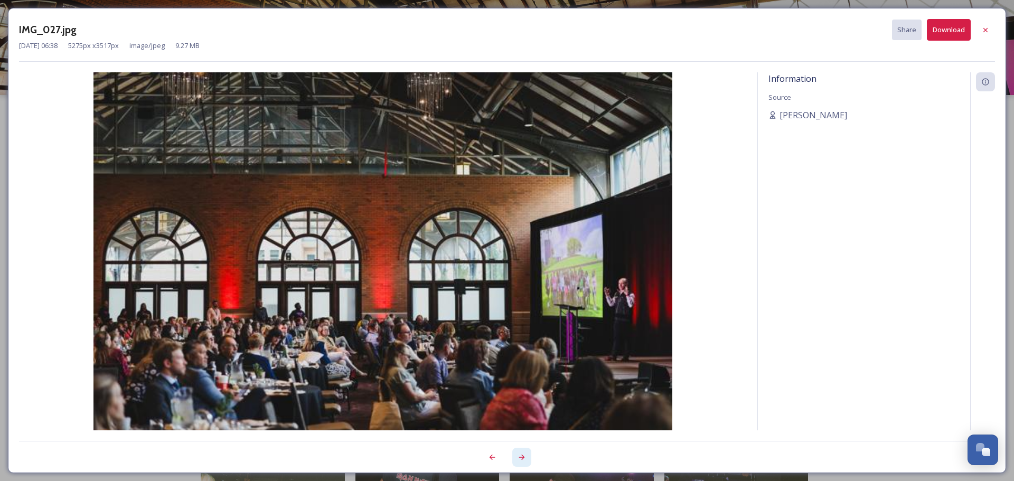
click at [516, 455] on div at bounding box center [521, 457] width 19 height 19
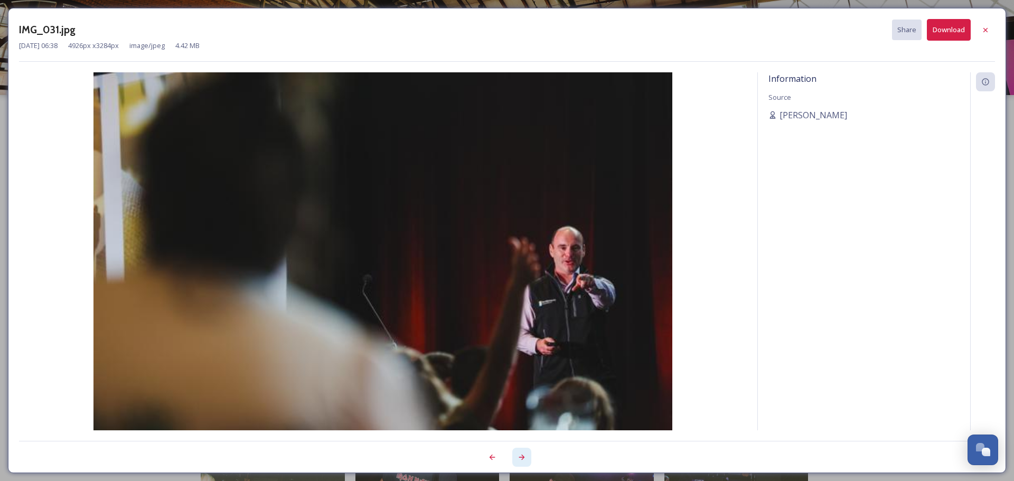
click at [516, 455] on div at bounding box center [521, 457] width 19 height 19
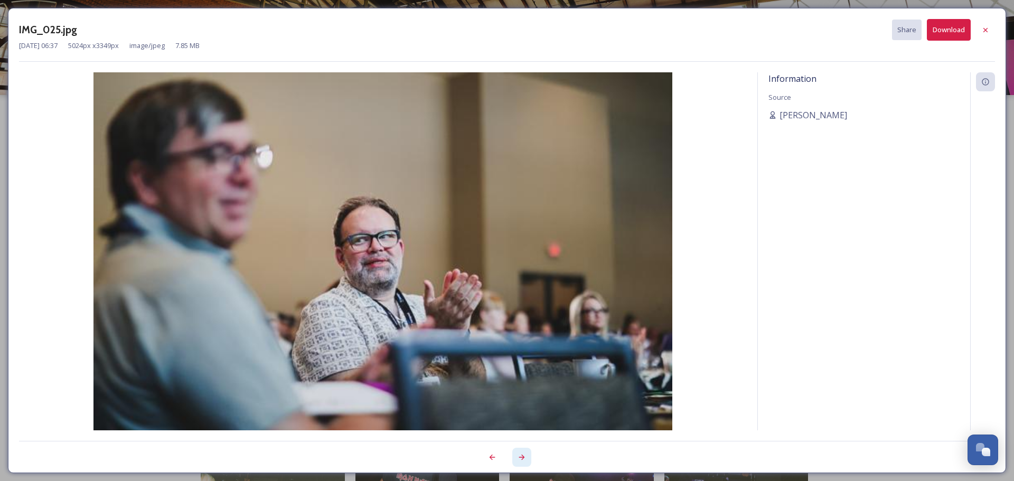
click at [516, 455] on div at bounding box center [521, 457] width 19 height 19
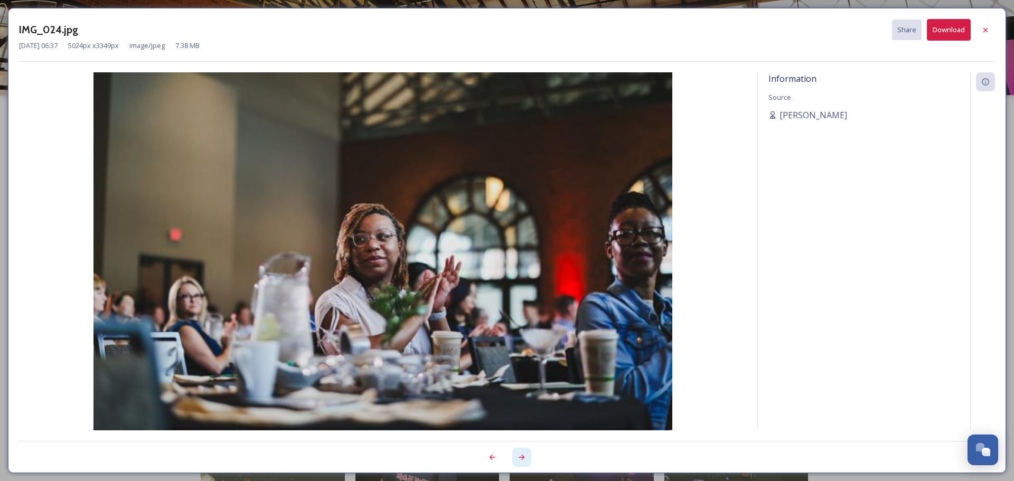
click at [516, 455] on div at bounding box center [521, 457] width 19 height 19
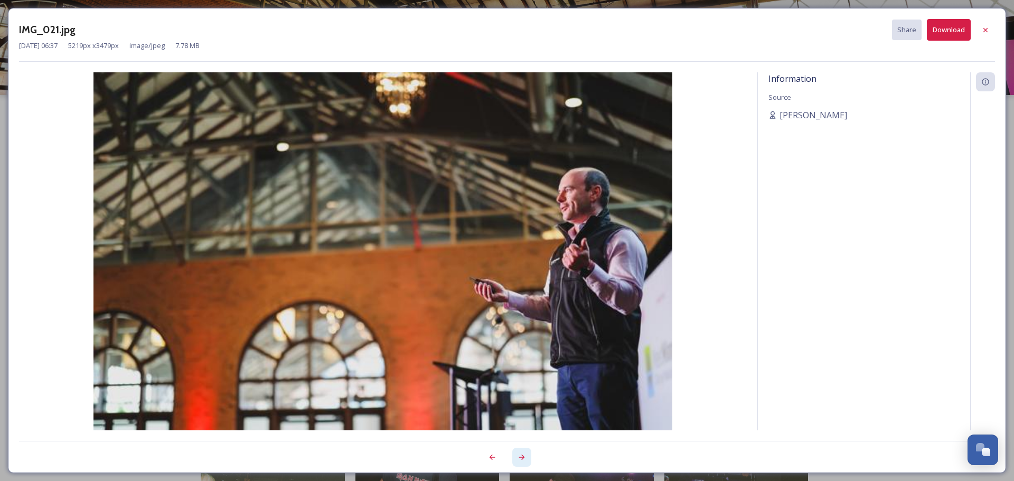
click at [516, 455] on div at bounding box center [521, 457] width 19 height 19
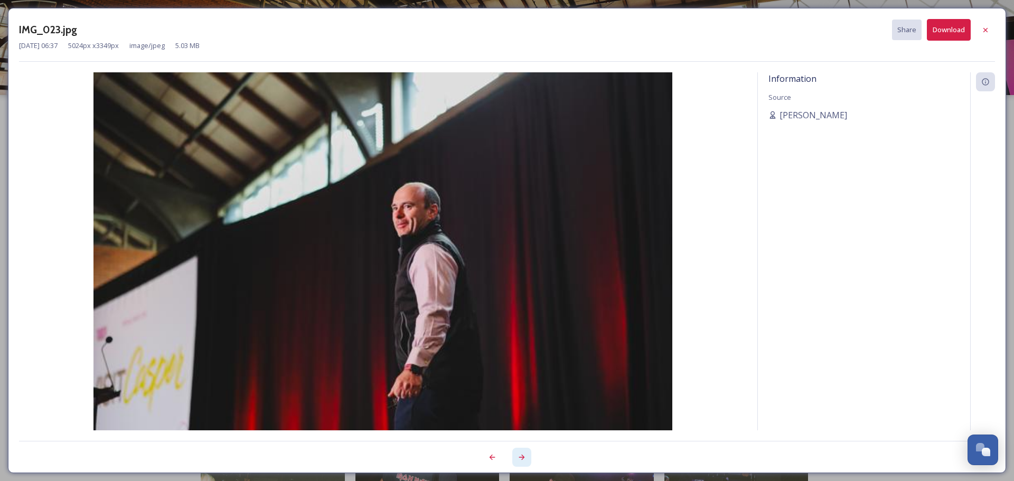
click at [516, 455] on div at bounding box center [521, 457] width 19 height 19
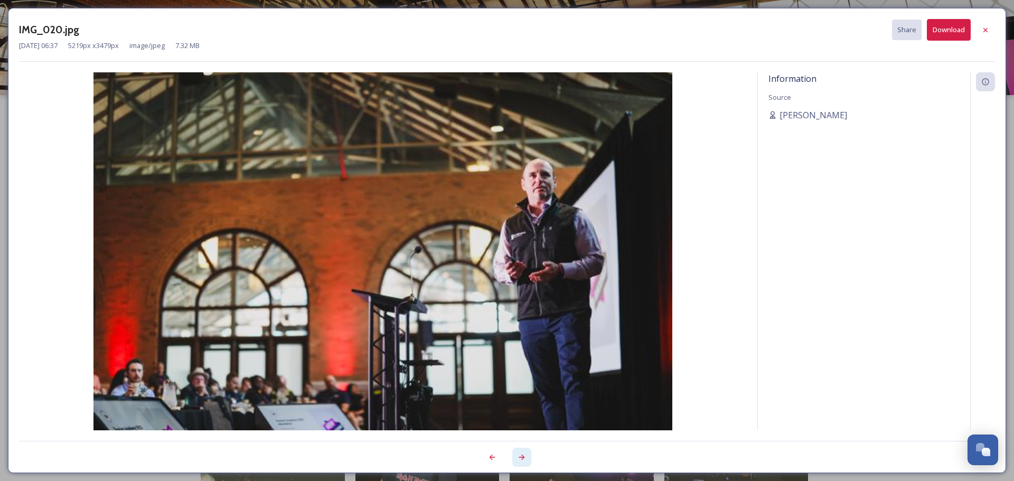
click at [516, 455] on div at bounding box center [521, 457] width 19 height 19
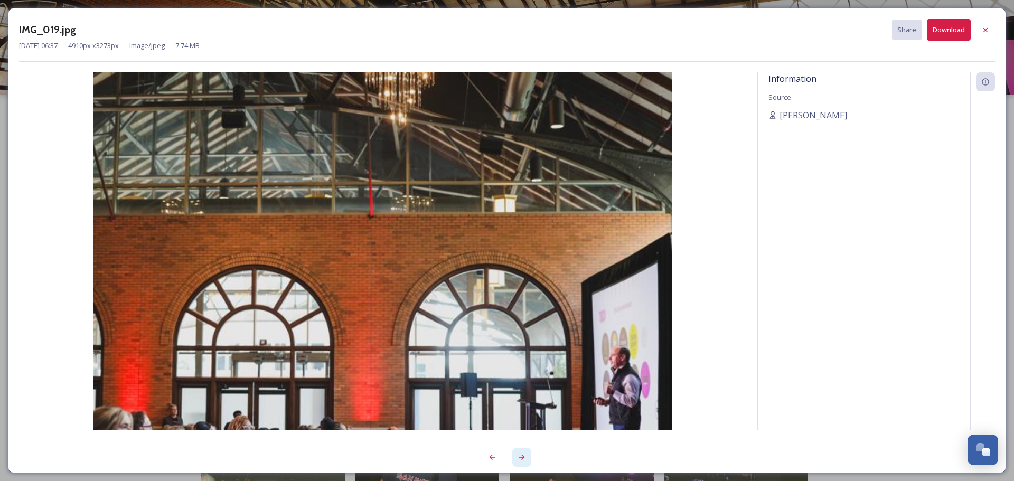
click at [516, 455] on div at bounding box center [521, 457] width 19 height 19
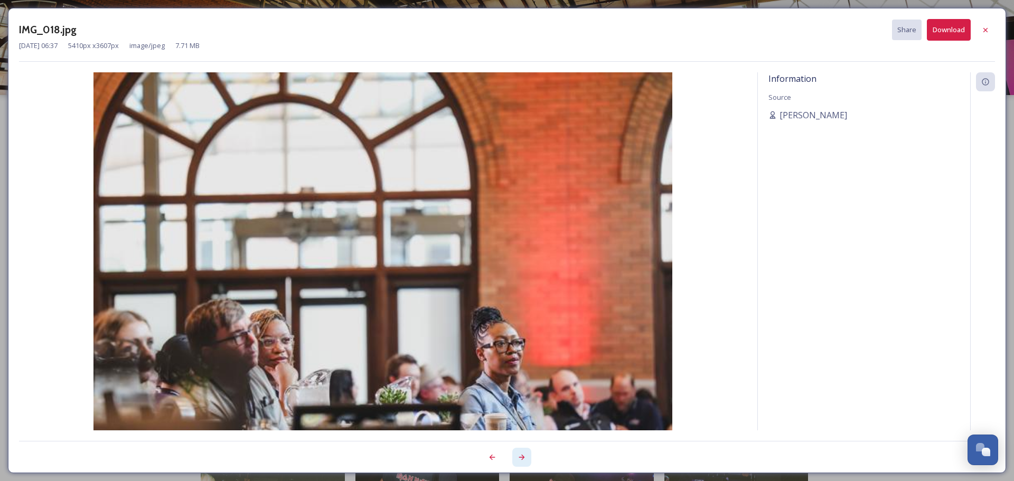
click at [516, 455] on div at bounding box center [521, 457] width 19 height 19
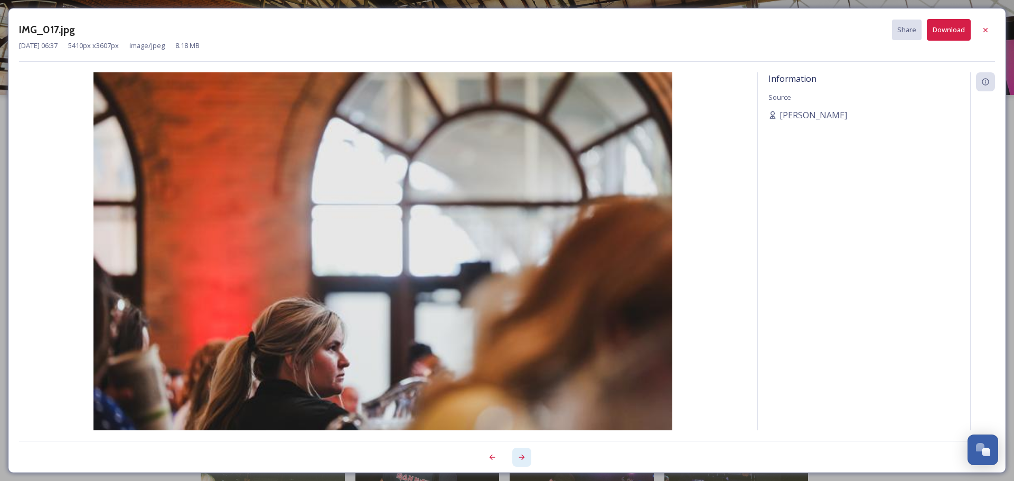
click at [516, 455] on div at bounding box center [521, 457] width 19 height 19
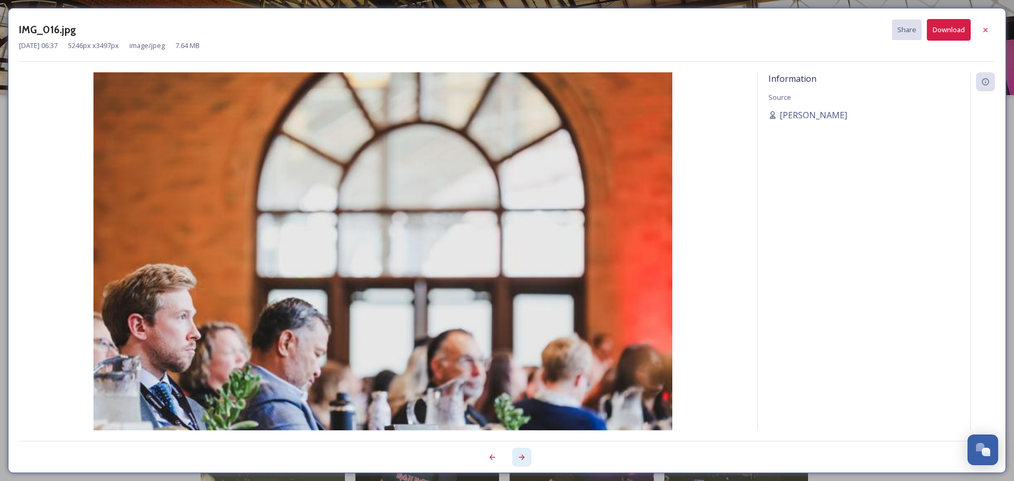
click at [516, 455] on div at bounding box center [521, 457] width 19 height 19
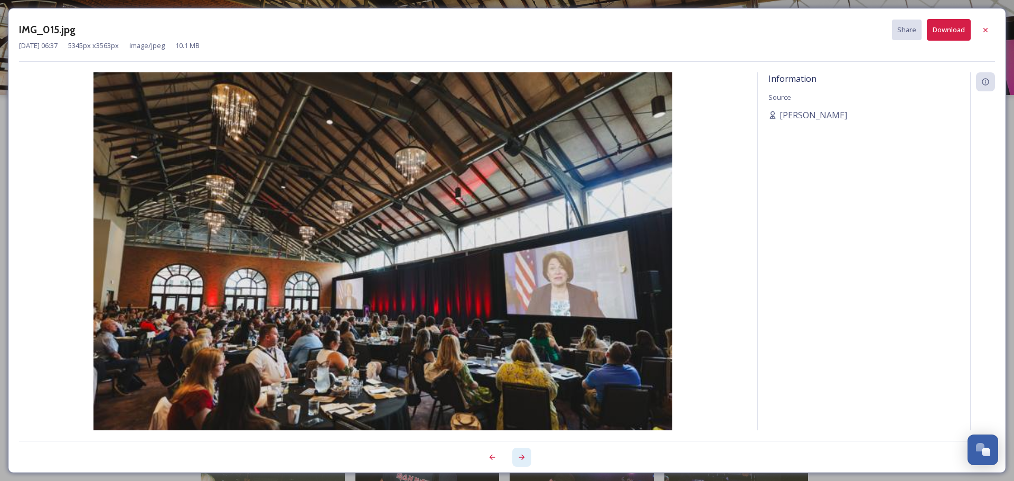
click at [516, 455] on div at bounding box center [521, 457] width 19 height 19
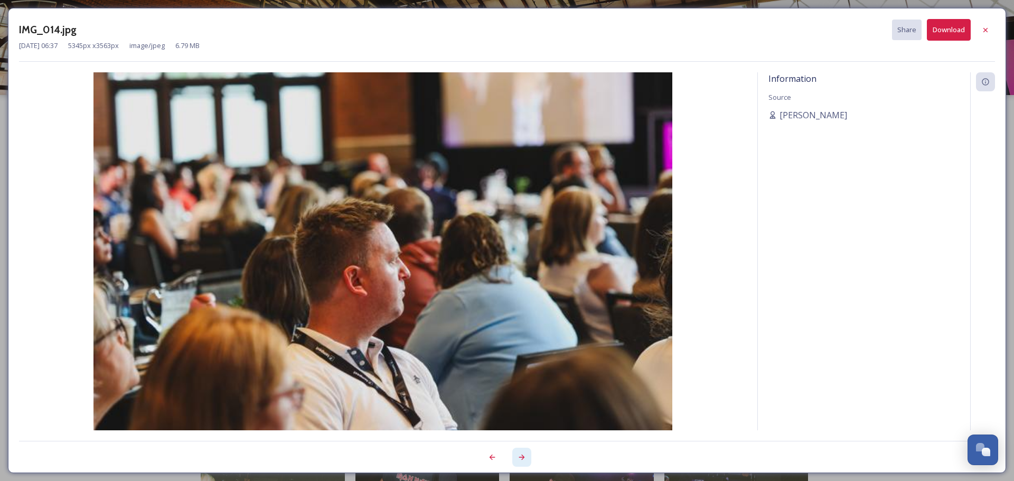
click at [516, 455] on div at bounding box center [521, 457] width 19 height 19
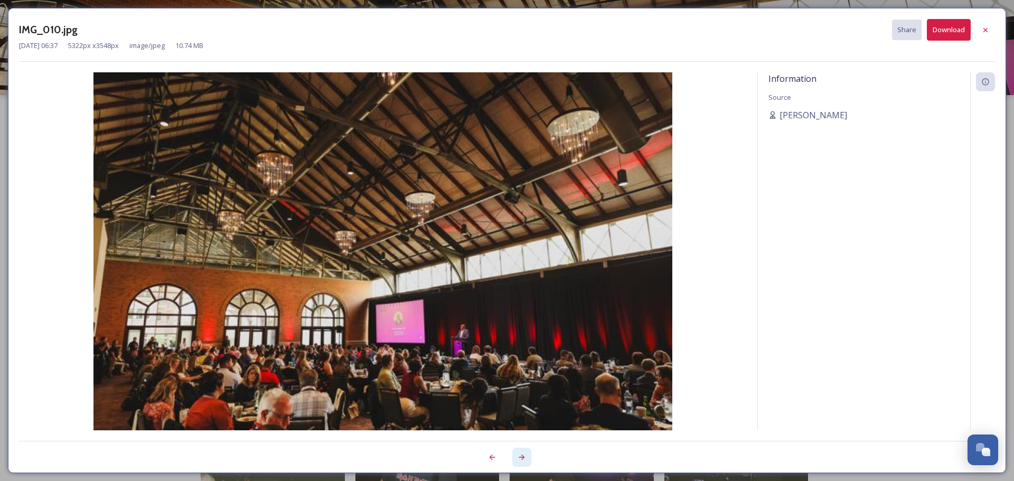
click at [516, 455] on div at bounding box center [521, 457] width 19 height 19
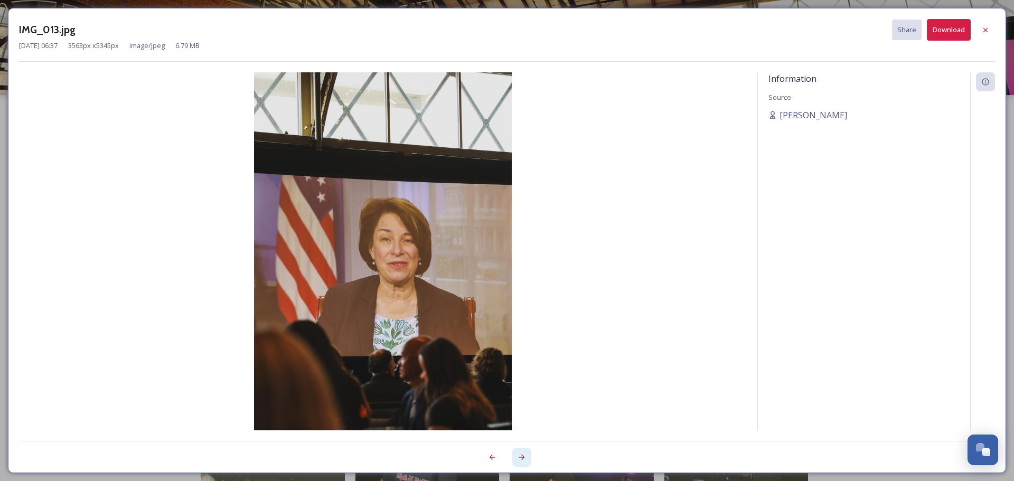
click at [516, 455] on div at bounding box center [521, 457] width 19 height 19
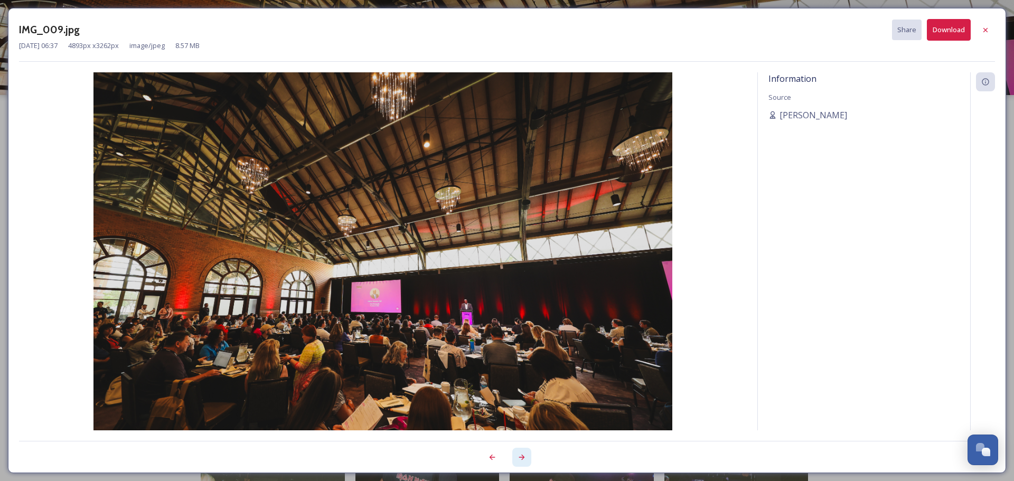
click at [516, 455] on div at bounding box center [521, 457] width 19 height 19
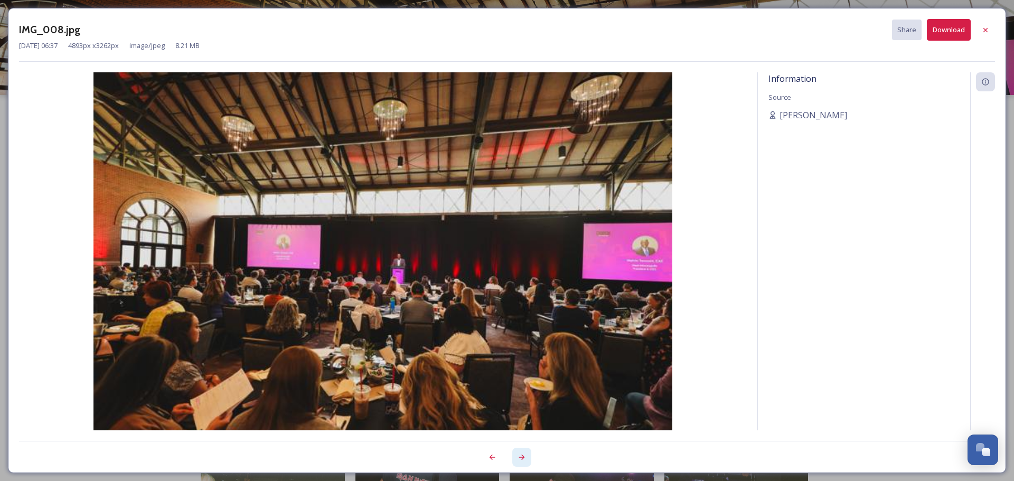
click at [516, 455] on div at bounding box center [521, 457] width 19 height 19
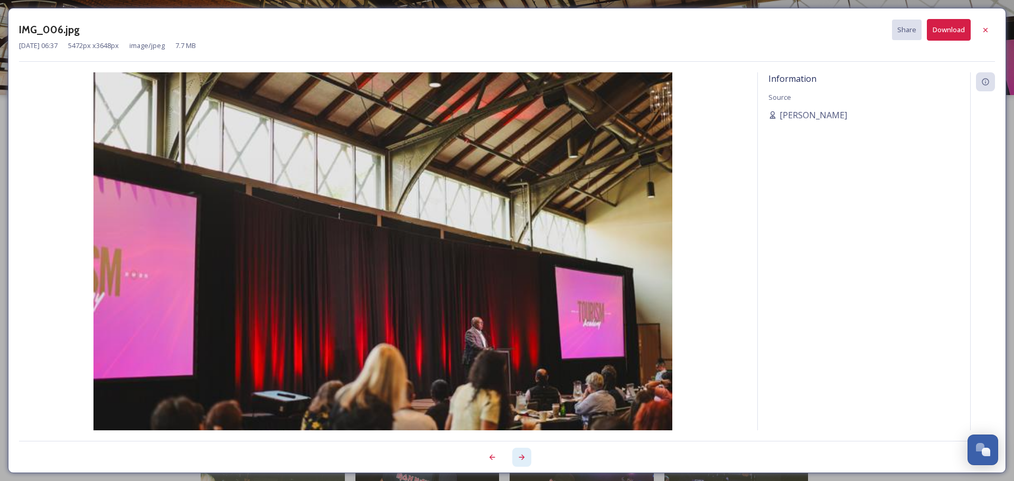
click at [516, 455] on div at bounding box center [521, 457] width 19 height 19
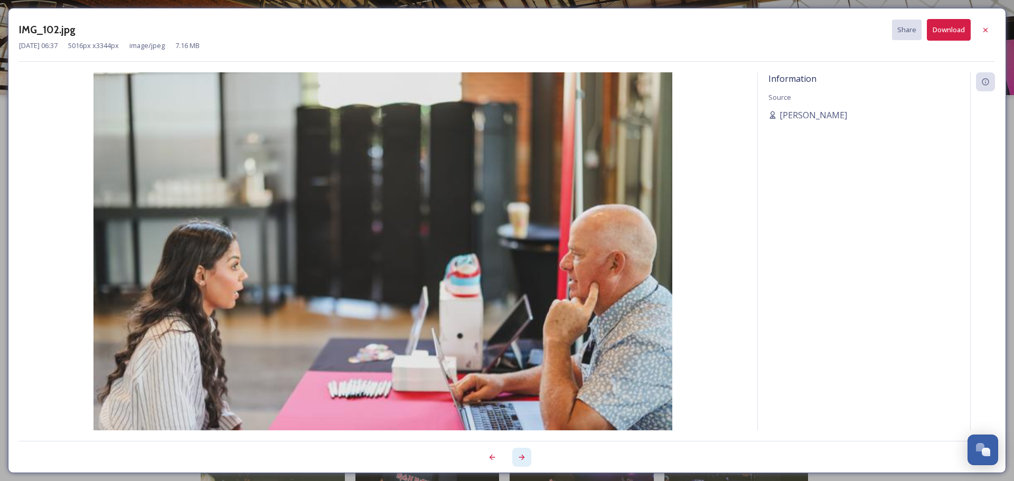
click at [516, 455] on div at bounding box center [521, 457] width 19 height 19
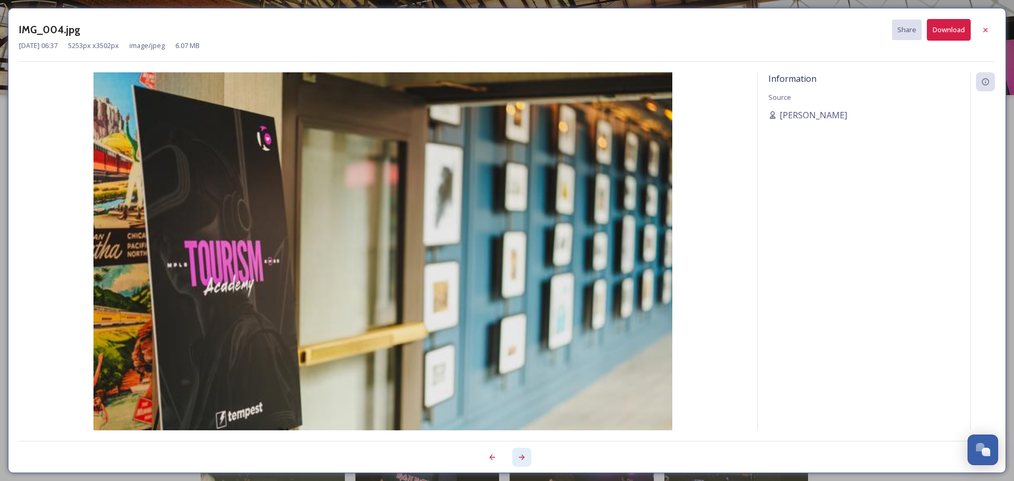
click at [516, 455] on div at bounding box center [521, 457] width 19 height 19
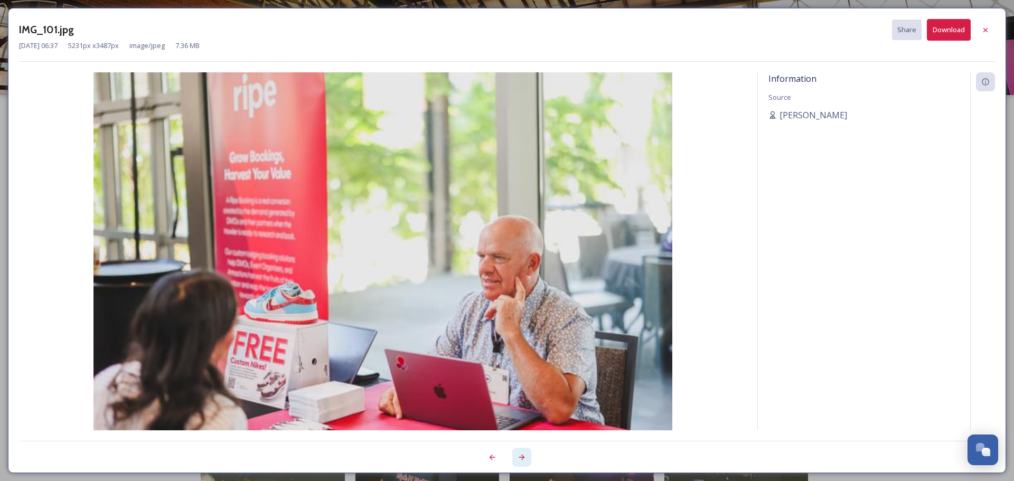
click at [516, 455] on div at bounding box center [521, 457] width 19 height 19
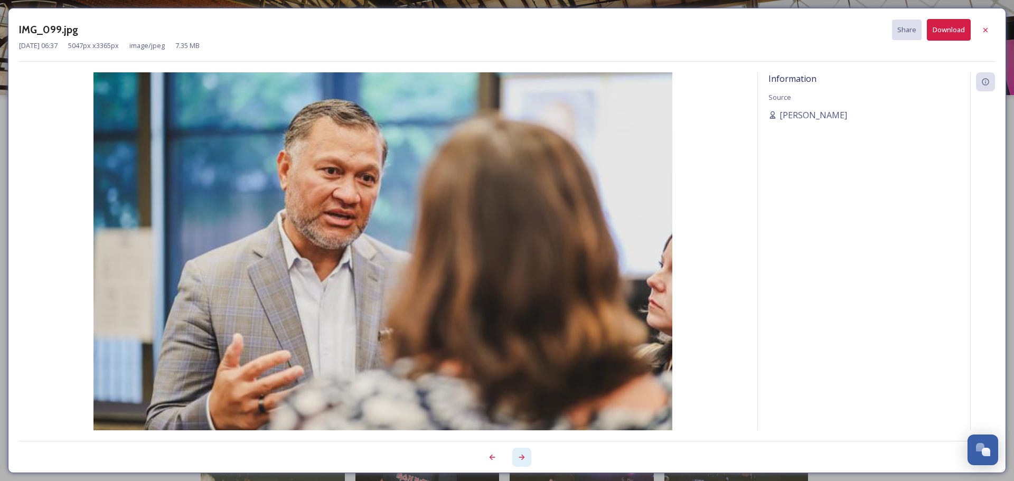
click at [516, 455] on div at bounding box center [521, 457] width 19 height 19
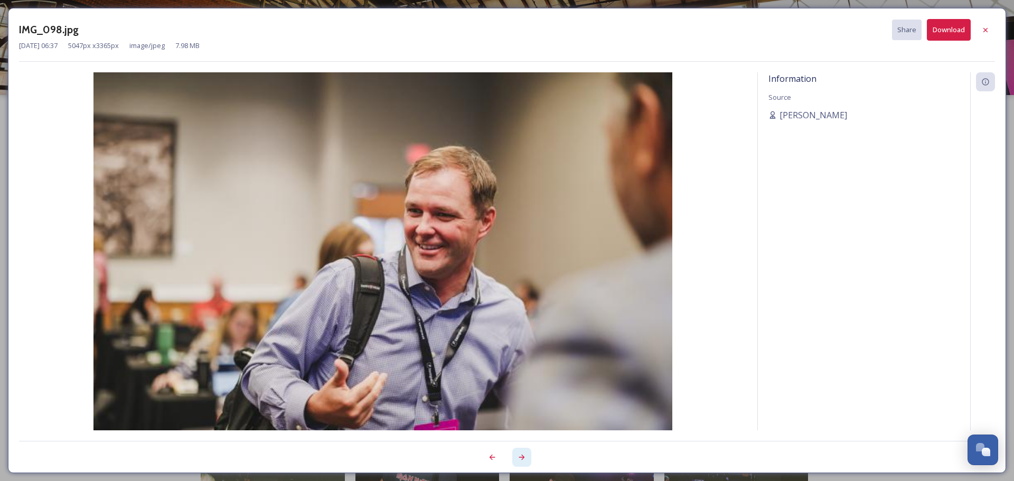
click at [516, 455] on div at bounding box center [521, 457] width 19 height 19
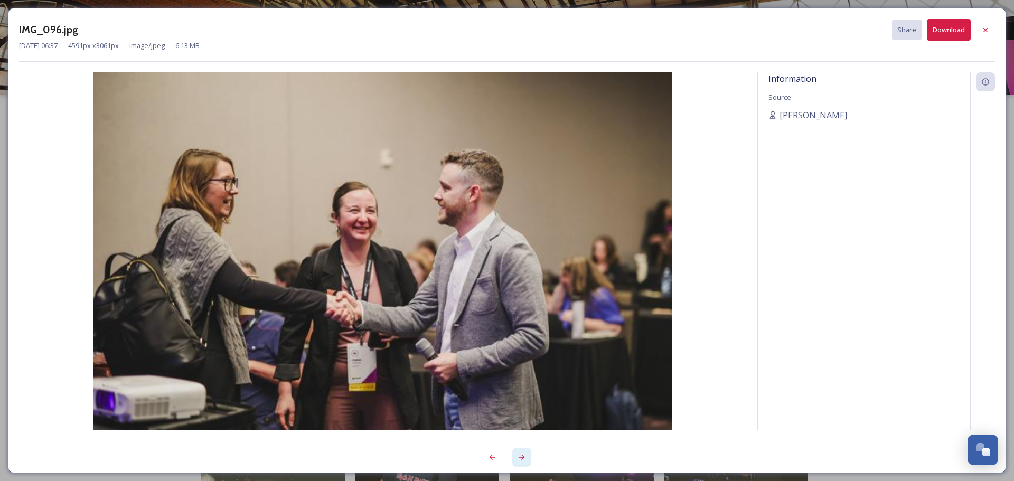
click at [516, 455] on div at bounding box center [521, 457] width 19 height 19
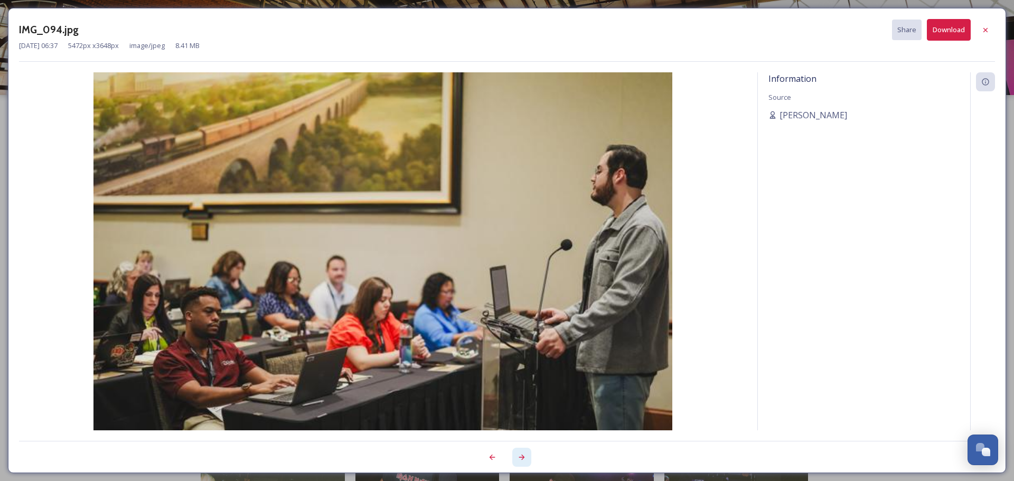
click at [516, 455] on div at bounding box center [521, 457] width 19 height 19
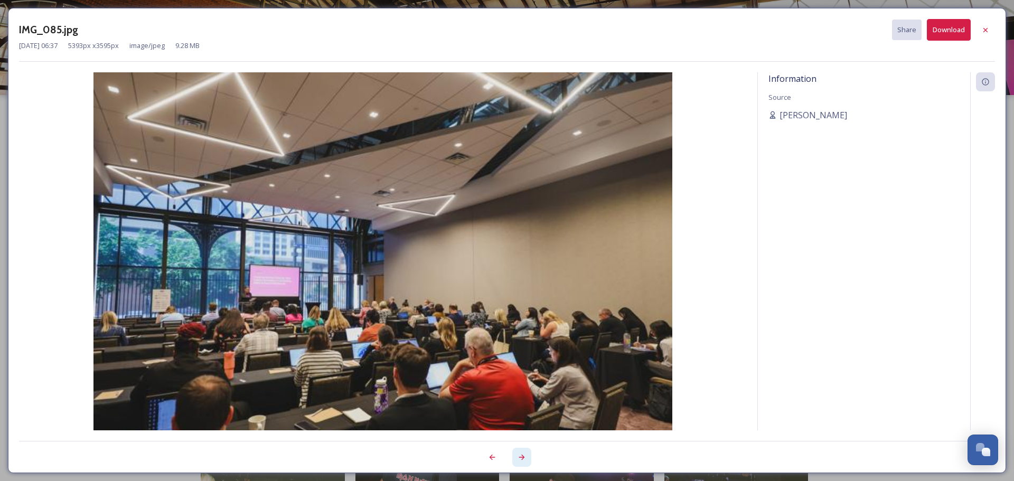
click at [516, 455] on div at bounding box center [521, 457] width 19 height 19
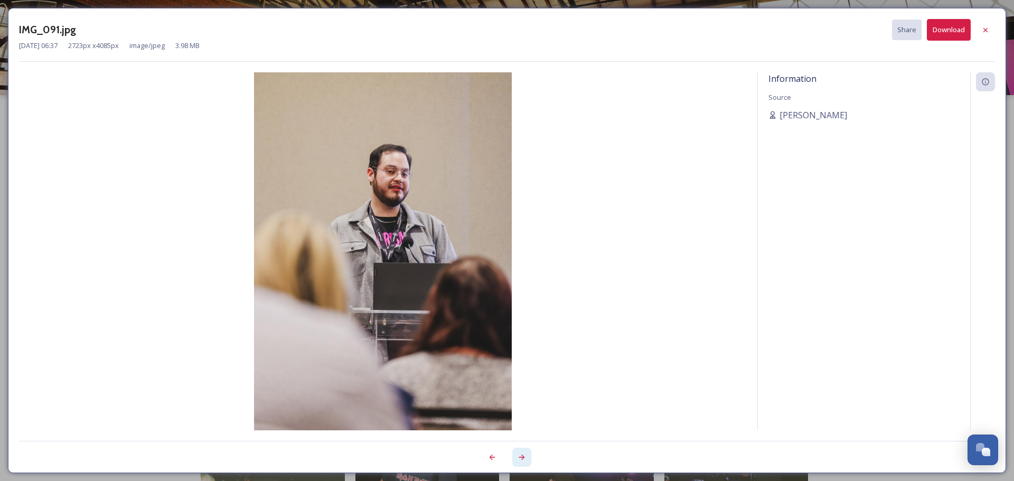
click at [516, 455] on div at bounding box center [521, 457] width 19 height 19
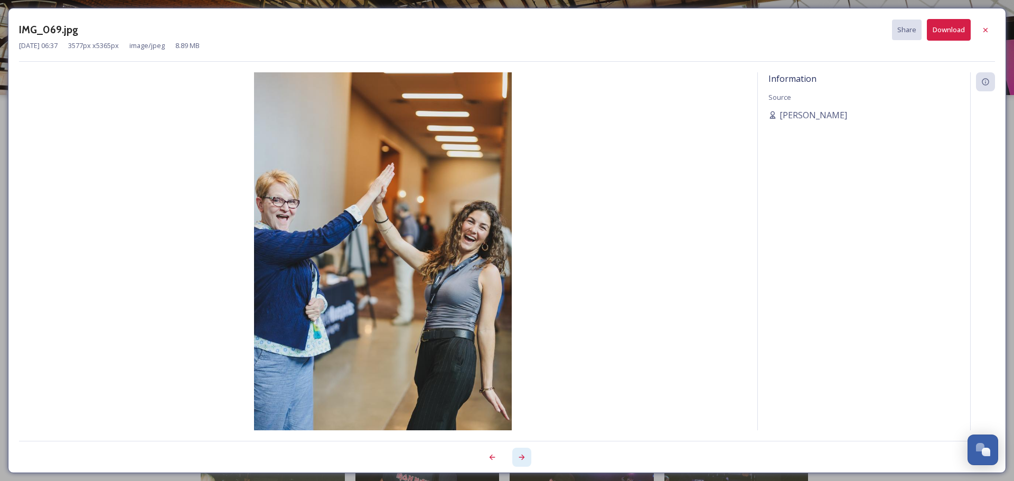
click at [516, 455] on div at bounding box center [521, 457] width 19 height 19
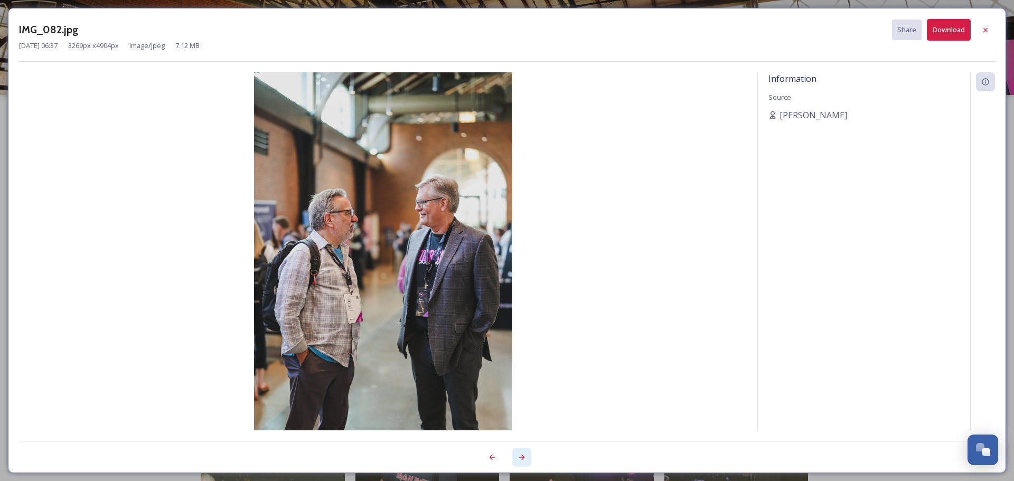
click at [516, 455] on div at bounding box center [521, 457] width 19 height 19
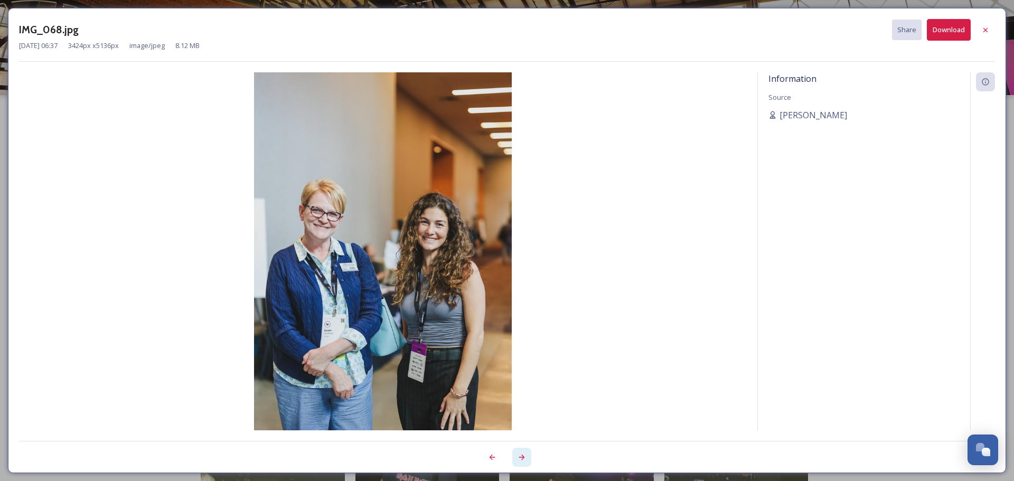
click at [516, 455] on div at bounding box center [521, 457] width 19 height 19
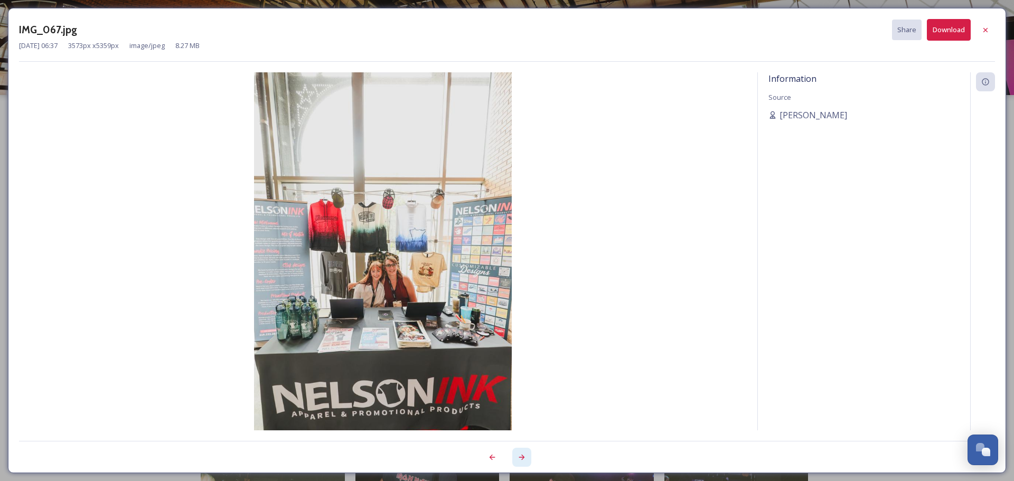
click at [516, 455] on div at bounding box center [521, 457] width 19 height 19
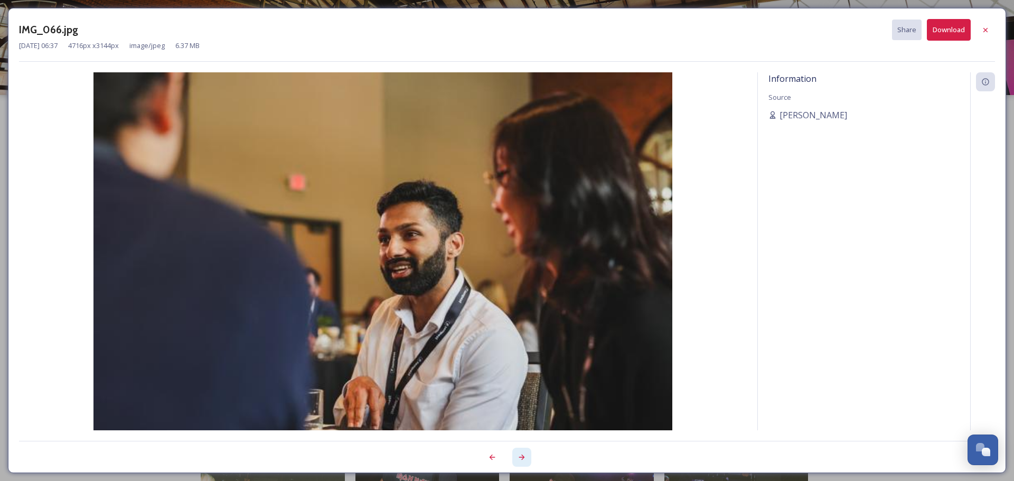
click at [516, 455] on div at bounding box center [521, 457] width 19 height 19
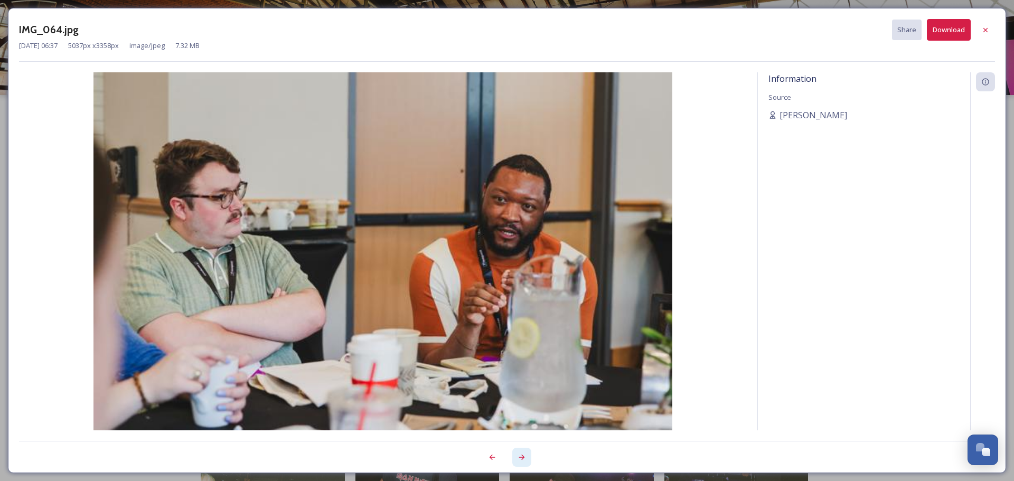
click at [516, 455] on div at bounding box center [521, 457] width 19 height 19
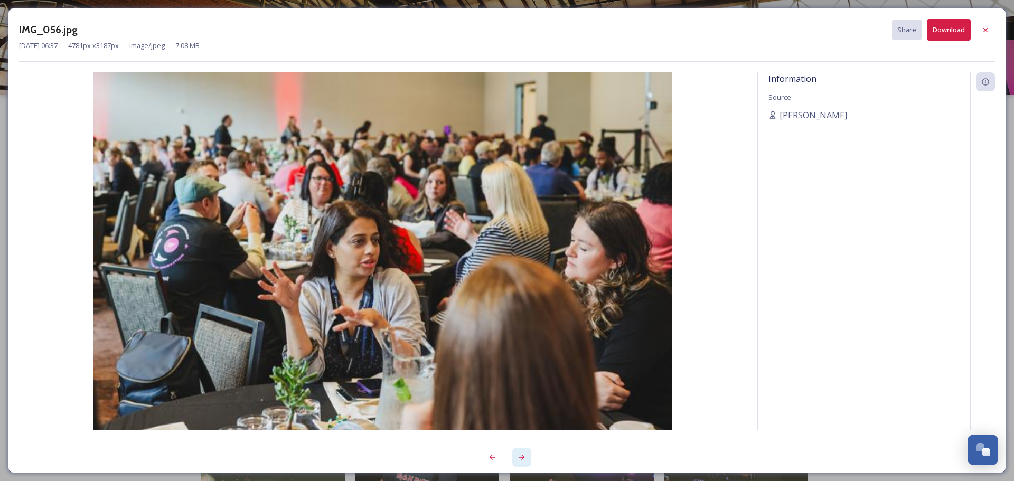
click at [516, 455] on div at bounding box center [521, 457] width 19 height 19
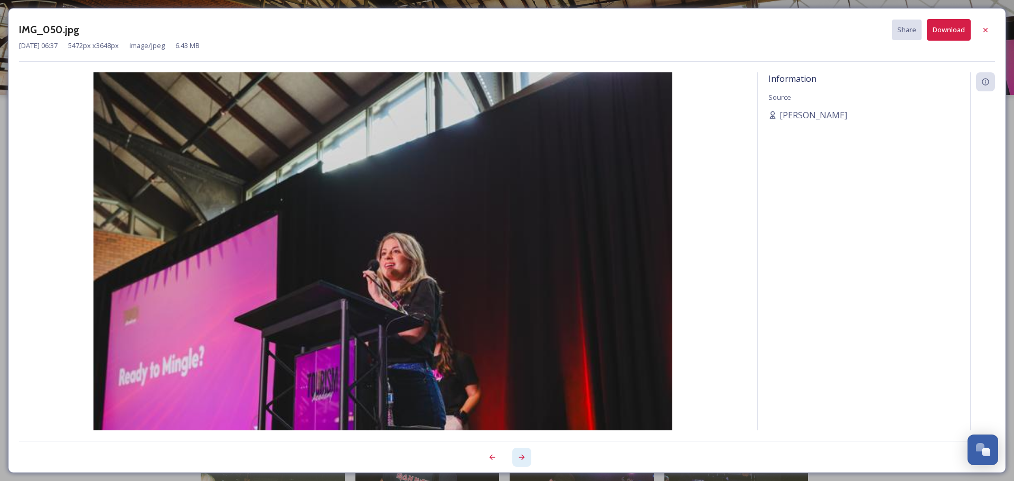
click at [516, 455] on div at bounding box center [521, 457] width 19 height 19
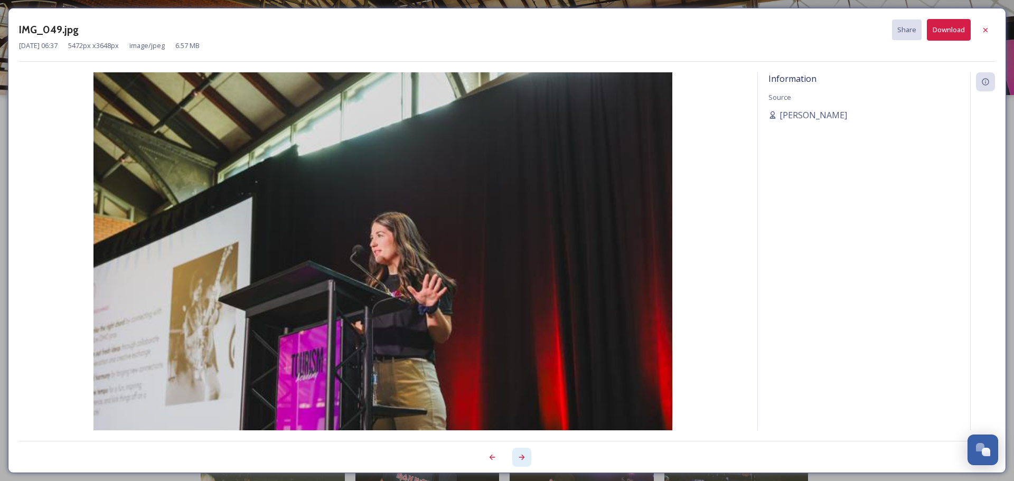
click at [516, 455] on div at bounding box center [521, 457] width 19 height 19
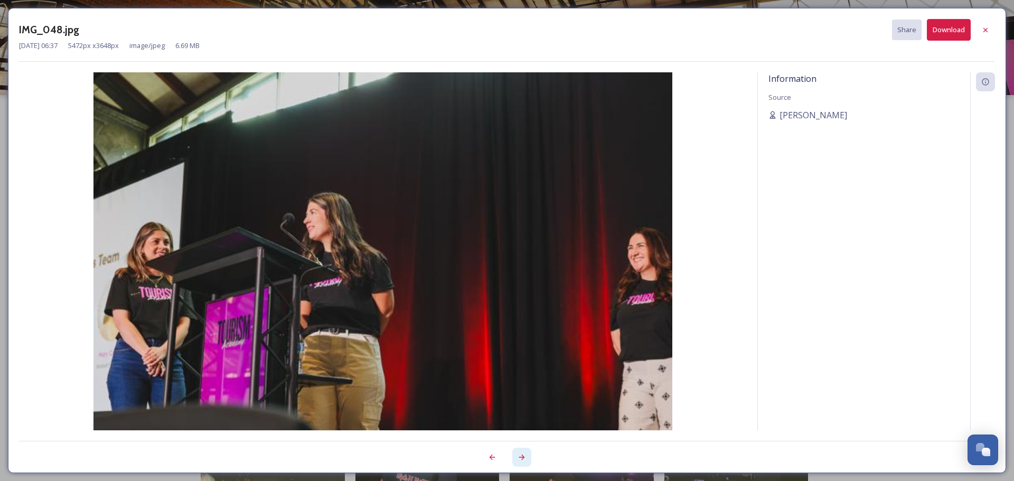
click at [516, 455] on div at bounding box center [521, 457] width 19 height 19
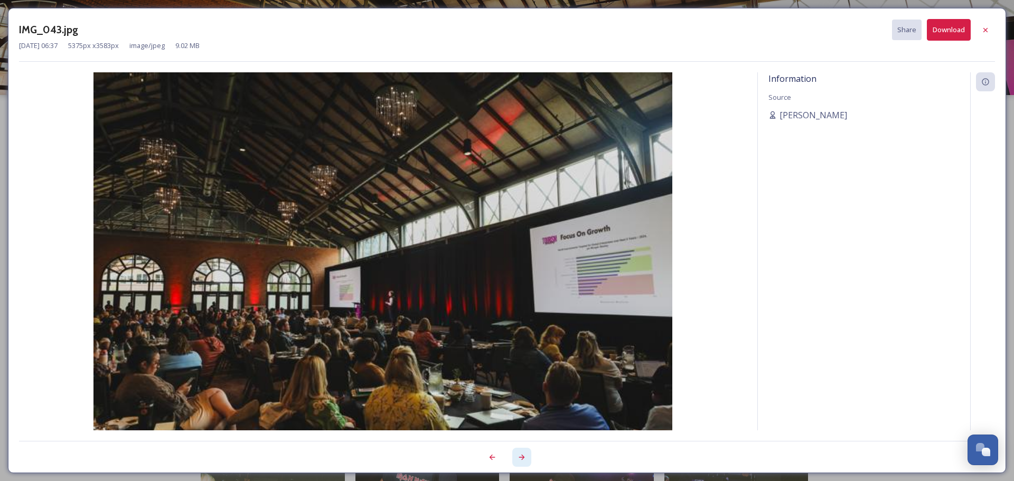
click at [516, 455] on div at bounding box center [521, 457] width 19 height 19
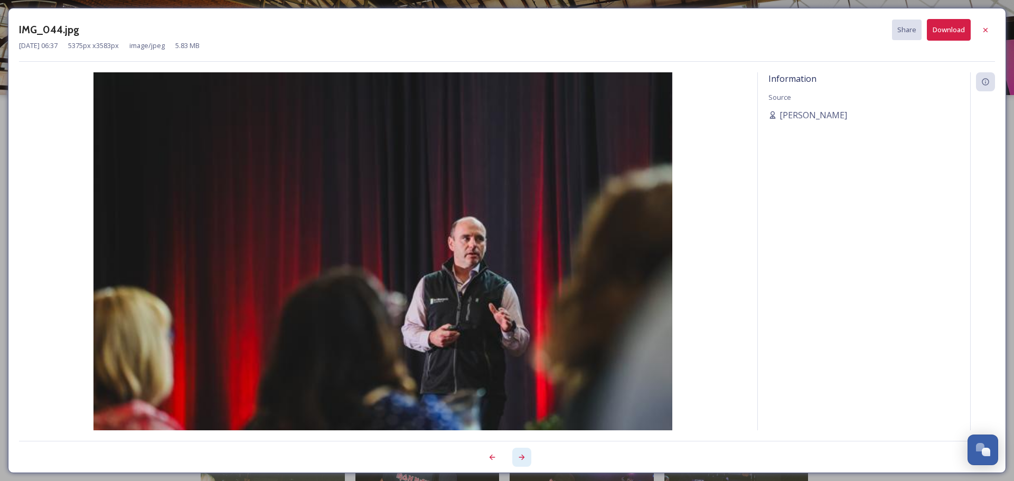
click at [516, 455] on div at bounding box center [521, 457] width 19 height 19
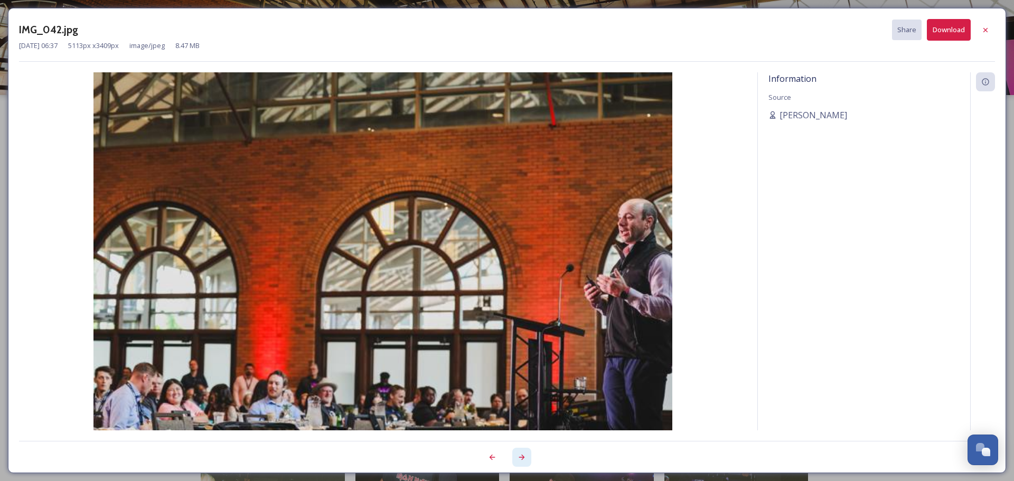
click at [516, 455] on div at bounding box center [521, 457] width 19 height 19
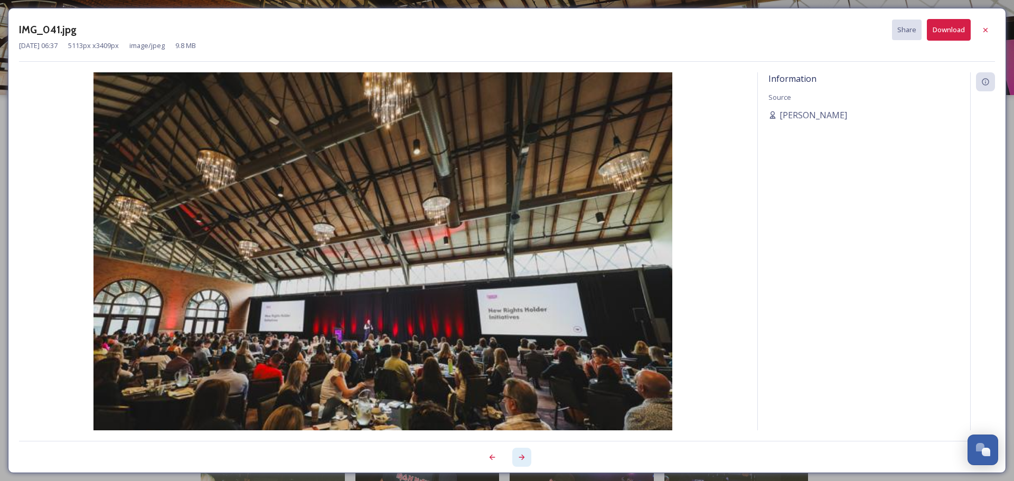
click at [516, 455] on div at bounding box center [521, 457] width 19 height 19
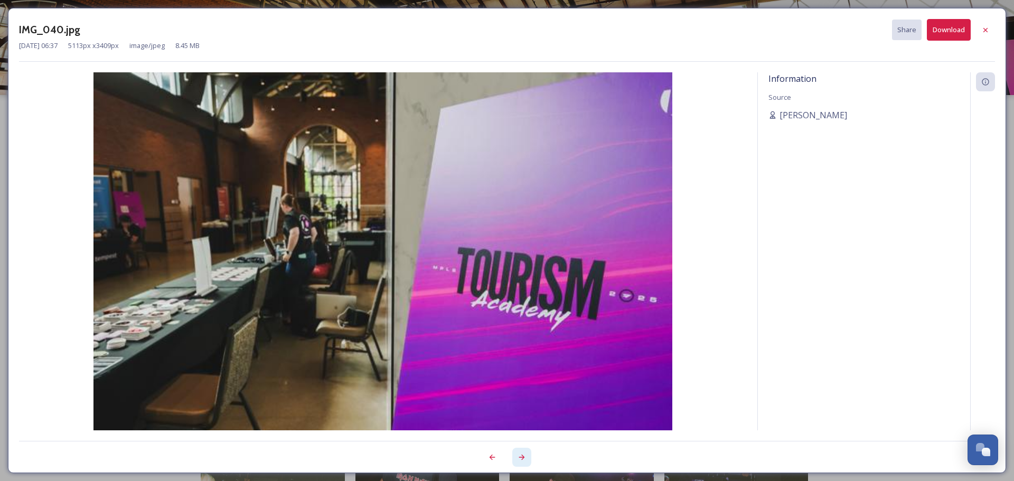
click at [516, 455] on div at bounding box center [521, 457] width 19 height 19
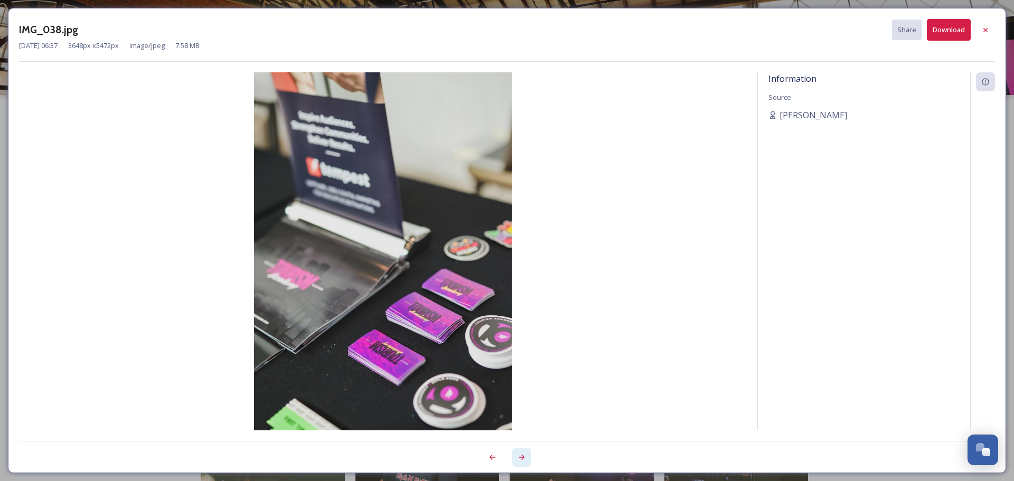
click at [516, 455] on div at bounding box center [521, 457] width 19 height 19
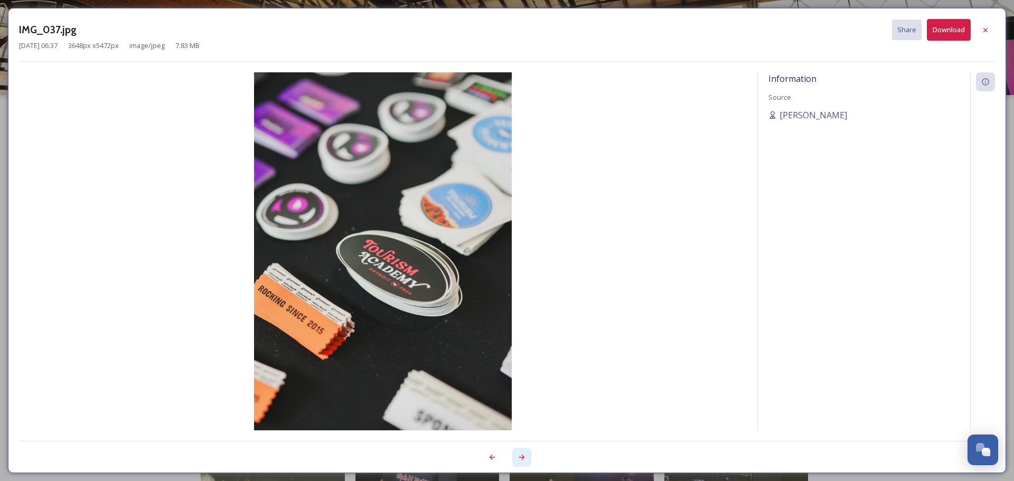
click at [516, 455] on div at bounding box center [521, 457] width 19 height 19
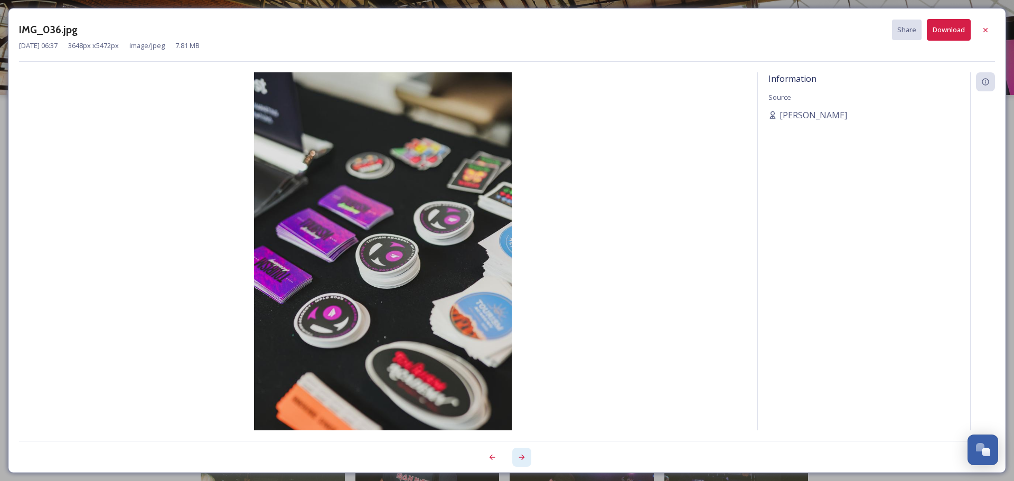
click at [516, 455] on div at bounding box center [521, 457] width 19 height 19
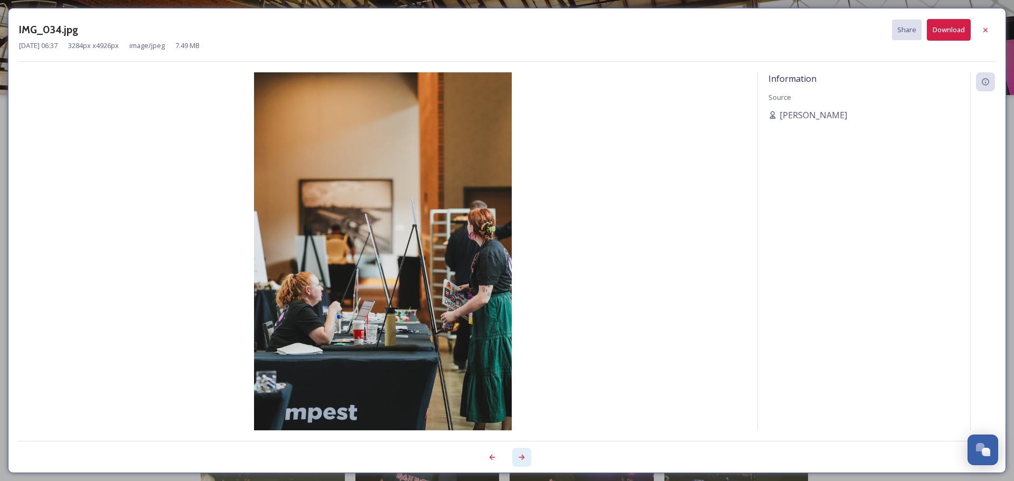
click at [516, 455] on div at bounding box center [521, 457] width 19 height 19
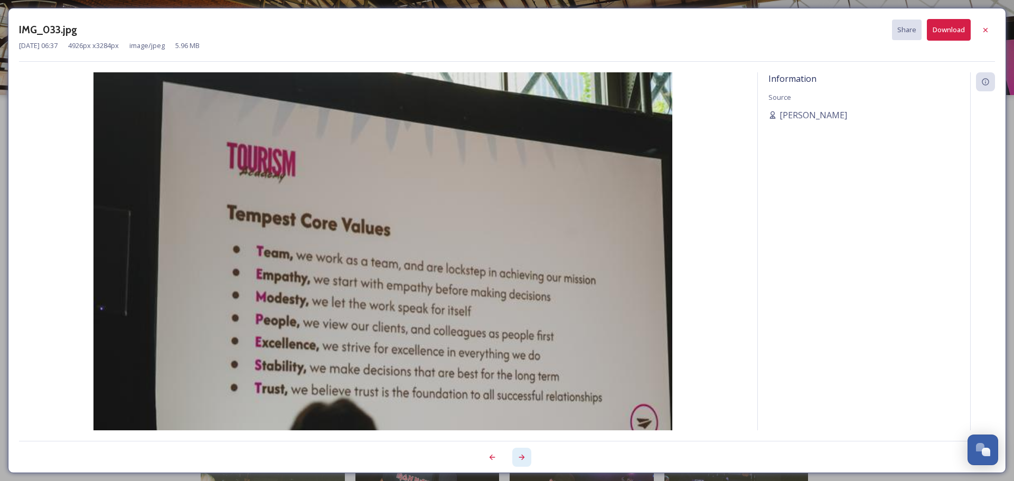
click at [516, 455] on div at bounding box center [521, 457] width 19 height 19
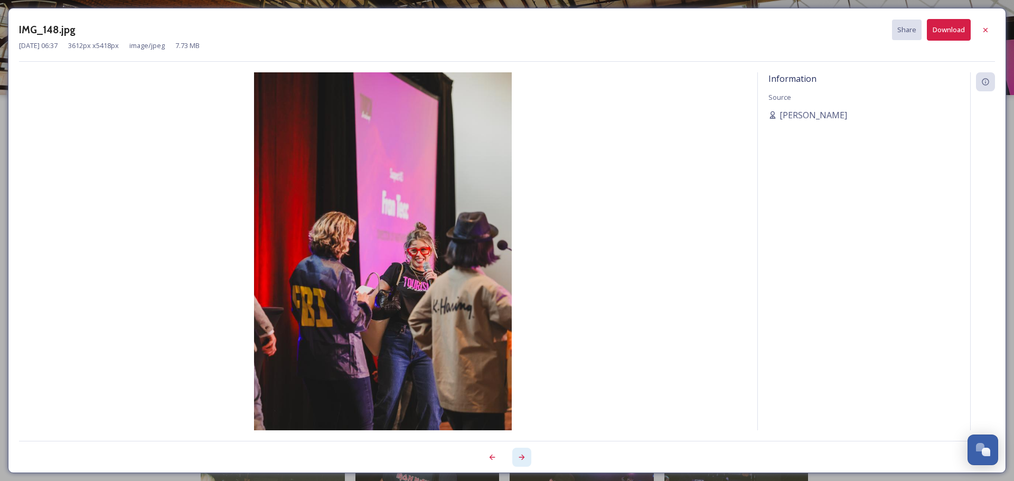
click at [513, 449] on div at bounding box center [521, 457] width 19 height 19
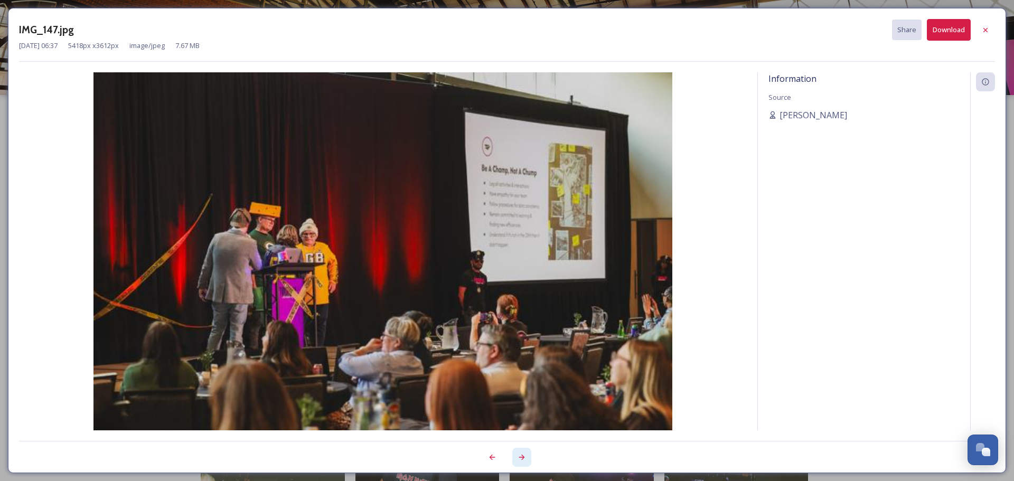
click at [513, 449] on div at bounding box center [521, 457] width 19 height 19
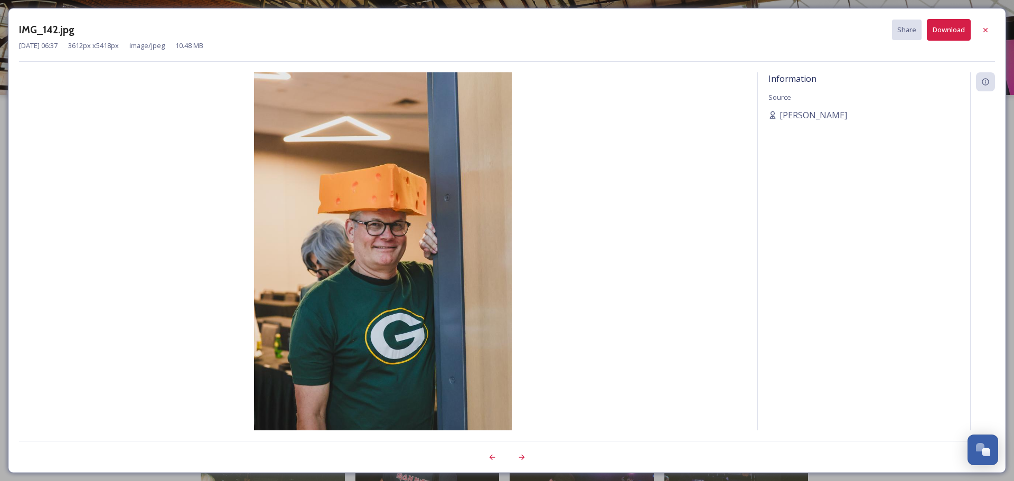
click at [508, 446] on div at bounding box center [507, 451] width 976 height 21
click at [514, 453] on div at bounding box center [521, 457] width 19 height 19
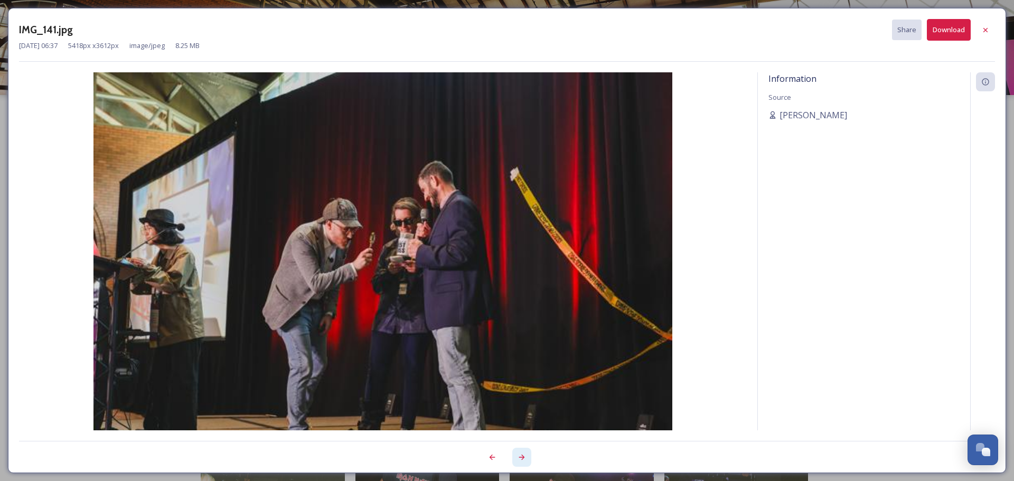
click at [514, 453] on div at bounding box center [521, 457] width 19 height 19
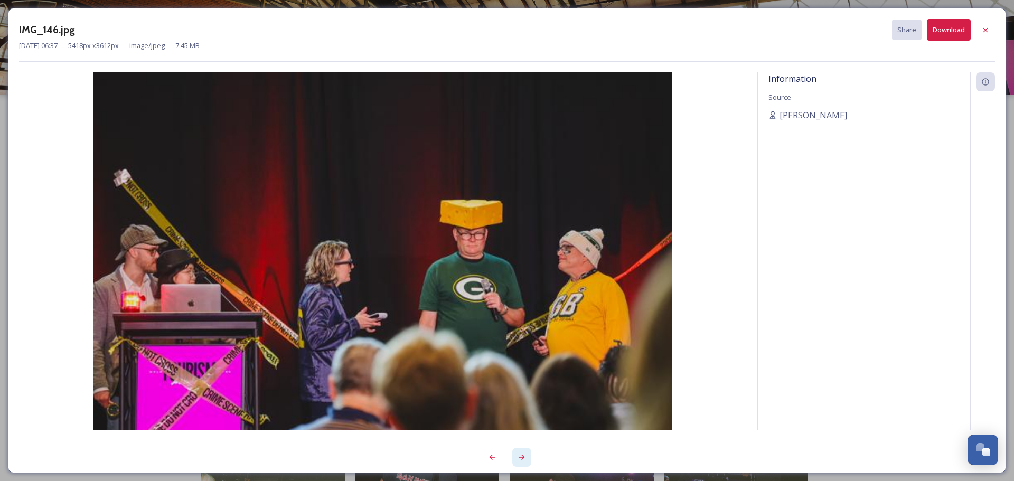
click at [514, 453] on div at bounding box center [521, 457] width 19 height 19
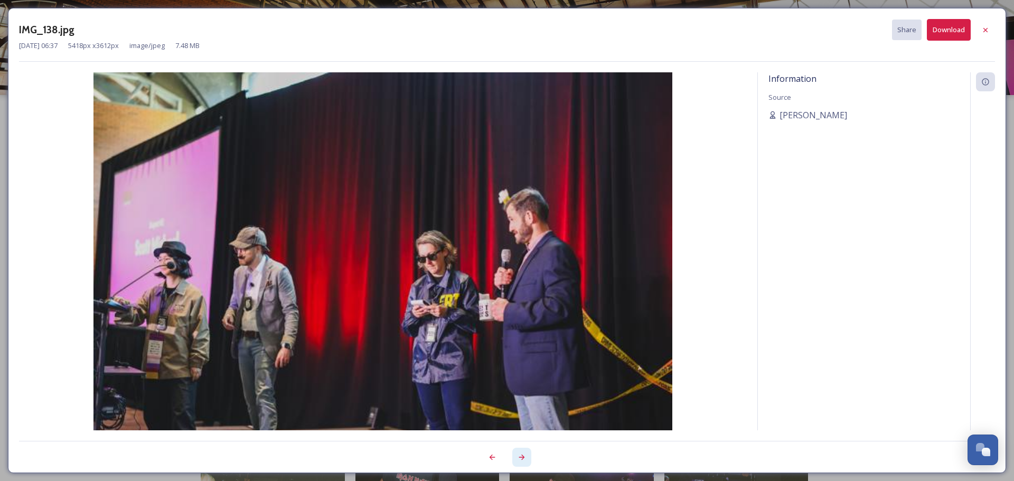
click at [514, 453] on div at bounding box center [521, 457] width 19 height 19
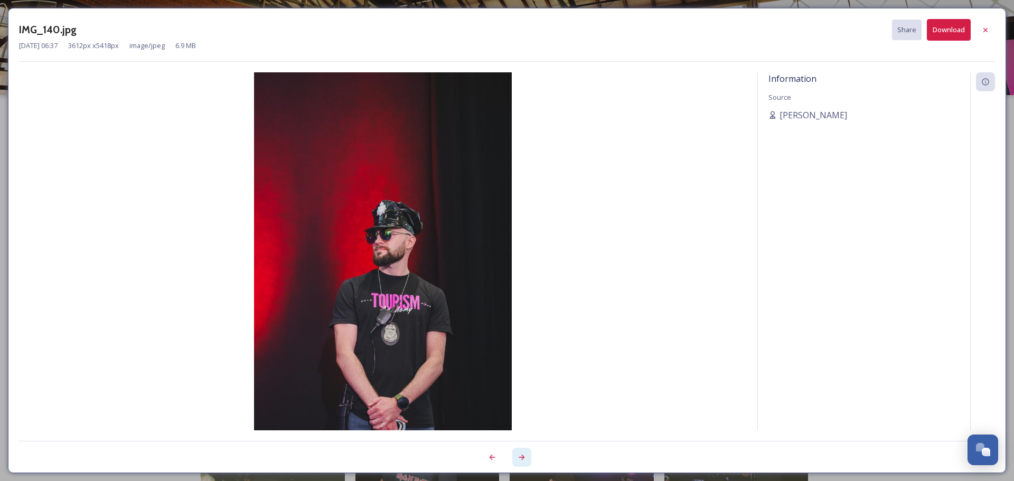
click at [514, 453] on div at bounding box center [521, 457] width 19 height 19
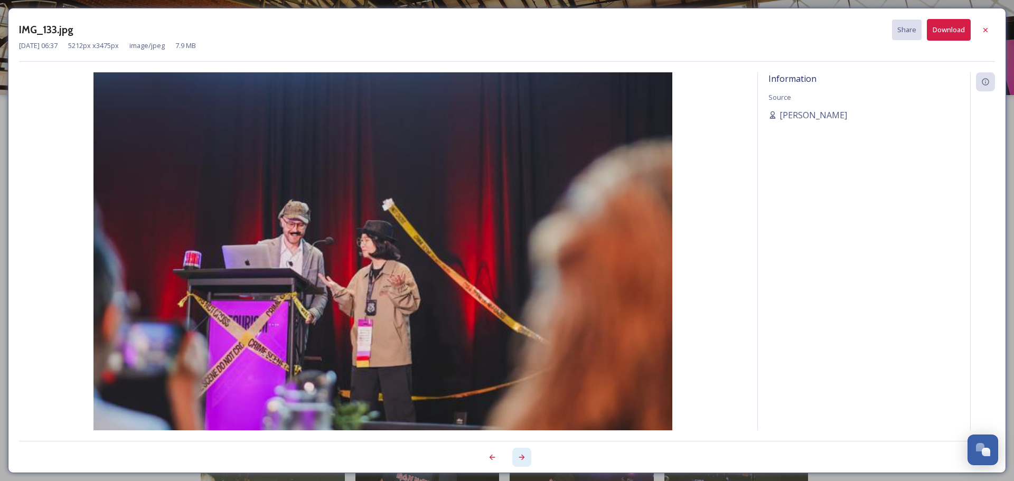
click at [514, 453] on div at bounding box center [521, 457] width 19 height 19
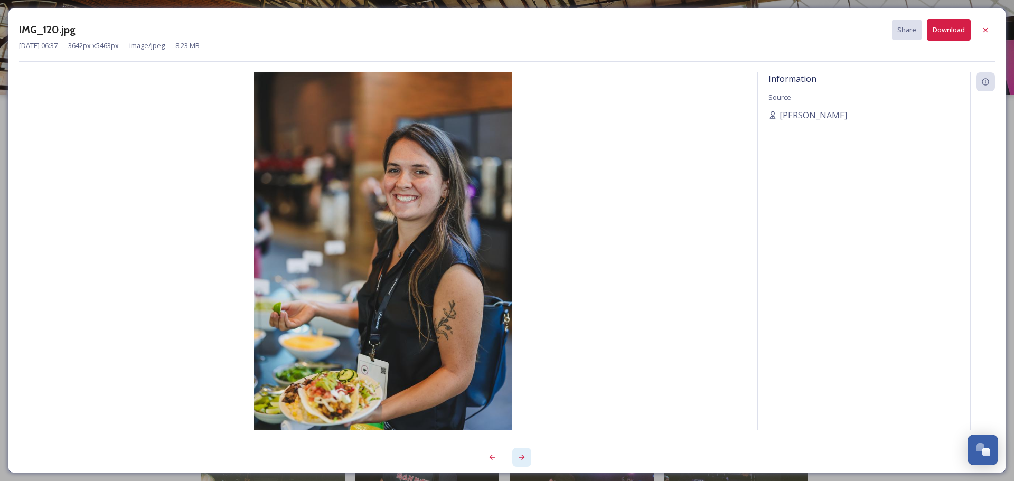
click at [514, 453] on div at bounding box center [521, 457] width 19 height 19
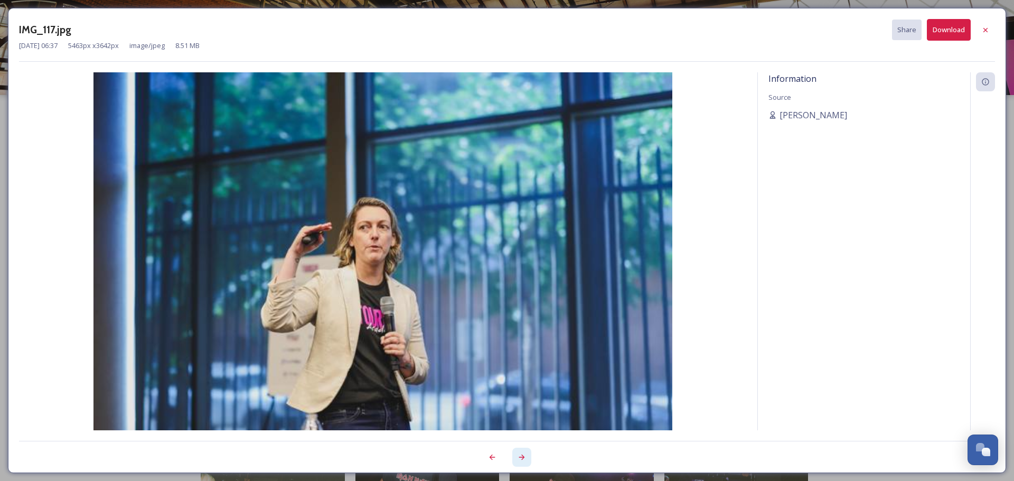
click at [514, 453] on div at bounding box center [521, 457] width 19 height 19
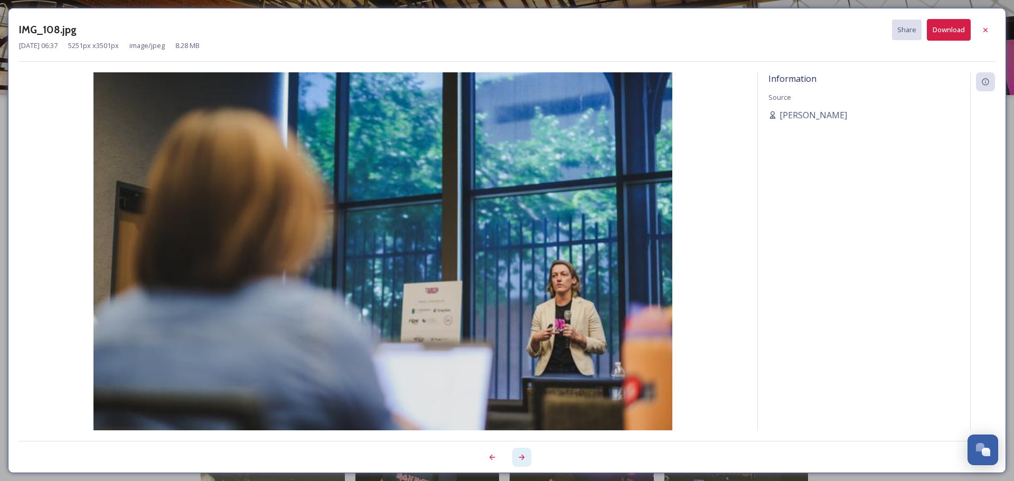
click at [514, 453] on div at bounding box center [521, 457] width 19 height 19
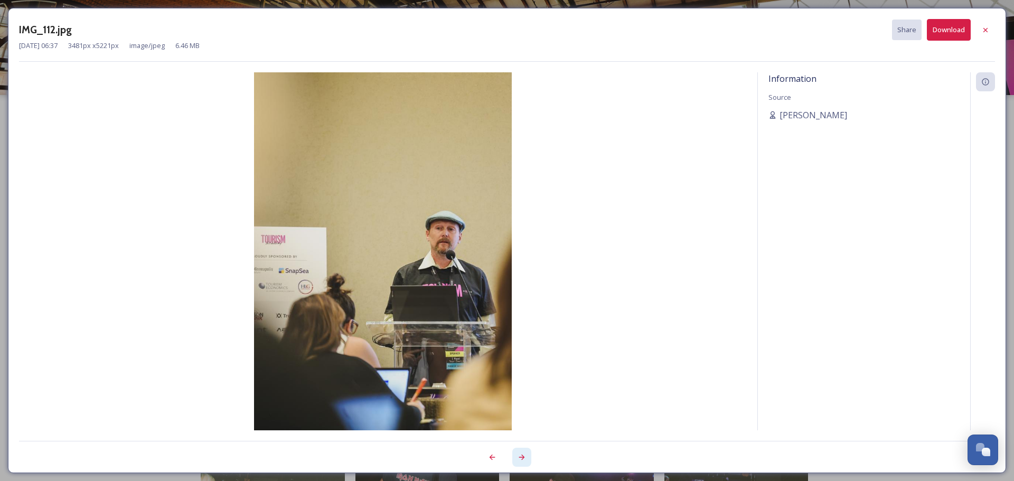
click at [514, 453] on div at bounding box center [521, 457] width 19 height 19
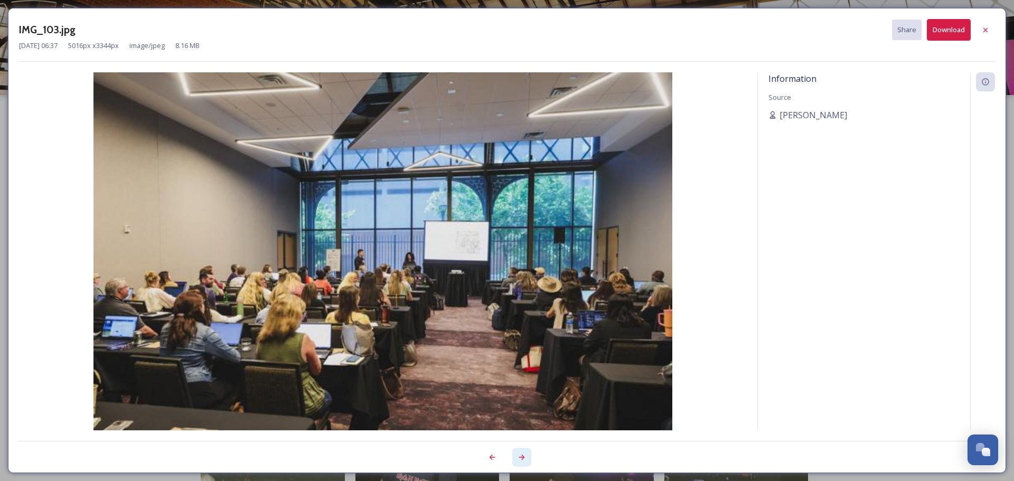
click at [514, 453] on div at bounding box center [521, 457] width 19 height 19
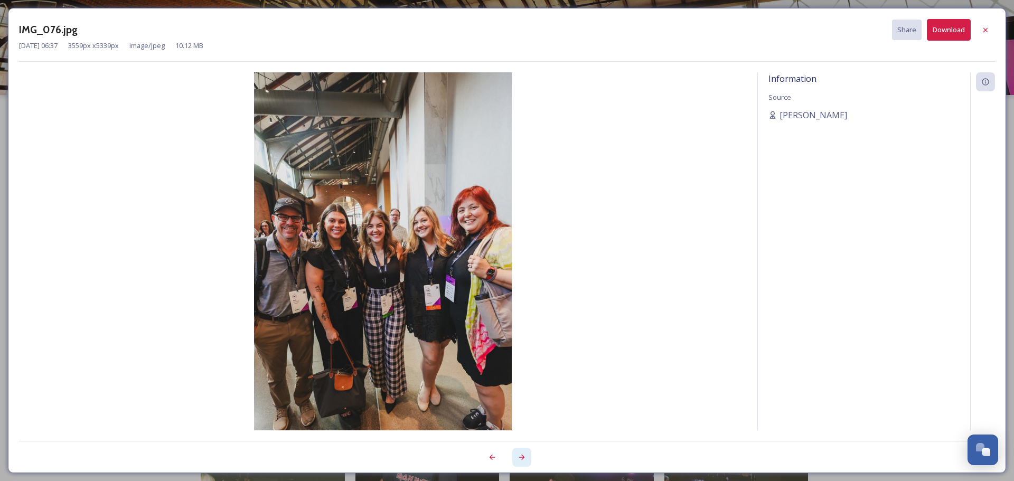
click at [514, 453] on div at bounding box center [521, 457] width 19 height 19
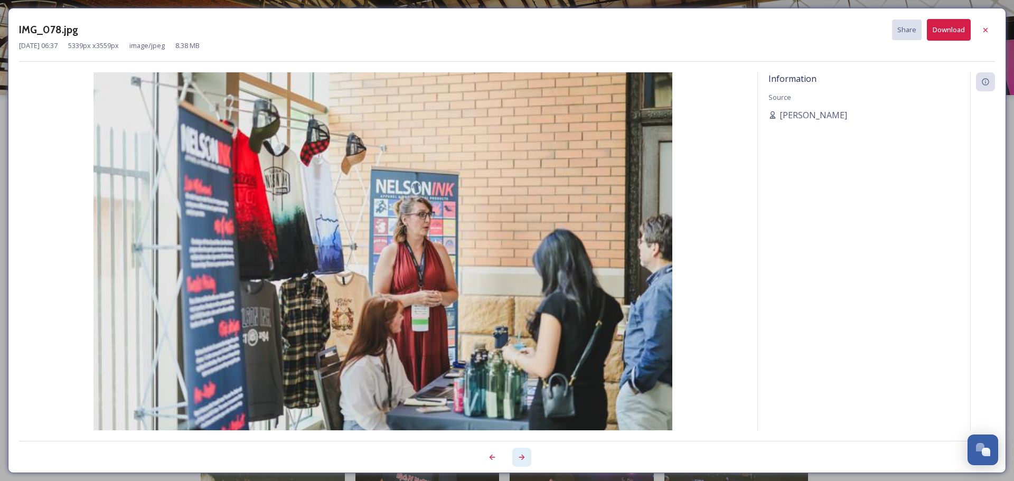
click at [514, 453] on div at bounding box center [521, 457] width 19 height 19
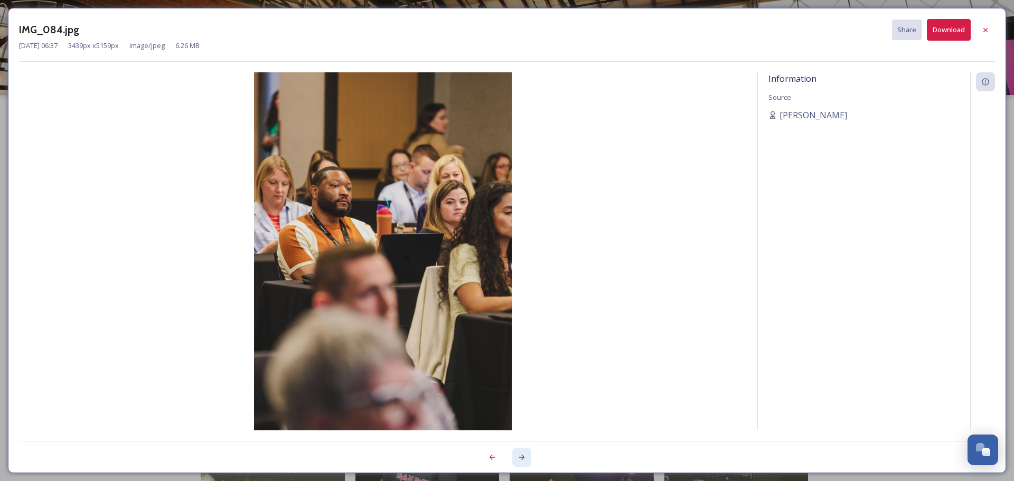
click at [514, 453] on div at bounding box center [521, 457] width 19 height 19
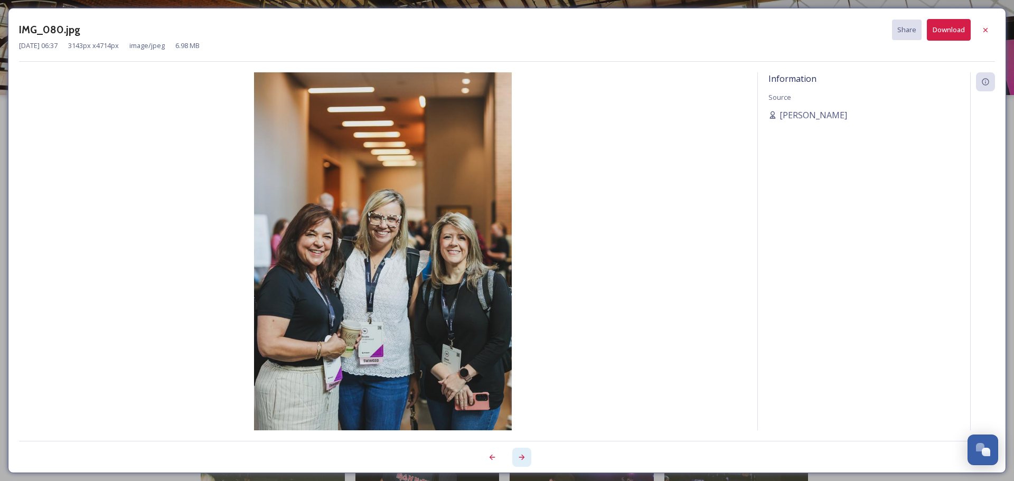
click at [514, 453] on div at bounding box center [521, 457] width 19 height 19
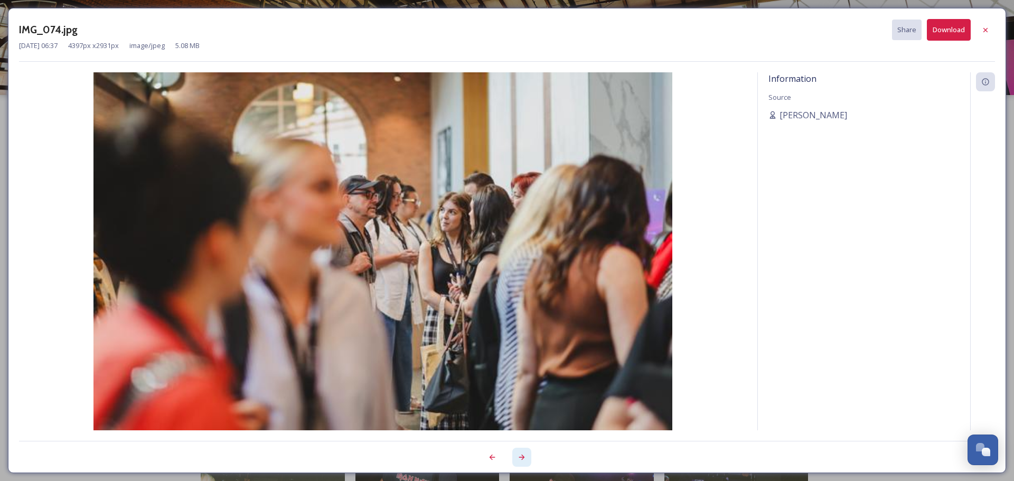
click at [514, 453] on div at bounding box center [521, 457] width 19 height 19
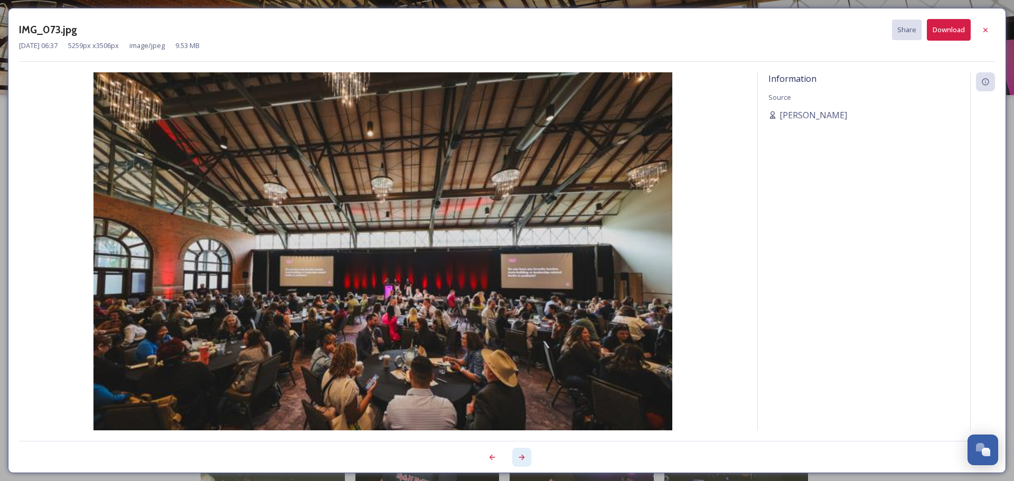
click at [514, 453] on div at bounding box center [521, 457] width 19 height 19
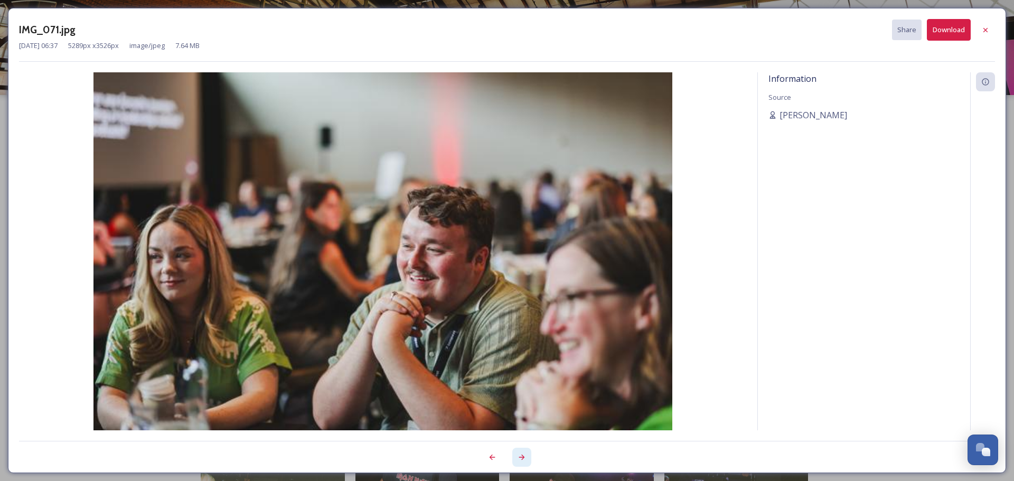
click at [514, 453] on div at bounding box center [521, 457] width 19 height 19
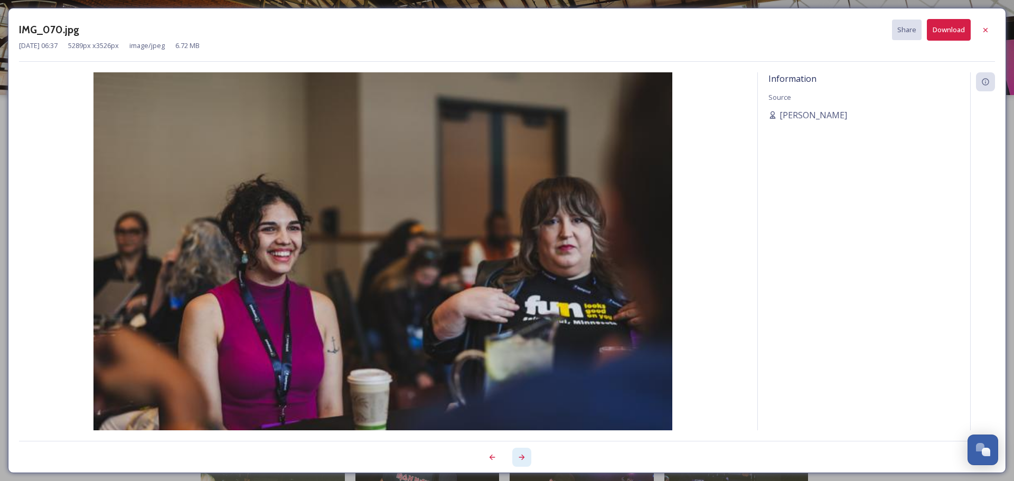
click at [514, 453] on div at bounding box center [521, 457] width 19 height 19
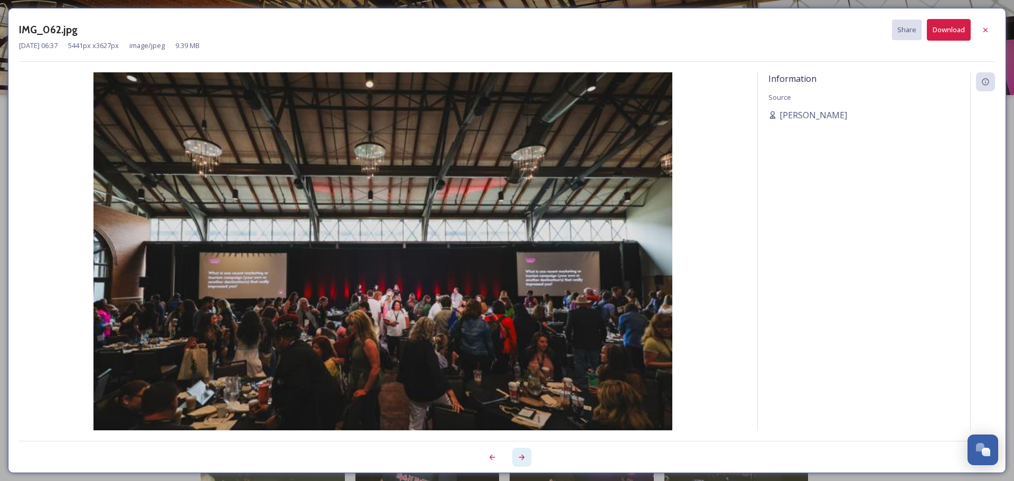
click at [514, 453] on div at bounding box center [521, 457] width 19 height 19
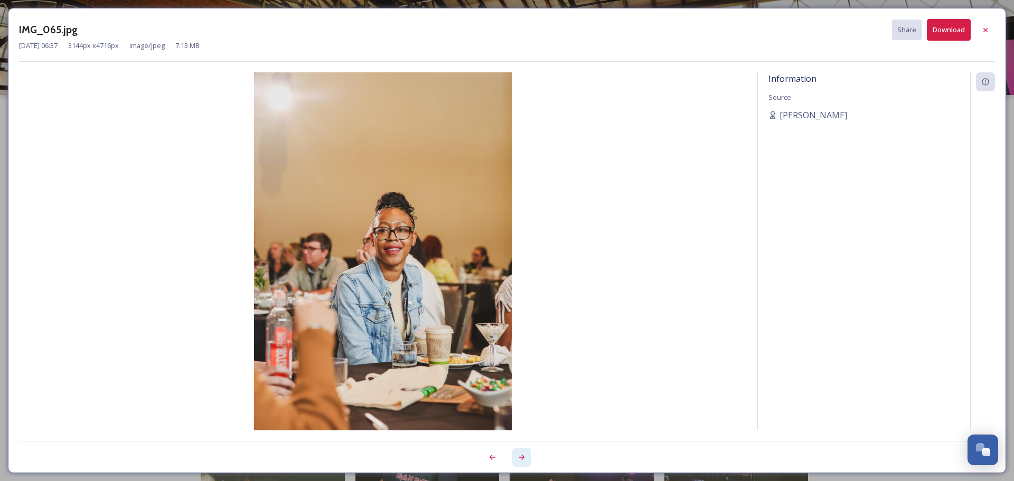
click at [514, 453] on div at bounding box center [521, 457] width 19 height 19
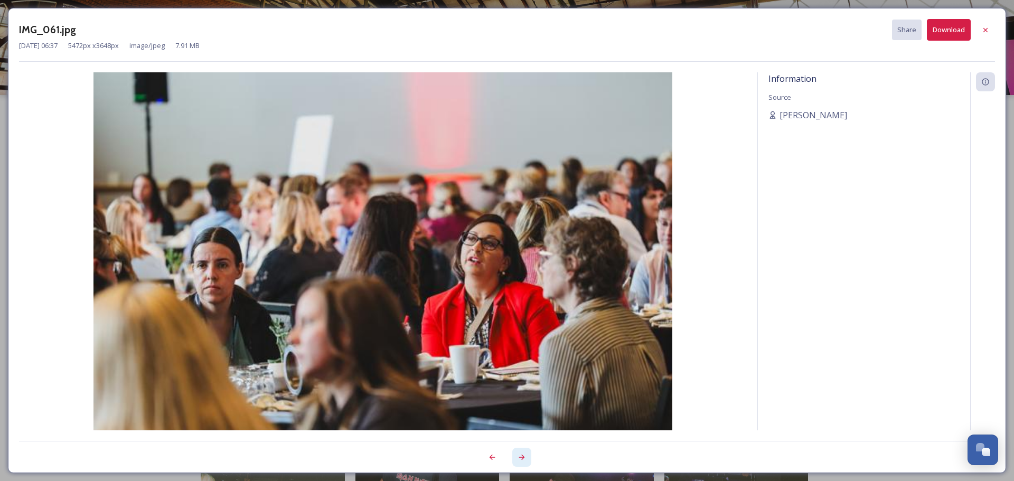
click at [514, 453] on div at bounding box center [521, 457] width 19 height 19
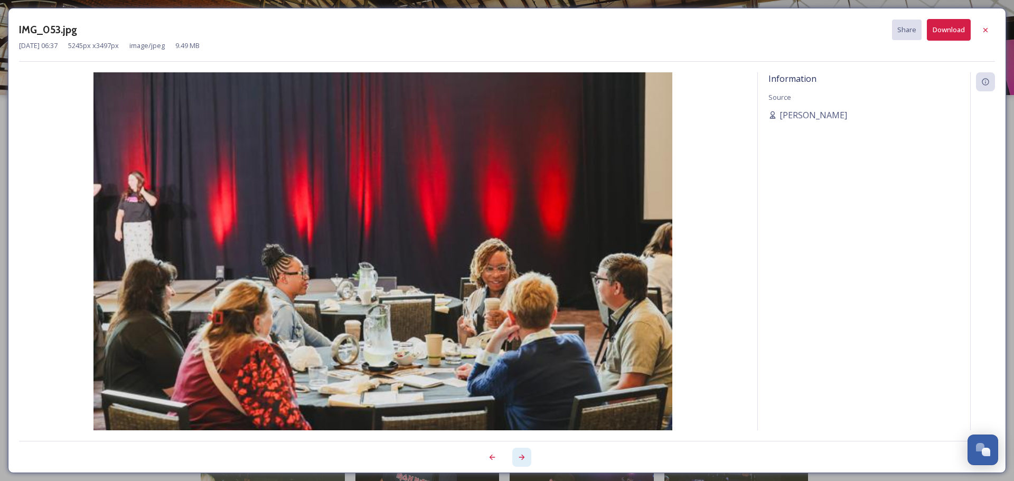
click at [514, 453] on div at bounding box center [521, 457] width 19 height 19
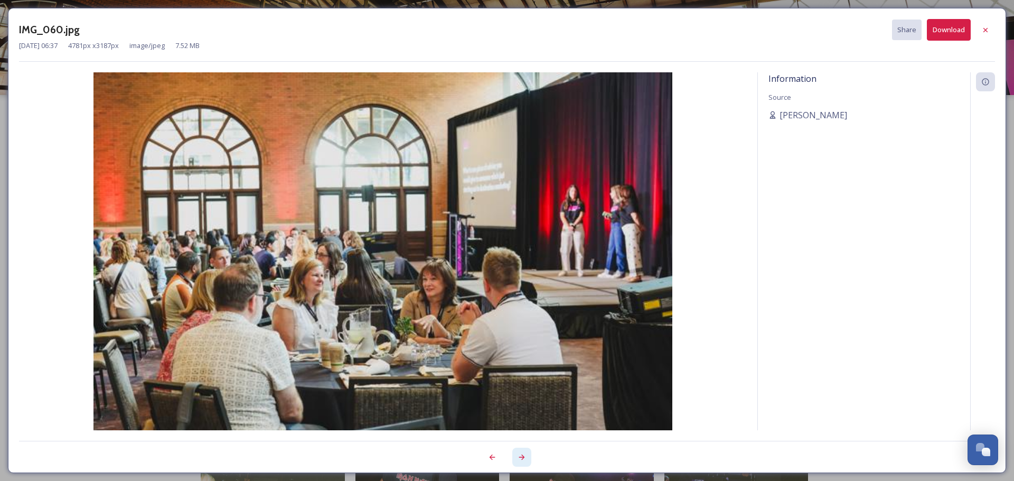
click at [514, 453] on div at bounding box center [521, 457] width 19 height 19
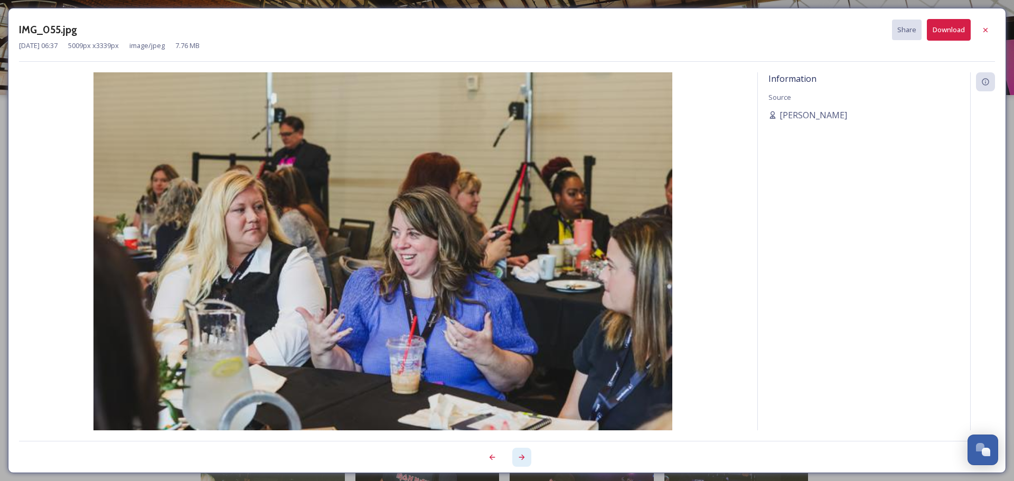
click at [514, 453] on div at bounding box center [521, 457] width 19 height 19
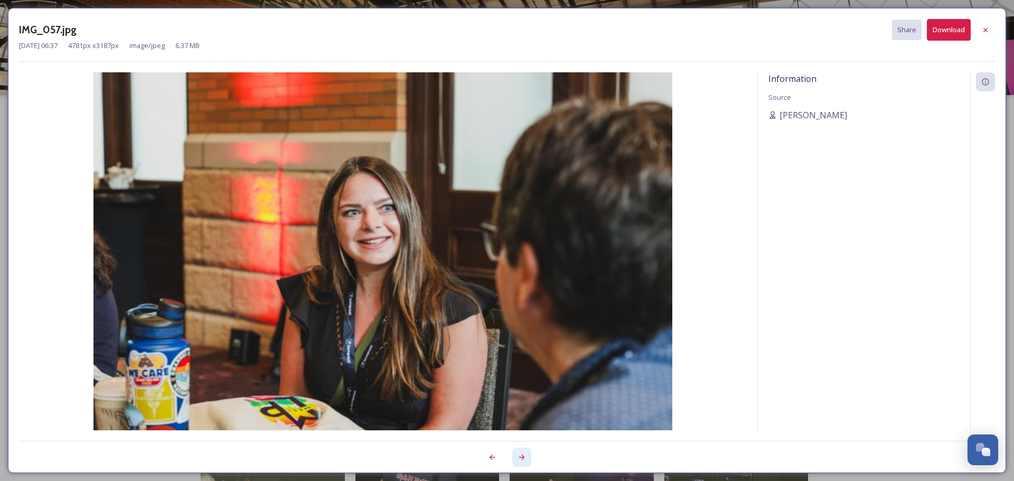
click at [514, 453] on div at bounding box center [521, 457] width 19 height 19
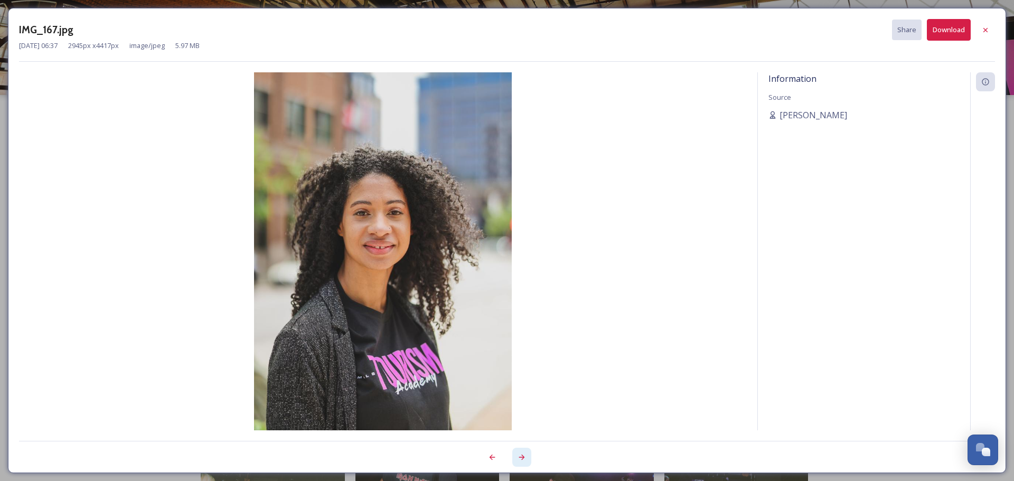
click at [514, 453] on div at bounding box center [521, 457] width 19 height 19
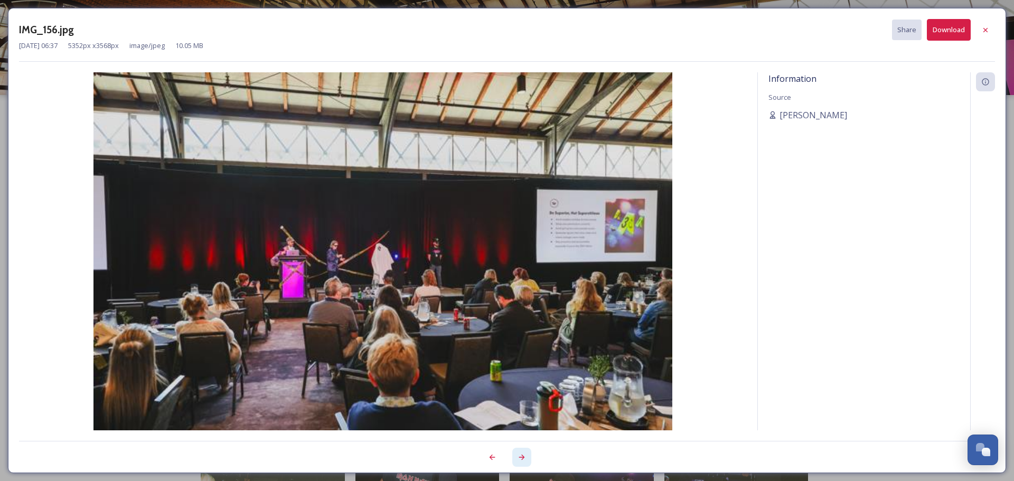
click at [514, 453] on div at bounding box center [521, 457] width 19 height 19
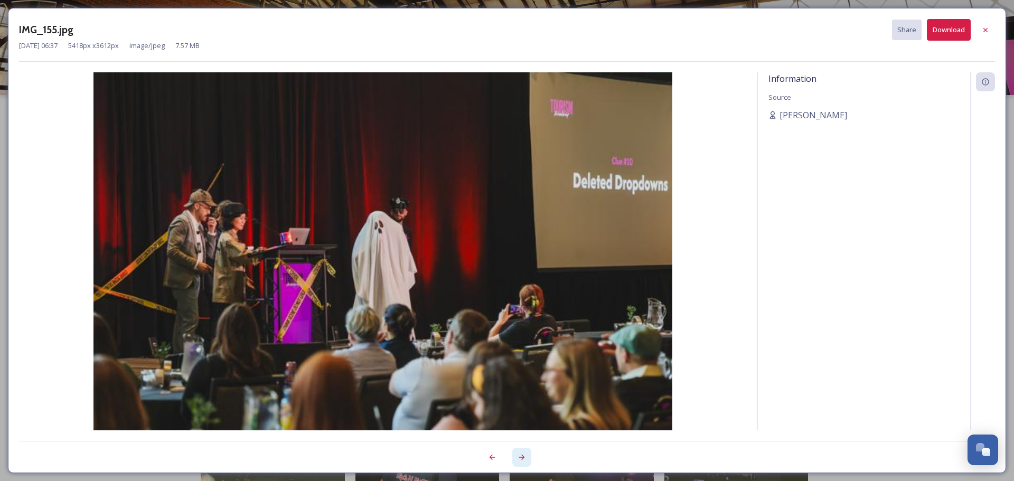
click at [514, 453] on div at bounding box center [521, 457] width 19 height 19
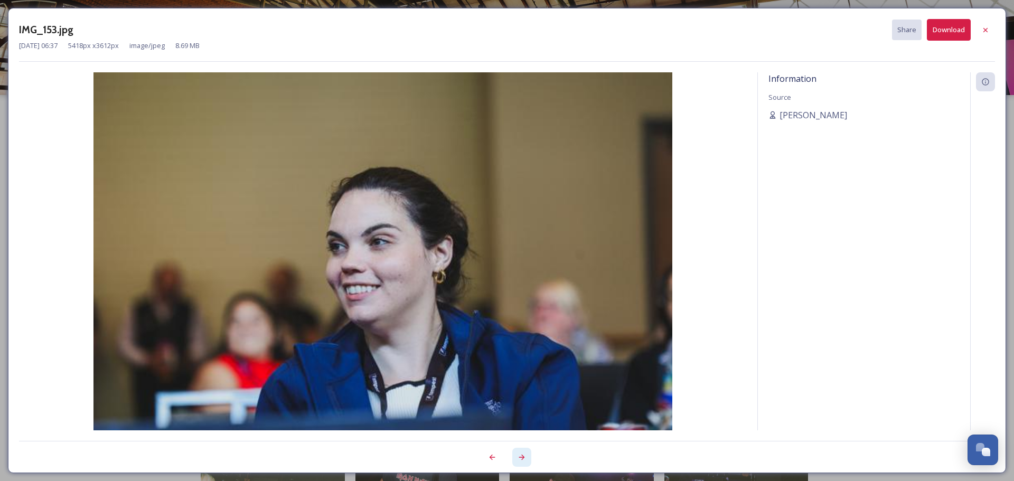
click at [514, 453] on div at bounding box center [521, 457] width 19 height 19
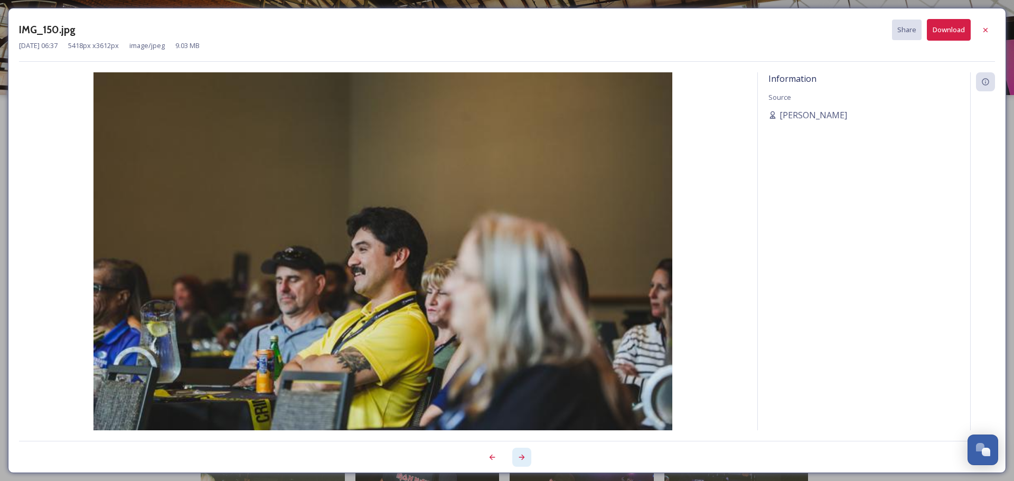
click at [514, 453] on div at bounding box center [521, 457] width 19 height 19
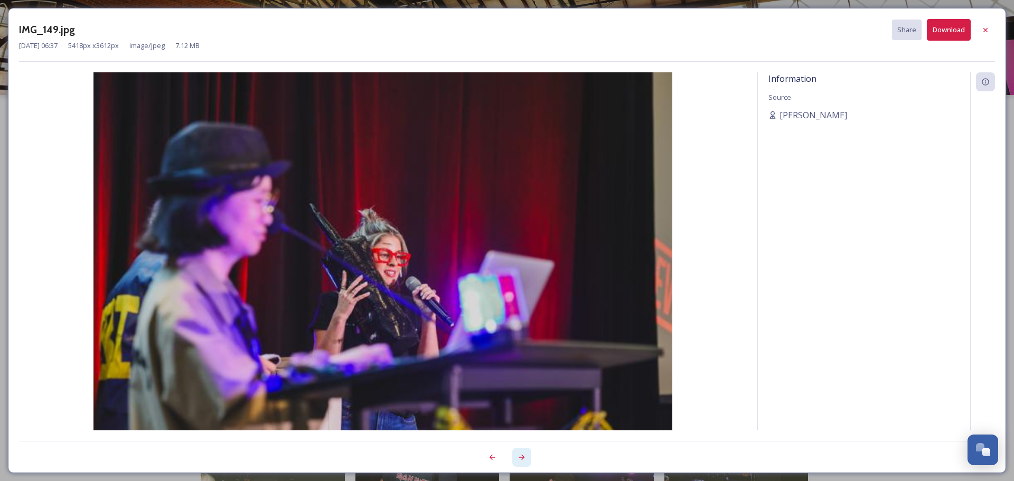
click at [514, 453] on div at bounding box center [521, 457] width 19 height 19
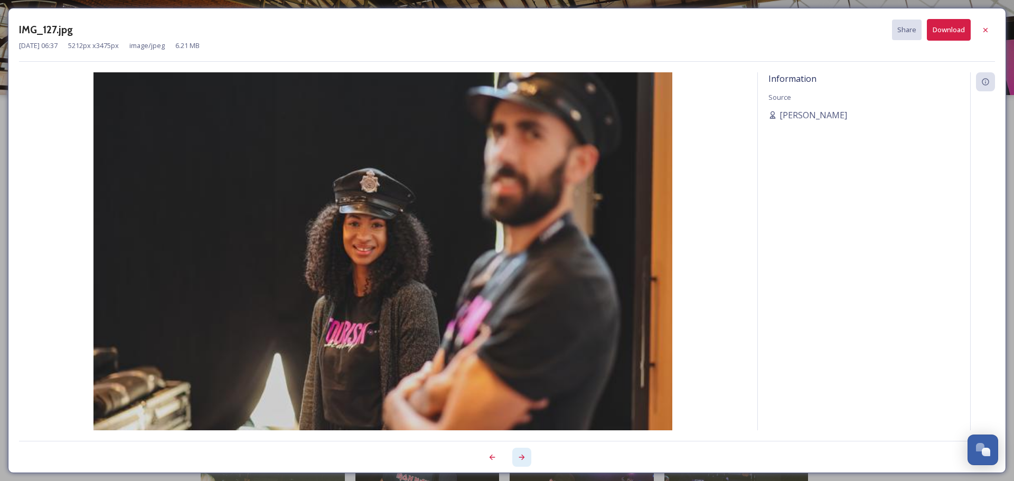
click at [512, 456] on div at bounding box center [521, 457] width 19 height 19
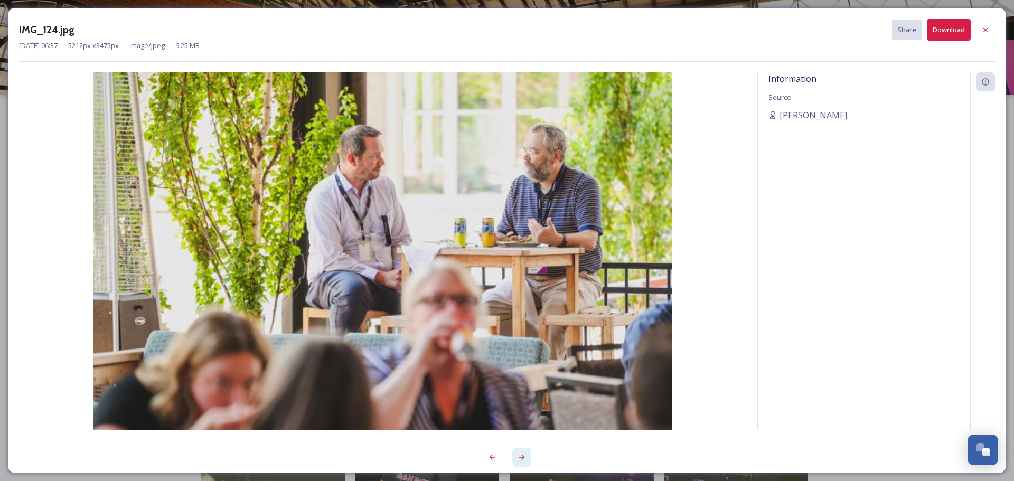
click at [512, 456] on div at bounding box center [521, 457] width 19 height 19
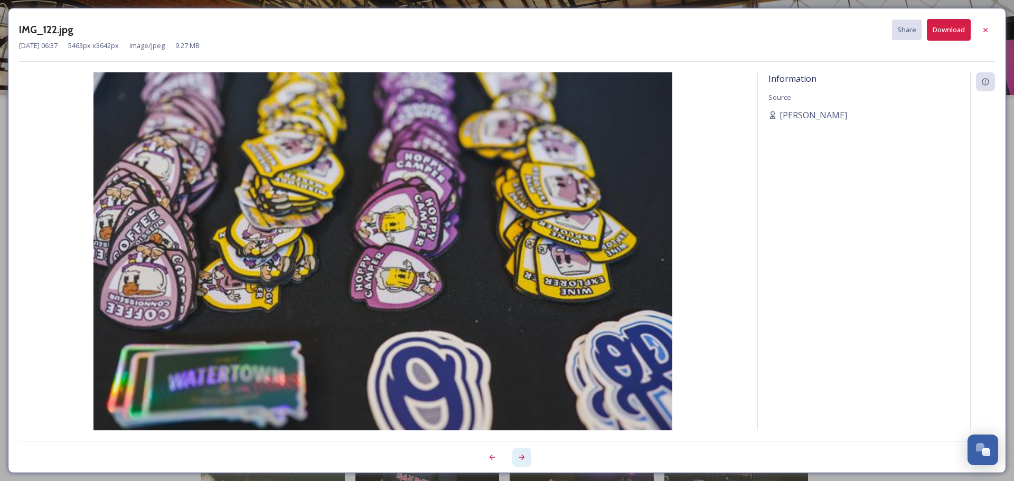
click at [512, 456] on div at bounding box center [521, 457] width 19 height 19
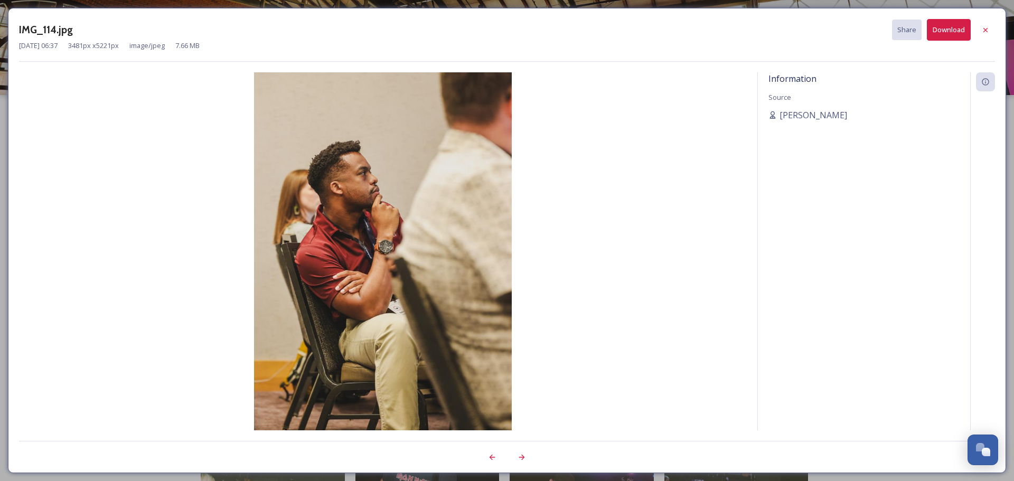
click at [512, 456] on div at bounding box center [751, 457] width 488 height 19
click at [523, 450] on div at bounding box center [521, 457] width 19 height 19
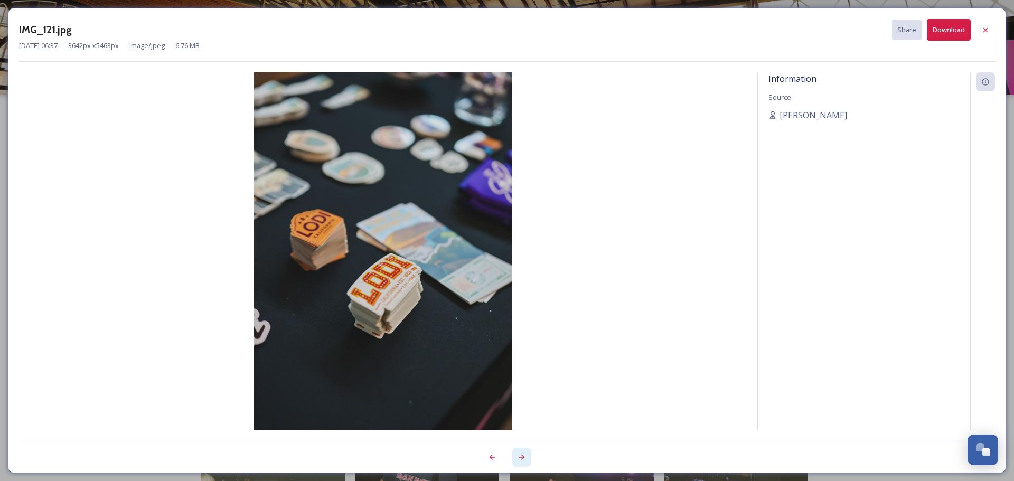
click at [523, 450] on div at bounding box center [521, 457] width 19 height 19
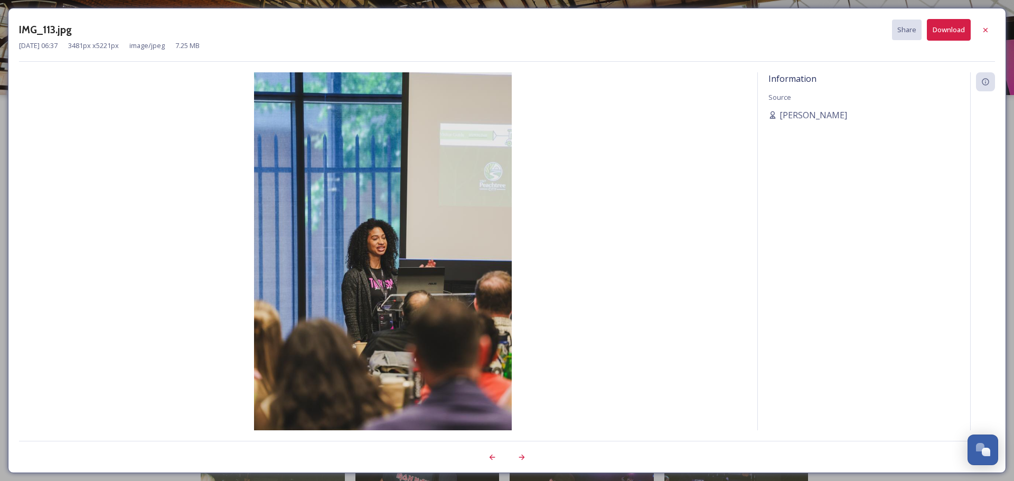
click at [522, 447] on div at bounding box center [507, 451] width 976 height 21
click at [523, 451] on div at bounding box center [521, 457] width 19 height 19
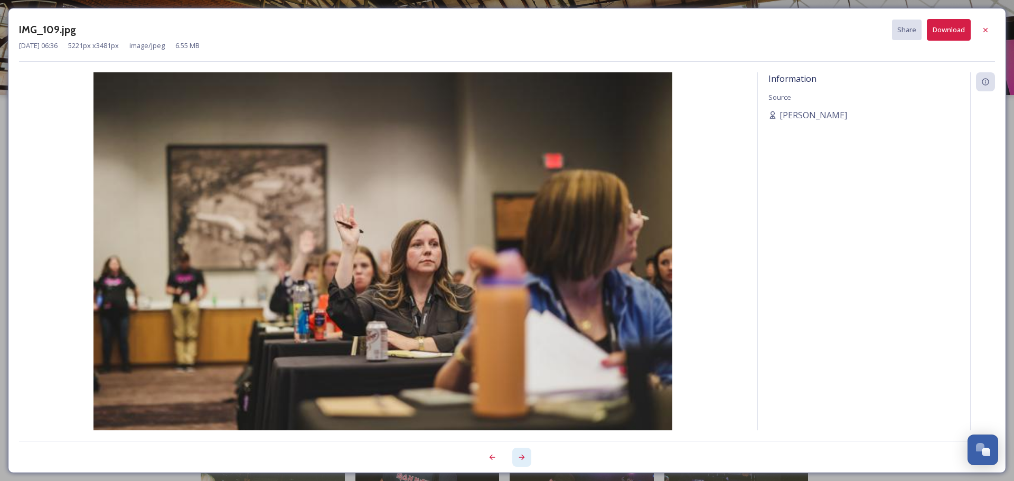
click at [524, 453] on icon at bounding box center [521, 457] width 8 height 8
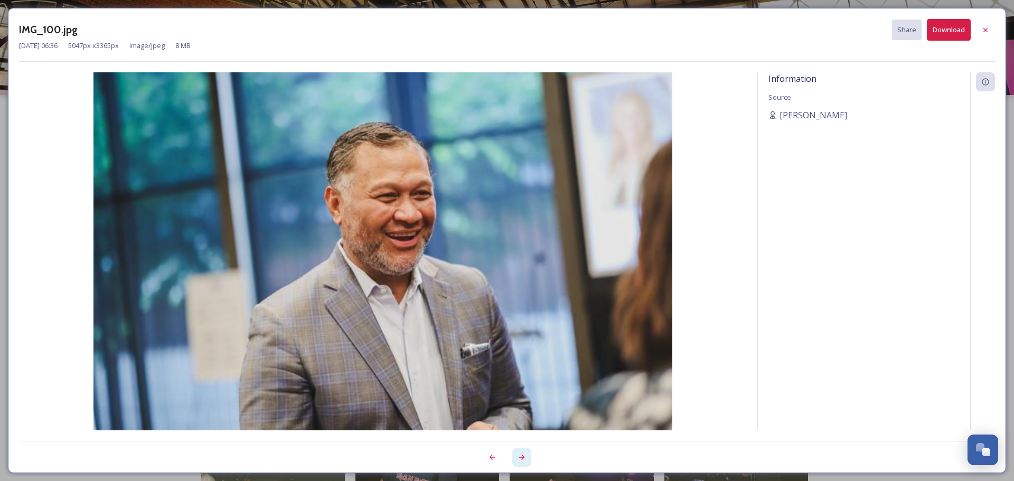
click at [524, 453] on icon at bounding box center [521, 457] width 8 height 8
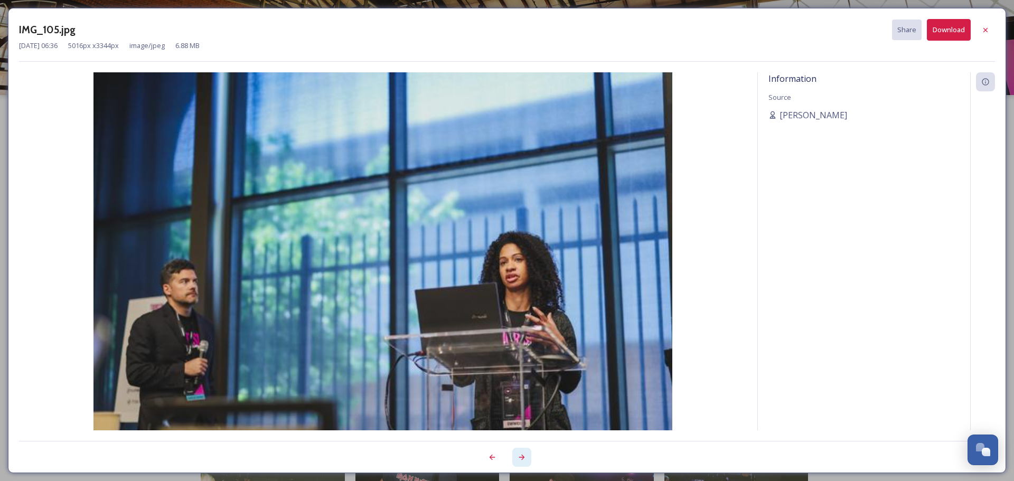
click at [524, 452] on div at bounding box center [521, 457] width 19 height 19
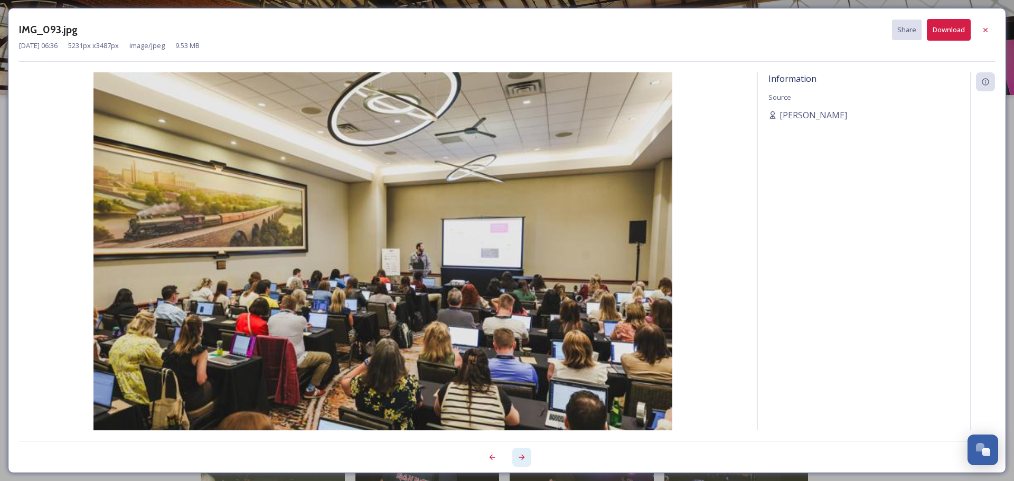
click at [524, 452] on div at bounding box center [521, 457] width 19 height 19
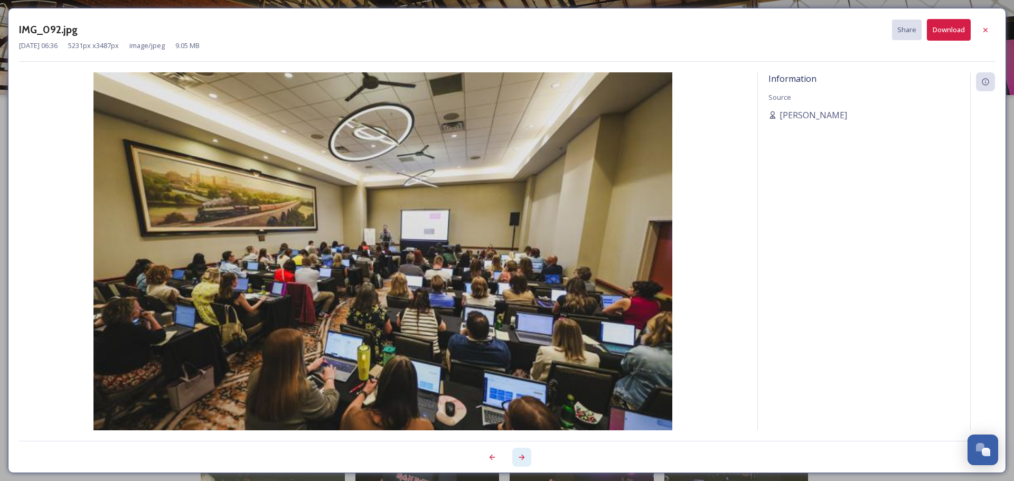
click at [523, 452] on div at bounding box center [521, 457] width 19 height 19
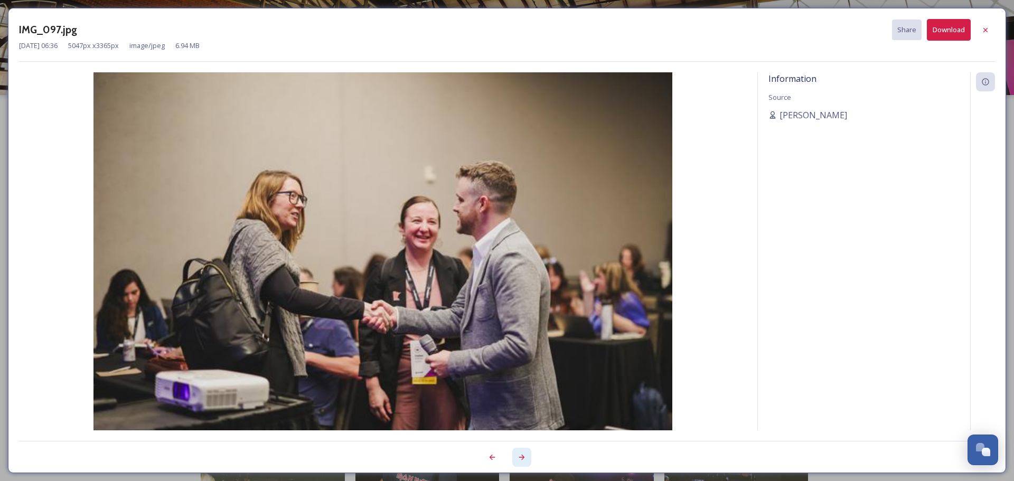
click at [523, 452] on div at bounding box center [521, 457] width 19 height 19
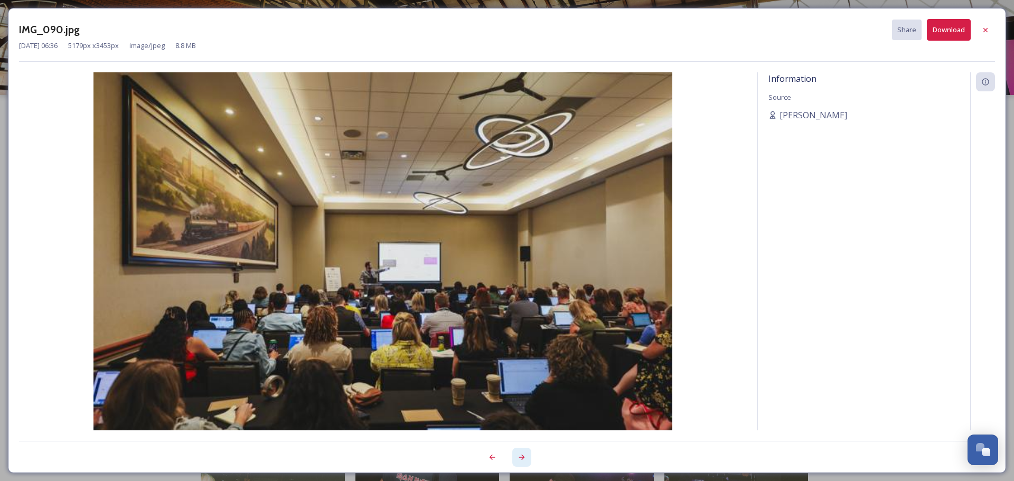
click at [523, 452] on div at bounding box center [521, 457] width 19 height 19
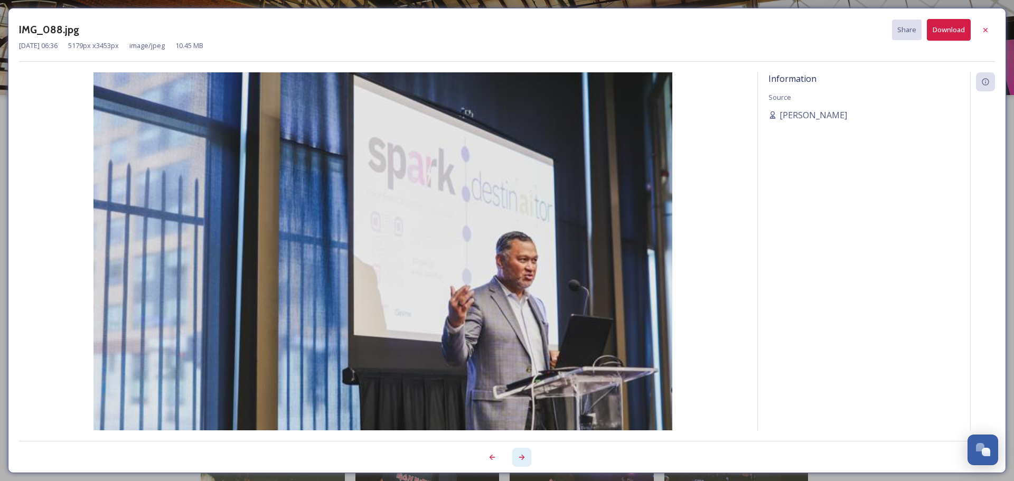
click at [523, 452] on div at bounding box center [521, 457] width 19 height 19
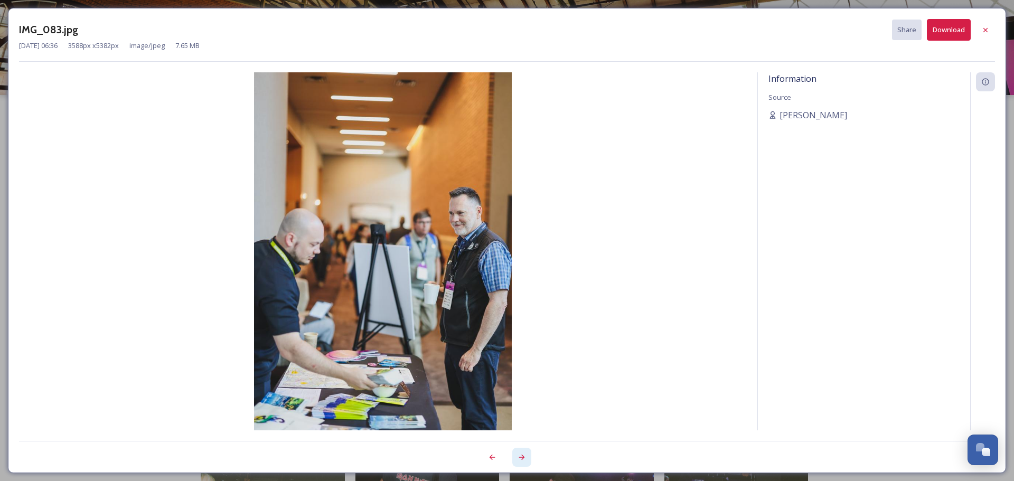
click at [523, 452] on div at bounding box center [521, 457] width 19 height 19
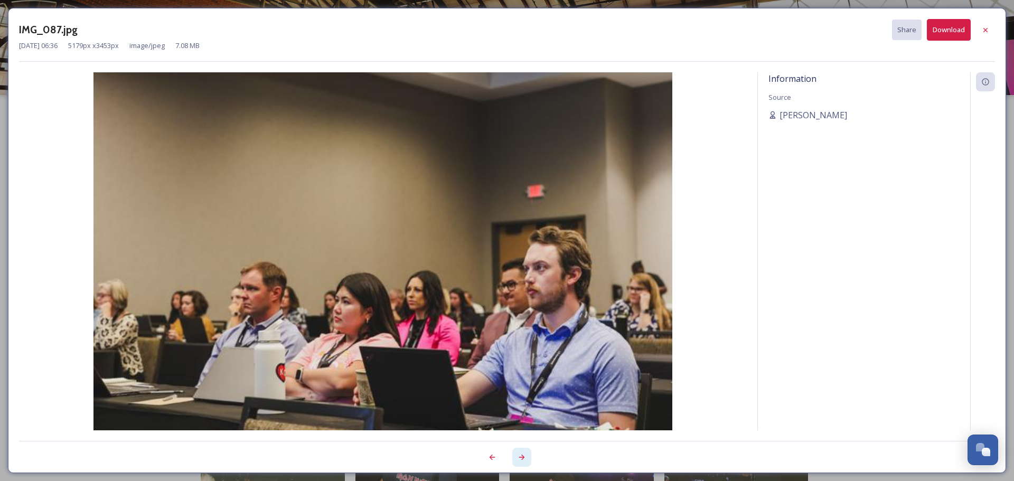
click at [522, 452] on div at bounding box center [521, 457] width 19 height 19
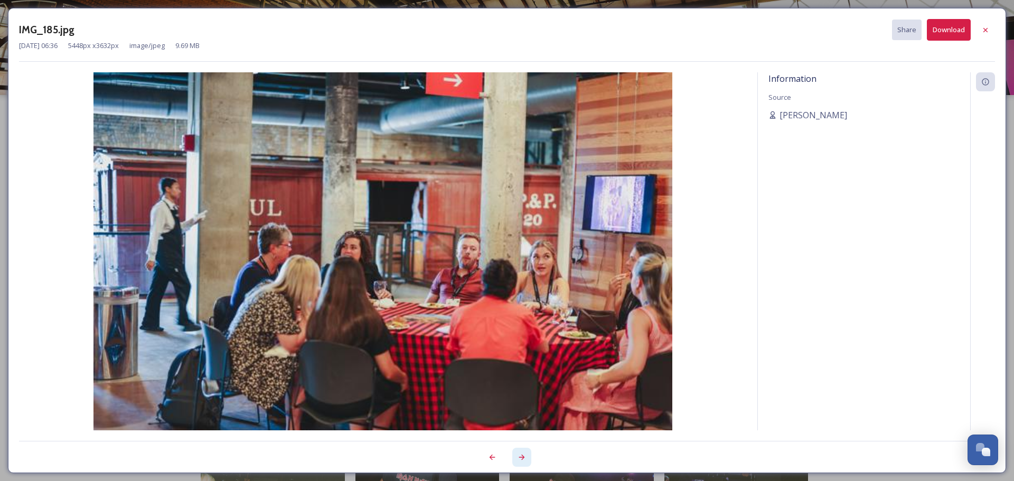
click at [521, 452] on div at bounding box center [521, 457] width 19 height 19
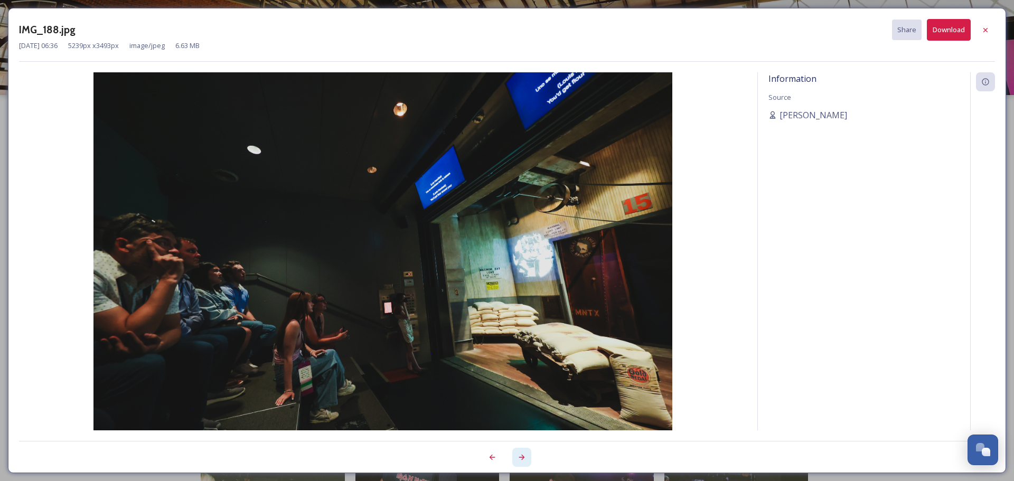
click at [521, 451] on div at bounding box center [521, 457] width 19 height 19
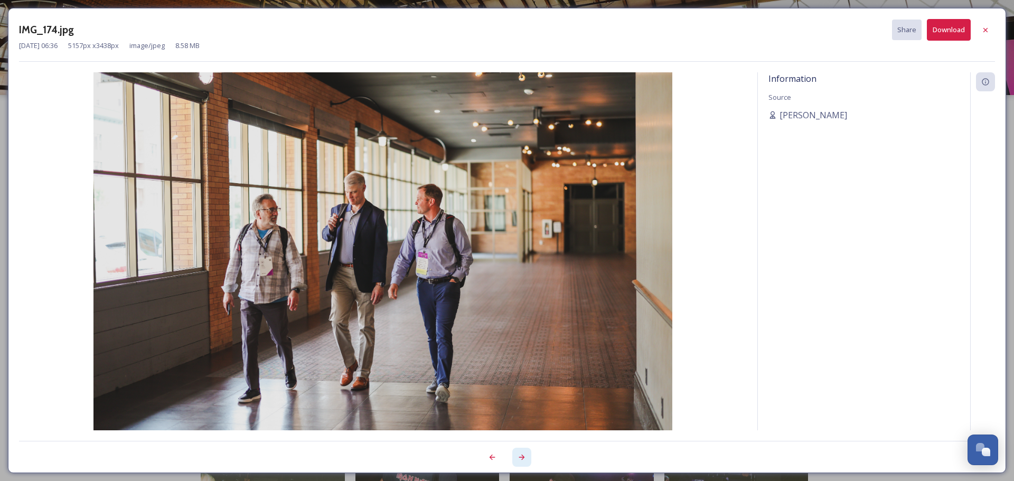
click at [520, 458] on icon at bounding box center [521, 457] width 8 height 8
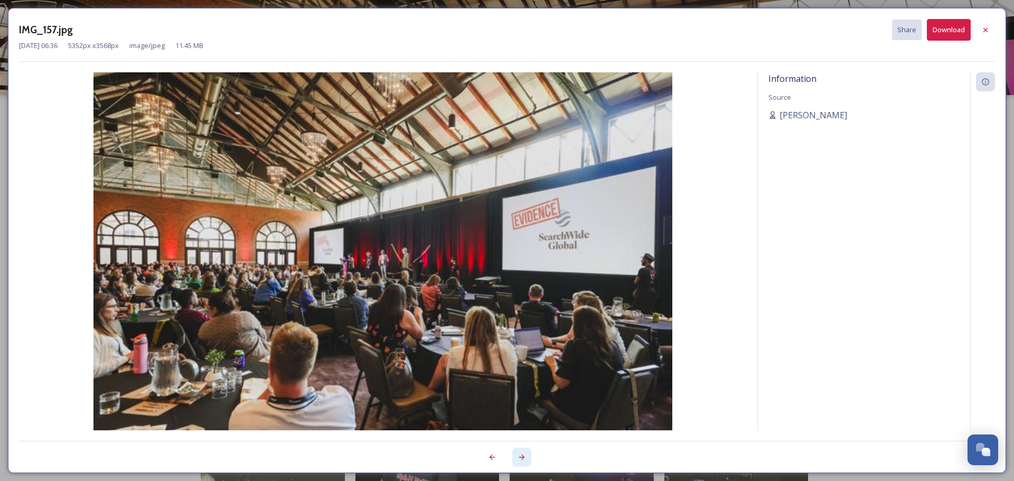
click at [520, 458] on icon at bounding box center [521, 457] width 8 height 8
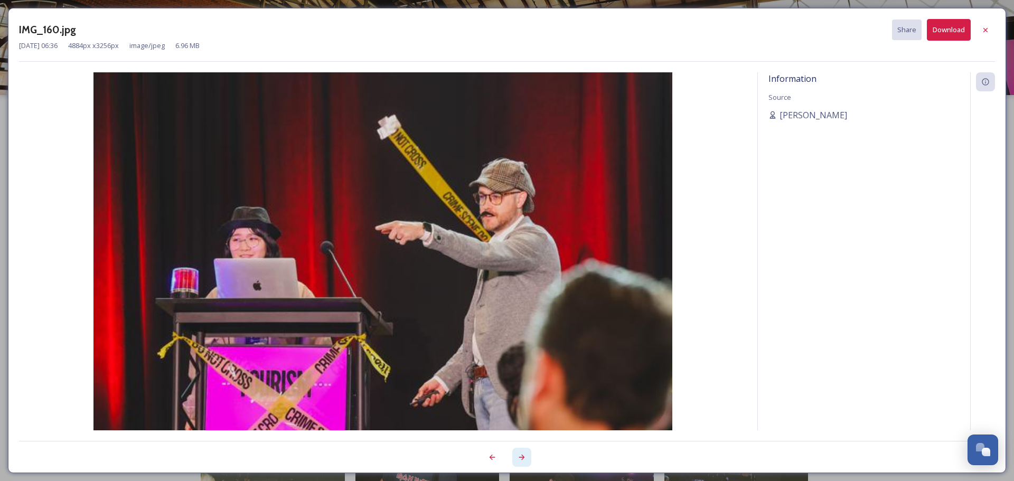
click at [520, 458] on icon at bounding box center [521, 457] width 8 height 8
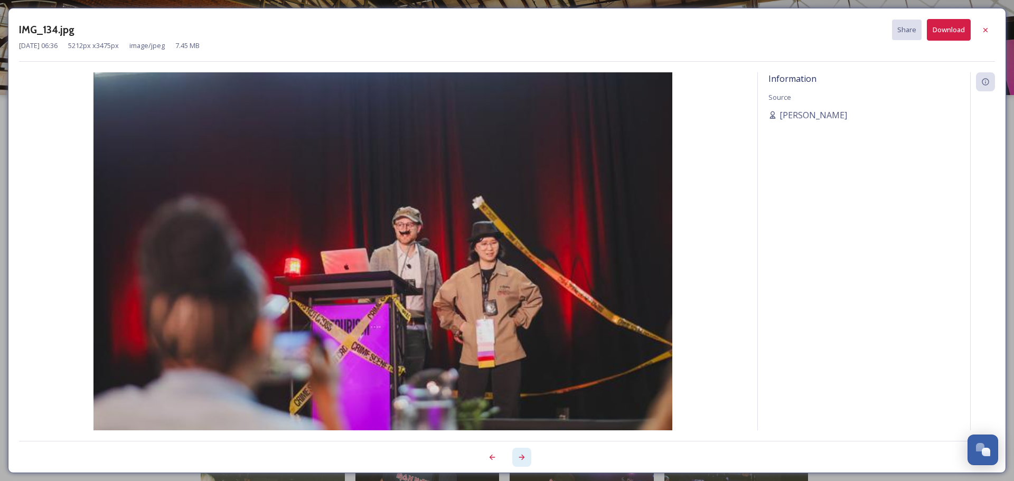
click at [520, 458] on icon at bounding box center [521, 457] width 8 height 8
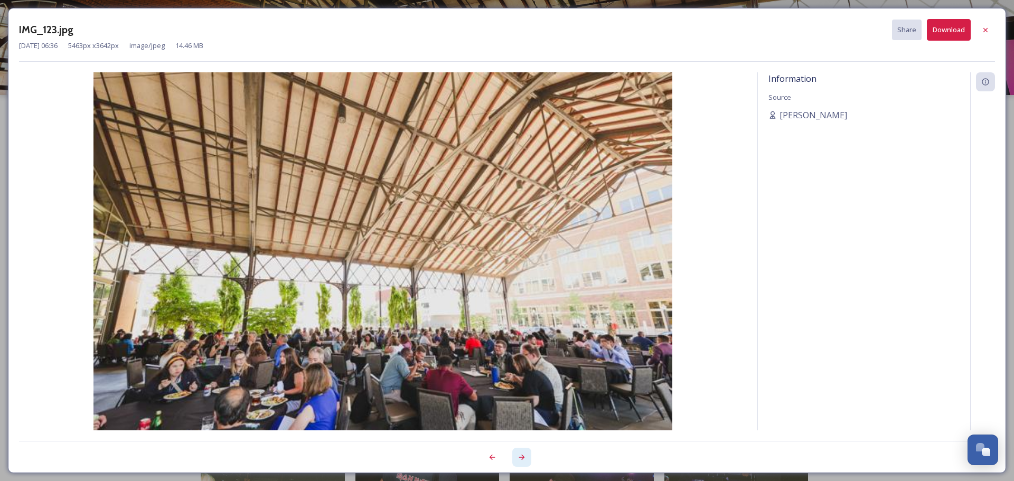
click at [520, 458] on icon at bounding box center [521, 457] width 8 height 8
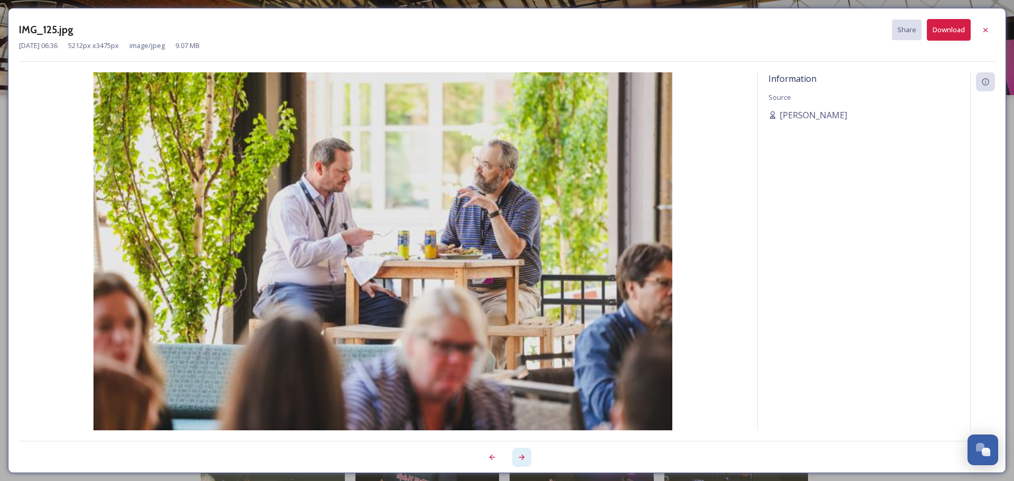
click at [520, 458] on icon at bounding box center [521, 457] width 8 height 8
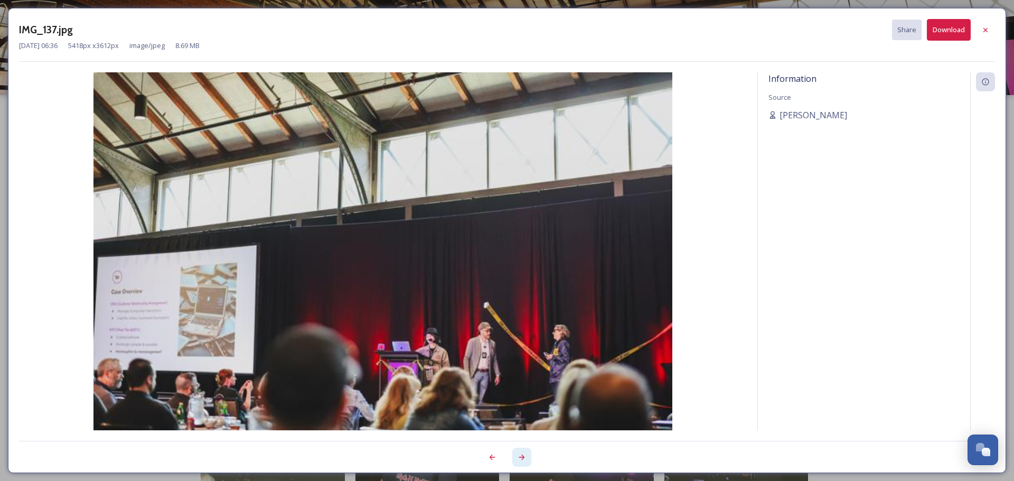
click at [520, 458] on icon at bounding box center [521, 457] width 8 height 8
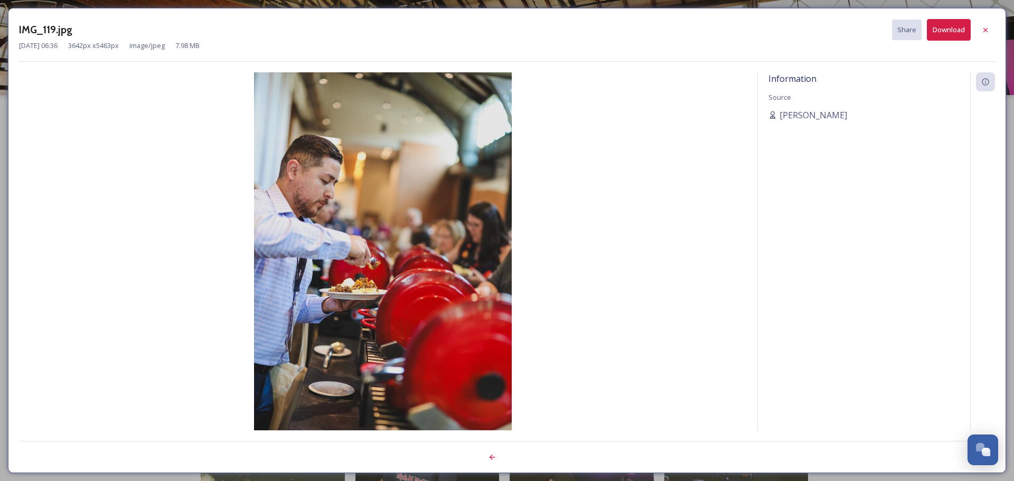
click at [520, 458] on div at bounding box center [507, 451] width 976 height 21
click at [985, 29] on icon at bounding box center [985, 30] width 8 height 8
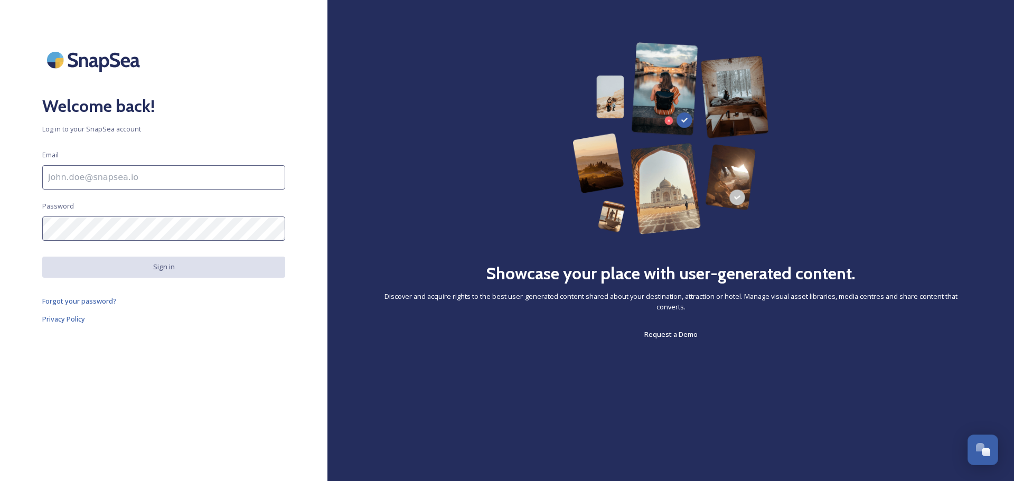
click at [99, 42] on img at bounding box center [95, 59] width 106 height 35
click at [96, 63] on img at bounding box center [95, 59] width 106 height 35
click at [41, 65] on div "Welcome back! Log in to your SnapSea account Email Password Sign in Forgot your…" at bounding box center [163, 240] width 327 height 396
click at [73, 56] on img at bounding box center [95, 59] width 106 height 35
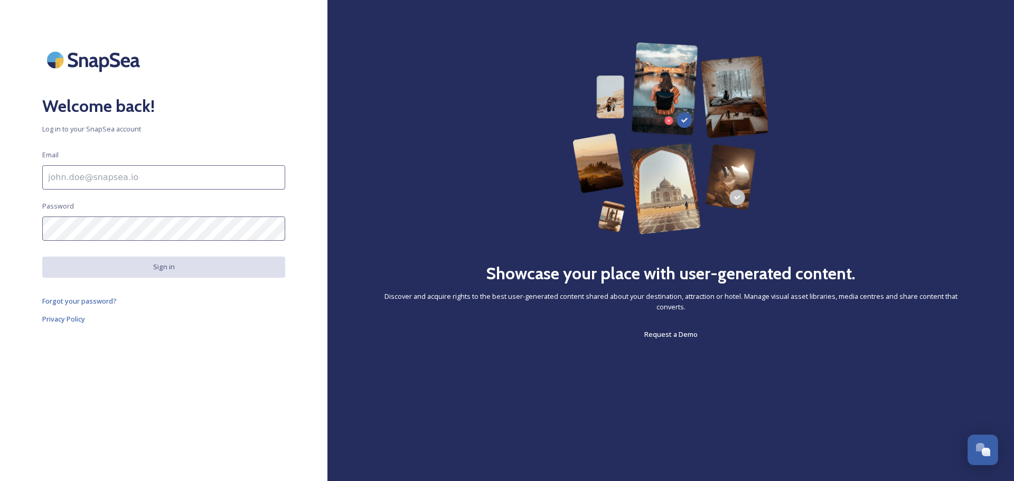
click at [45, 75] on img at bounding box center [95, 59] width 106 height 35
